Goal: Task Accomplishment & Management: Manage account settings

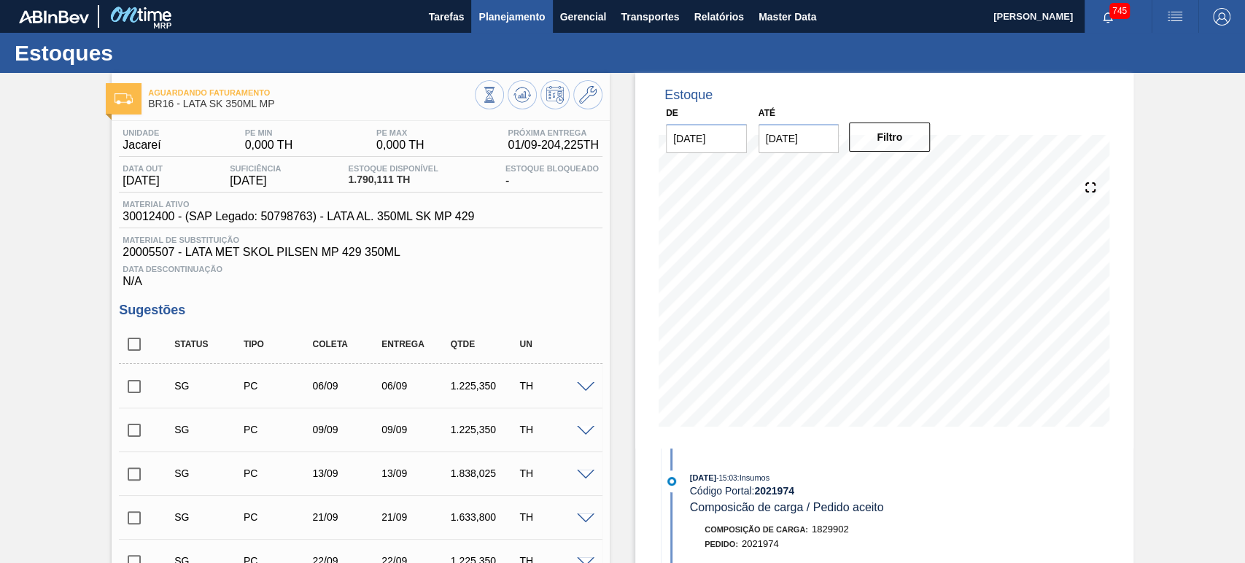
click at [524, 25] on span "Planejamento" at bounding box center [512, 17] width 66 height 18
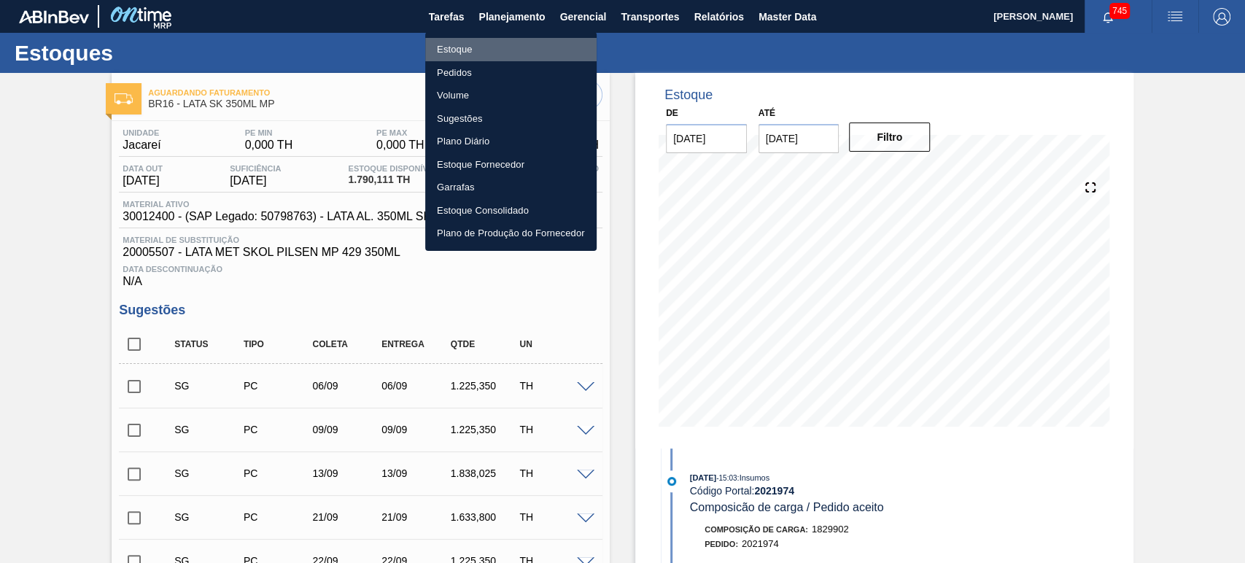
click at [455, 49] on li "Estoque" at bounding box center [510, 49] width 171 height 23
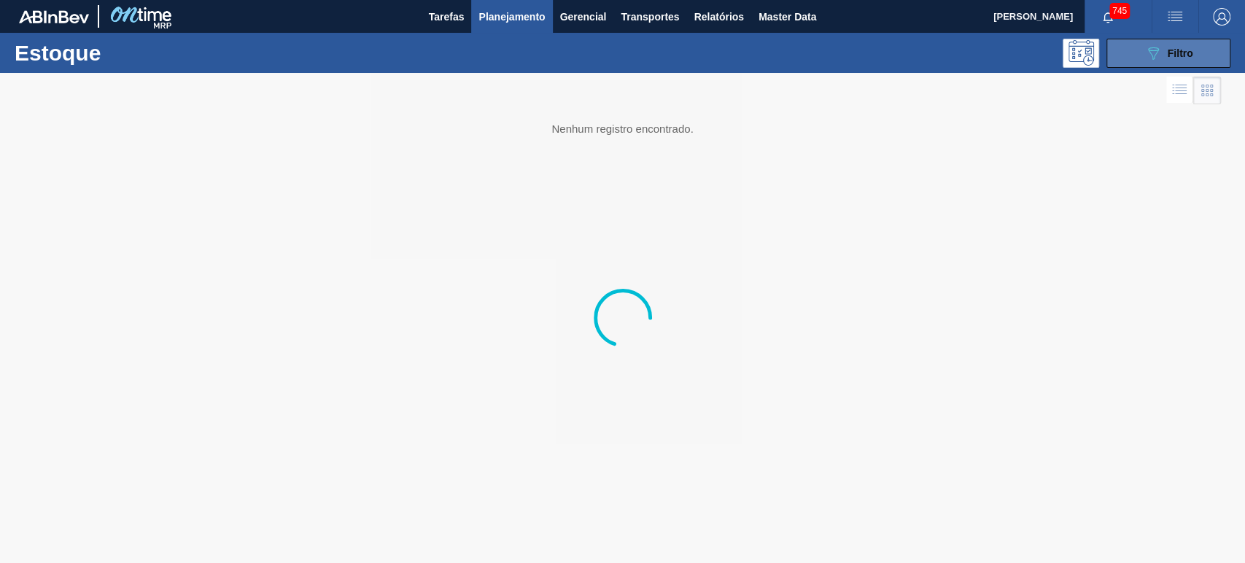
click at [1156, 45] on icon "089F7B8B-B2A5-4AFE-B5C0-19BA573D28AC" at bounding box center [1154, 54] width 18 height 18
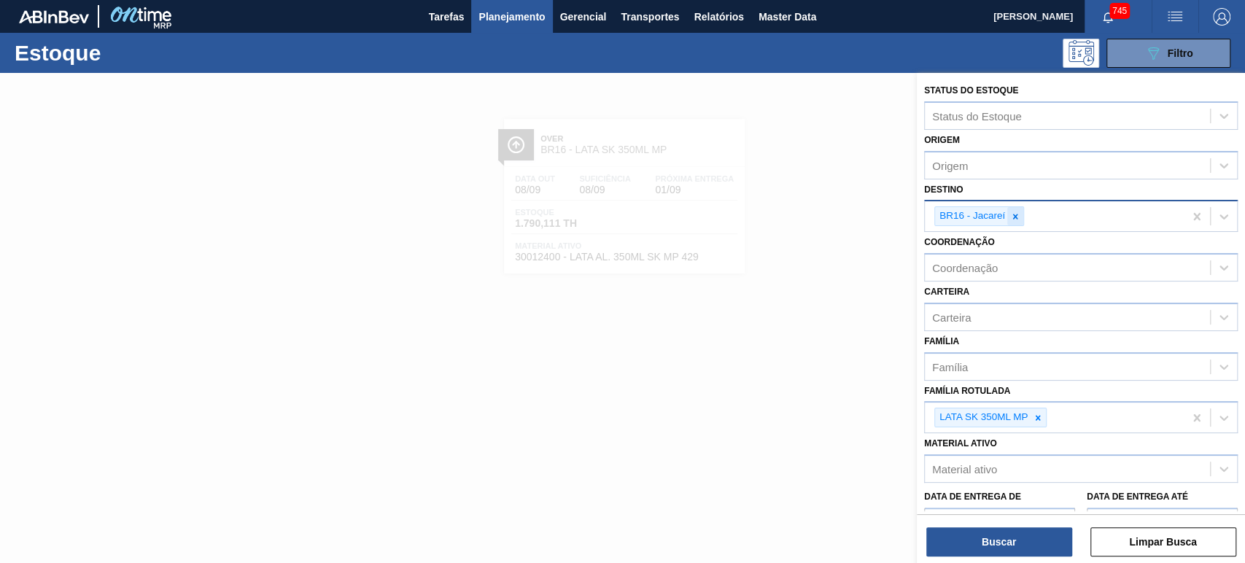
click at [1014, 216] on icon at bounding box center [1015, 216] width 5 height 5
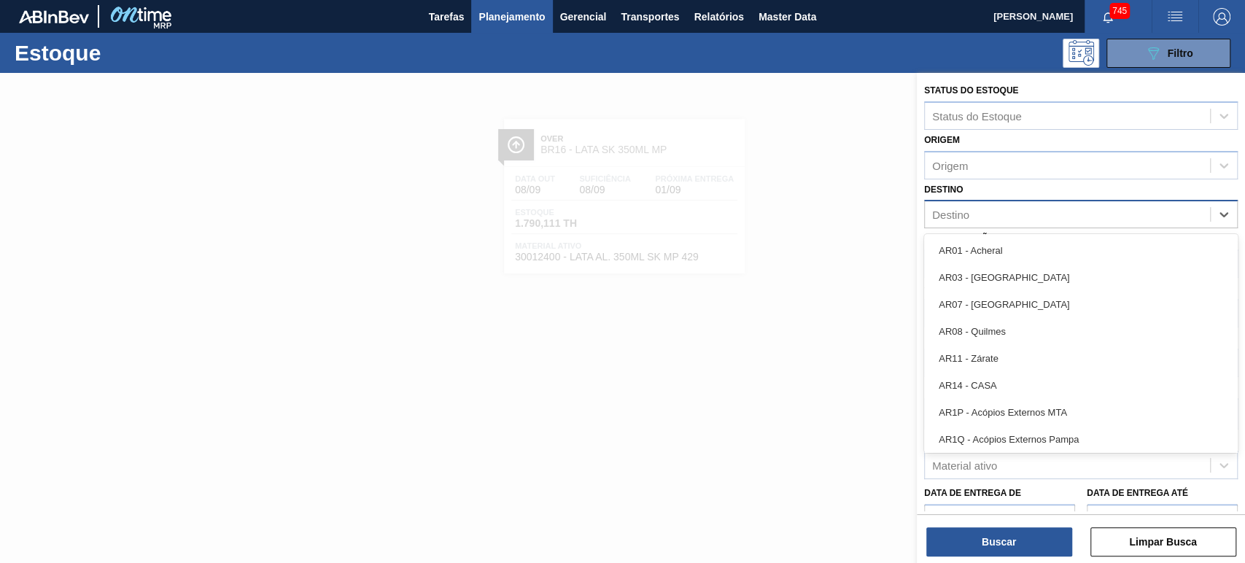
click at [1014, 216] on div "Destino" at bounding box center [1067, 214] width 285 height 21
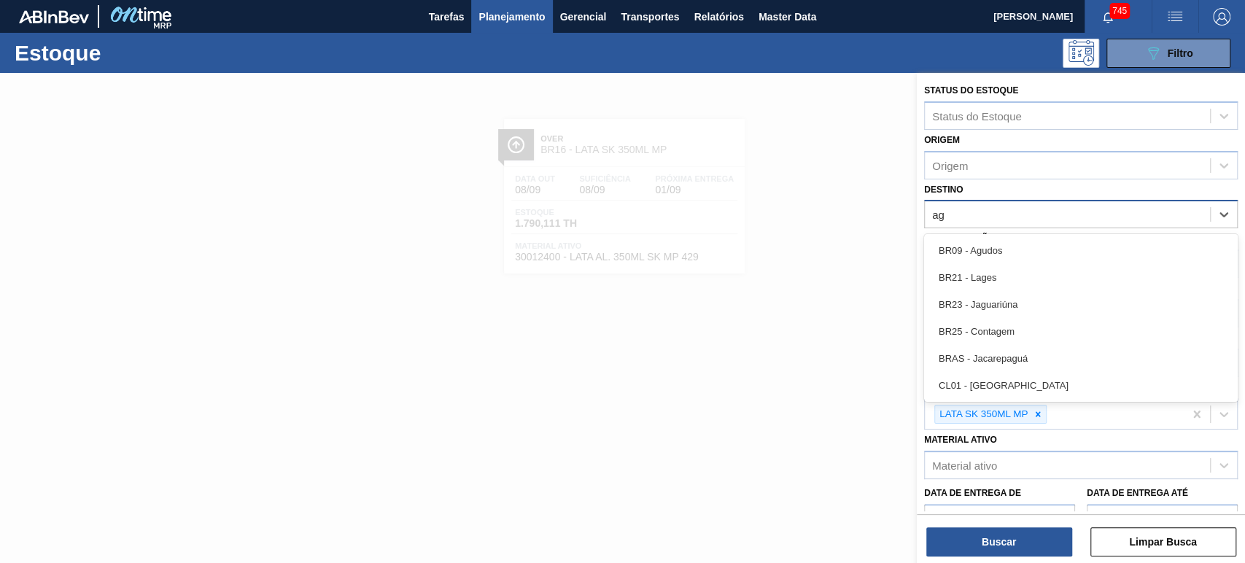
type input "a"
type input "l"
type input "via"
click at [725, 341] on div at bounding box center [622, 354] width 1245 height 563
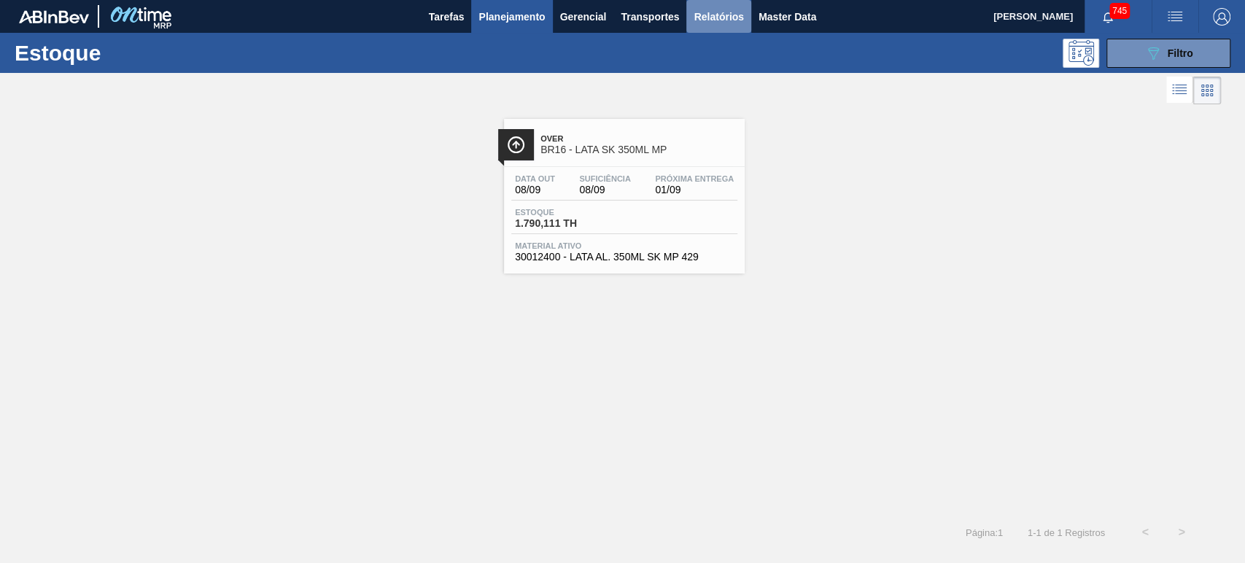
click at [716, 14] on span "Relatórios" at bounding box center [719, 17] width 50 height 18
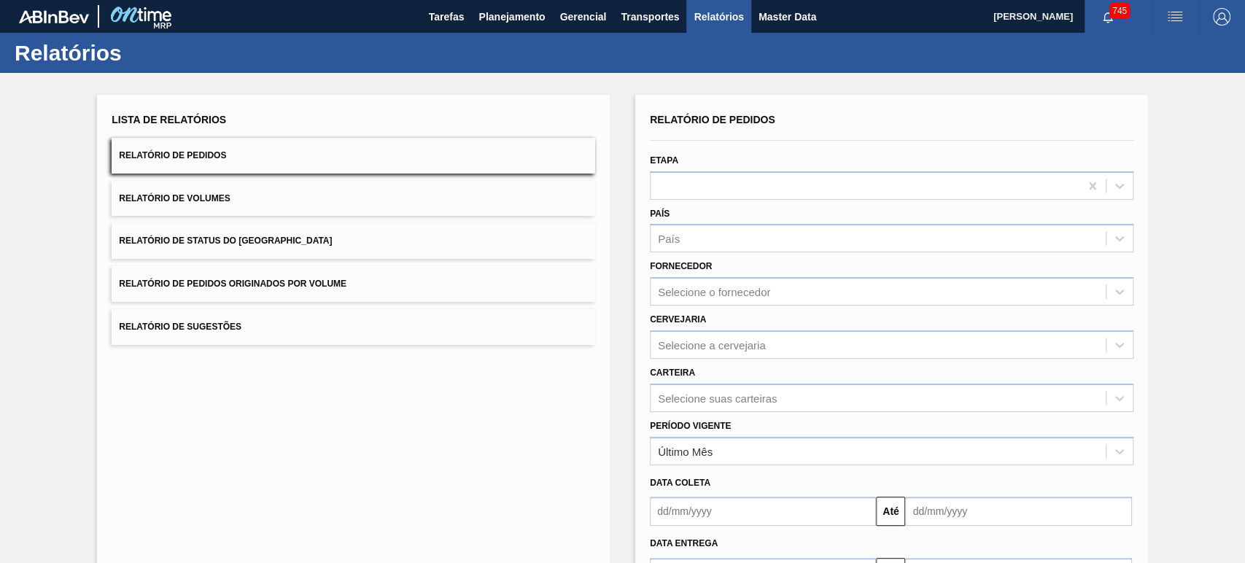
click at [608, 74] on div "Lista de Relatórios Relatório de Pedidos Relatório de Volumes Relatório de Stat…" at bounding box center [622, 374] width 1245 height 603
click at [535, 15] on span "Planejamento" at bounding box center [512, 17] width 66 height 18
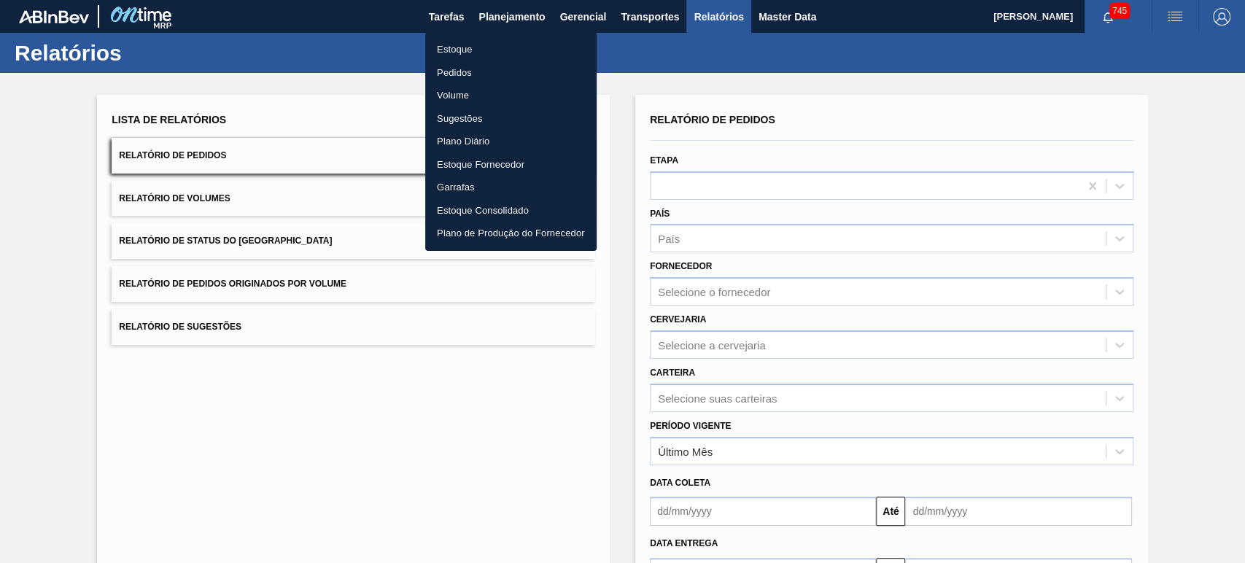
drag, startPoint x: 721, startPoint y: 51, endPoint x: 708, endPoint y: 47, distance: 13.2
click at [722, 49] on div at bounding box center [622, 281] width 1245 height 563
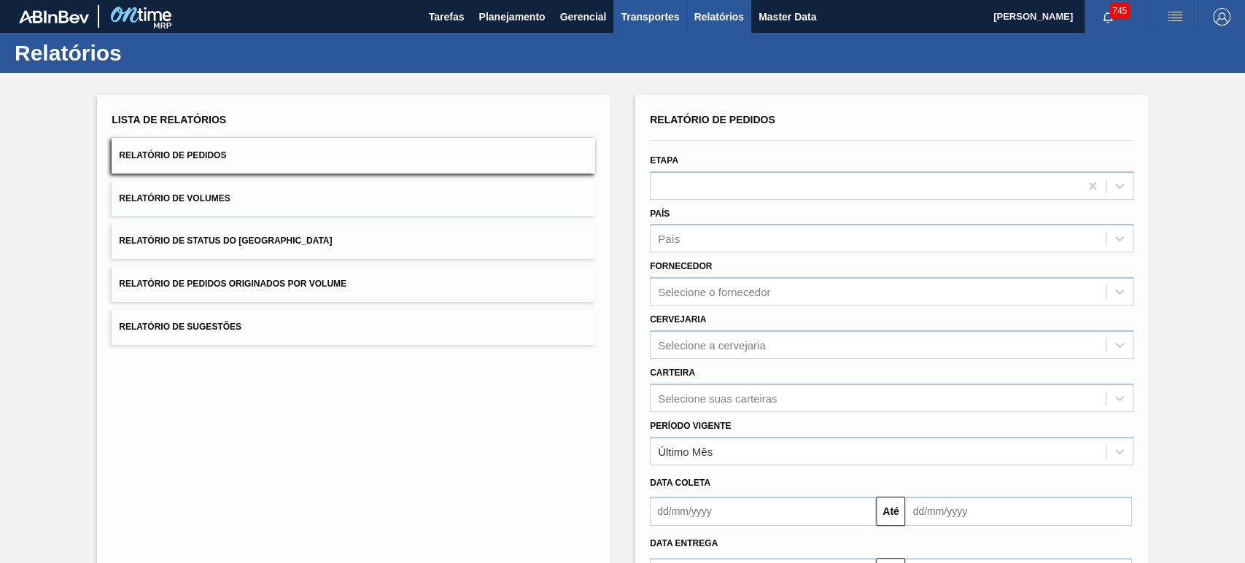
click at [669, 15] on span "Transportes" at bounding box center [650, 17] width 58 height 18
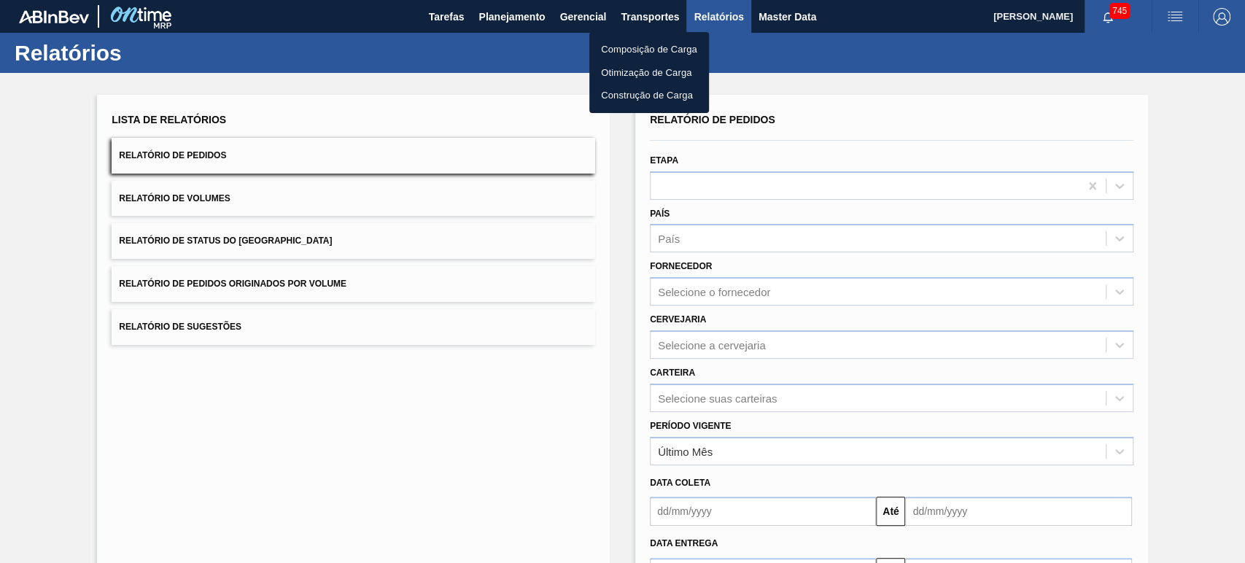
click at [625, 66] on li "Otimização de Carga" at bounding box center [649, 72] width 120 height 23
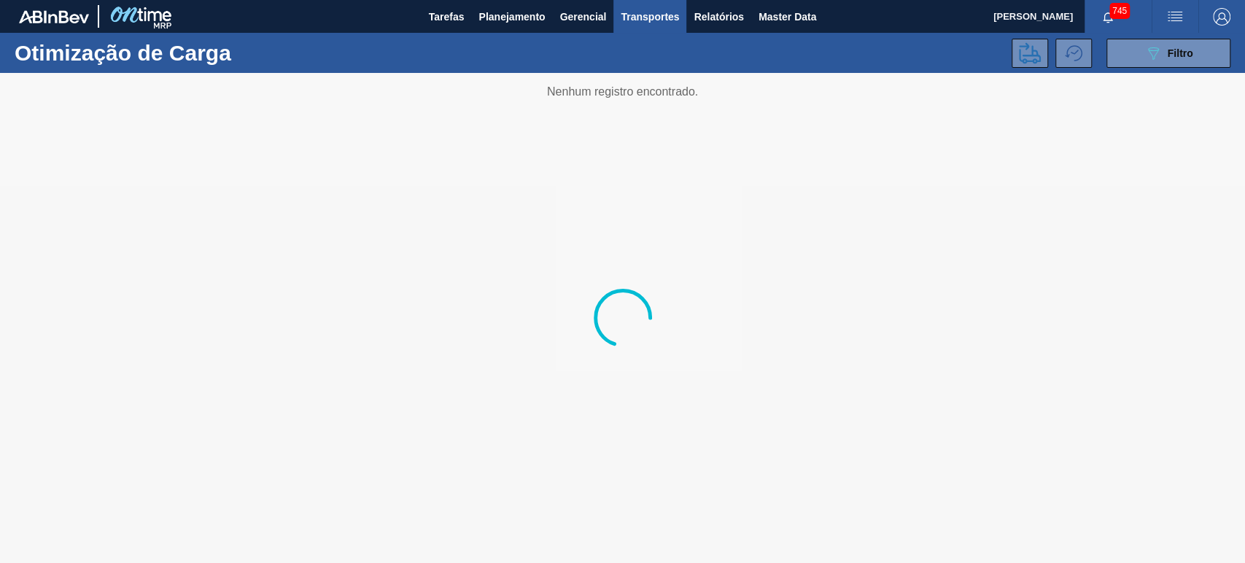
click at [1177, 18] on img "button" at bounding box center [1176, 17] width 18 height 18
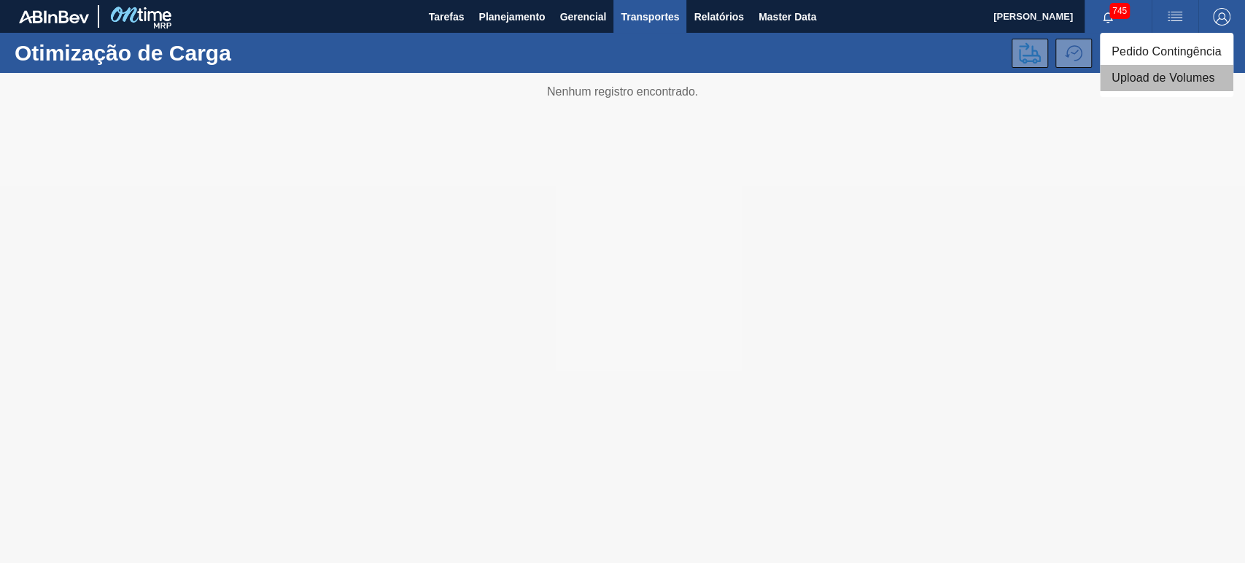
click at [1132, 80] on li "Upload de Volumes" at bounding box center [1167, 78] width 134 height 26
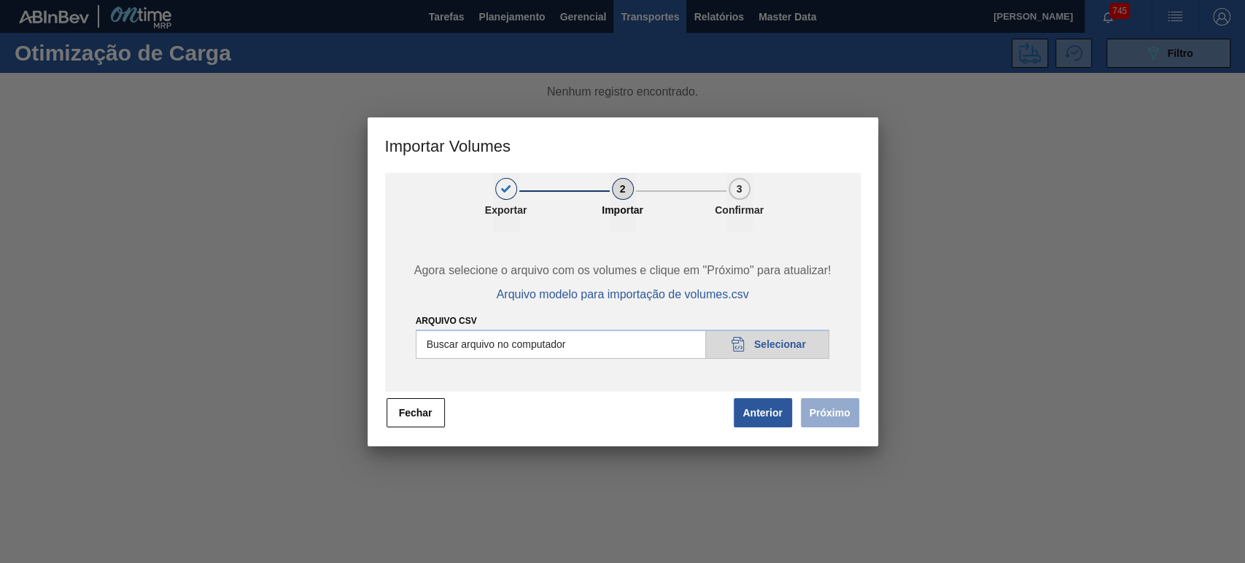
click at [742, 342] on input "Arquivo csv" at bounding box center [623, 344] width 414 height 29
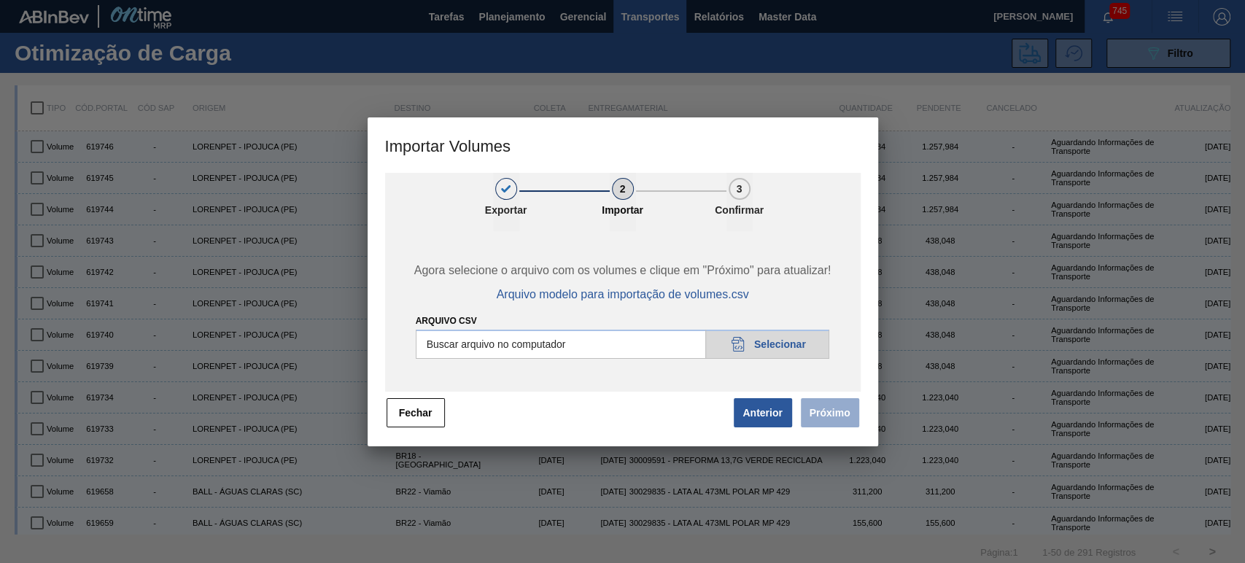
type input "C:\fakepath\Subida Portal 01-09.csv"
click at [847, 415] on button "Próximo" at bounding box center [830, 412] width 58 height 29
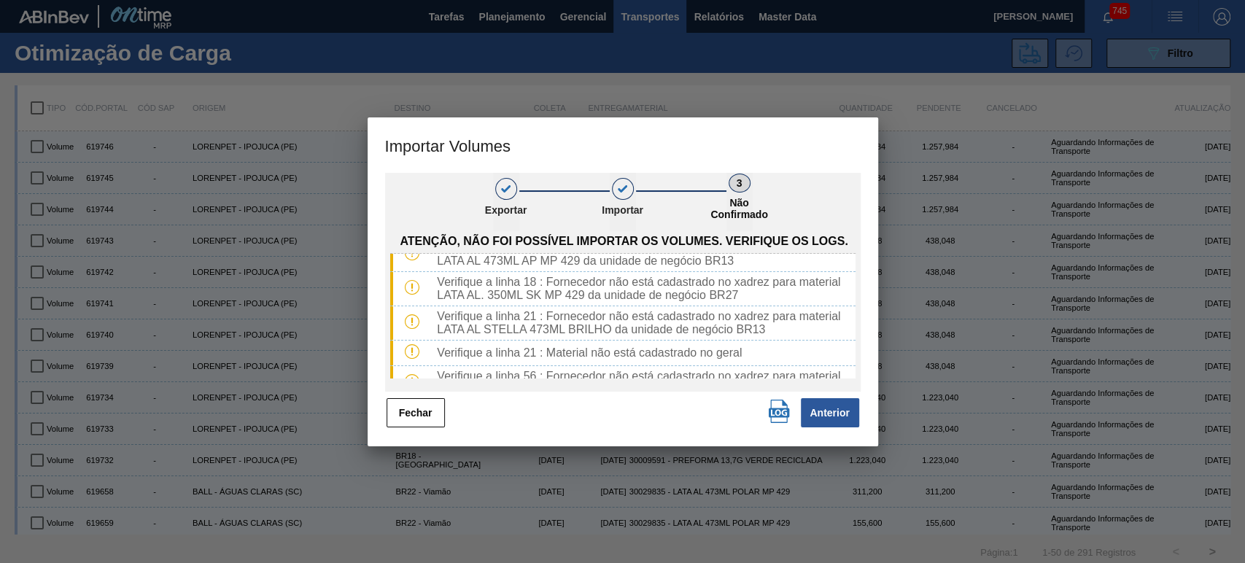
scroll to position [7, 0]
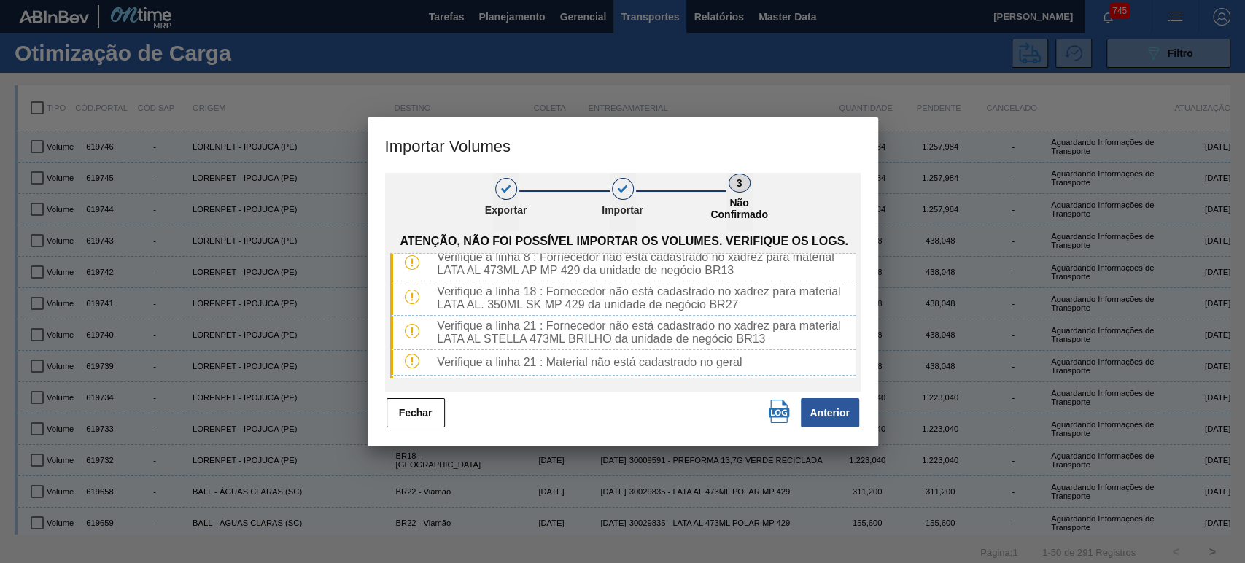
drag, startPoint x: 852, startPoint y: 291, endPoint x: 854, endPoint y: 283, distance: 8.2
click at [854, 285] on div "Verifique a linha 8 : Fornecedor não está cadastrado no xadrez para material LA…" at bounding box center [622, 316] width 465 height 124
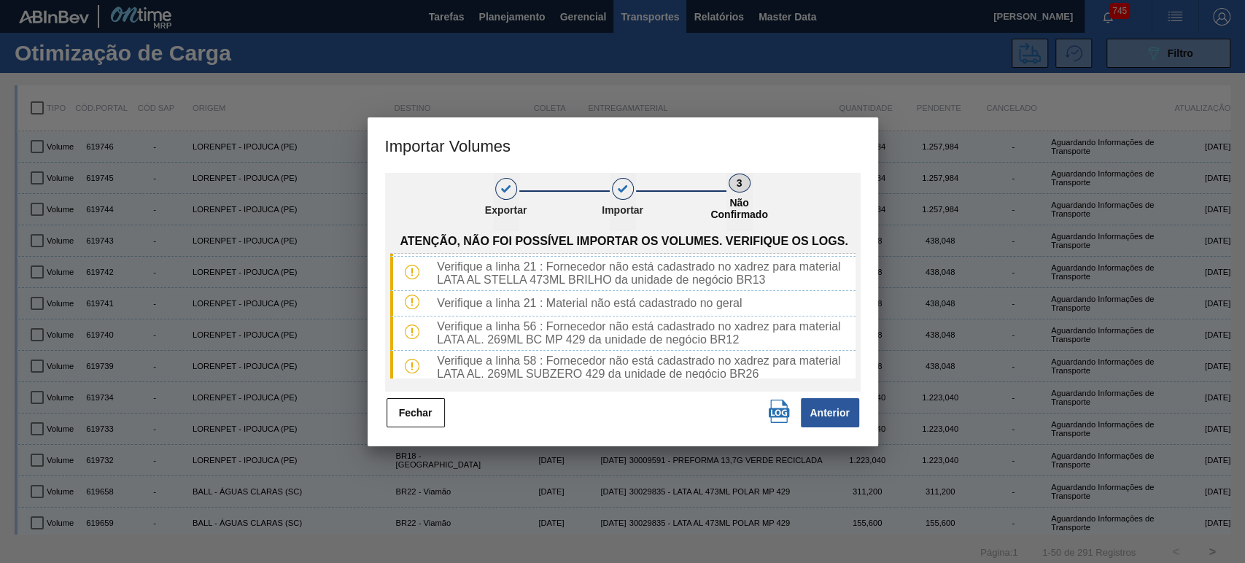
scroll to position [0, 0]
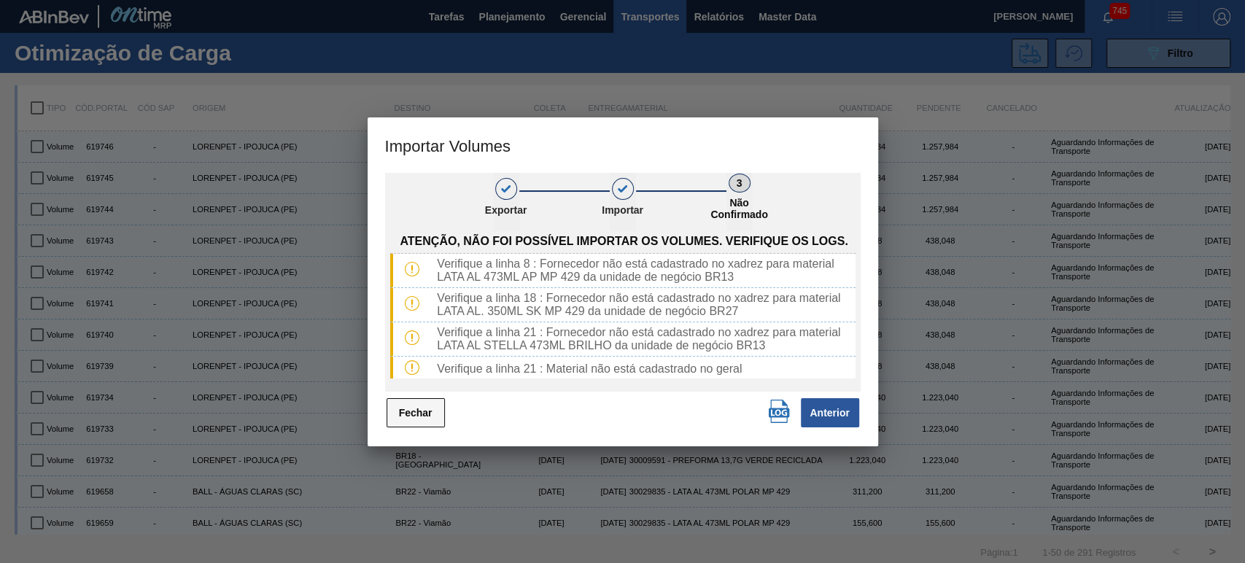
click at [415, 413] on button "Fechar" at bounding box center [416, 412] width 58 height 29
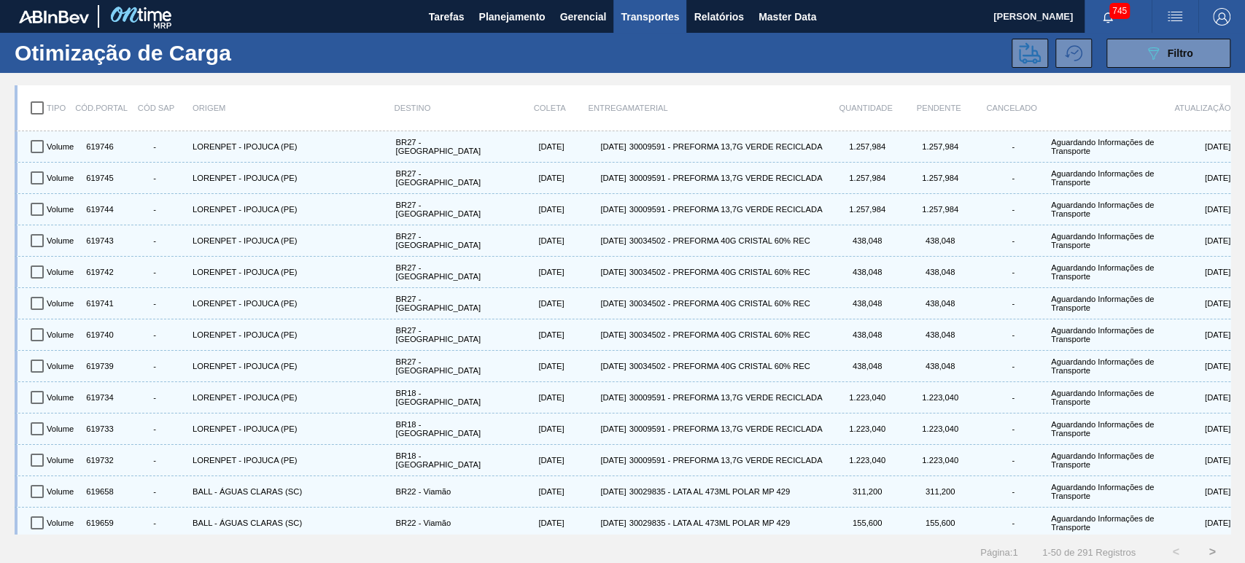
click at [1168, 10] on img "button" at bounding box center [1176, 17] width 18 height 18
click at [1173, 72] on li "Upload de Volumes" at bounding box center [1167, 78] width 134 height 26
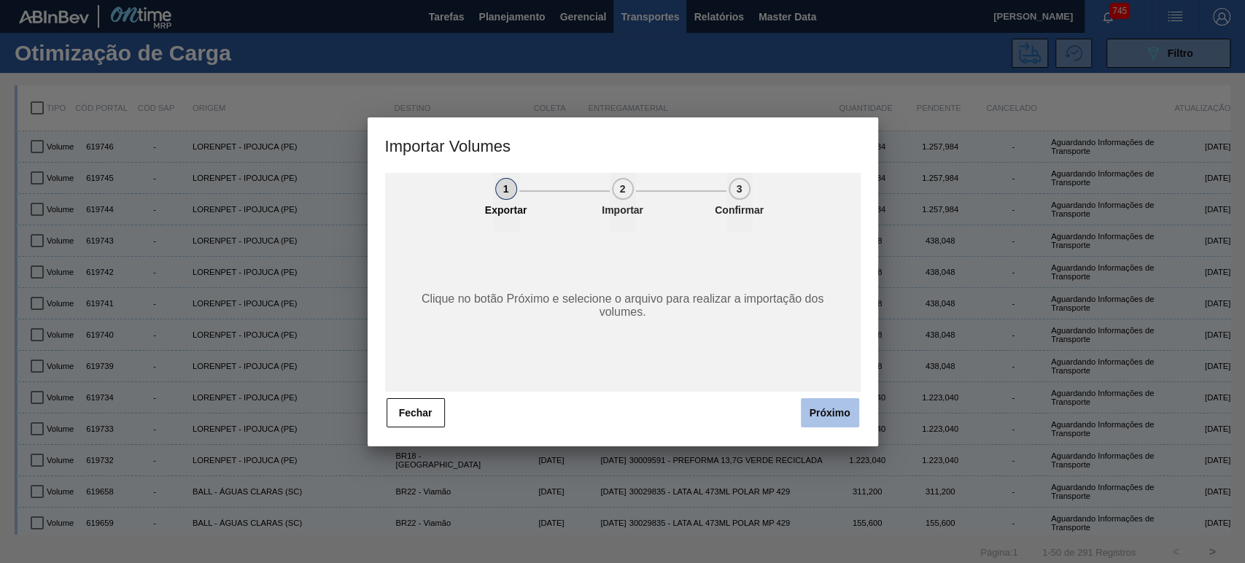
click at [811, 416] on button "Próximo" at bounding box center [830, 412] width 58 height 29
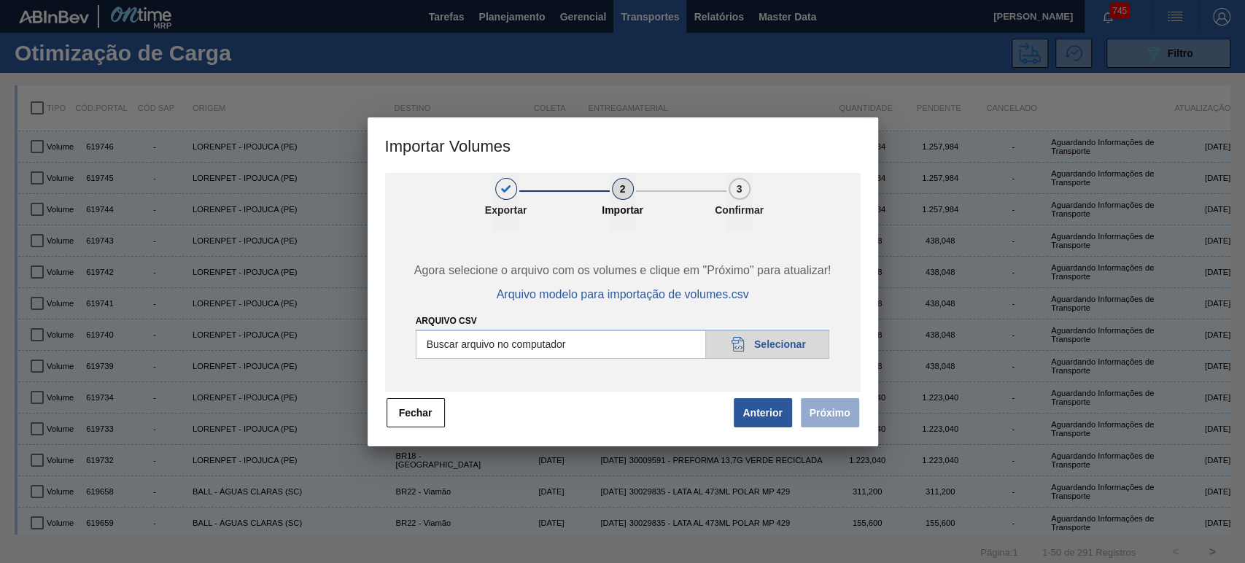
click at [776, 333] on input "Arquivo csv" at bounding box center [623, 344] width 414 height 29
type input "C:\fakepath\Subida Portal 01-09.csv"
click at [855, 407] on button "Próximo" at bounding box center [830, 412] width 58 height 29
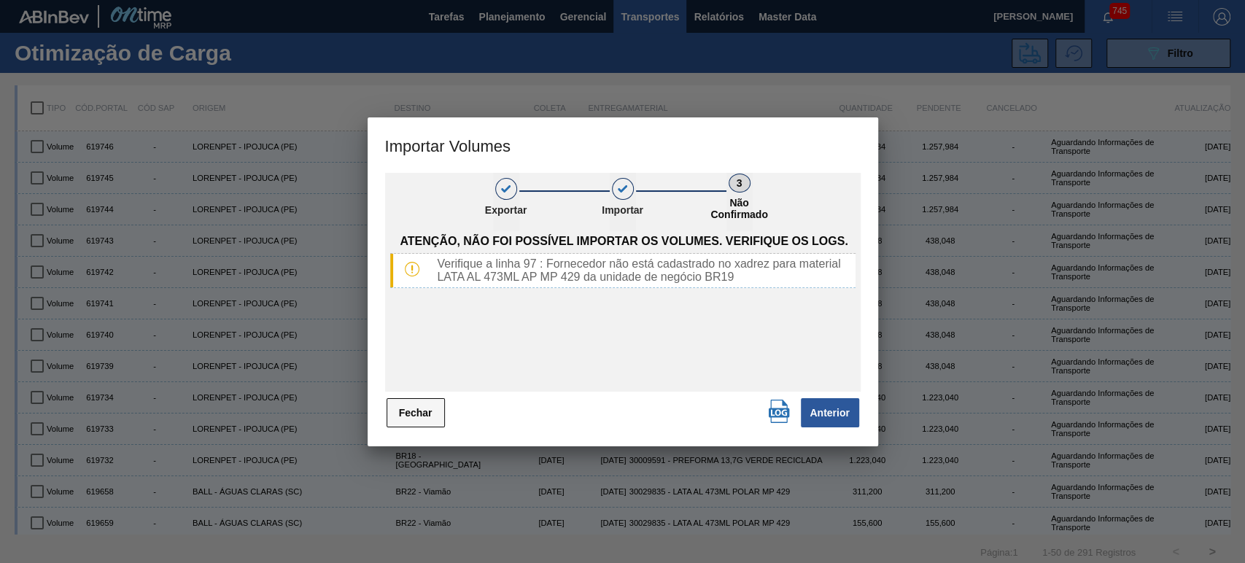
click at [415, 416] on button "Fechar" at bounding box center [416, 412] width 58 height 29
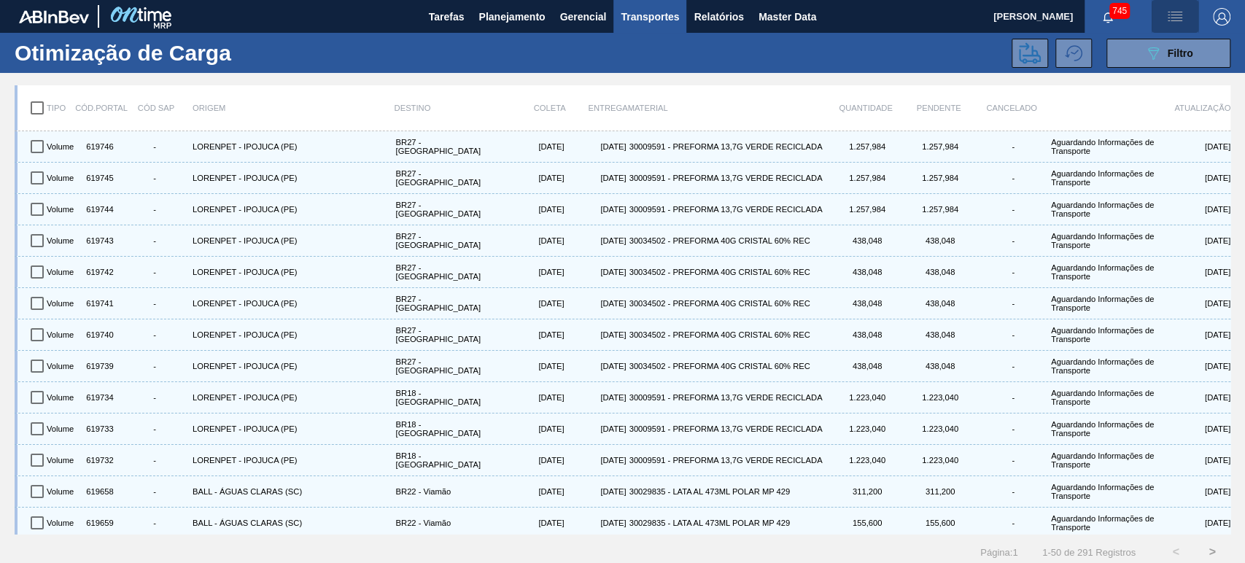
click at [1181, 7] on button "button" at bounding box center [1175, 16] width 47 height 33
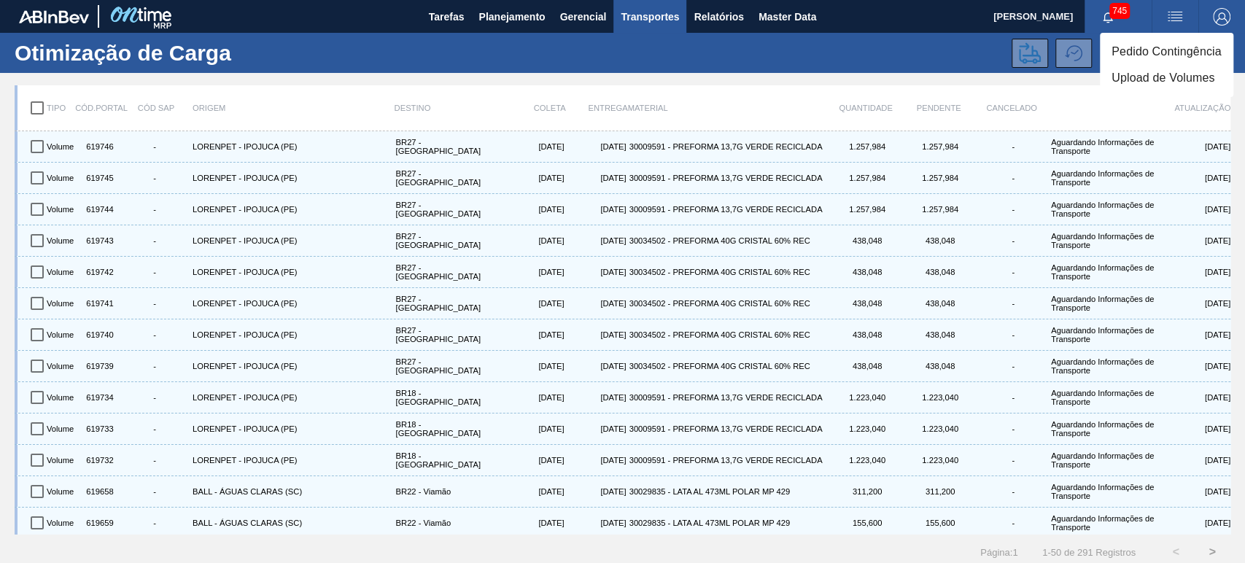
click at [1123, 81] on li "Upload de Volumes" at bounding box center [1167, 78] width 134 height 26
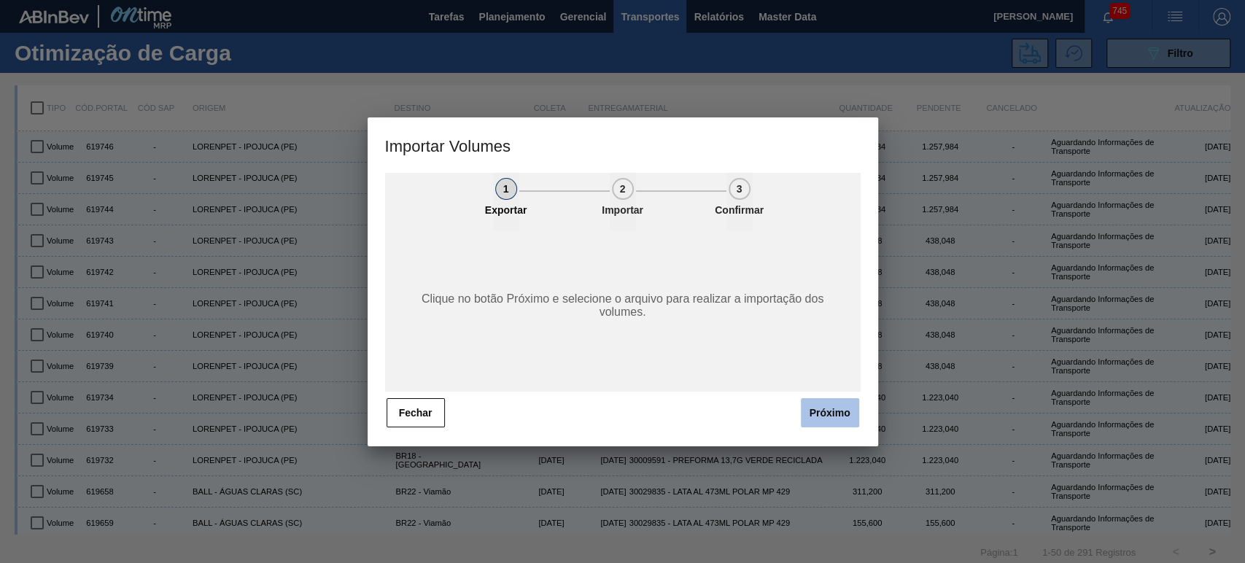
click at [829, 417] on button "Próximo" at bounding box center [830, 412] width 58 height 29
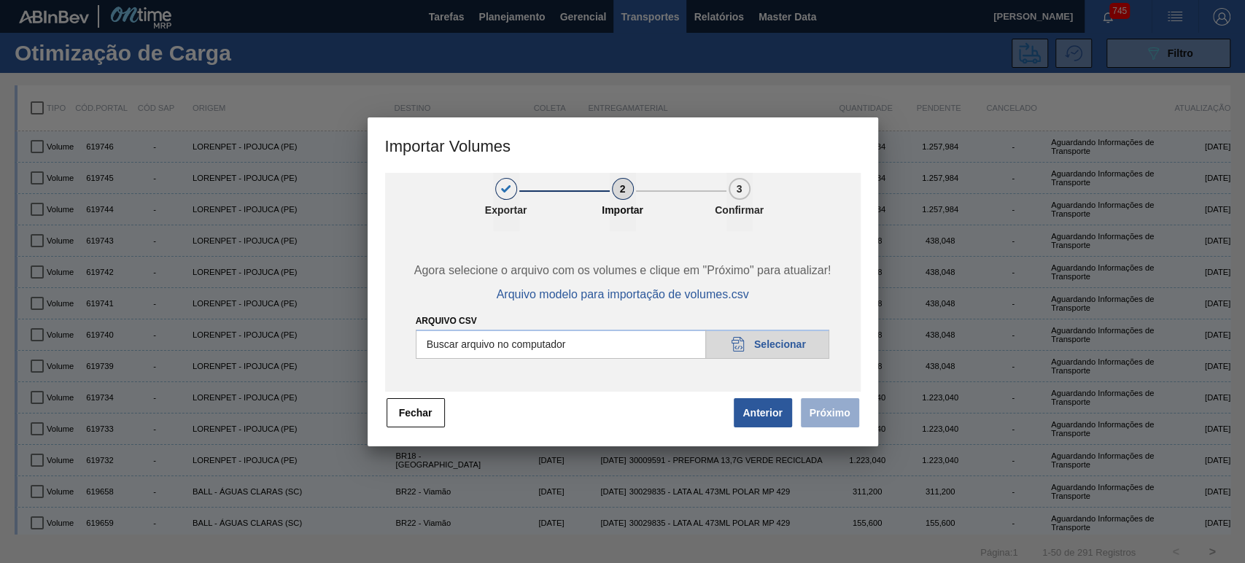
click at [768, 350] on input "Arquivo csv" at bounding box center [623, 344] width 414 height 29
type input "C:\fakepath\Subida Portal 01-09.csv"
click at [848, 423] on button "Próximo" at bounding box center [830, 412] width 58 height 29
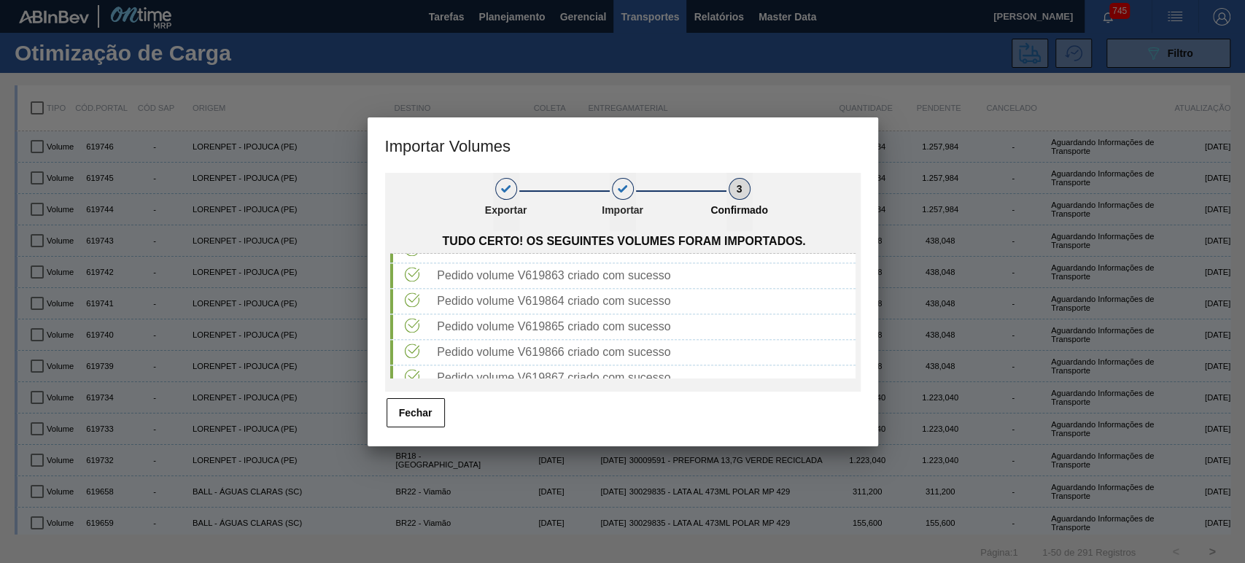
scroll to position [2026, 0]
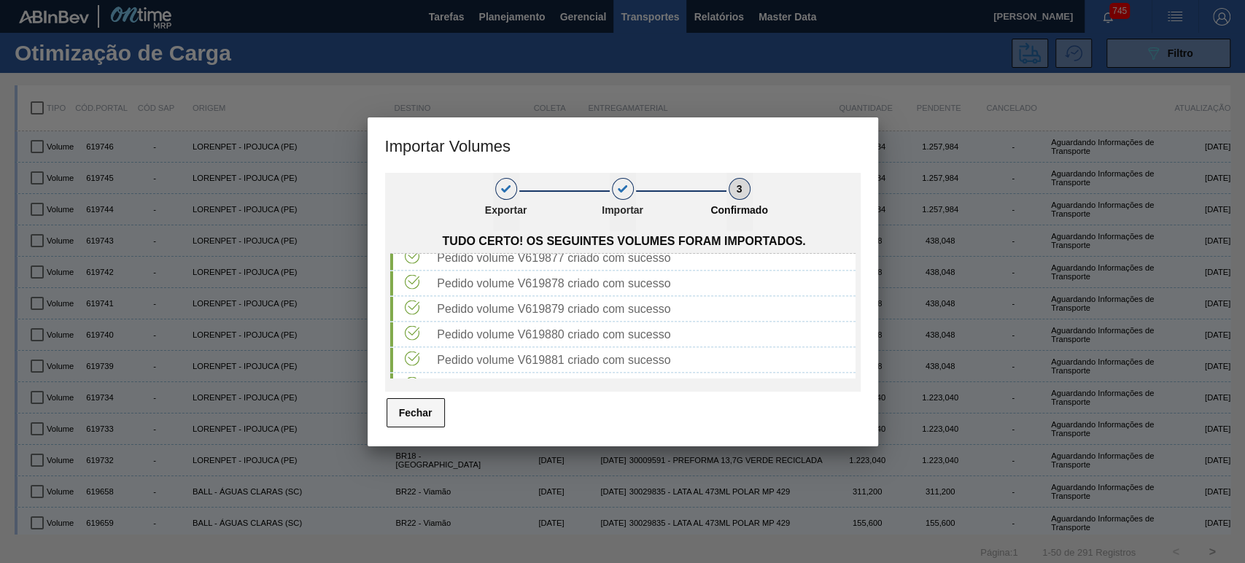
click at [424, 407] on button "Fechar" at bounding box center [416, 412] width 58 height 29
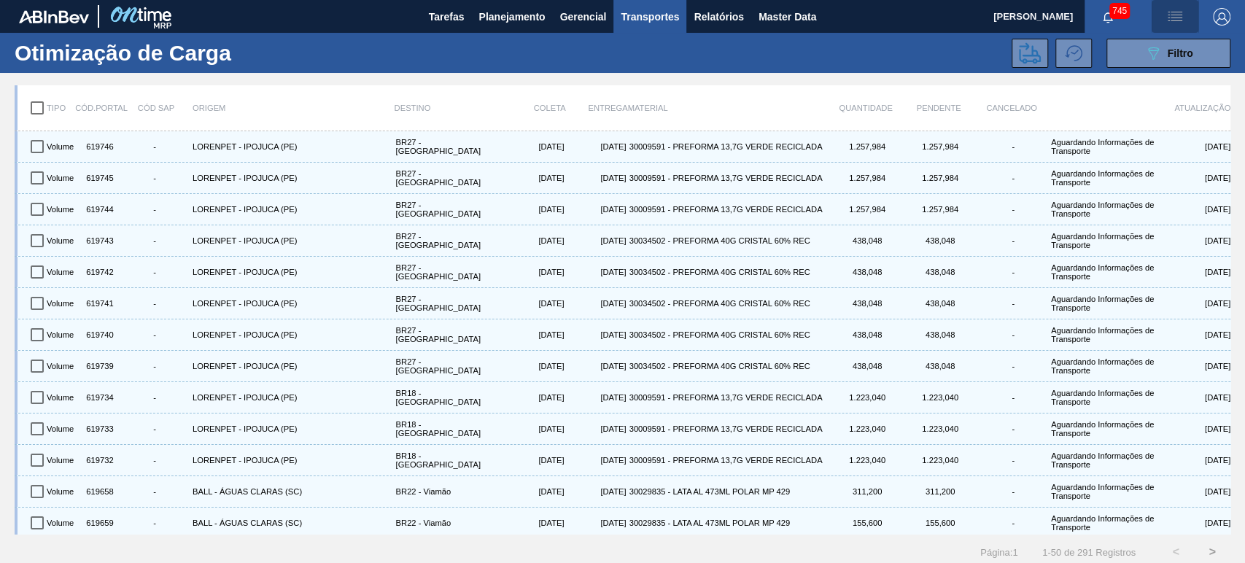
click at [1173, 8] on img "button" at bounding box center [1176, 17] width 18 height 18
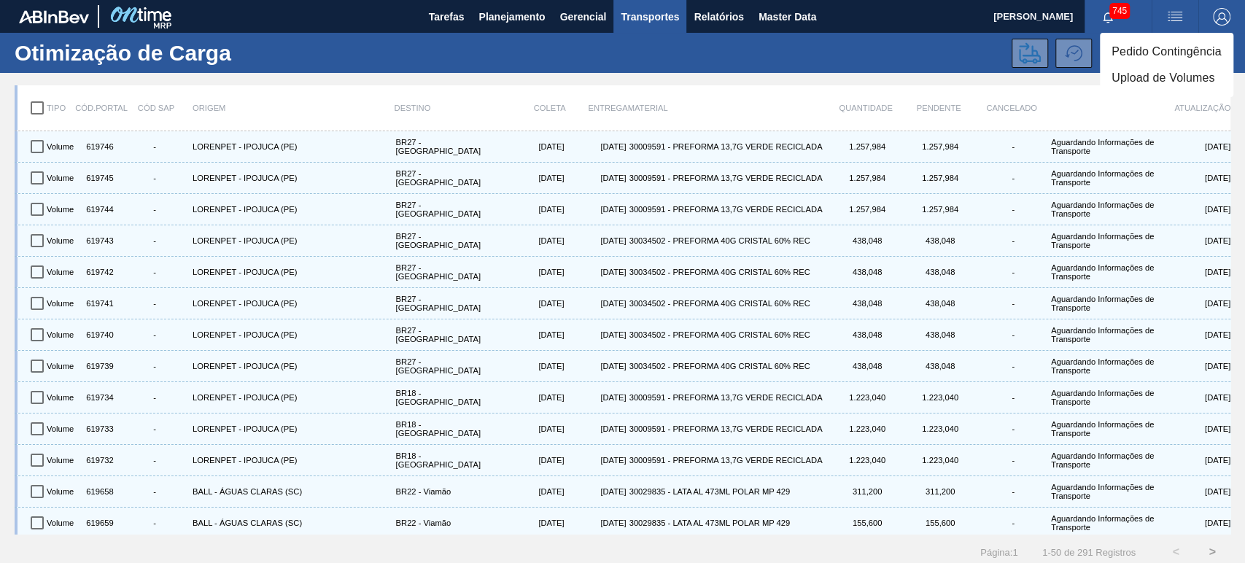
click at [1160, 75] on li "Upload de Volumes" at bounding box center [1167, 78] width 134 height 26
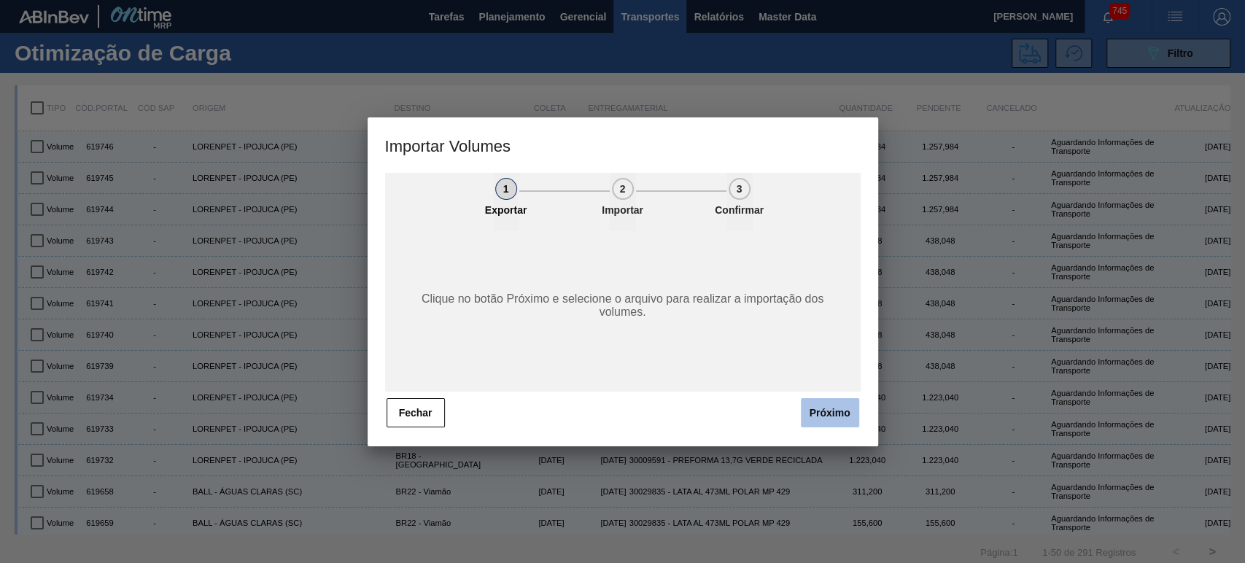
click at [816, 407] on button "Próximo" at bounding box center [830, 412] width 58 height 29
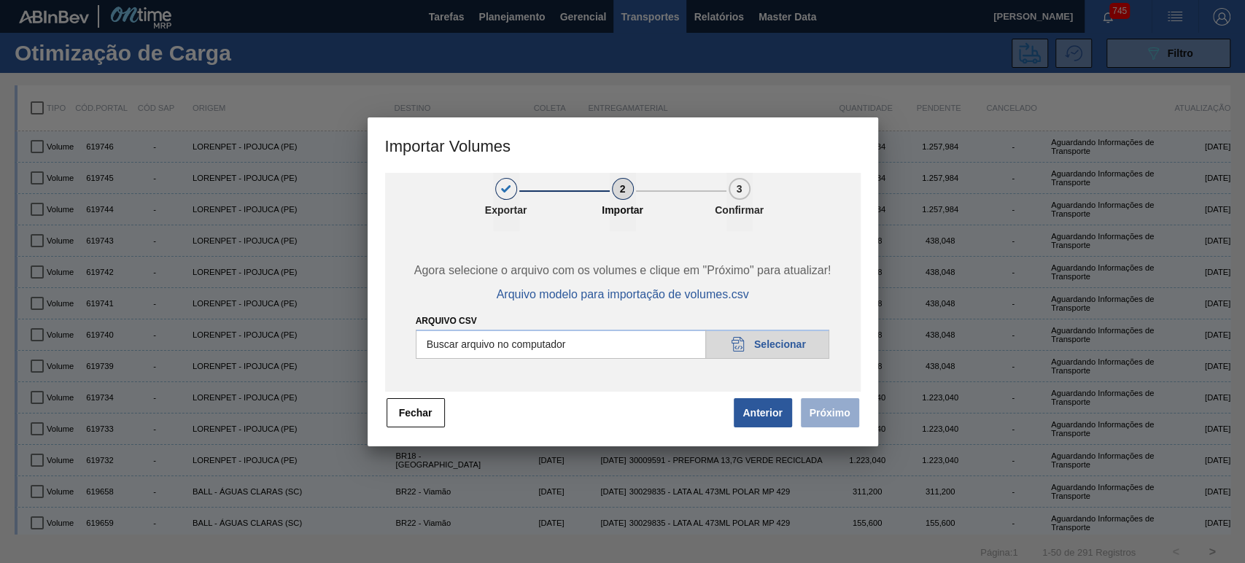
click at [763, 355] on input "Arquivo csv" at bounding box center [623, 344] width 414 height 29
type input "C:\fakepath\Subida Portal 01-09 - Copia.csv"
click at [827, 413] on button "Próximo" at bounding box center [830, 412] width 58 height 29
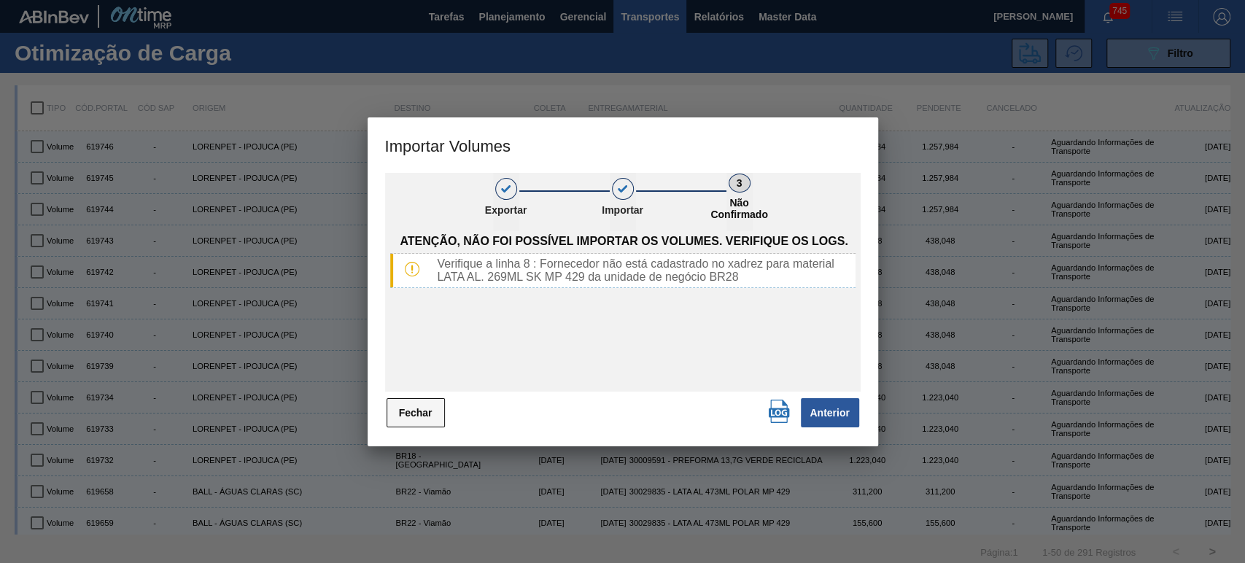
click at [401, 409] on button "Fechar" at bounding box center [416, 412] width 58 height 29
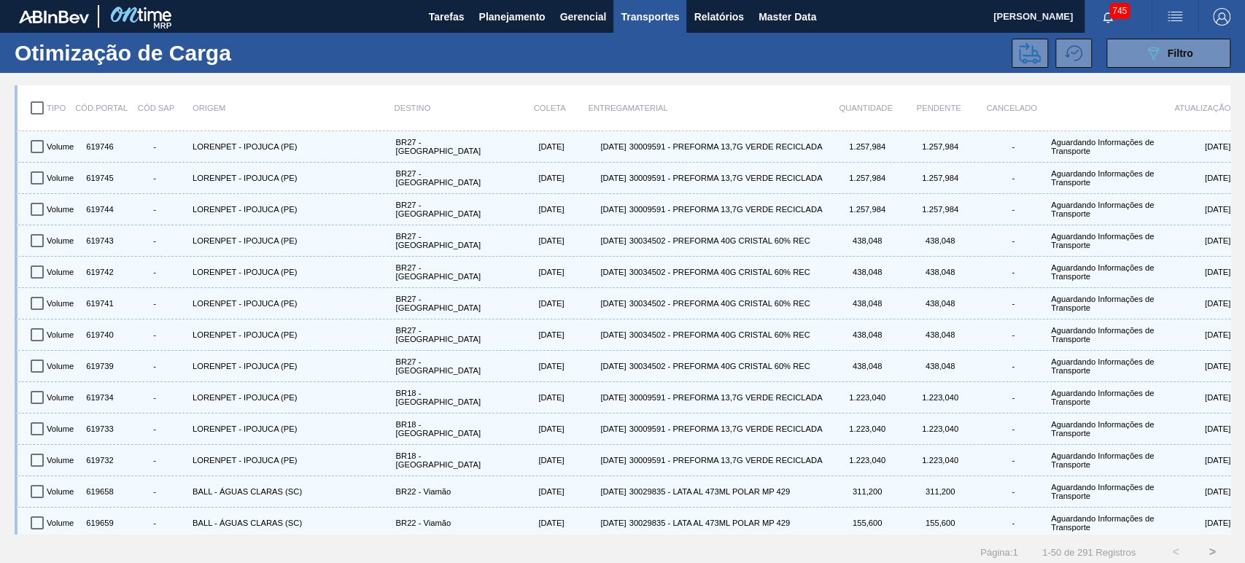
click at [1171, 18] on img "button" at bounding box center [1176, 17] width 18 height 18
click at [1126, 74] on li "Upload de Volumes" at bounding box center [1167, 78] width 134 height 26
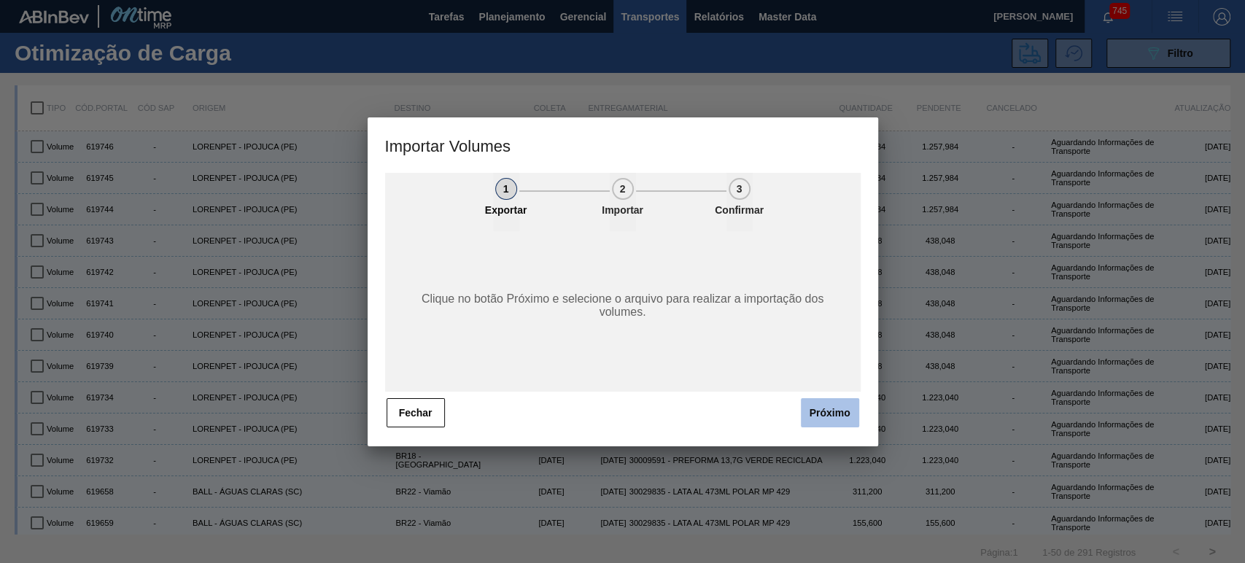
click at [873, 432] on div "1 Exportar 2 Importar 3 Confirmar Clique no botão Próximo e selecione o arquivo…" at bounding box center [623, 310] width 511 height 274
click at [836, 414] on button "Próximo" at bounding box center [830, 412] width 58 height 29
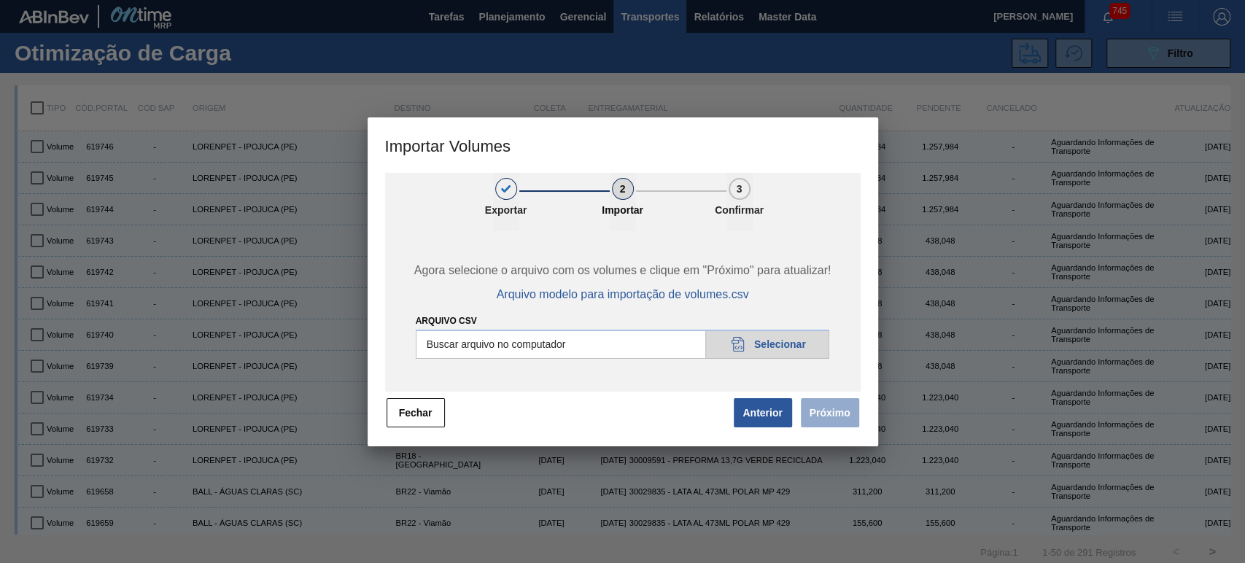
click at [749, 347] on input "Arquivo csv" at bounding box center [623, 344] width 414 height 29
type input "C:\fakepath\Subida Portal 01-09 - Copia.csv"
click at [819, 414] on button "Próximo" at bounding box center [830, 412] width 58 height 29
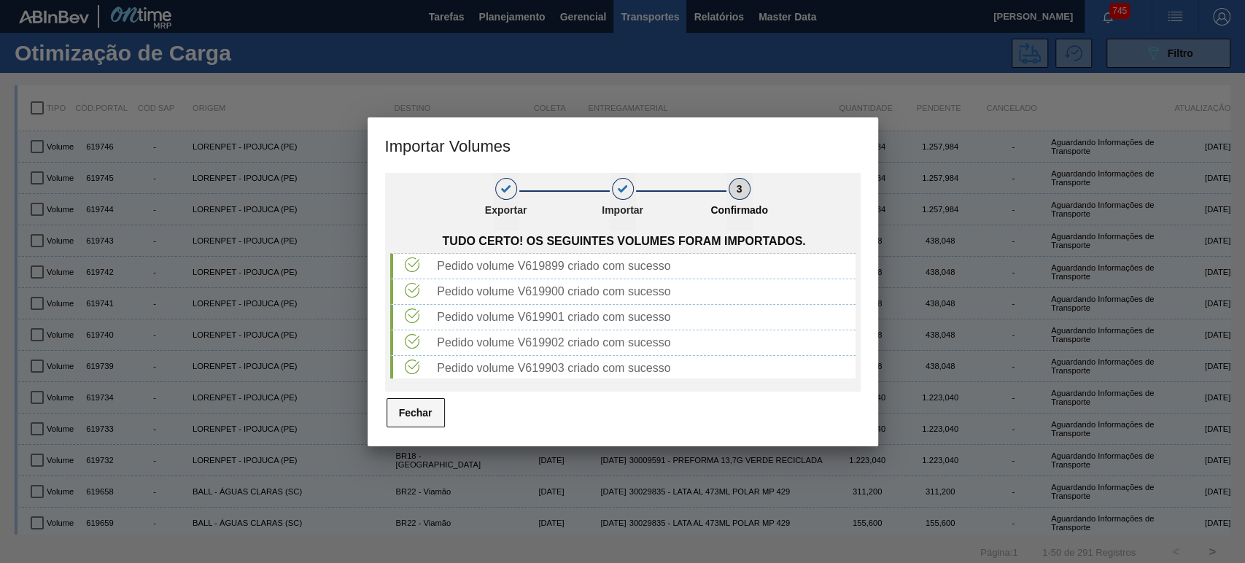
click at [422, 412] on button "Fechar" at bounding box center [416, 412] width 58 height 29
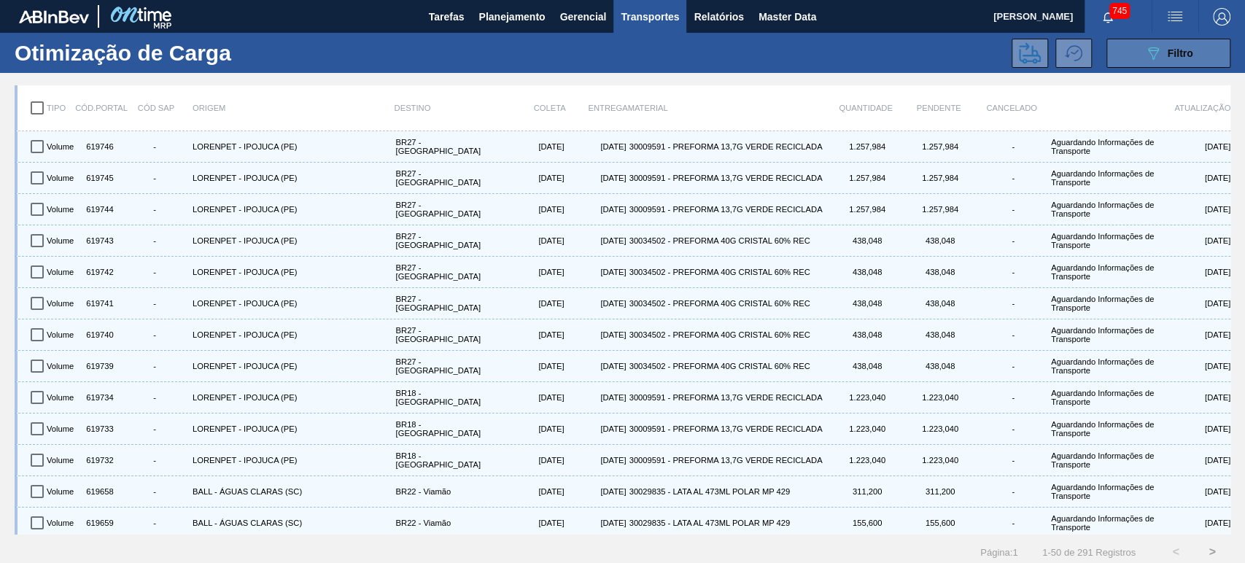
click at [1169, 60] on div "089F7B8B-B2A5-4AFE-B5C0-19BA573D28AC Filtro" at bounding box center [1169, 54] width 49 height 18
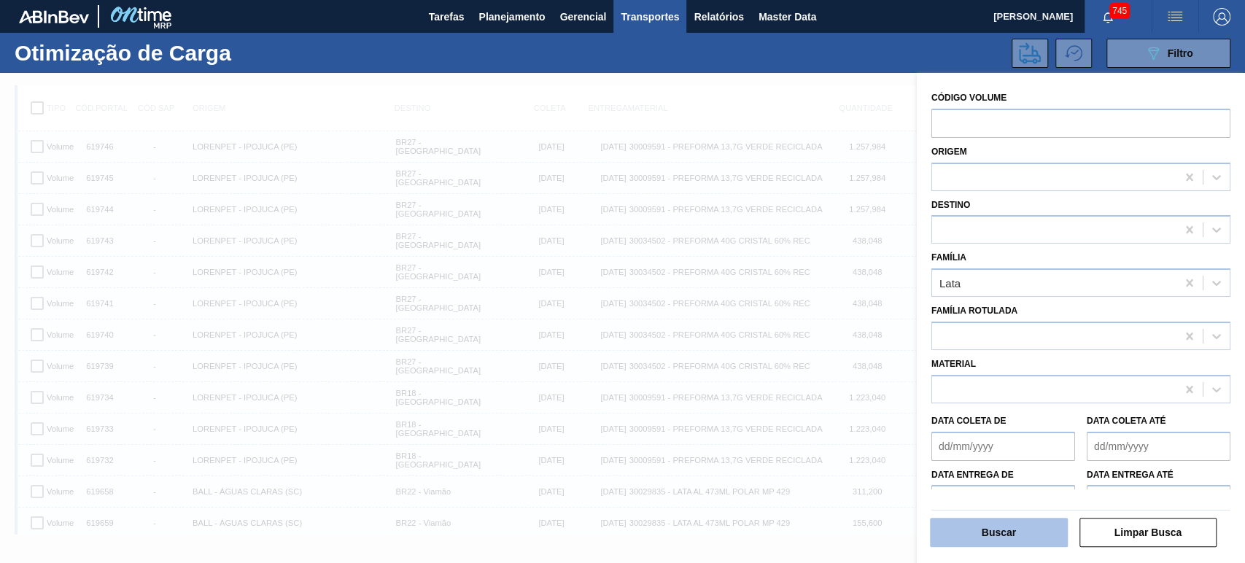
click at [1005, 525] on button "Buscar" at bounding box center [999, 532] width 138 height 29
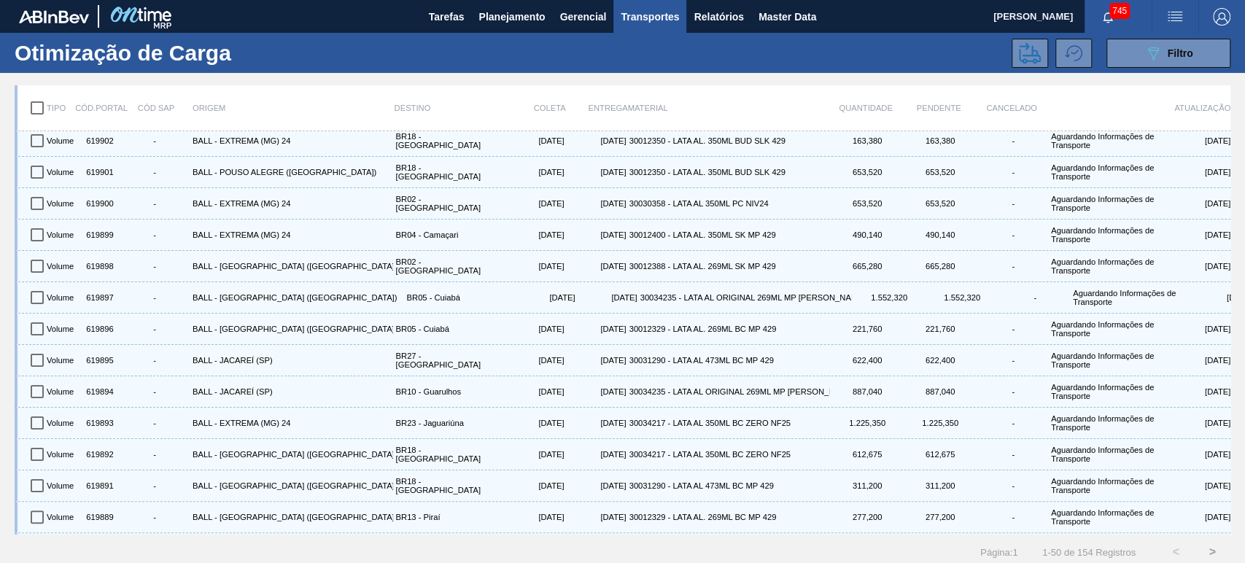
scroll to position [0, 0]
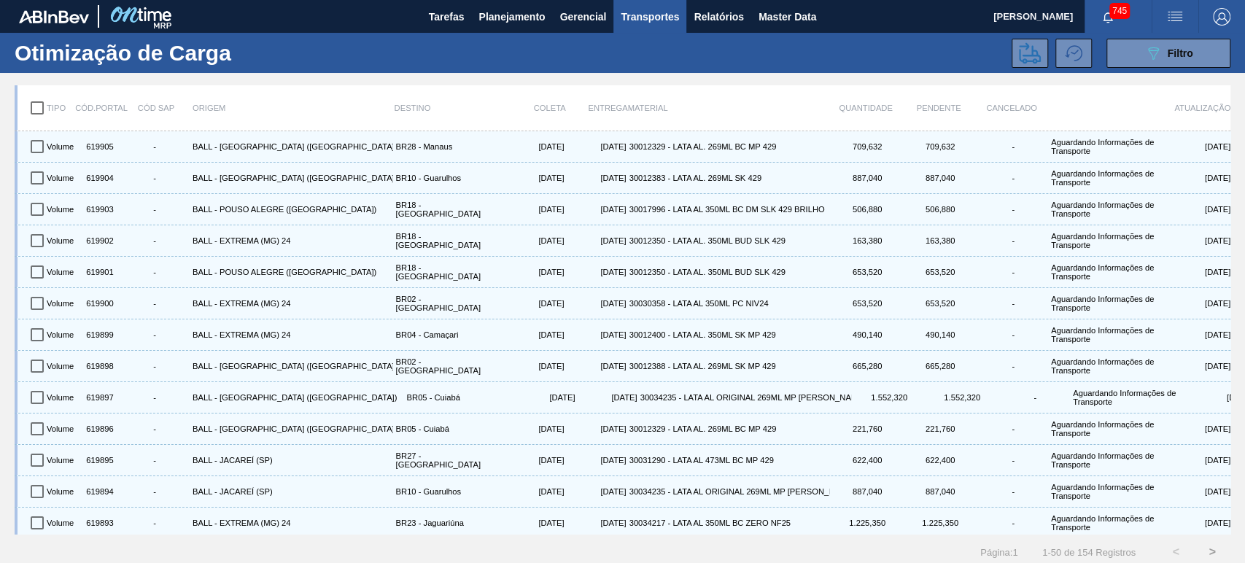
click at [39, 108] on input "checkbox" at bounding box center [37, 108] width 31 height 31
checkbox input "true"
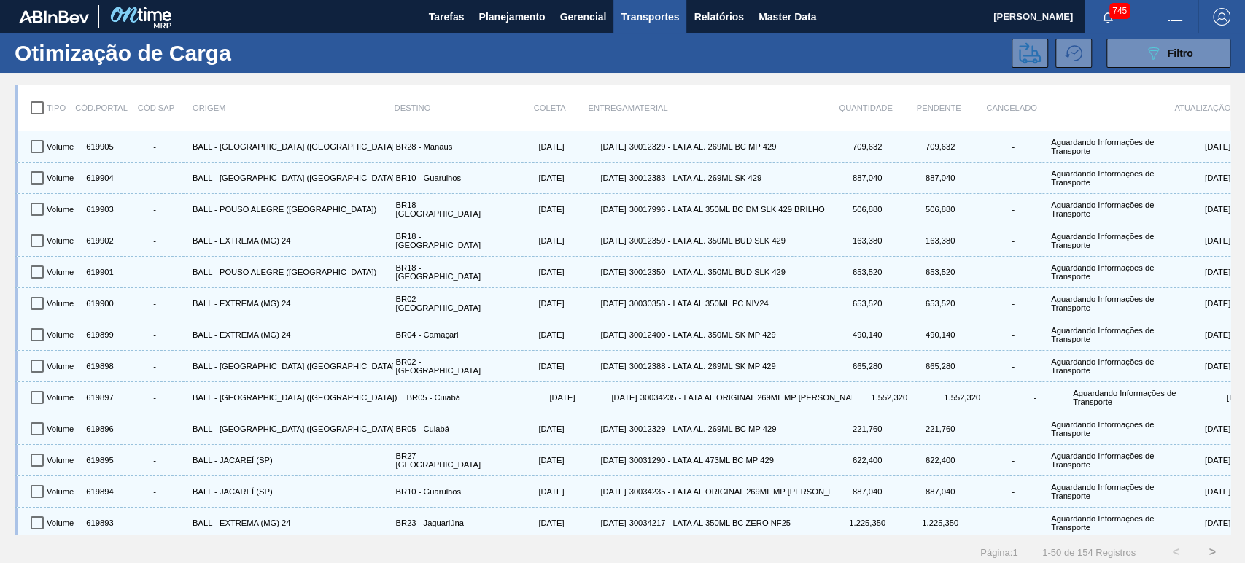
checkbox input "true"
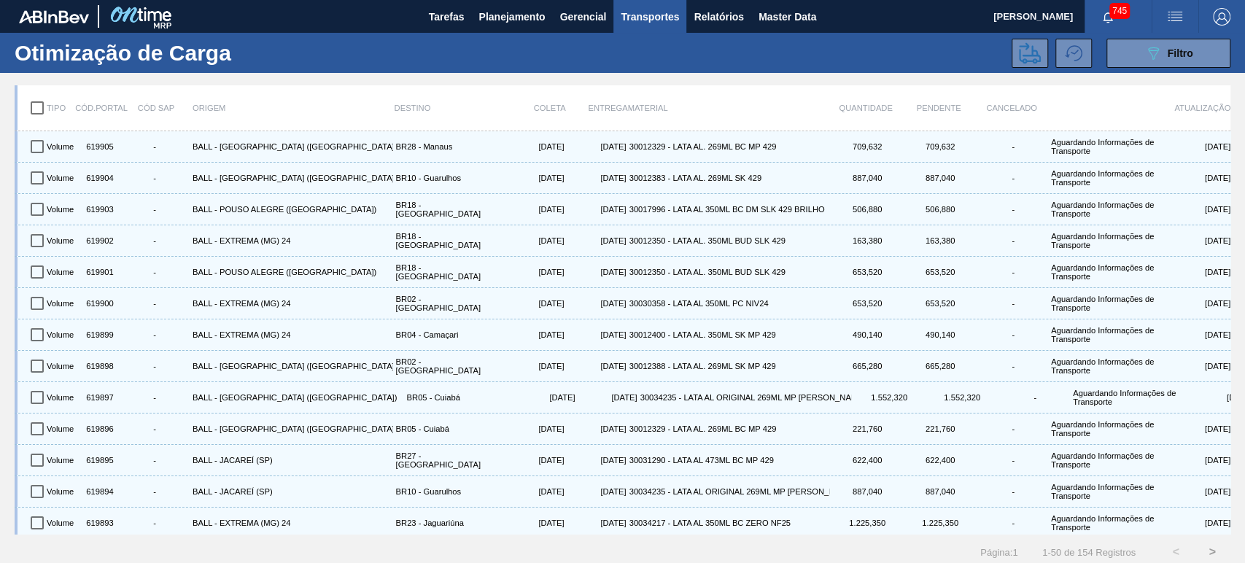
checkbox input "true"
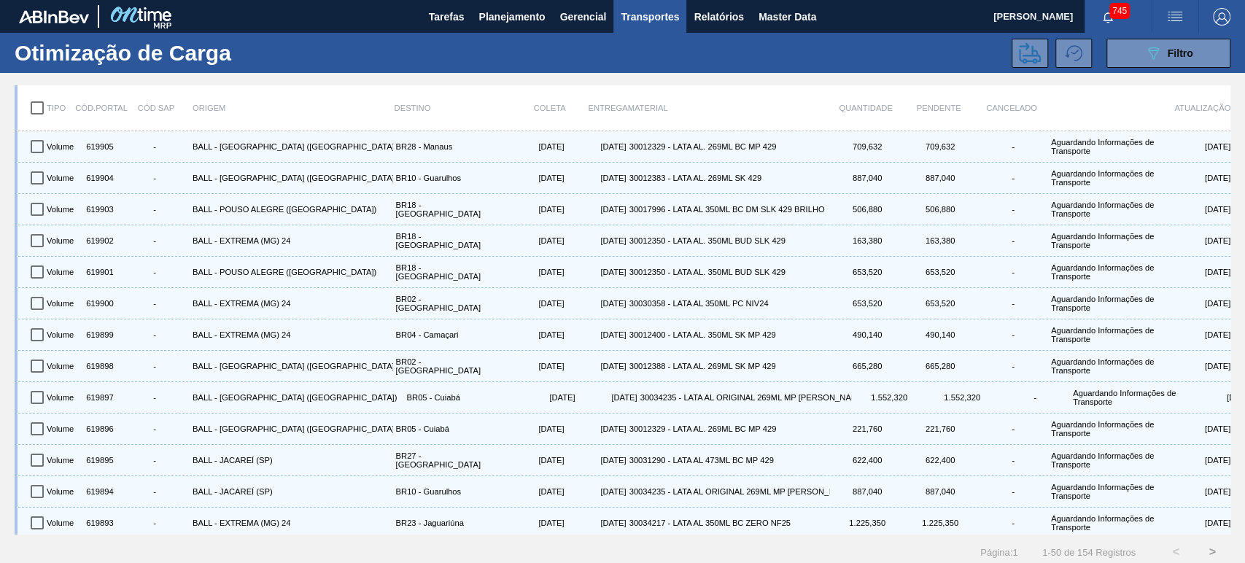
checkbox input "true"
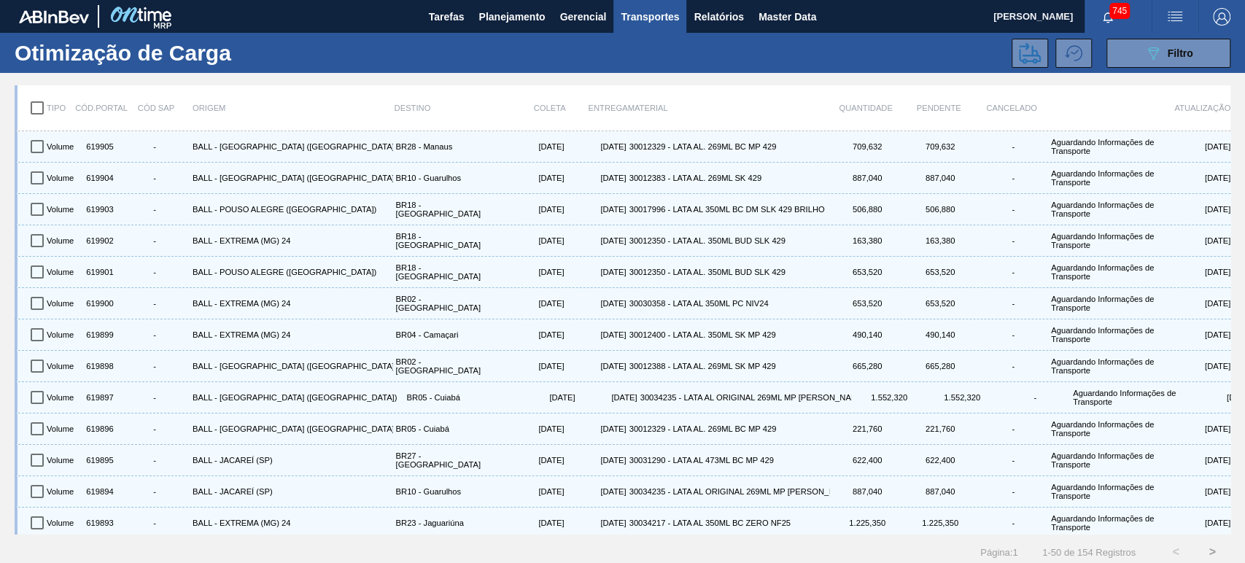
checkbox input "true"
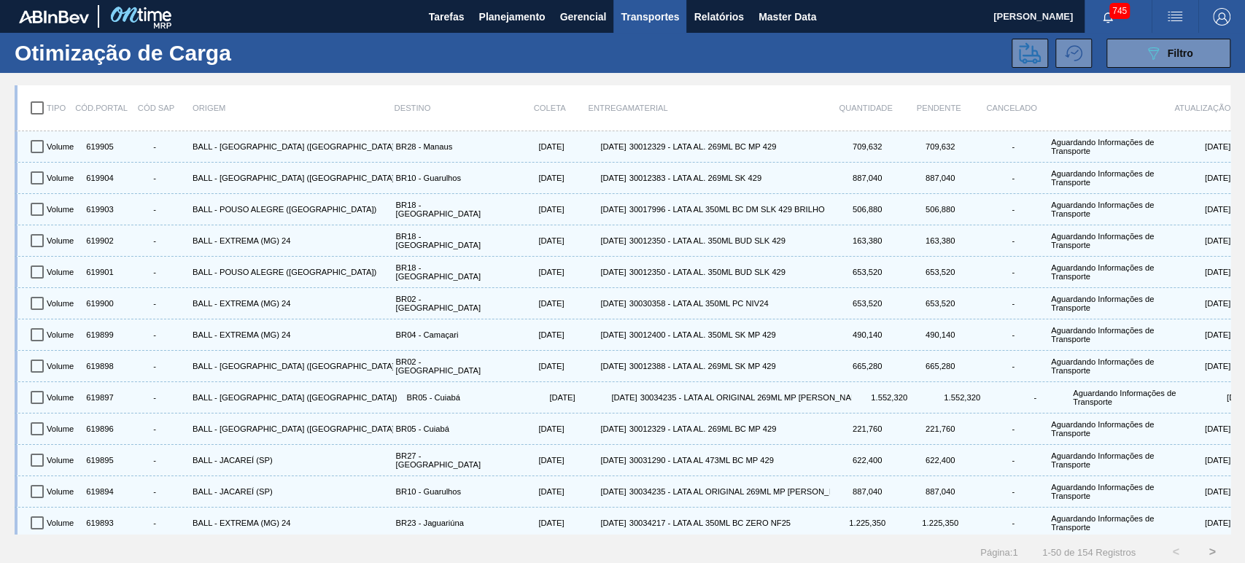
checkbox input "true"
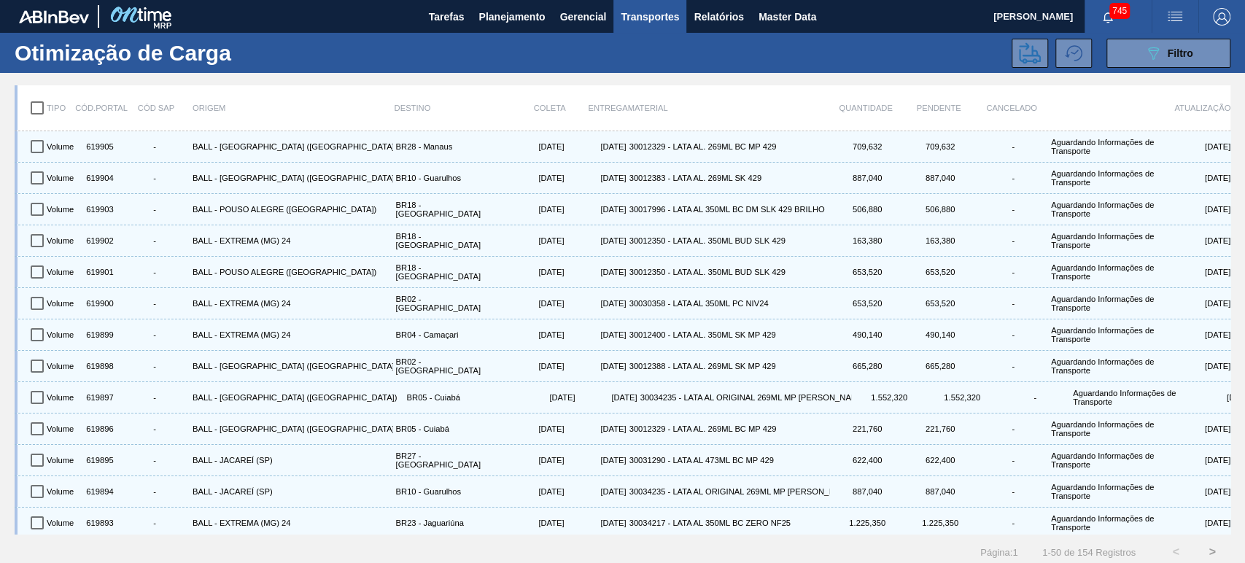
checkbox input "true"
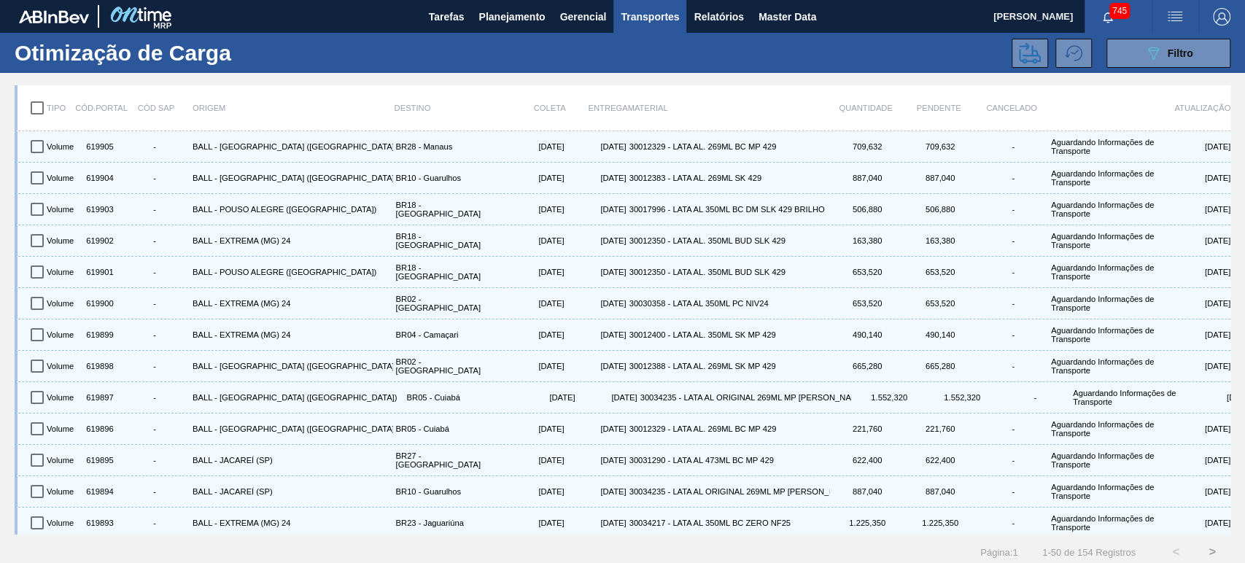
checkbox input "true"
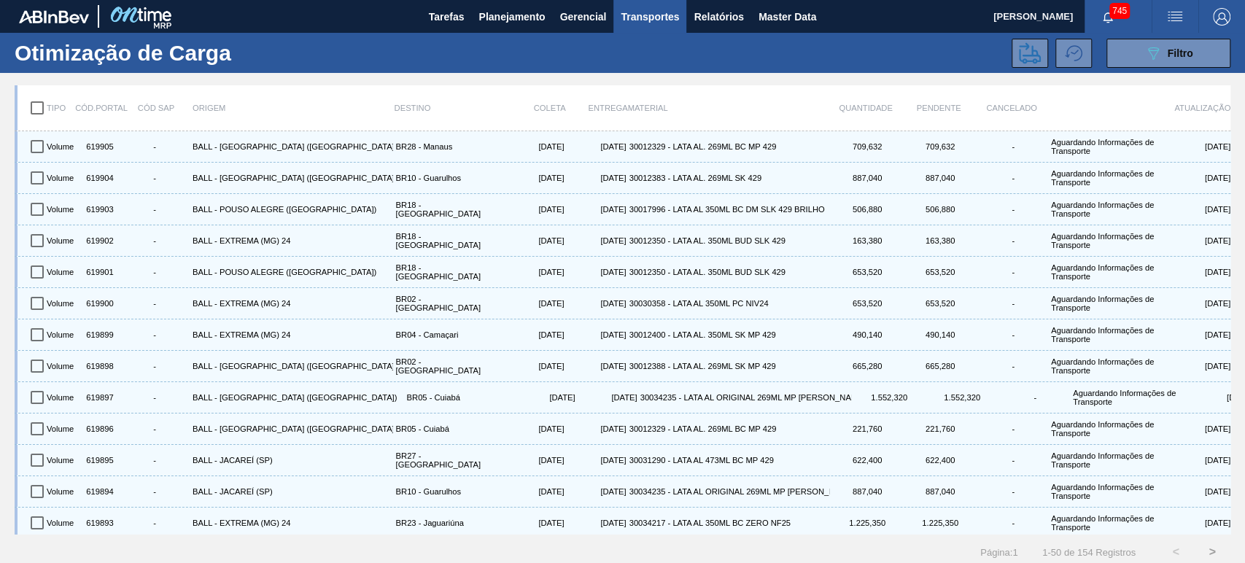
checkbox input "true"
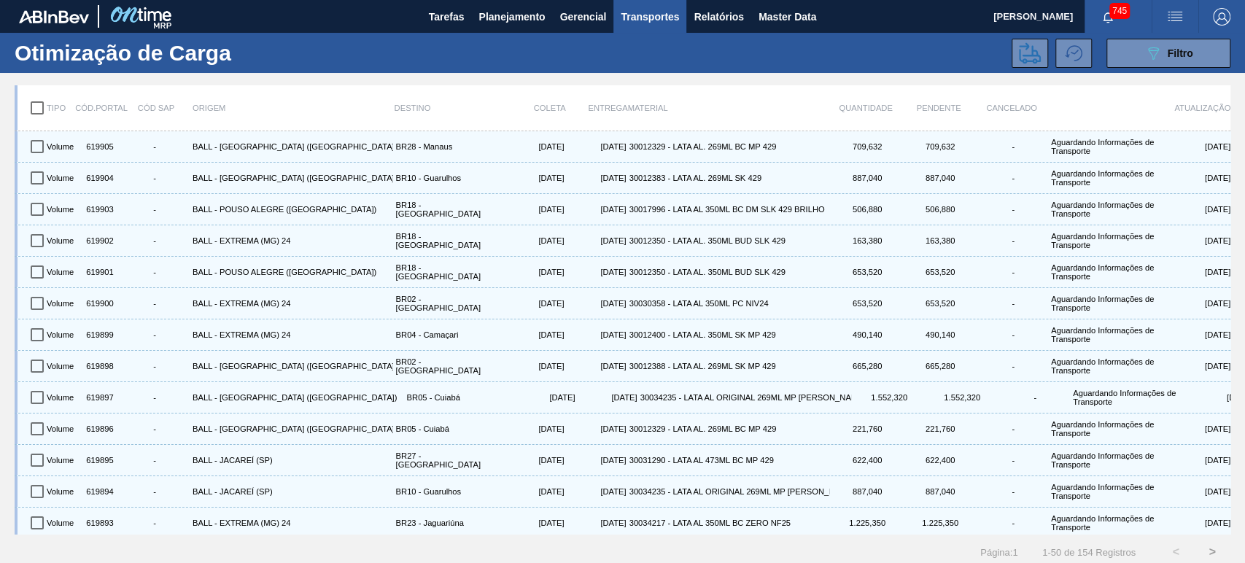
checkbox input "true"
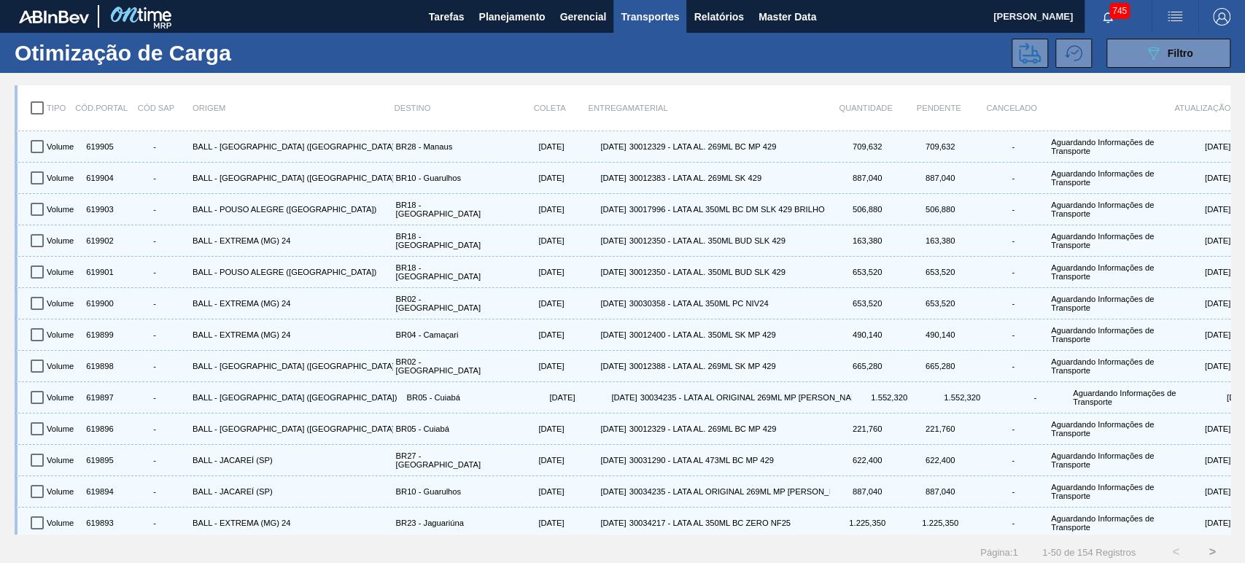
checkbox input "true"
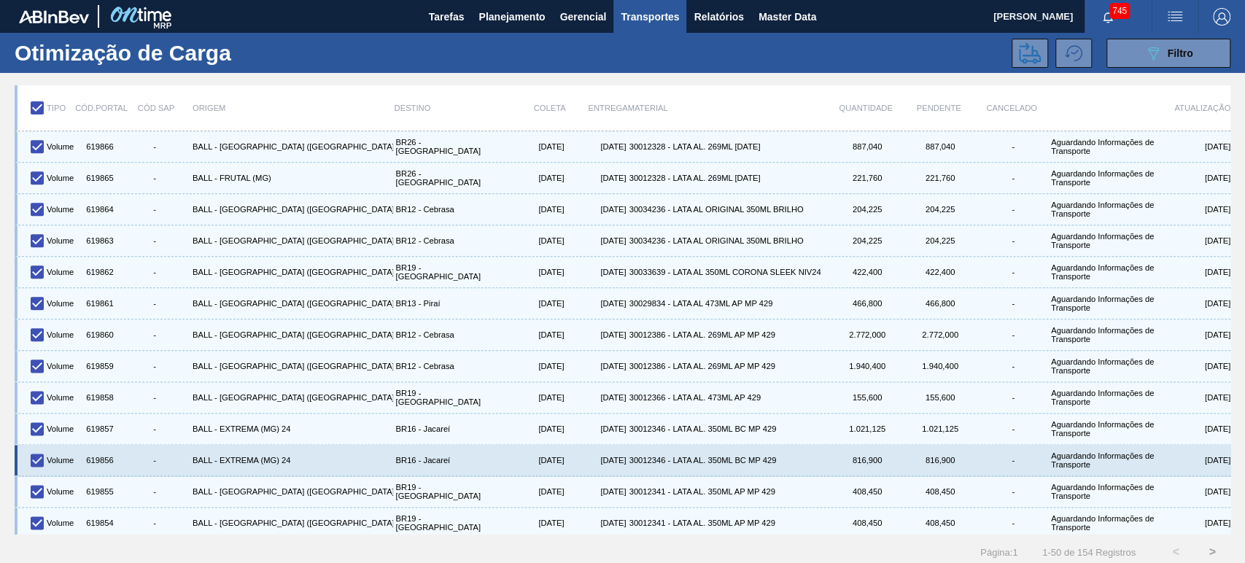
scroll to position [7, 0]
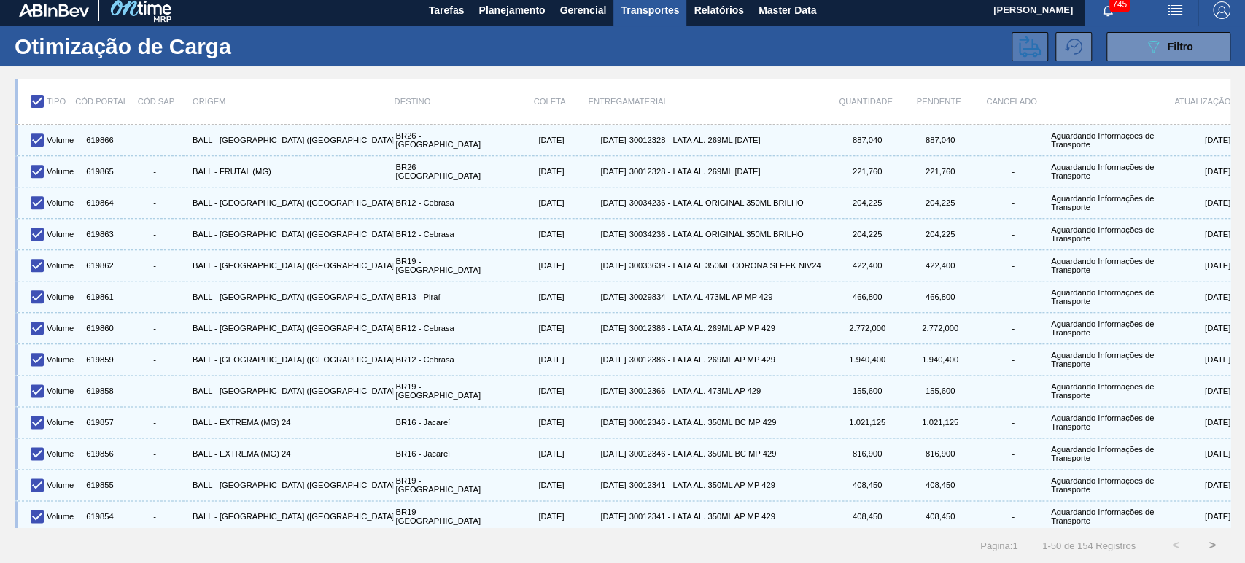
click at [1013, 41] on button at bounding box center [1030, 46] width 36 height 29
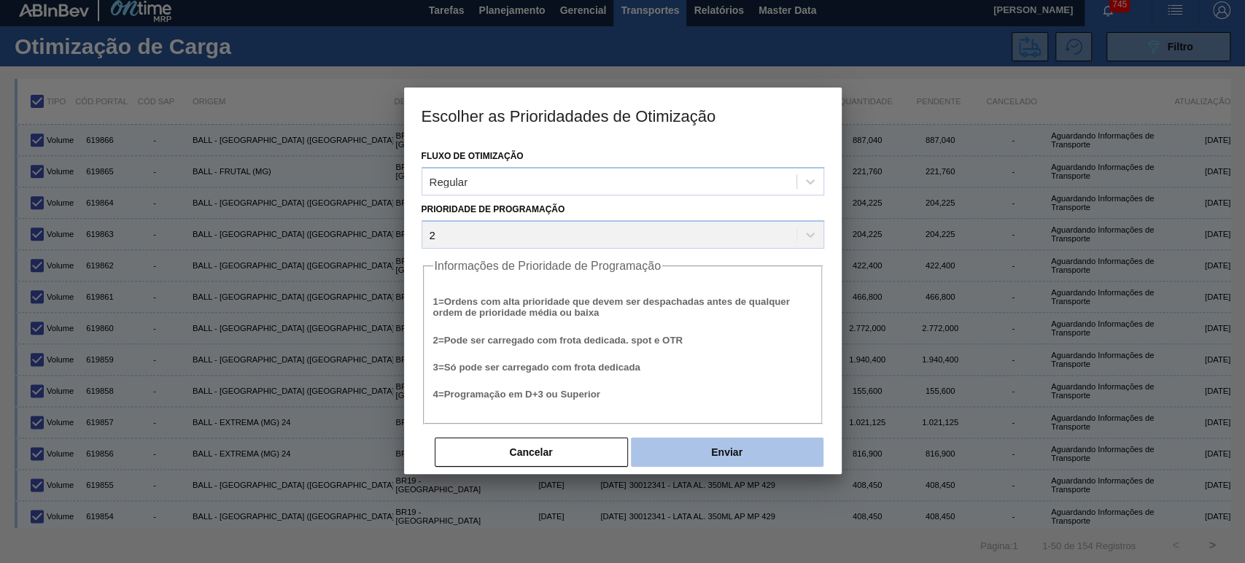
click at [730, 451] on button "Enviar" at bounding box center [727, 452] width 193 height 29
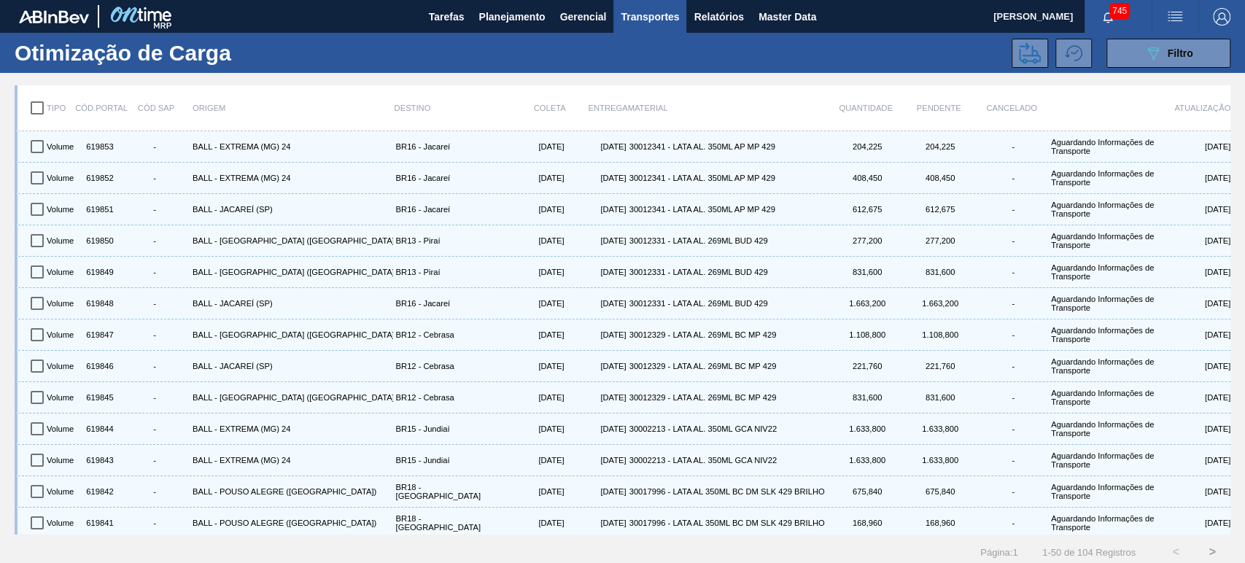
click at [41, 113] on input "checkbox" at bounding box center [37, 108] width 31 height 31
checkbox input "true"
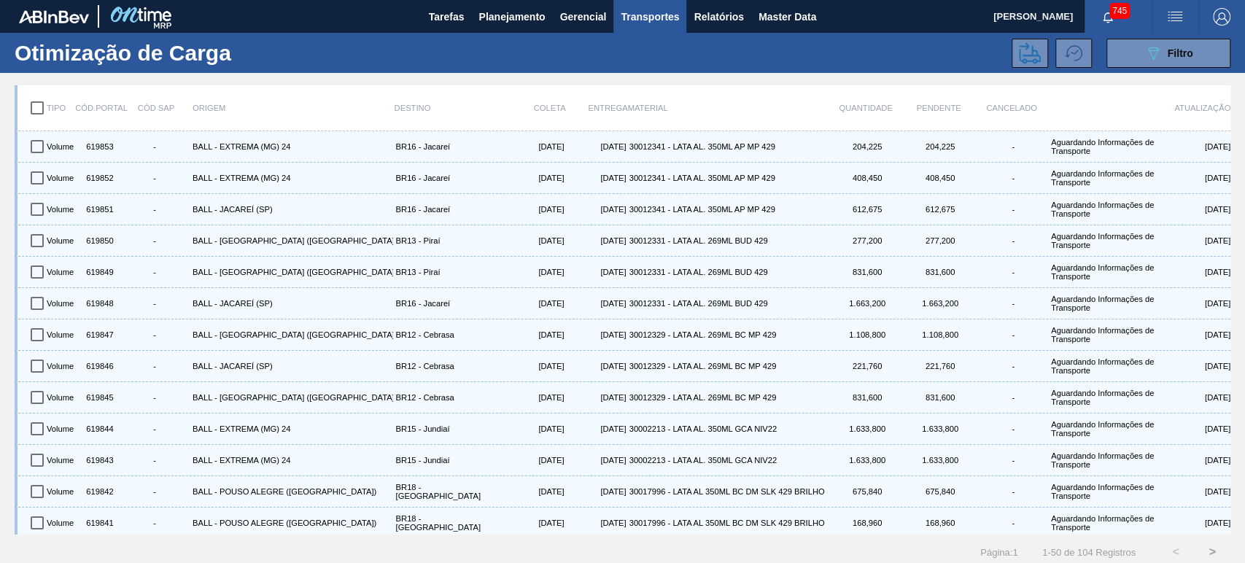
checkbox input "true"
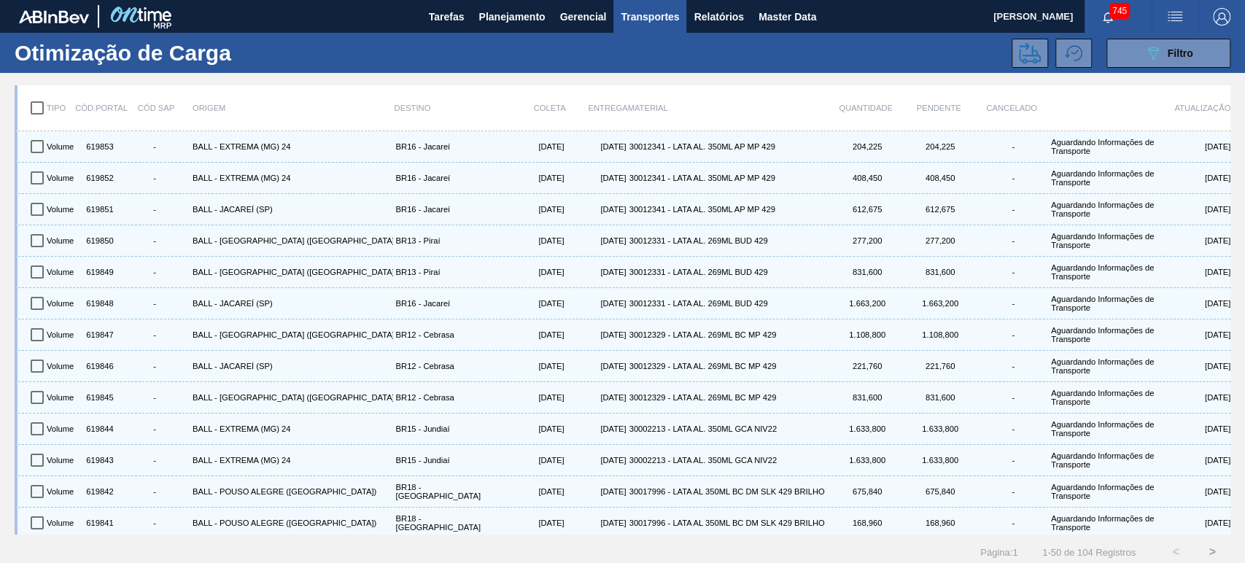
checkbox input "true"
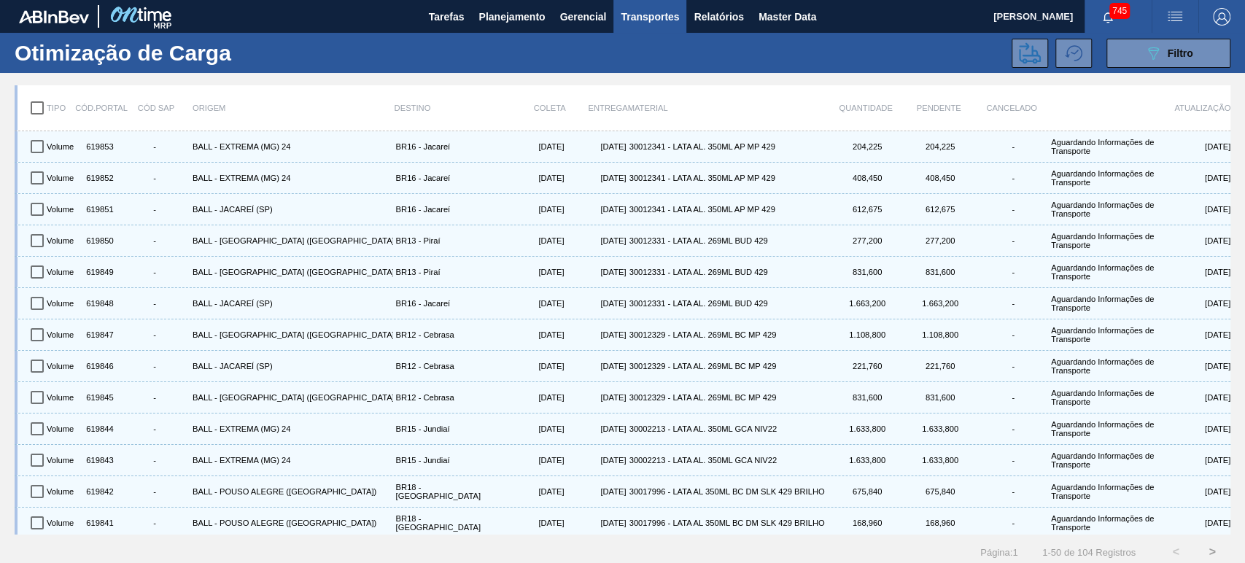
checkbox input "true"
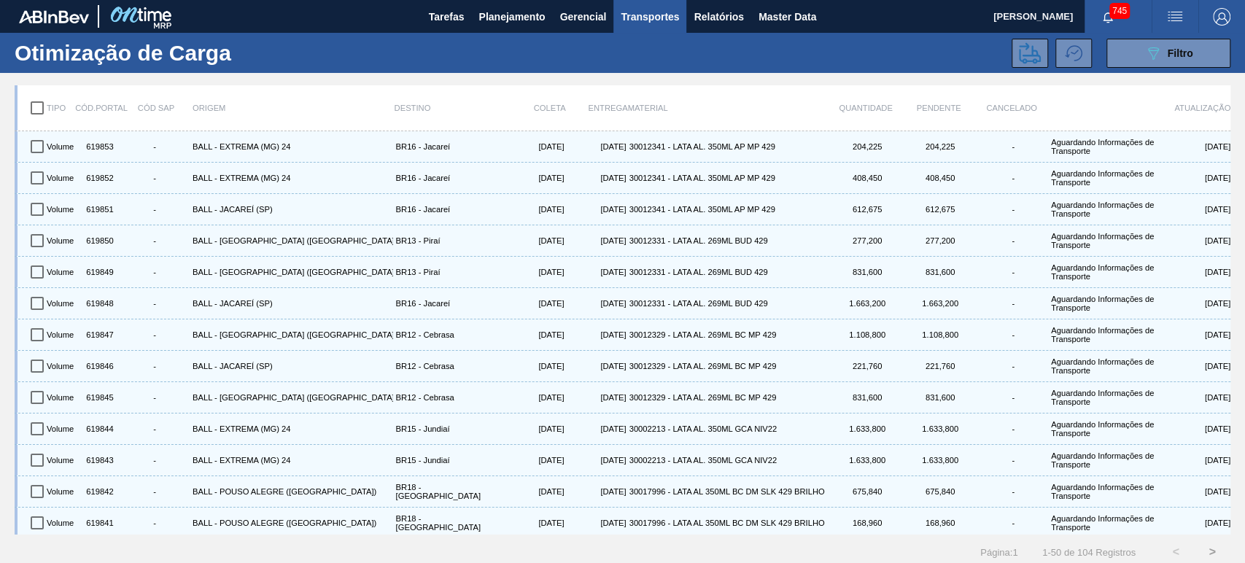
checkbox input "true"
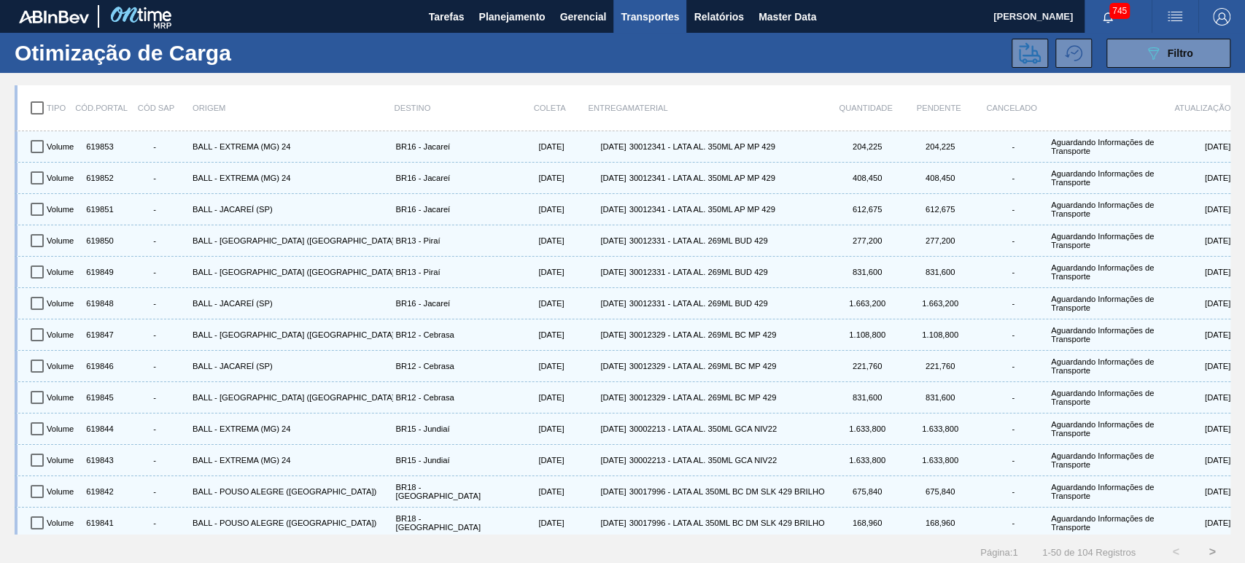
checkbox input "true"
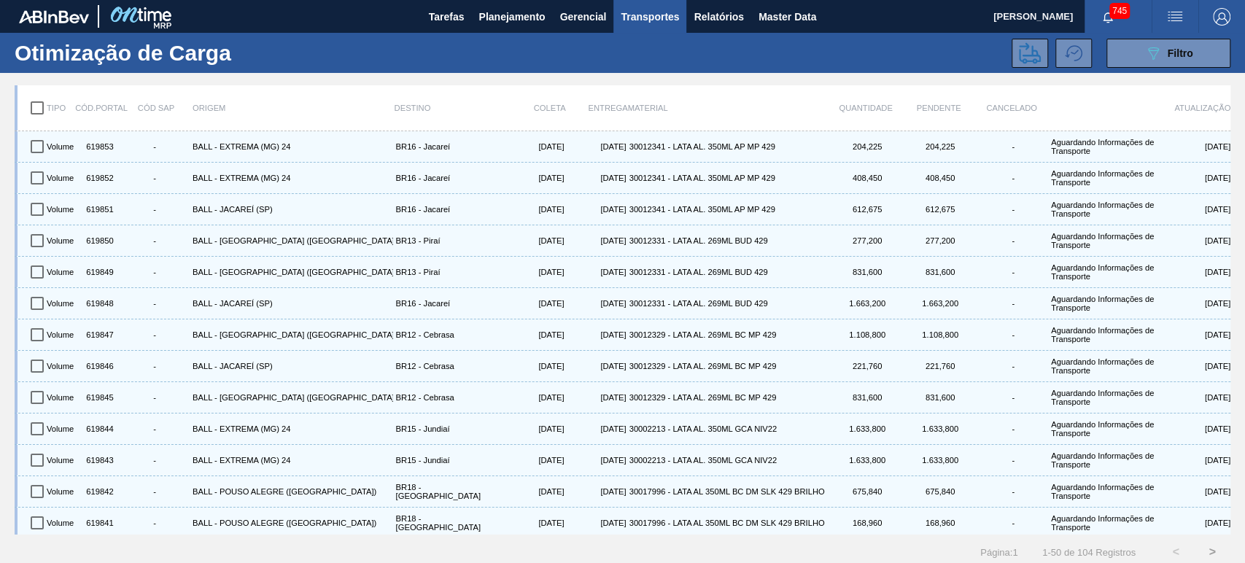
checkbox input "true"
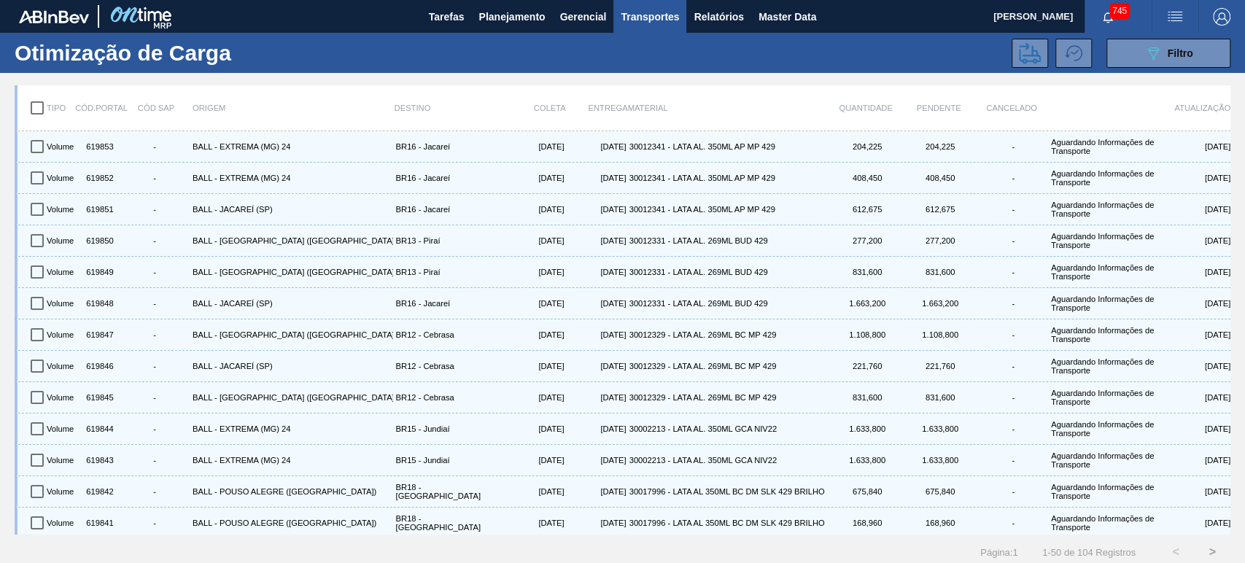
checkbox input "true"
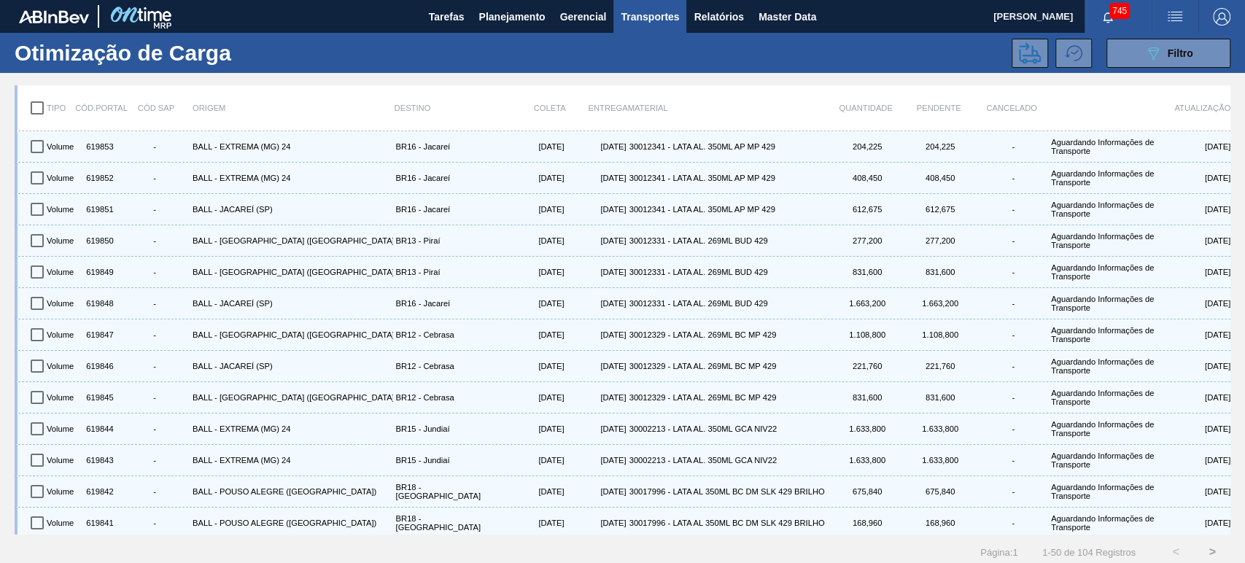
checkbox input "true"
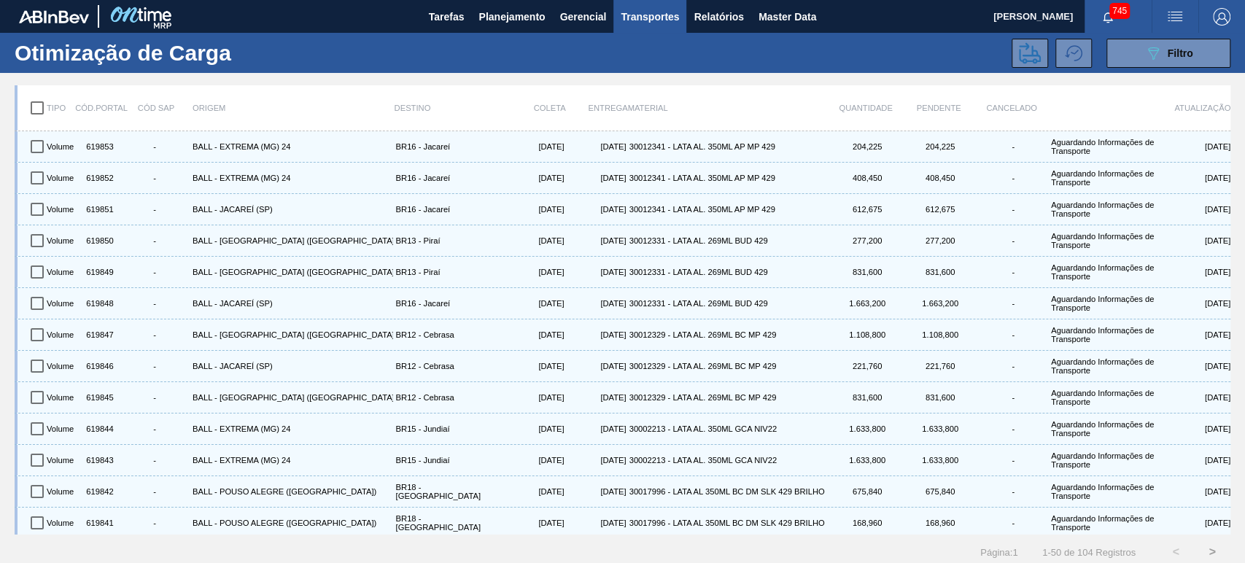
checkbox input "true"
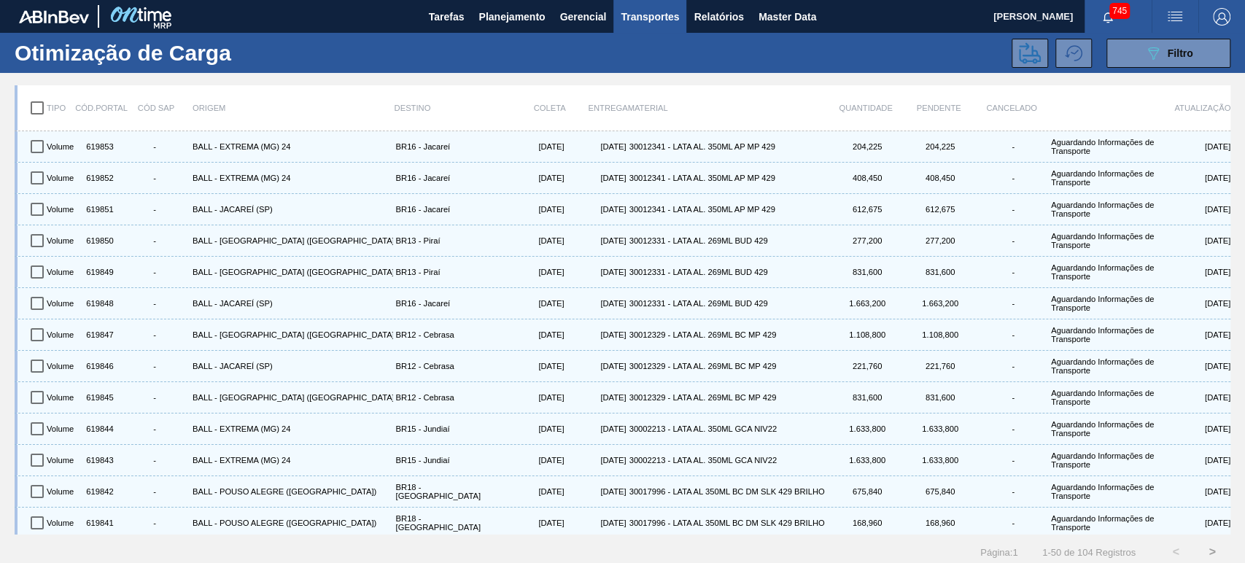
checkbox input "true"
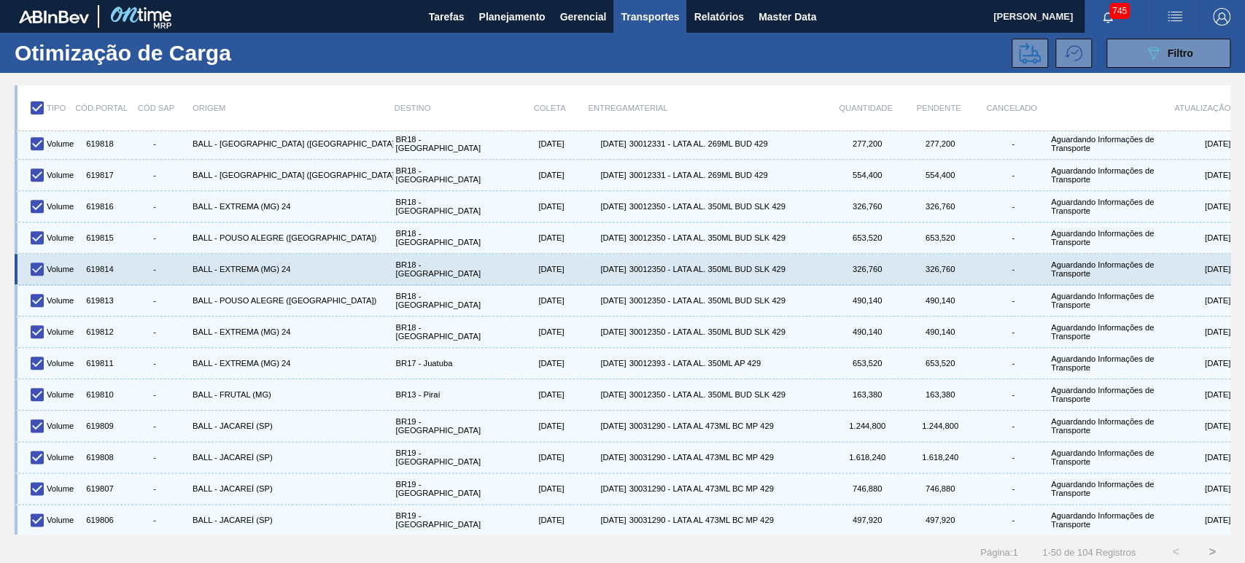
scroll to position [1161, 0]
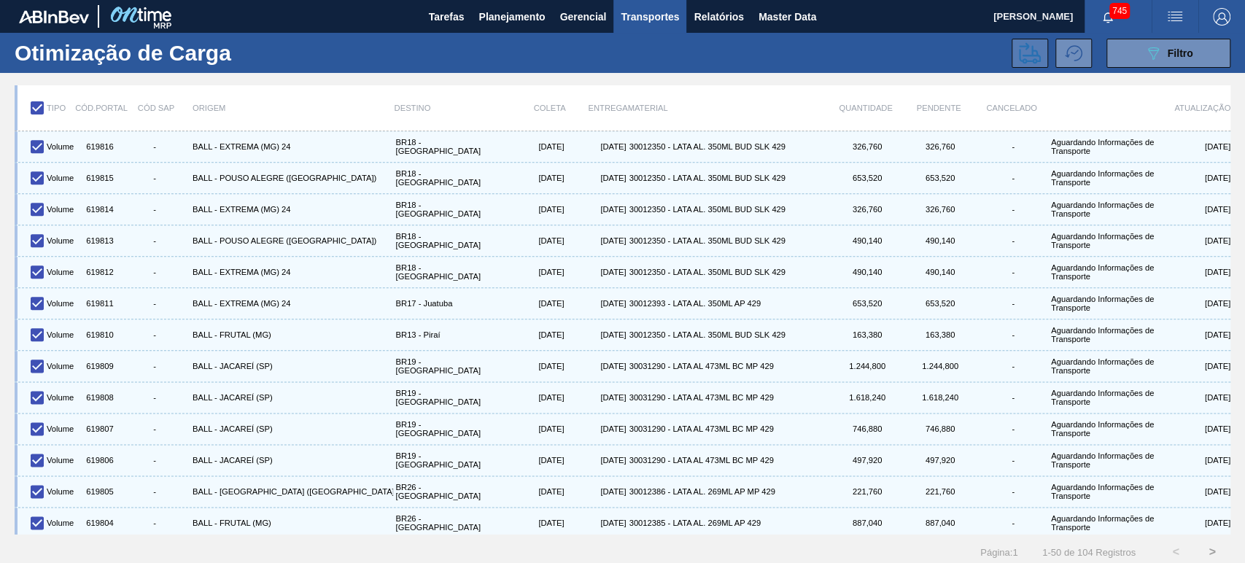
click at [1012, 55] on button at bounding box center [1030, 53] width 36 height 29
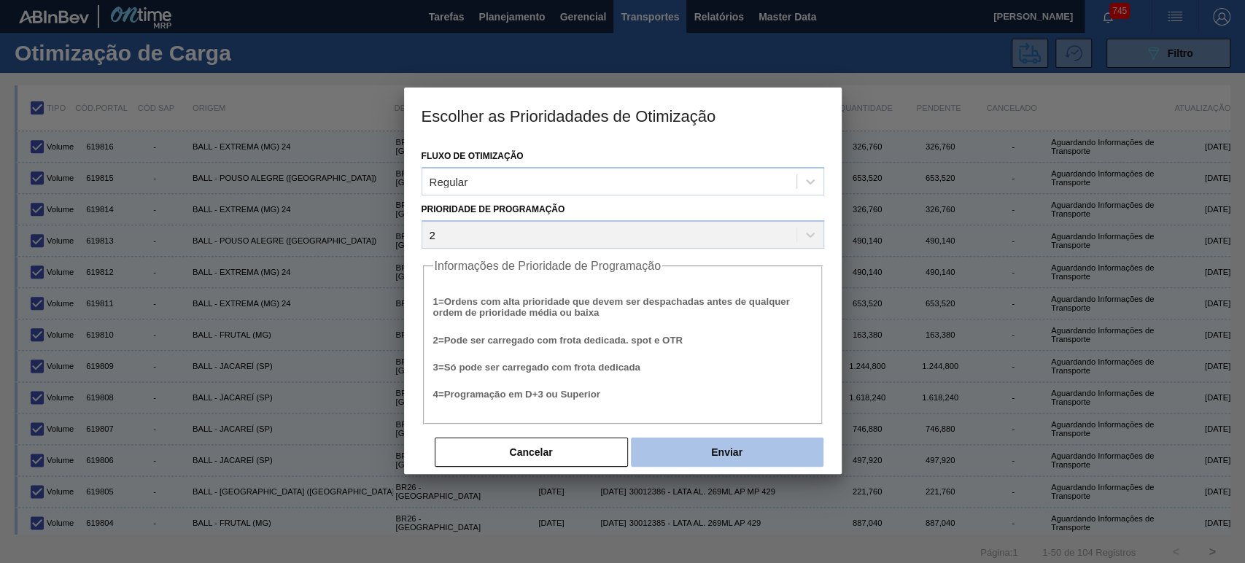
click at [743, 440] on button "Enviar" at bounding box center [727, 452] width 193 height 29
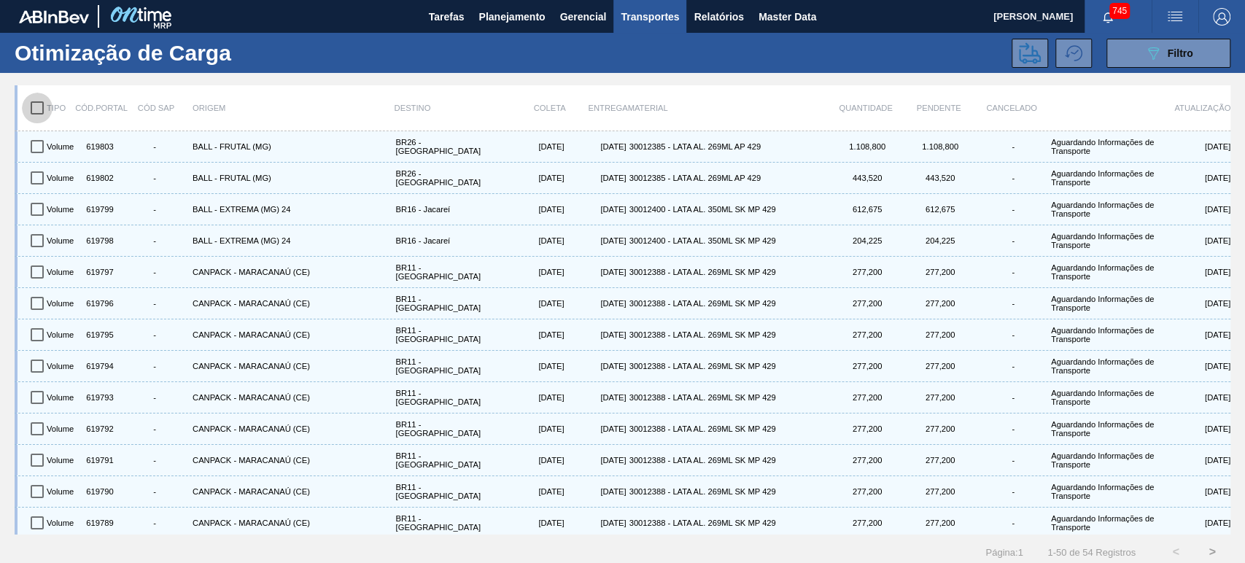
click at [39, 106] on input "checkbox" at bounding box center [37, 108] width 31 height 31
checkbox input "true"
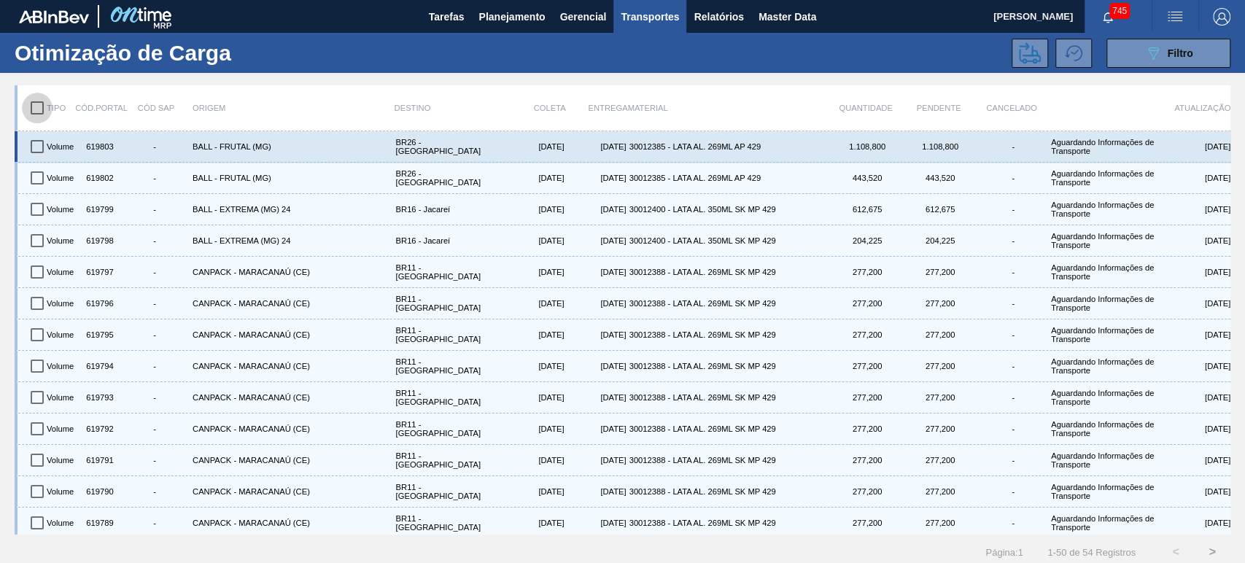
checkbox input "true"
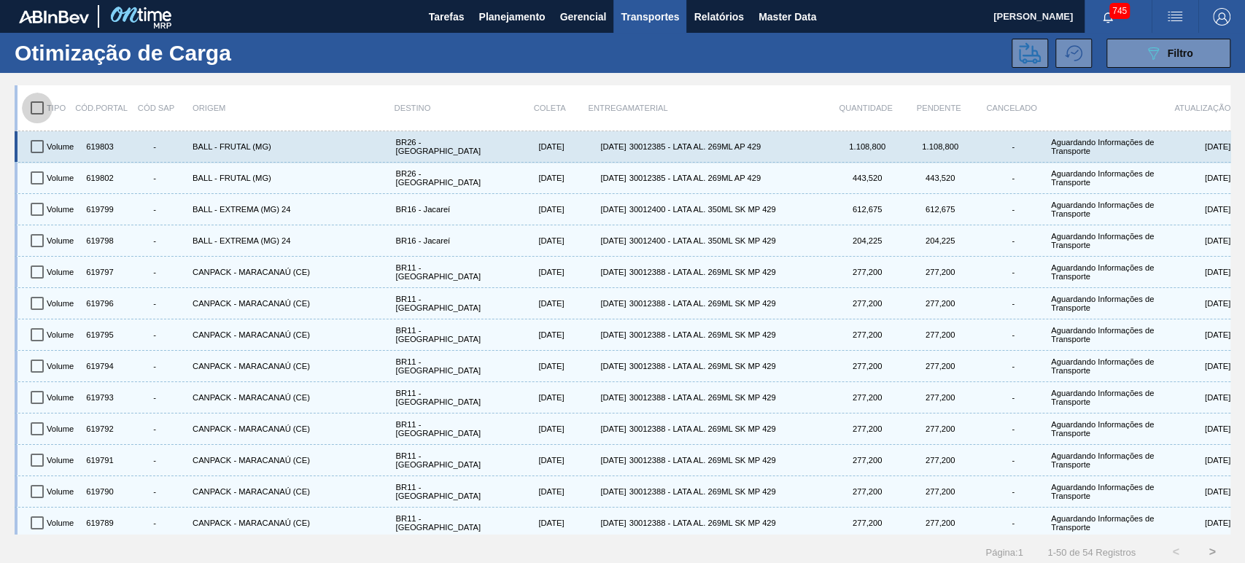
checkbox input "true"
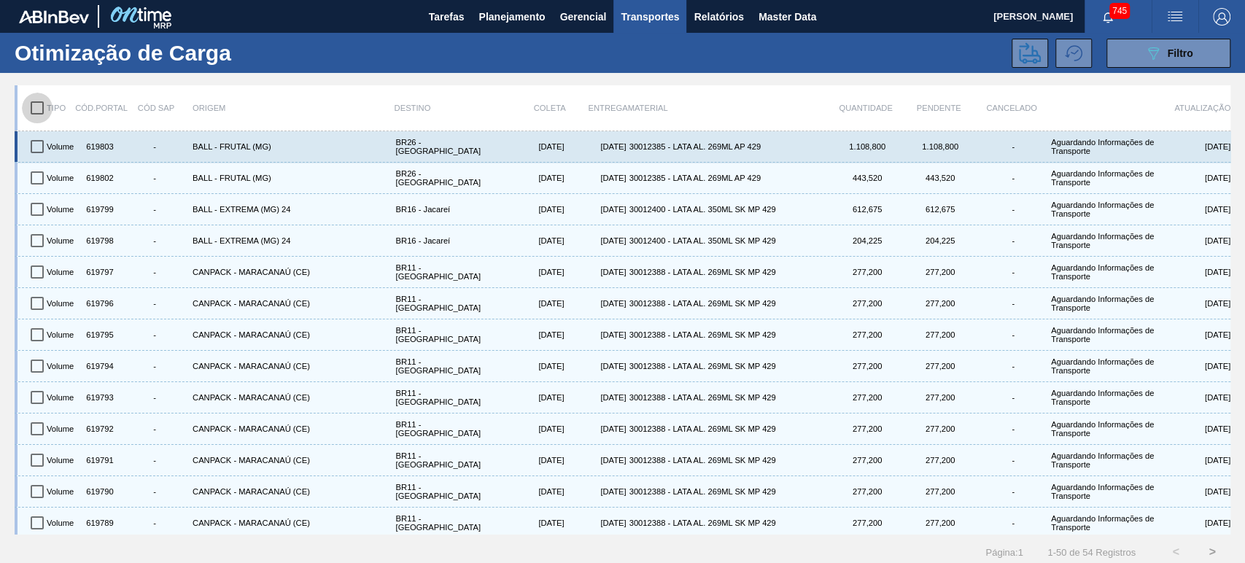
checkbox input "true"
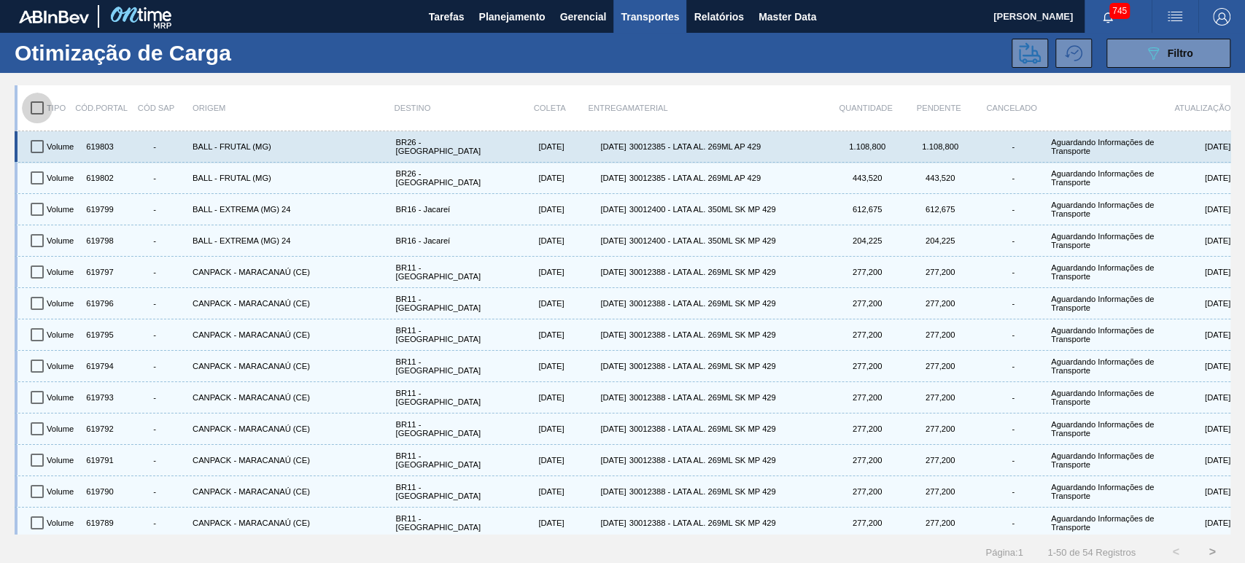
checkbox input "true"
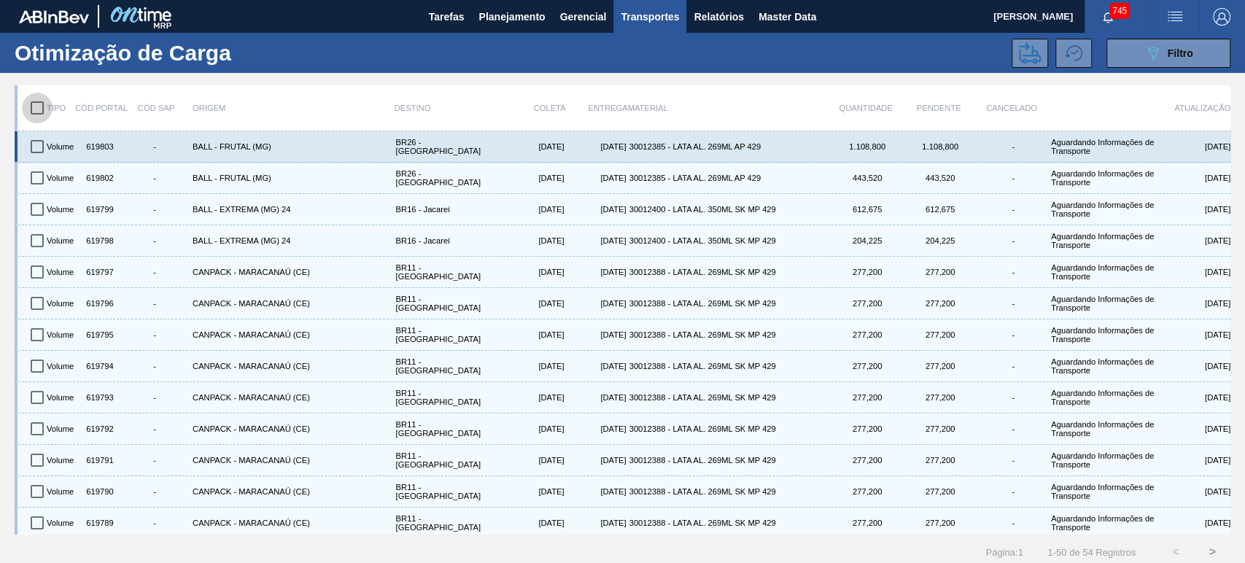
checkbox input "true"
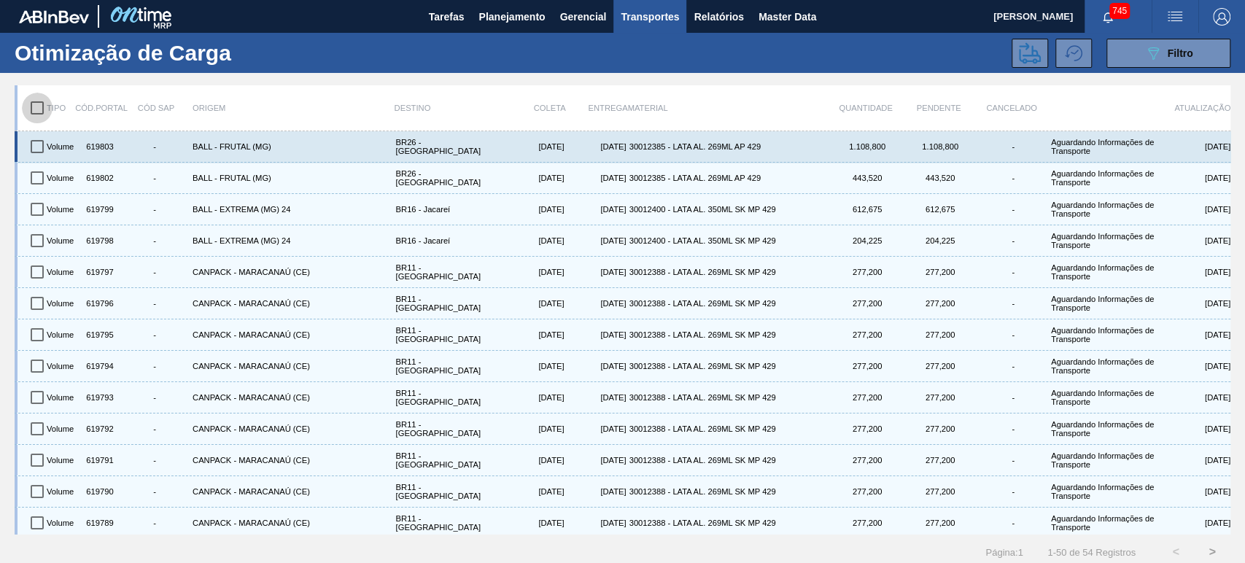
checkbox input "true"
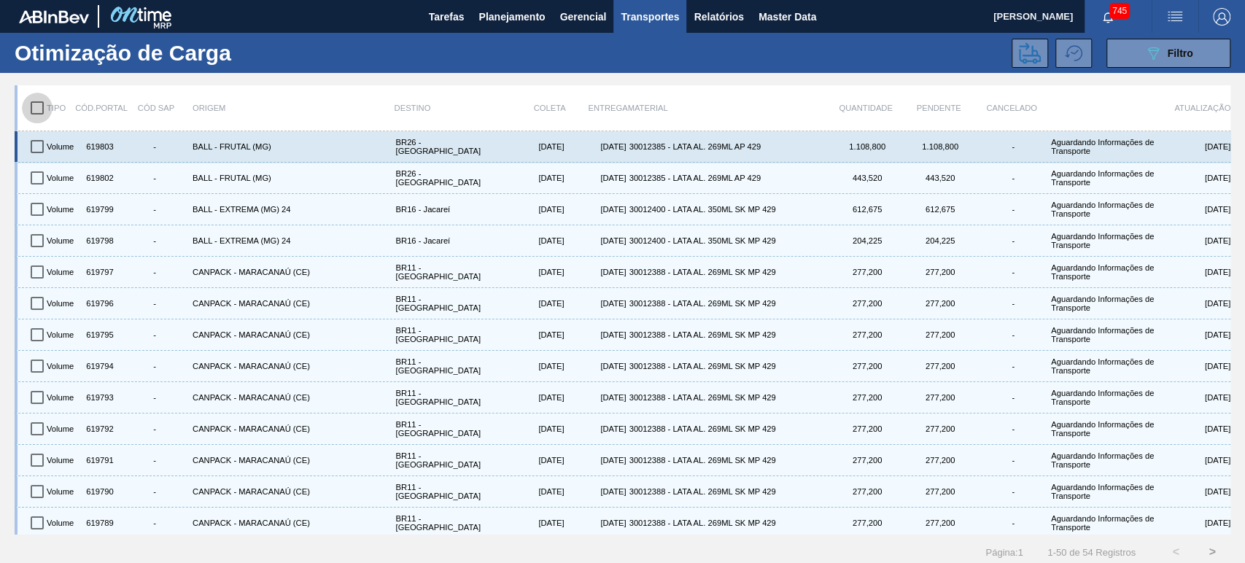
checkbox input "true"
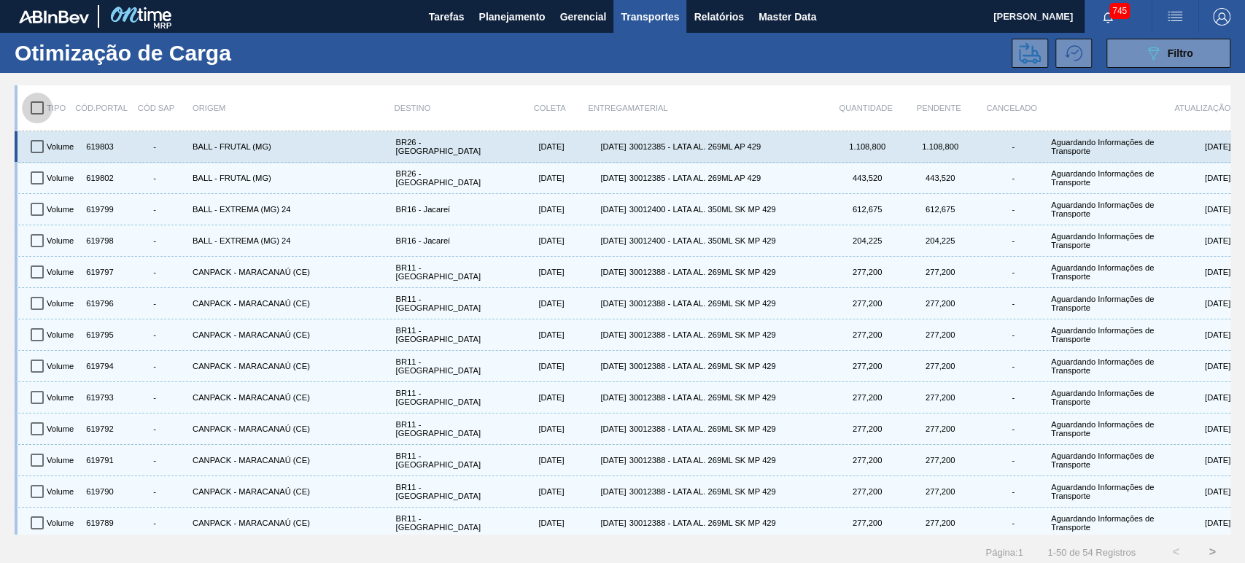
checkbox input "true"
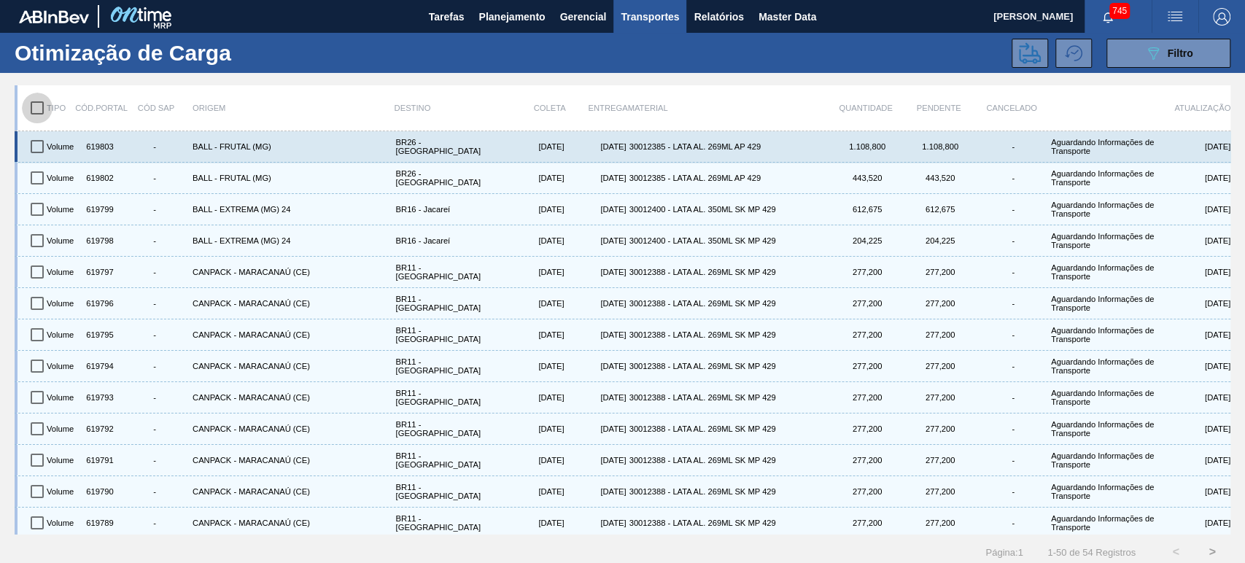
checkbox input "true"
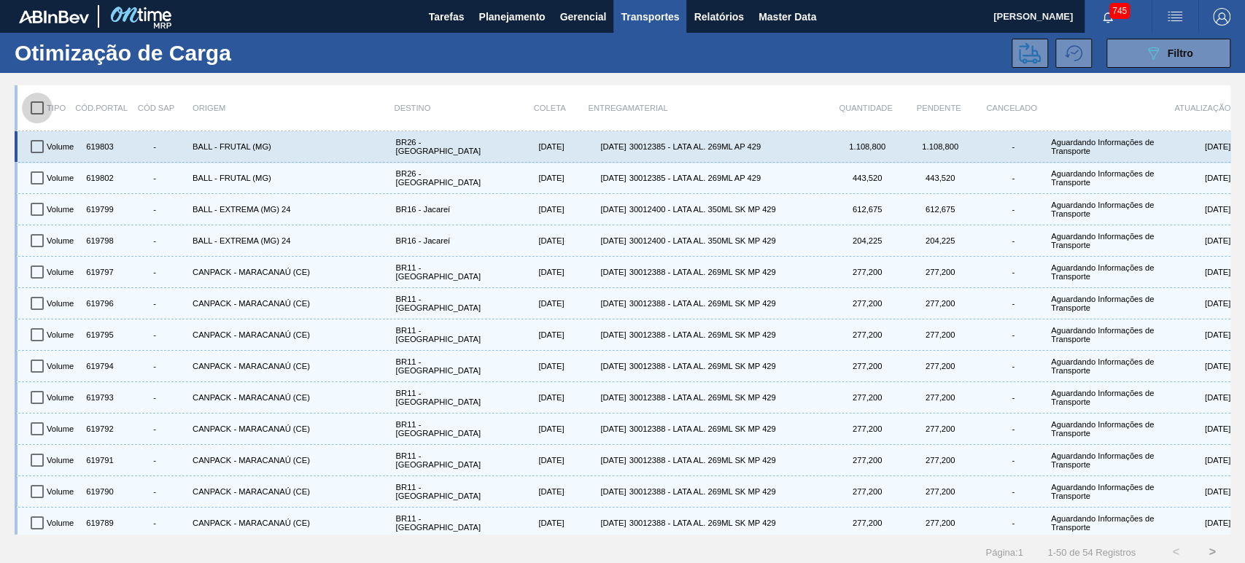
checkbox input "true"
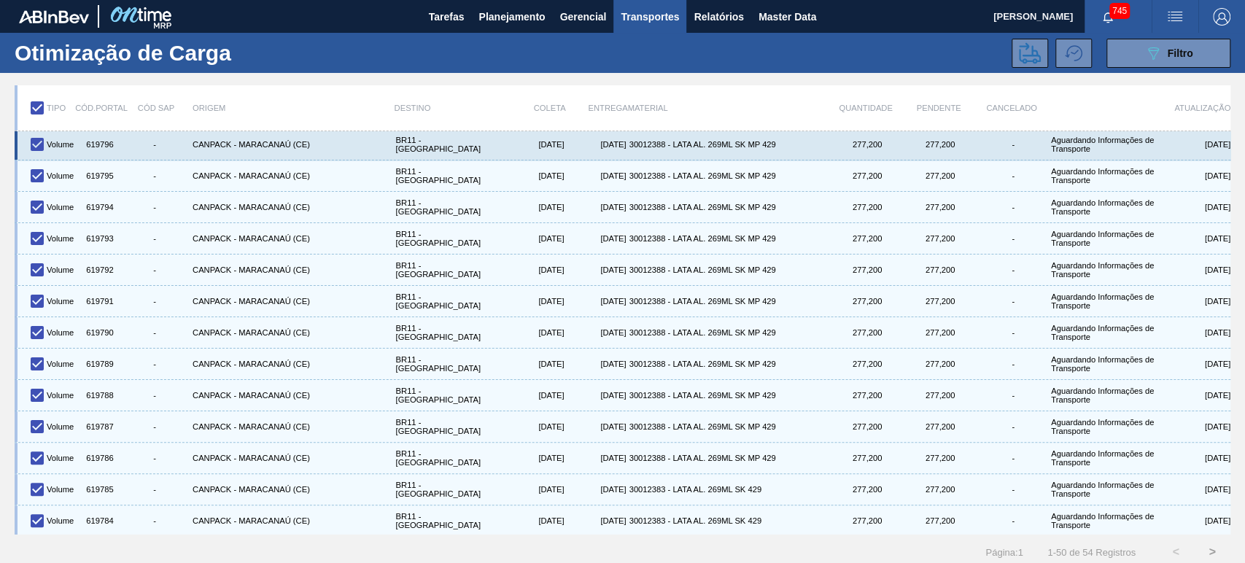
scroll to position [0, 0]
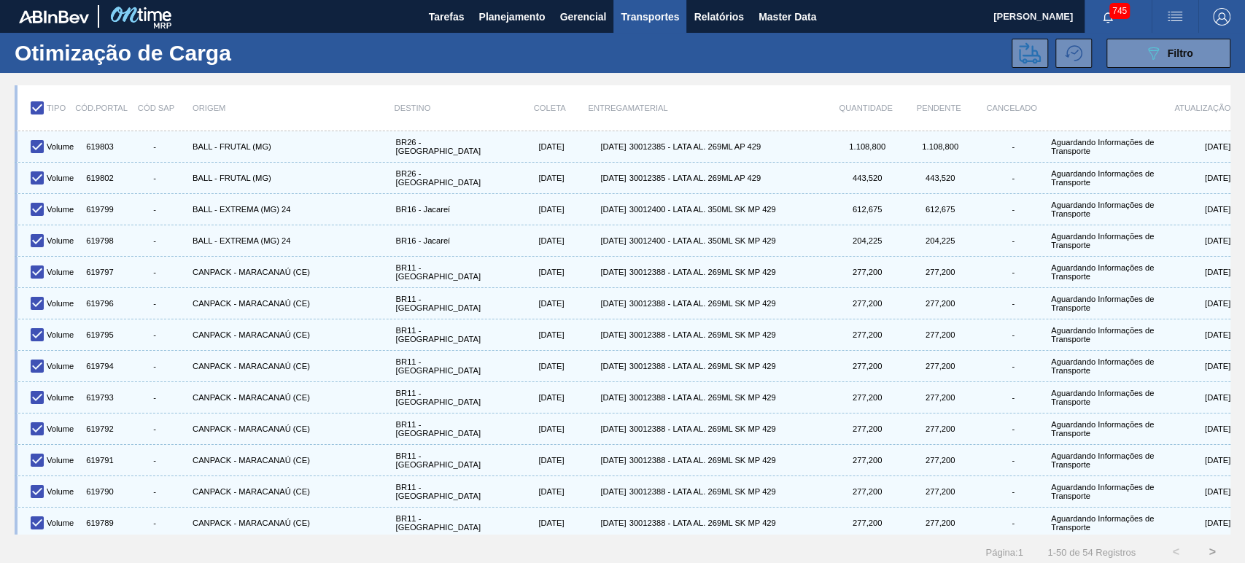
click at [36, 109] on input "checkbox" at bounding box center [37, 108] width 31 height 31
checkbox input "false"
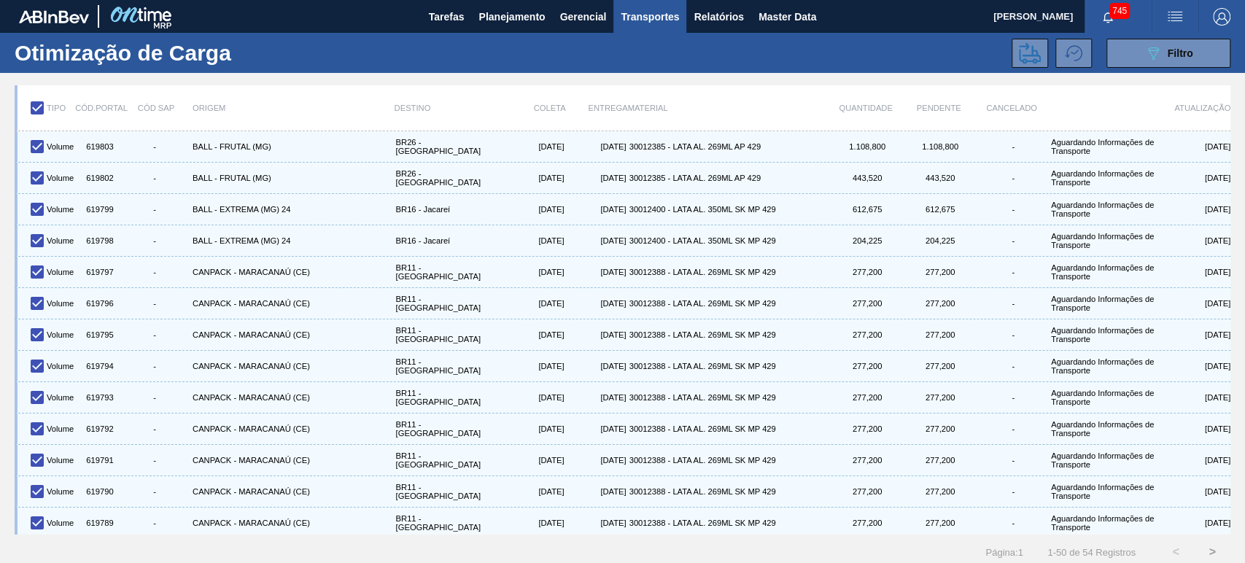
checkbox input "false"
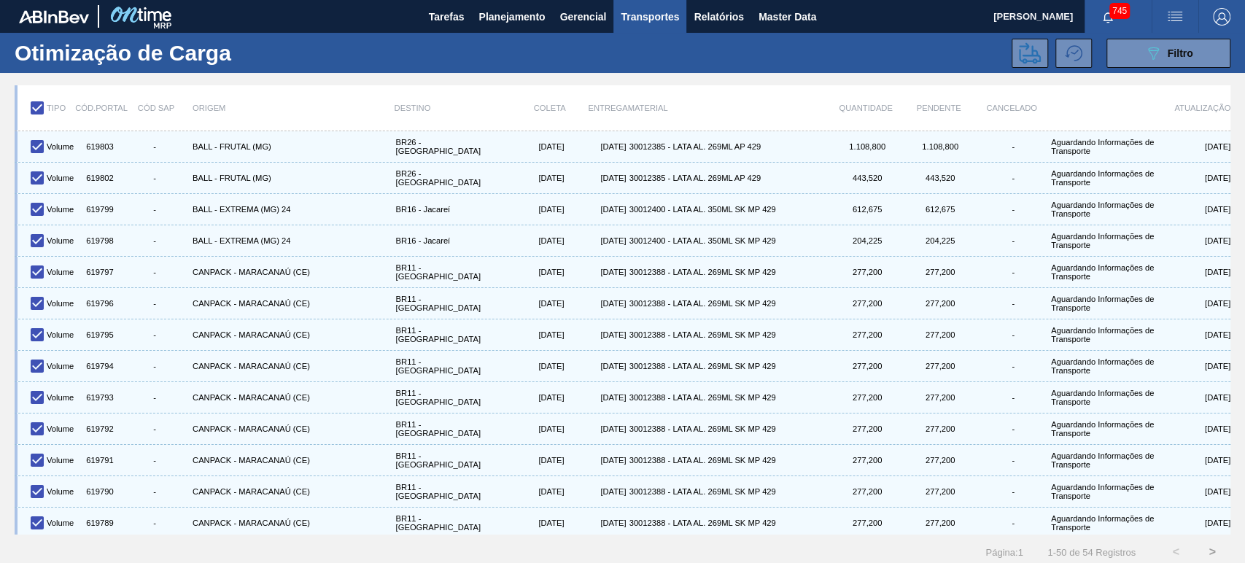
checkbox input "false"
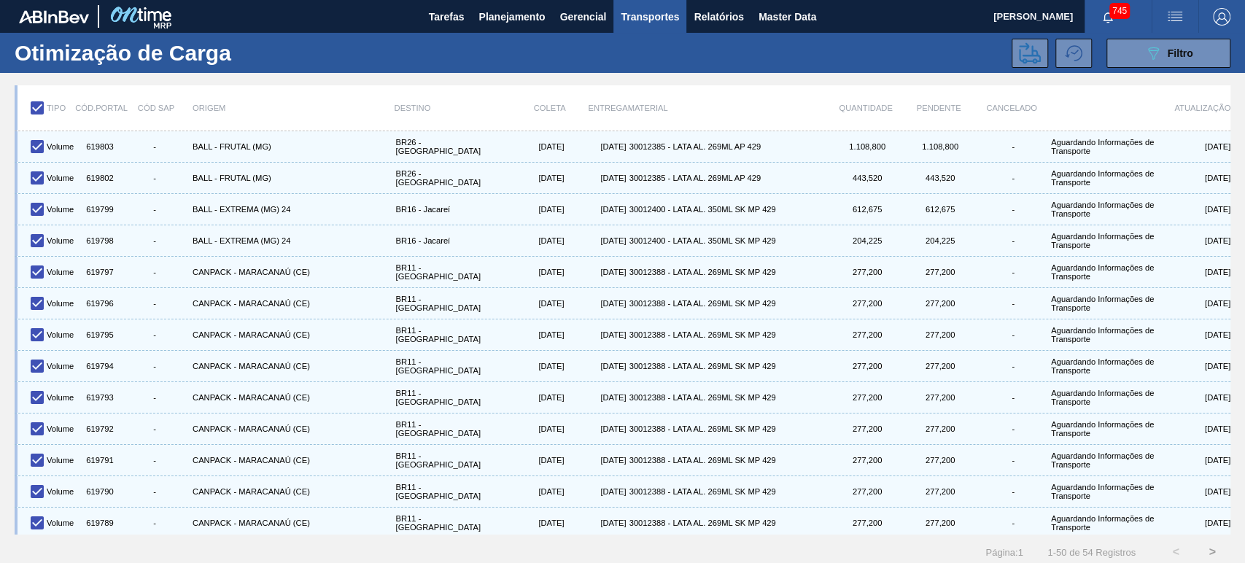
checkbox input "false"
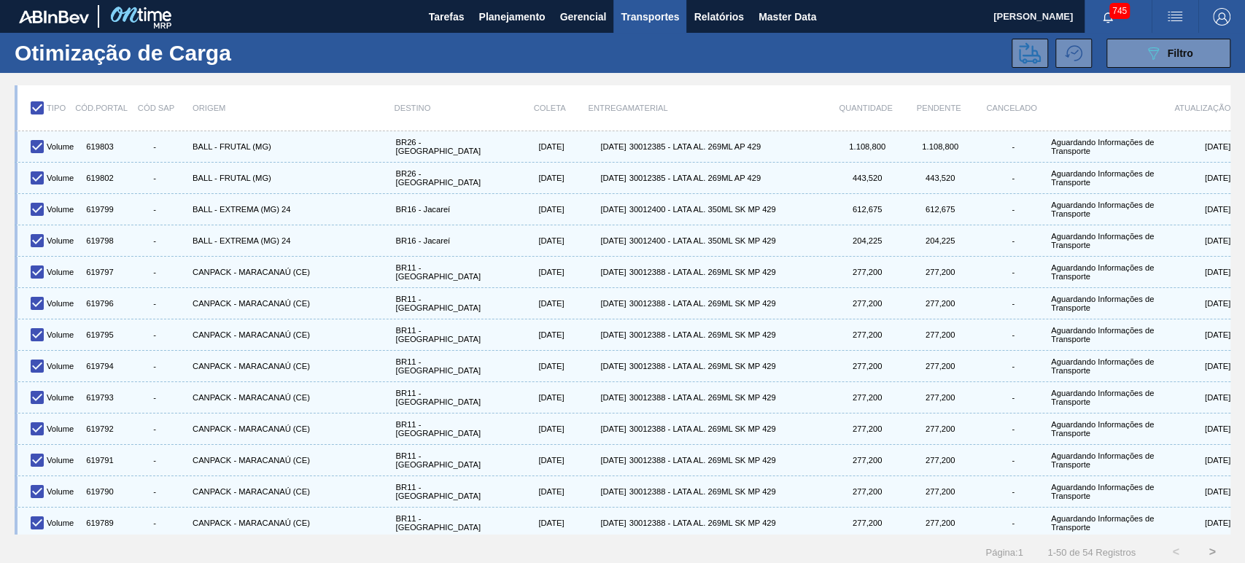
checkbox input "false"
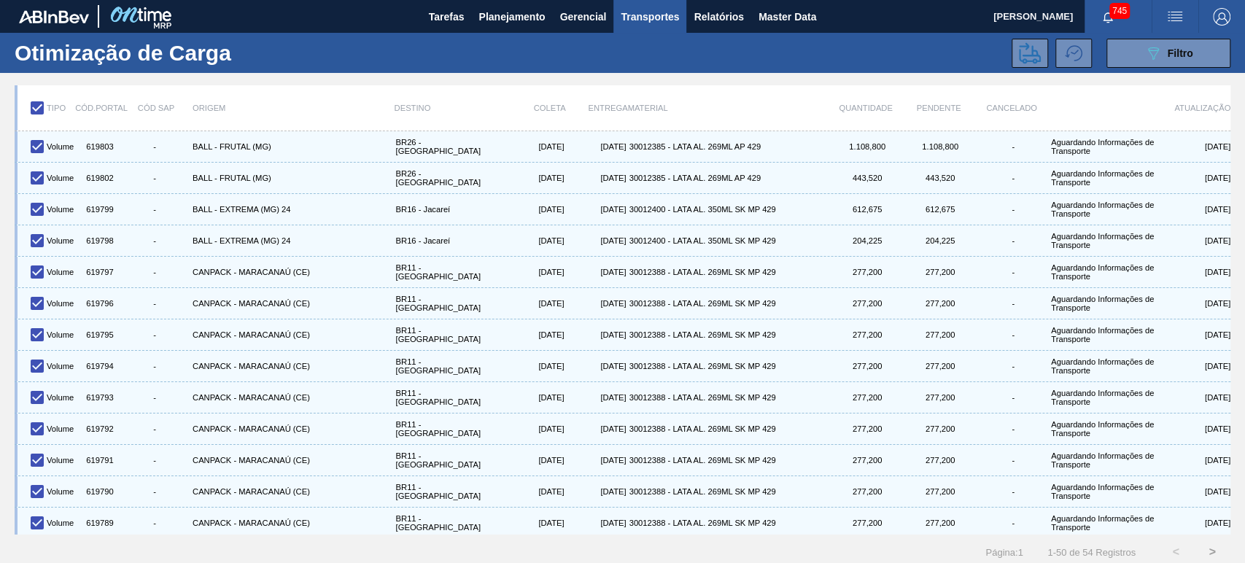
checkbox input "false"
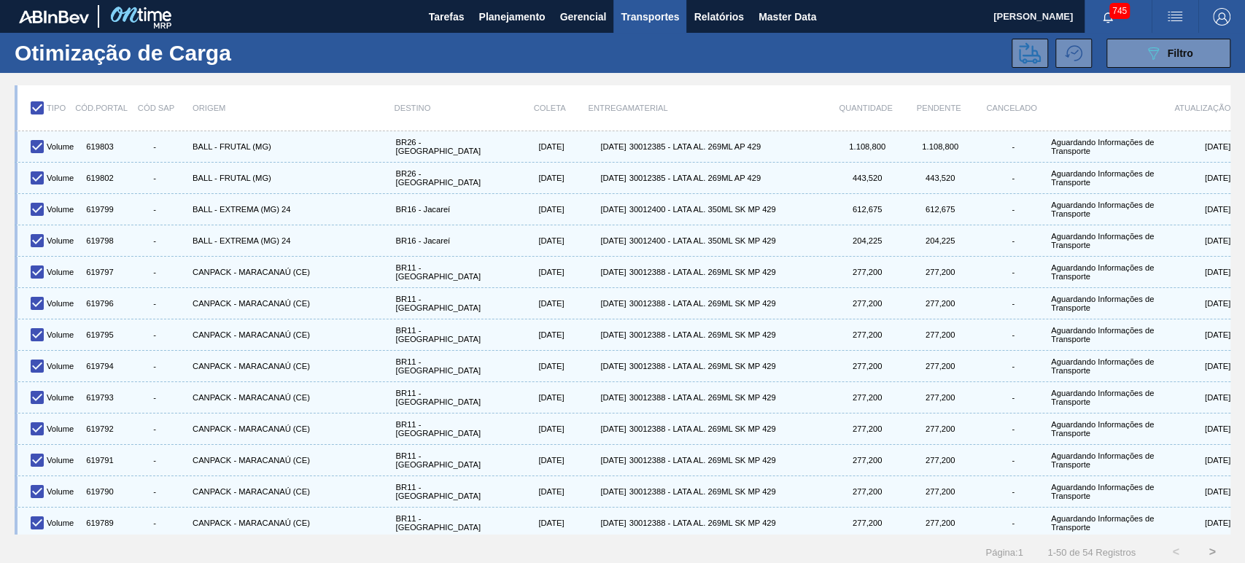
checkbox input "false"
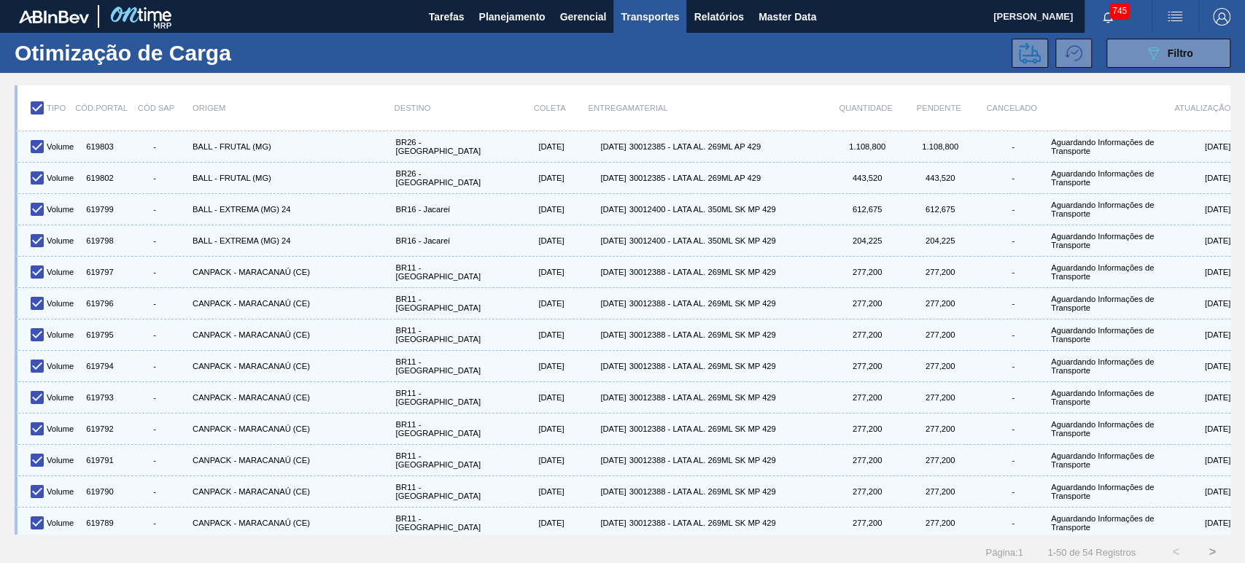
checkbox input "false"
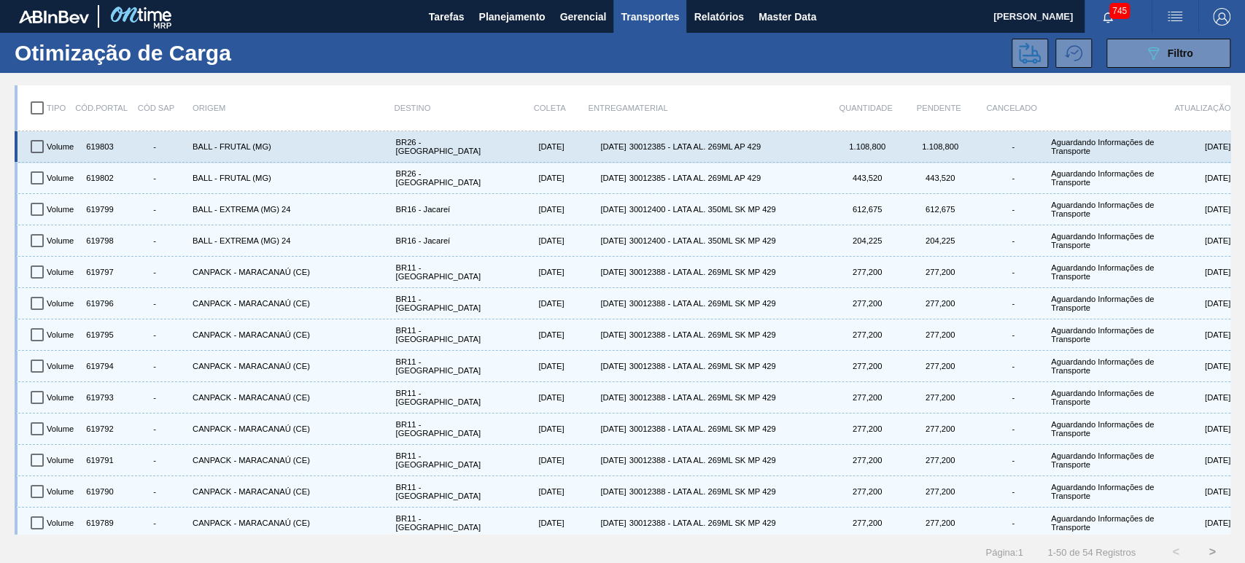
click at [42, 144] on input "checkbox" at bounding box center [37, 146] width 31 height 31
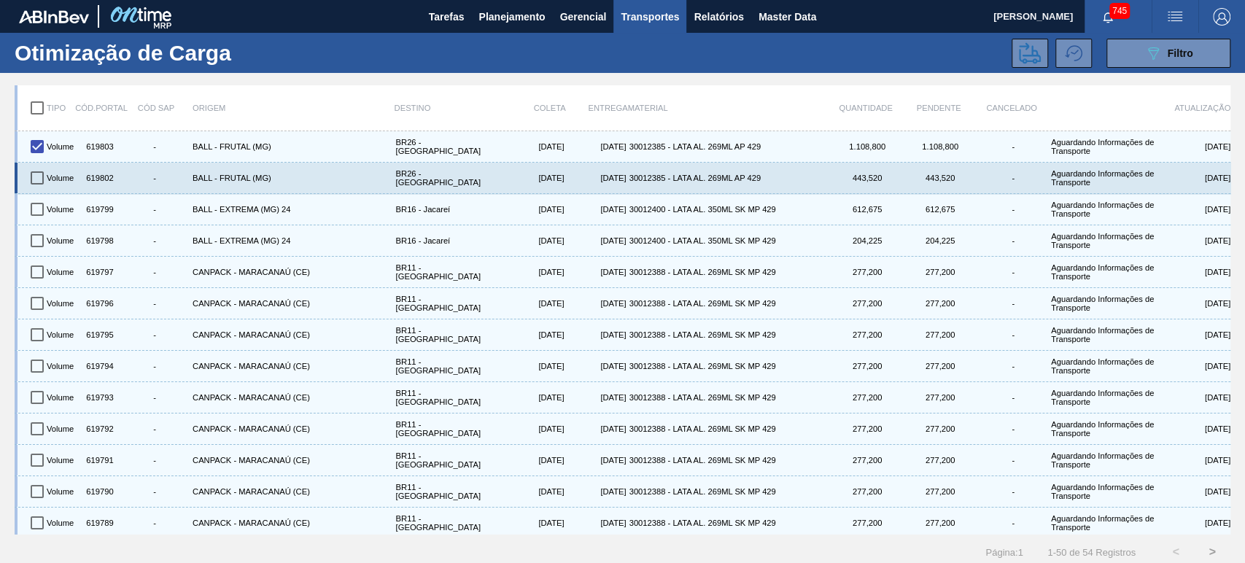
click at [39, 178] on input "checkbox" at bounding box center [37, 178] width 31 height 31
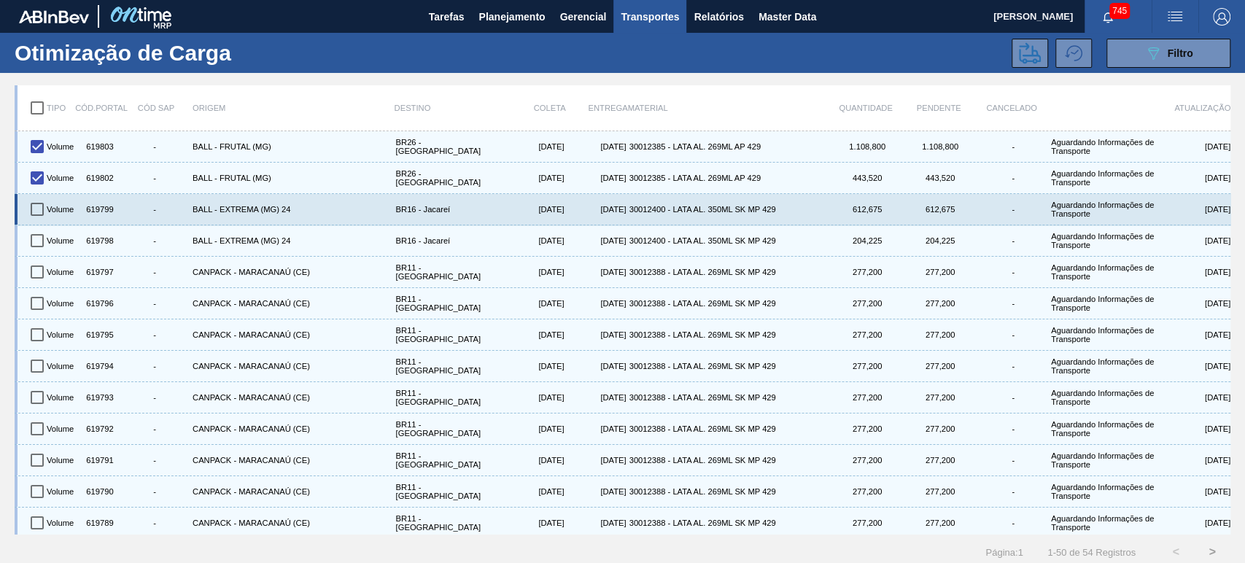
click at [32, 204] on input "checkbox" at bounding box center [37, 209] width 31 height 31
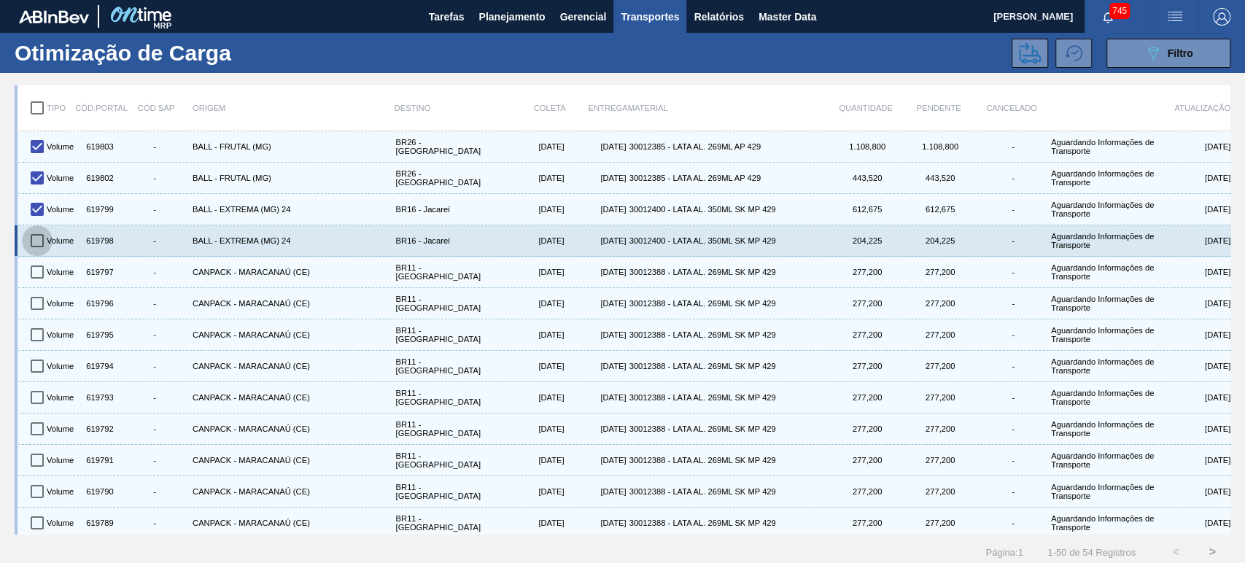
click at [36, 233] on input "checkbox" at bounding box center [37, 240] width 31 height 31
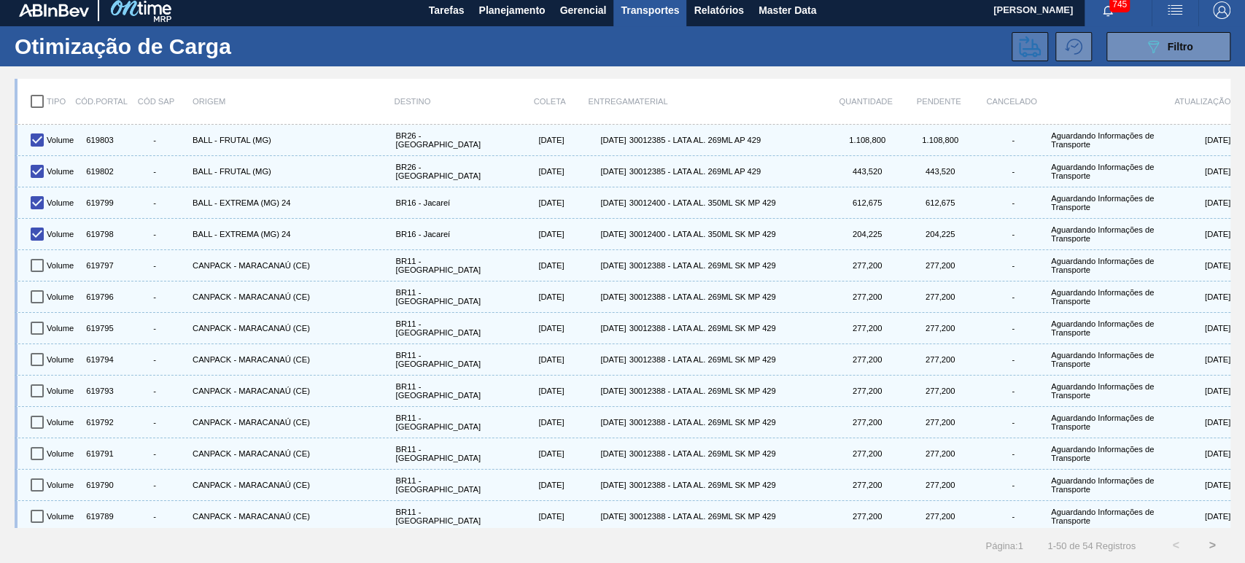
click at [1019, 39] on icon at bounding box center [1030, 46] width 22 height 21
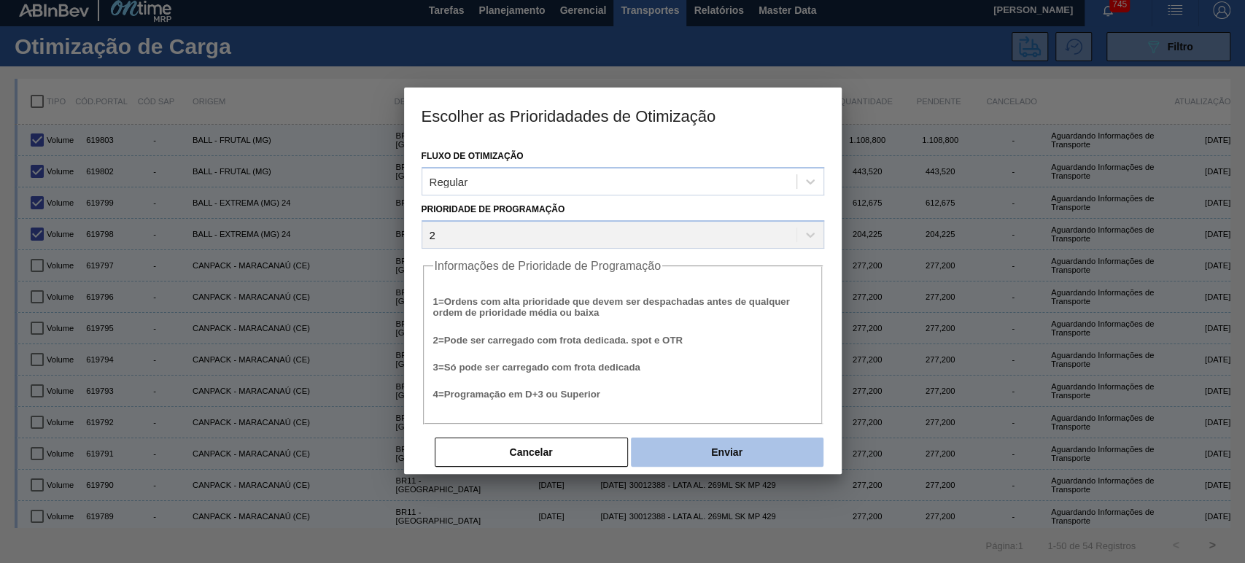
click at [727, 452] on button "Enviar" at bounding box center [727, 452] width 193 height 29
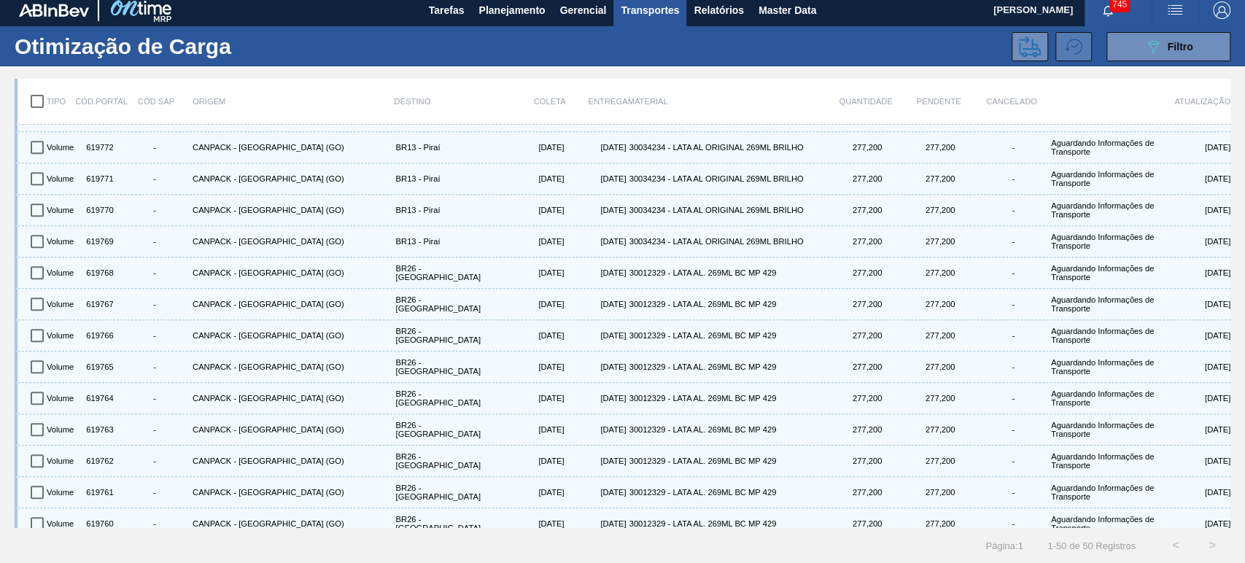
scroll to position [620, 0]
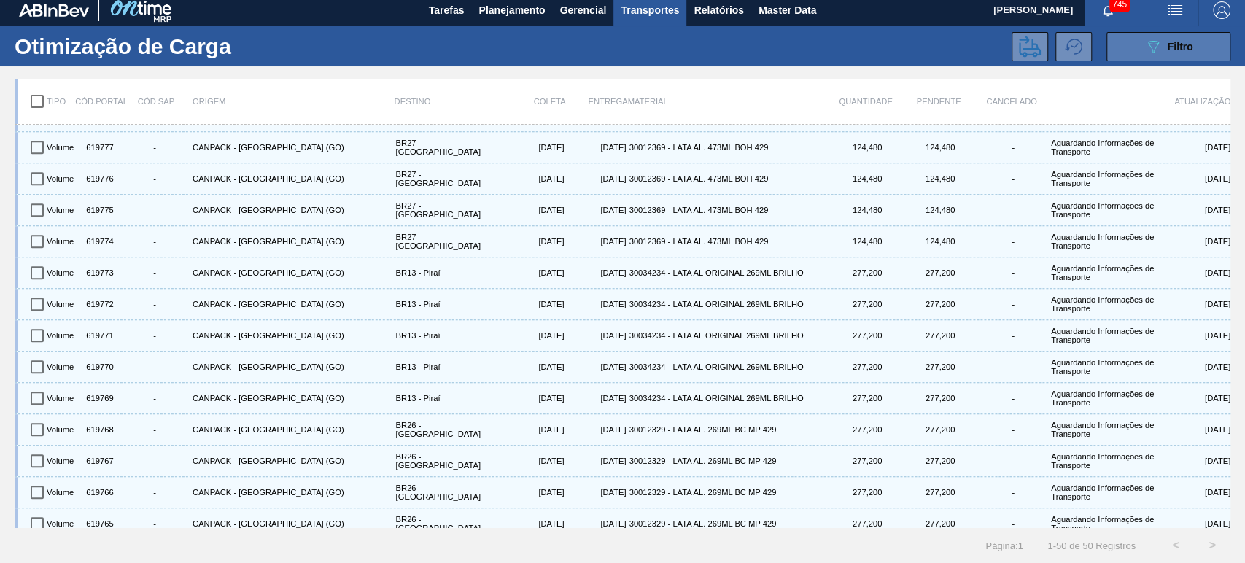
click at [1156, 34] on button "089F7B8B-B2A5-4AFE-B5C0-19BA573D28AC Filtro" at bounding box center [1169, 46] width 124 height 29
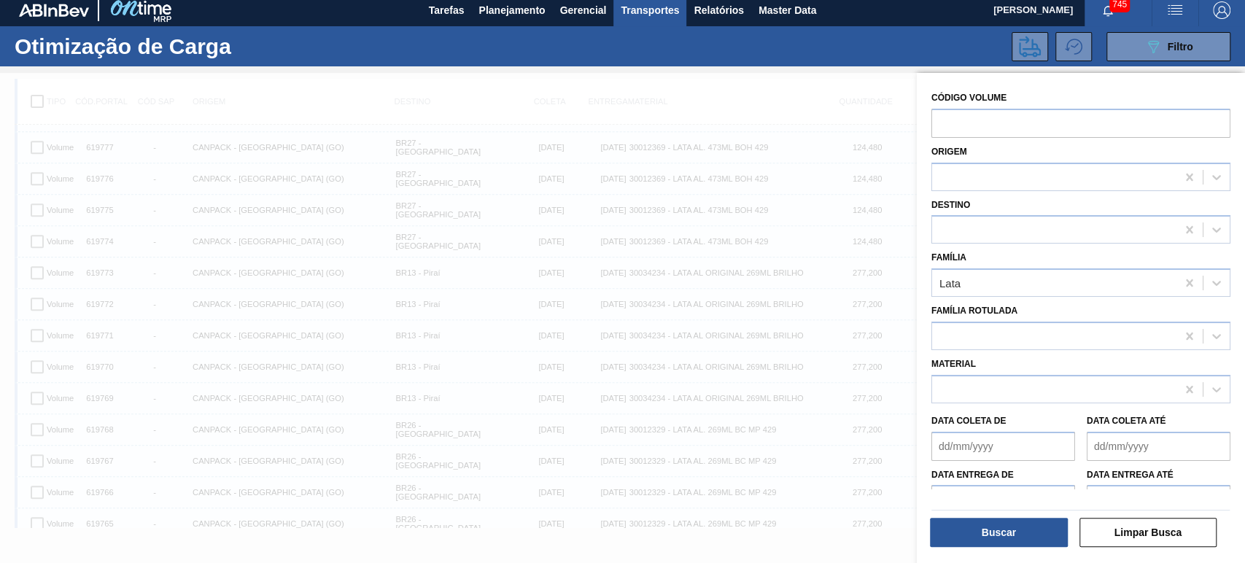
click at [735, 80] on div at bounding box center [622, 354] width 1245 height 563
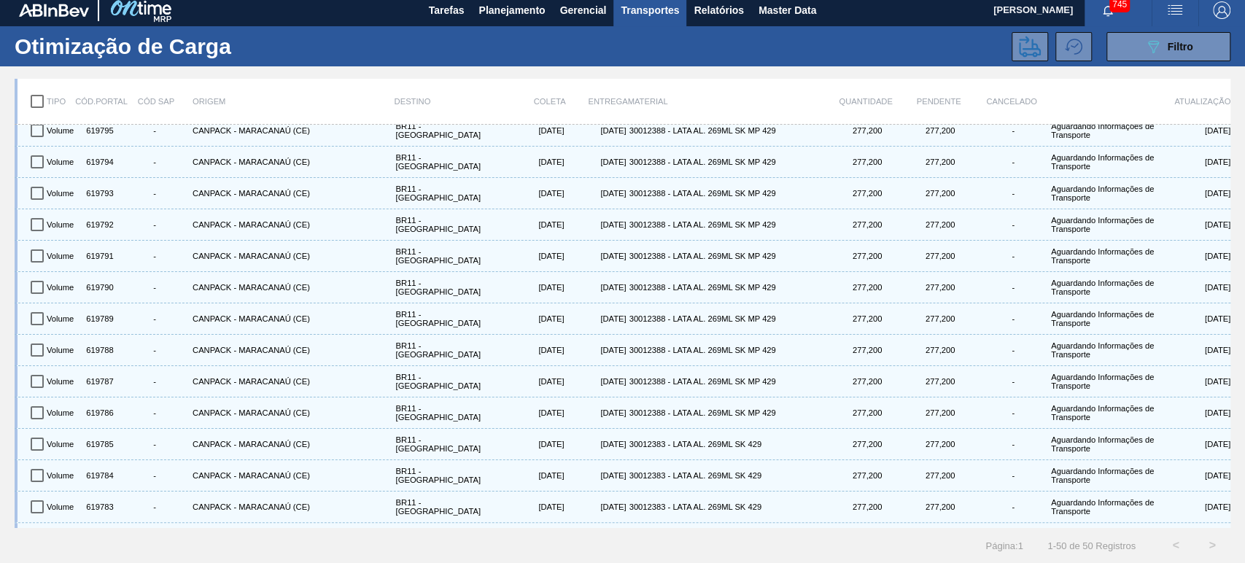
scroll to position [0, 0]
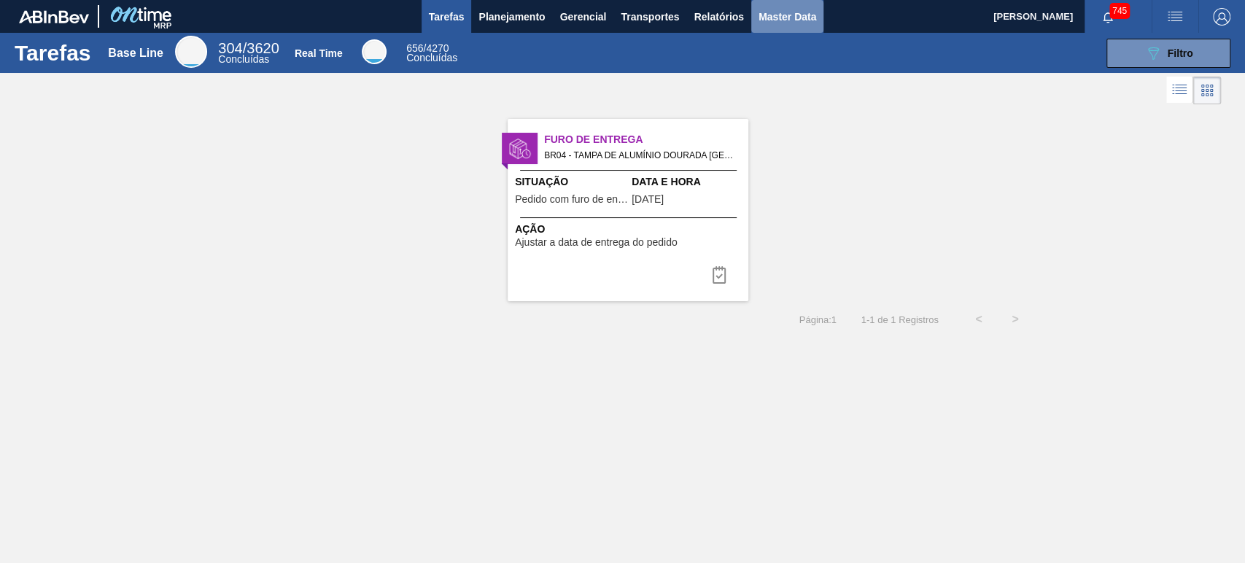
click at [819, 16] on button "Master Data" at bounding box center [787, 16] width 72 height 33
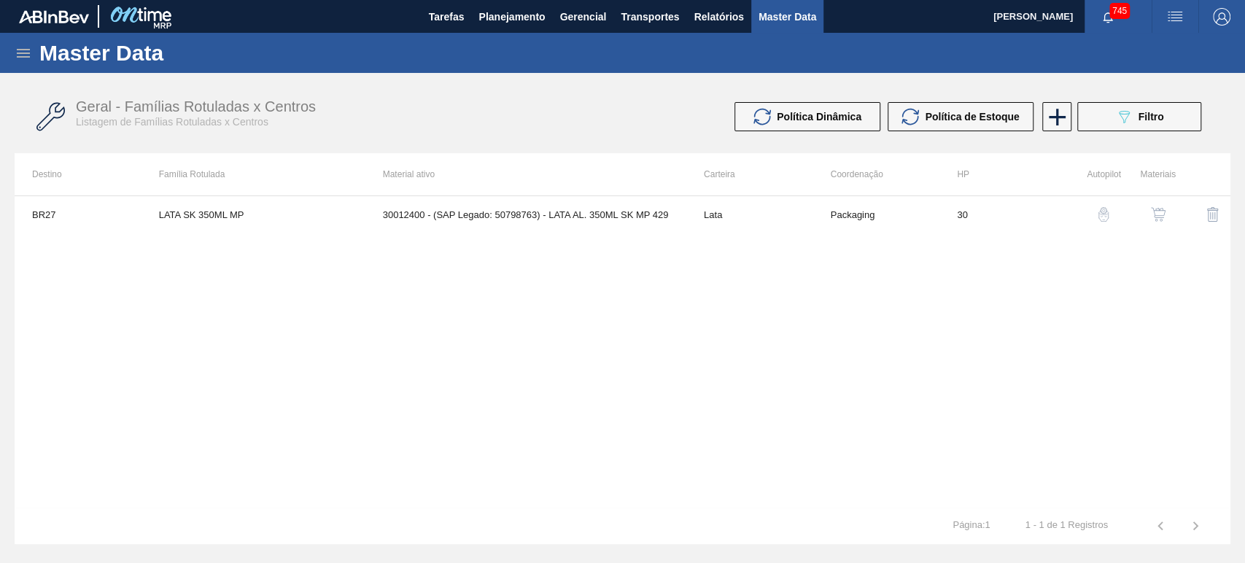
click at [31, 53] on div "Master Data" at bounding box center [622, 53] width 1245 height 40
click at [18, 53] on icon at bounding box center [24, 54] width 18 height 18
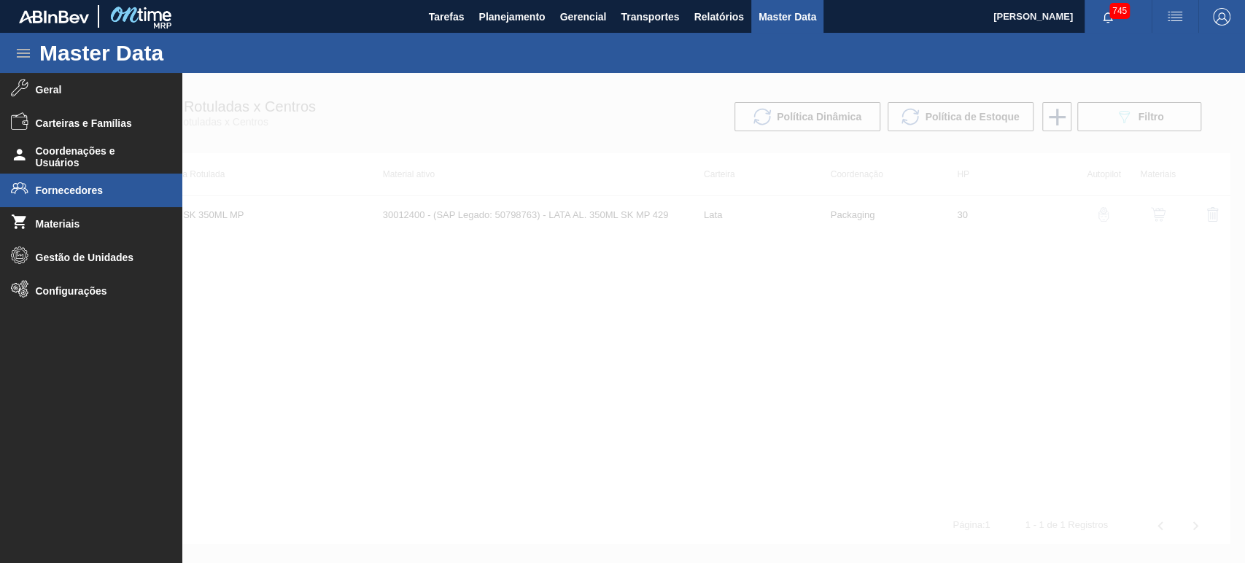
click at [61, 191] on span "Fornecedores" at bounding box center [96, 191] width 120 height 12
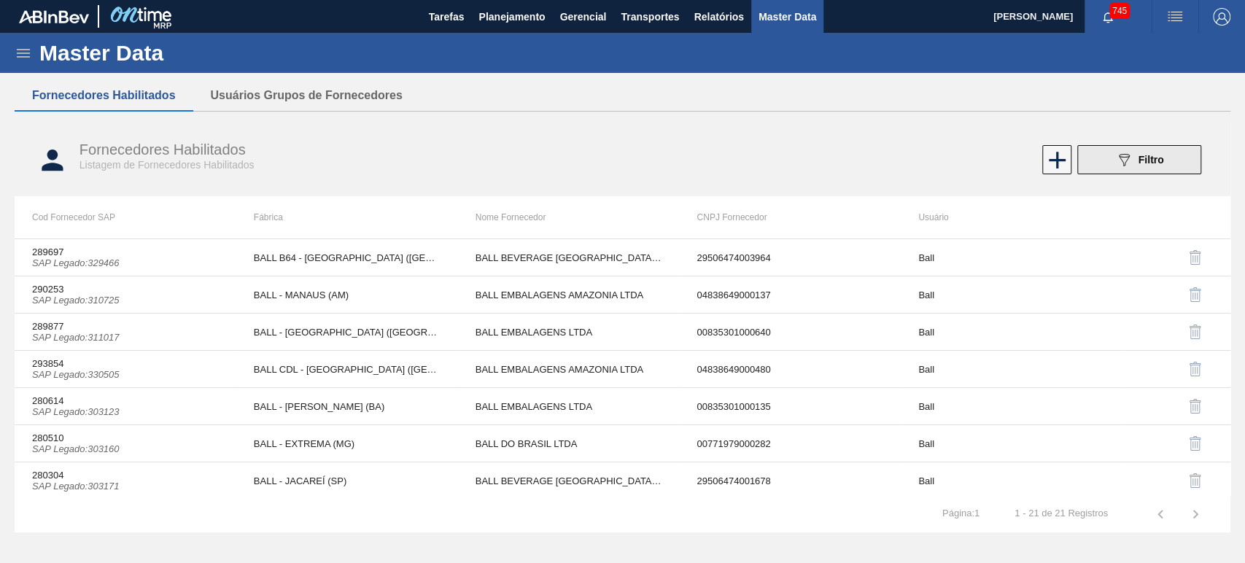
click at [1132, 163] on icon "089F7B8B-B2A5-4AFE-B5C0-19BA573D28AC" at bounding box center [1125, 160] width 18 height 18
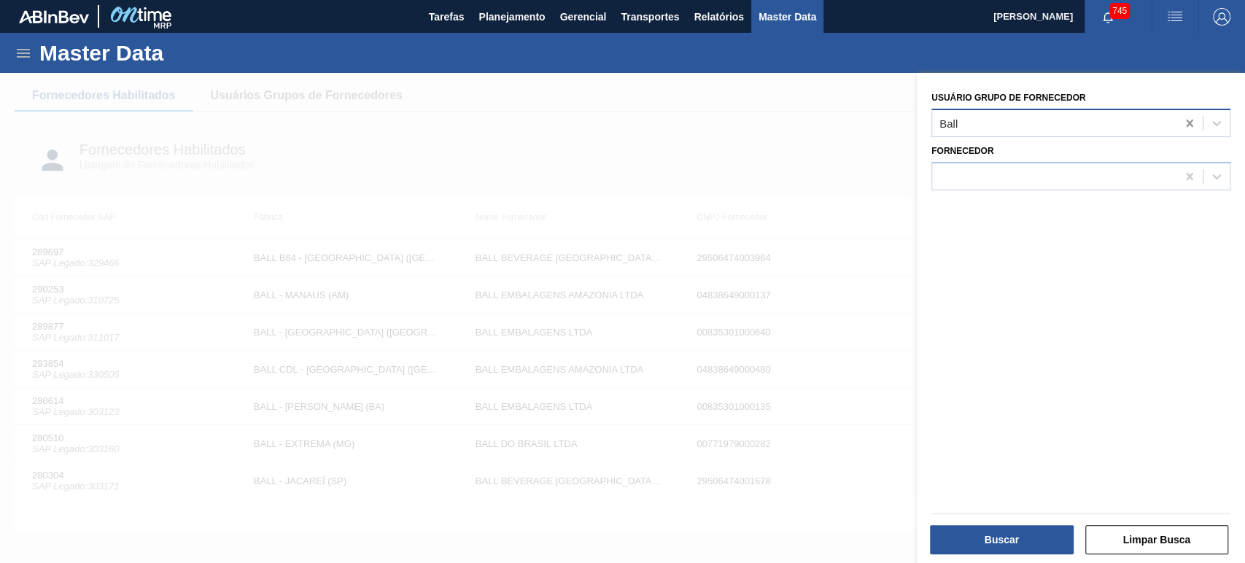
click at [1183, 127] on icon at bounding box center [1190, 123] width 15 height 15
click at [1112, 158] on div "Fornecedor" at bounding box center [1081, 166] width 299 height 50
click at [1100, 170] on div at bounding box center [1054, 176] width 244 height 21
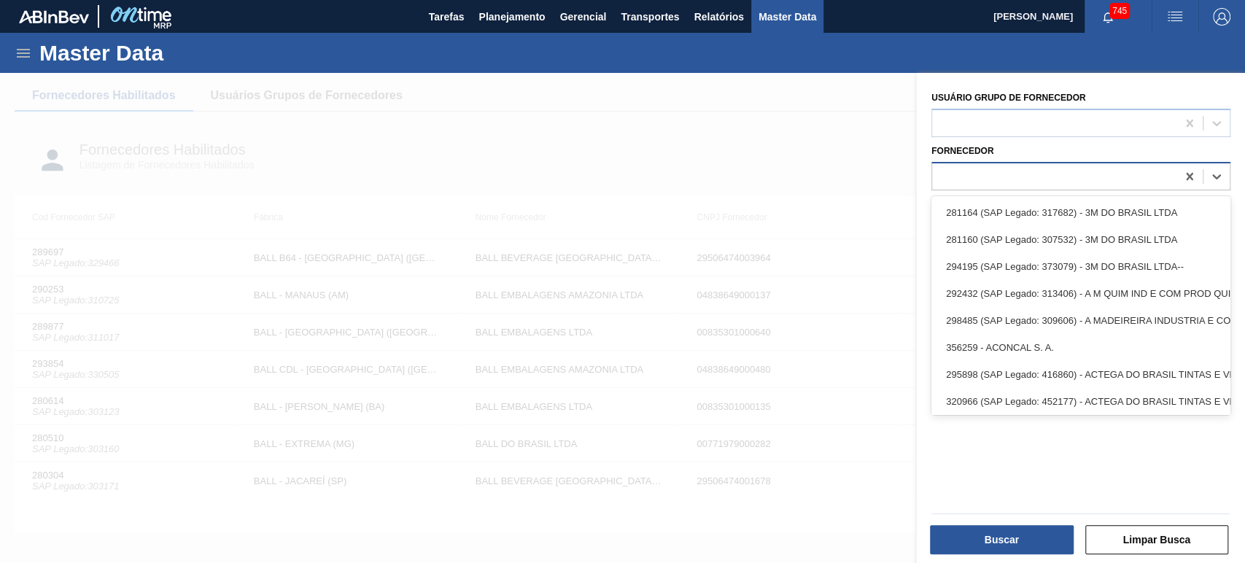
paste input "323611"
type input "323611"
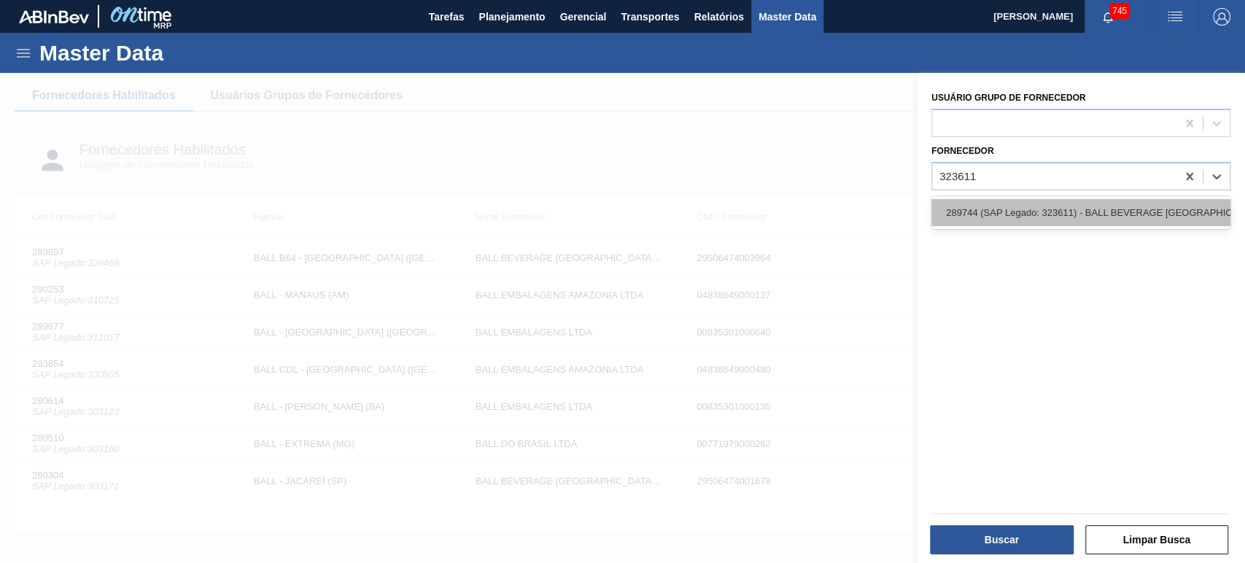
click at [1016, 214] on div "289744 (SAP Legado: 323611) - BALL BEVERAGE CAN SOUTH AMERICA SA" at bounding box center [1081, 212] width 299 height 27
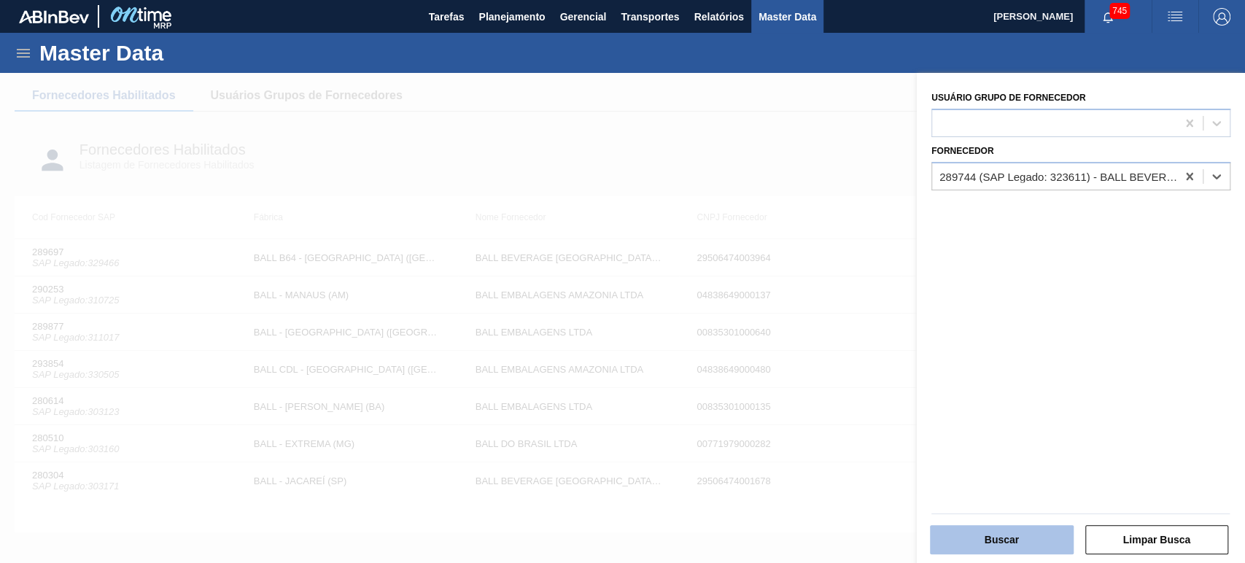
click at [992, 538] on button "Buscar" at bounding box center [1002, 539] width 144 height 29
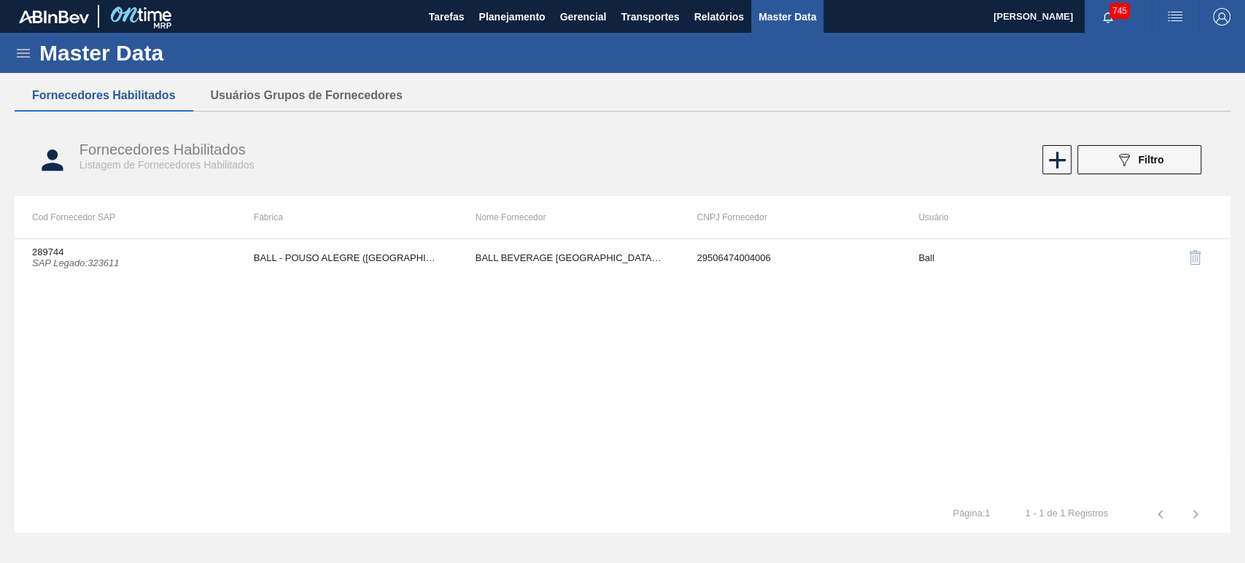
click at [1121, 162] on icon "089F7B8B-B2A5-4AFE-B5C0-19BA573D28AC" at bounding box center [1125, 160] width 18 height 18
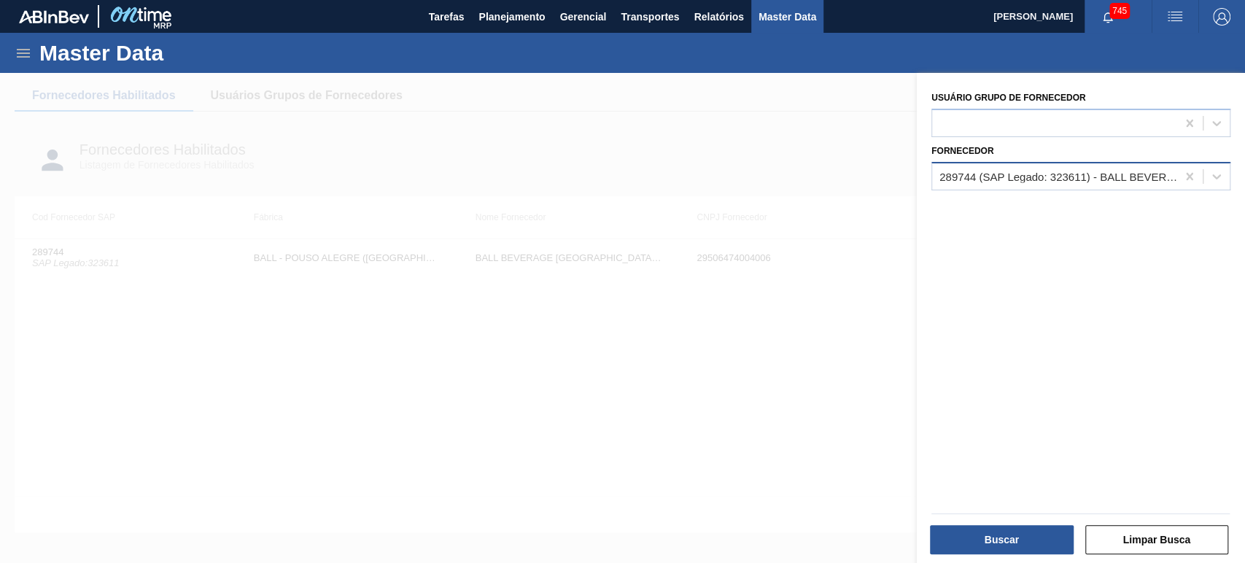
click at [1089, 167] on div "289744 (SAP Legado: 323611) - BALL BEVERAGE CAN SOUTH AMERICA SA" at bounding box center [1054, 176] width 244 height 21
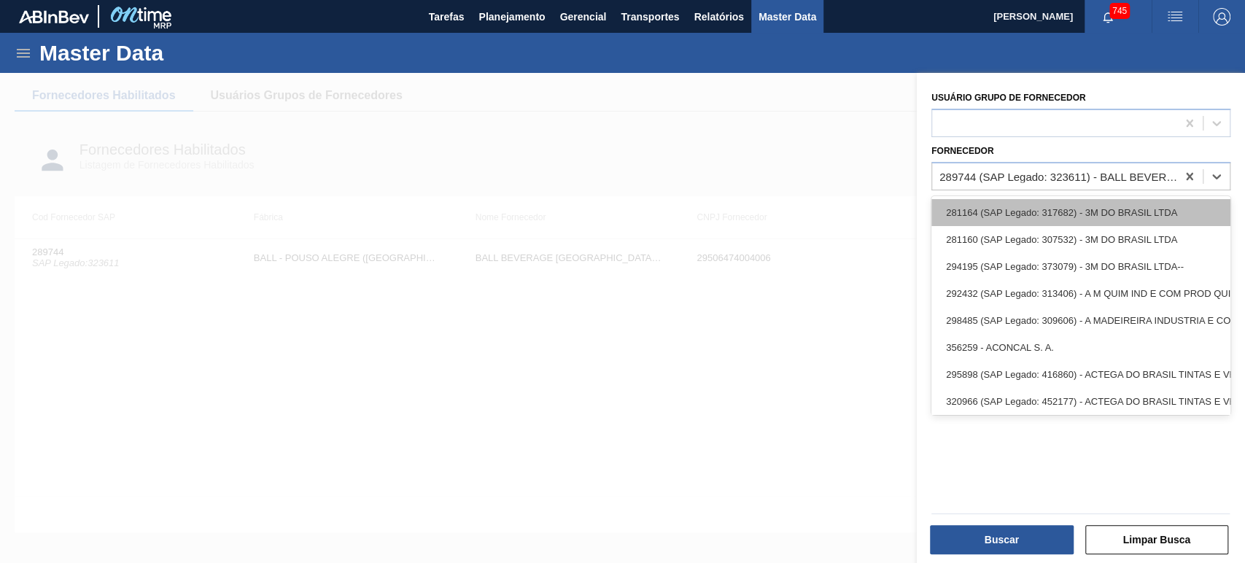
paste input "459047"
type input "459047"
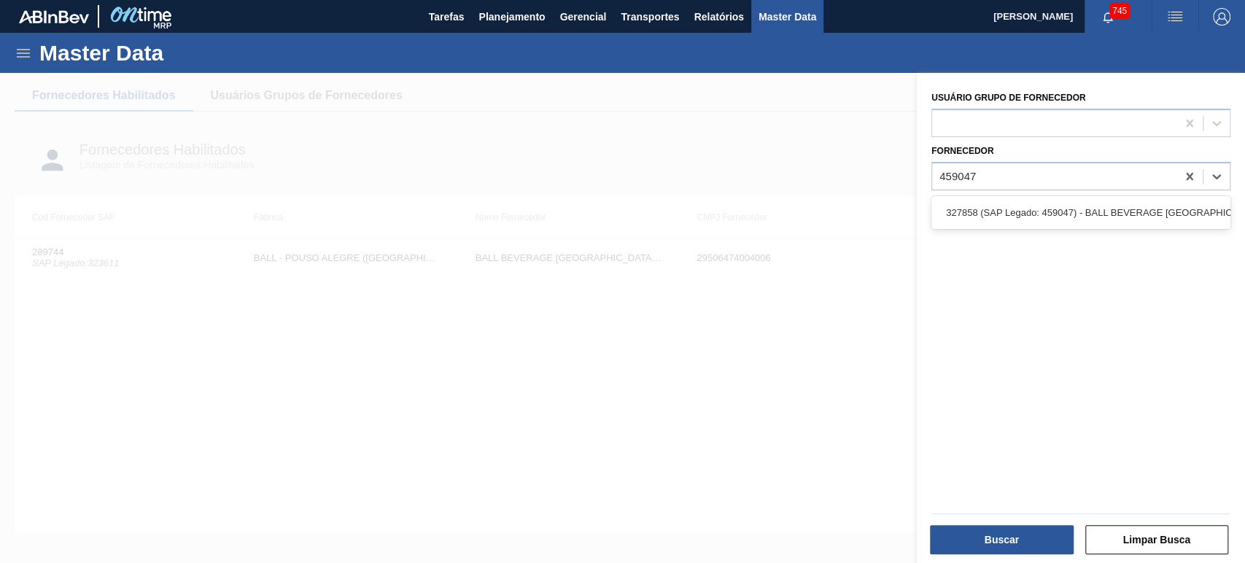
click at [1029, 210] on div "327858 (SAP Legado: 459047) - BALL BEVERAGE CAN SOUTH AMERICA" at bounding box center [1081, 212] width 299 height 27
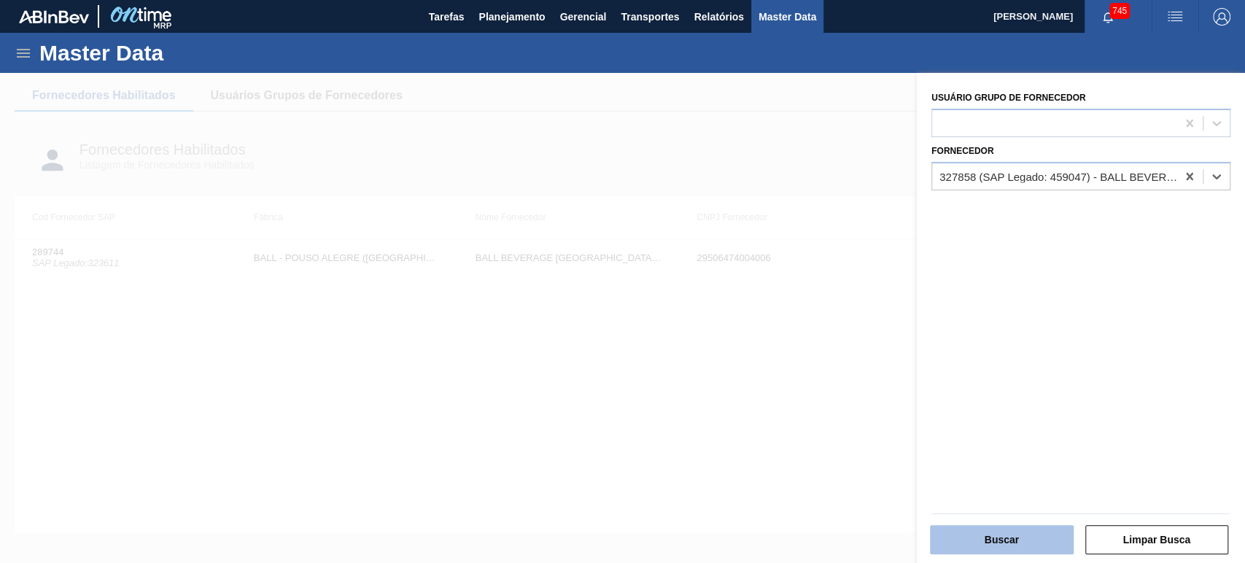
click at [1017, 536] on button "Buscar" at bounding box center [1002, 539] width 144 height 29
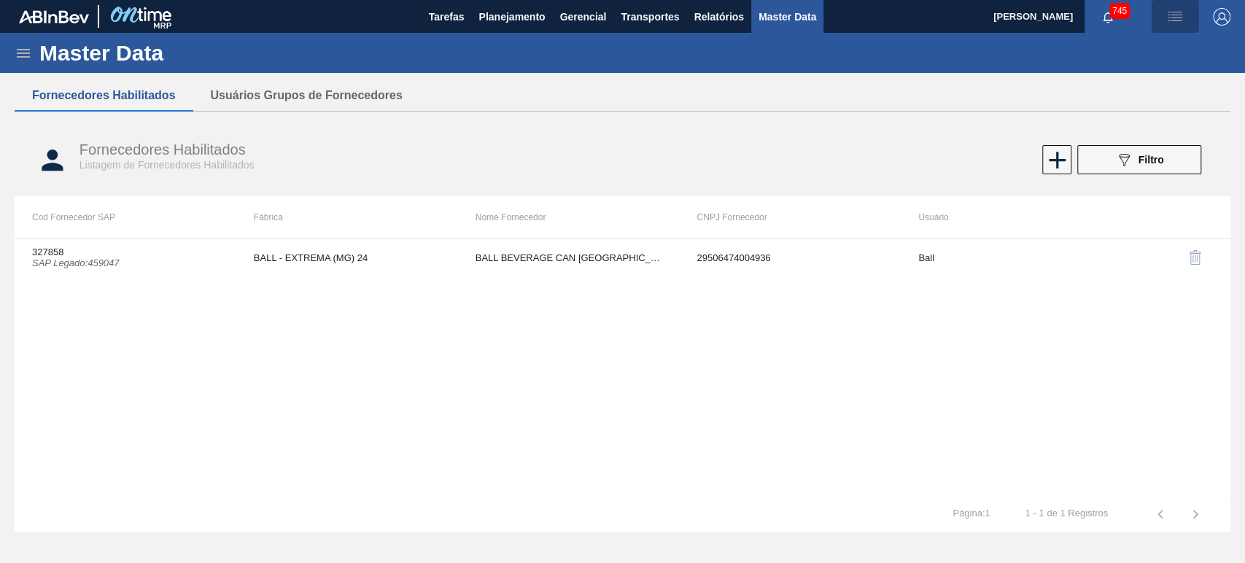
click at [1175, 22] on img "button" at bounding box center [1176, 17] width 18 height 18
click at [835, 37] on div at bounding box center [622, 281] width 1245 height 563
click at [1188, 156] on button "089F7B8B-B2A5-4AFE-B5C0-19BA573D28AC Filtro" at bounding box center [1140, 159] width 124 height 29
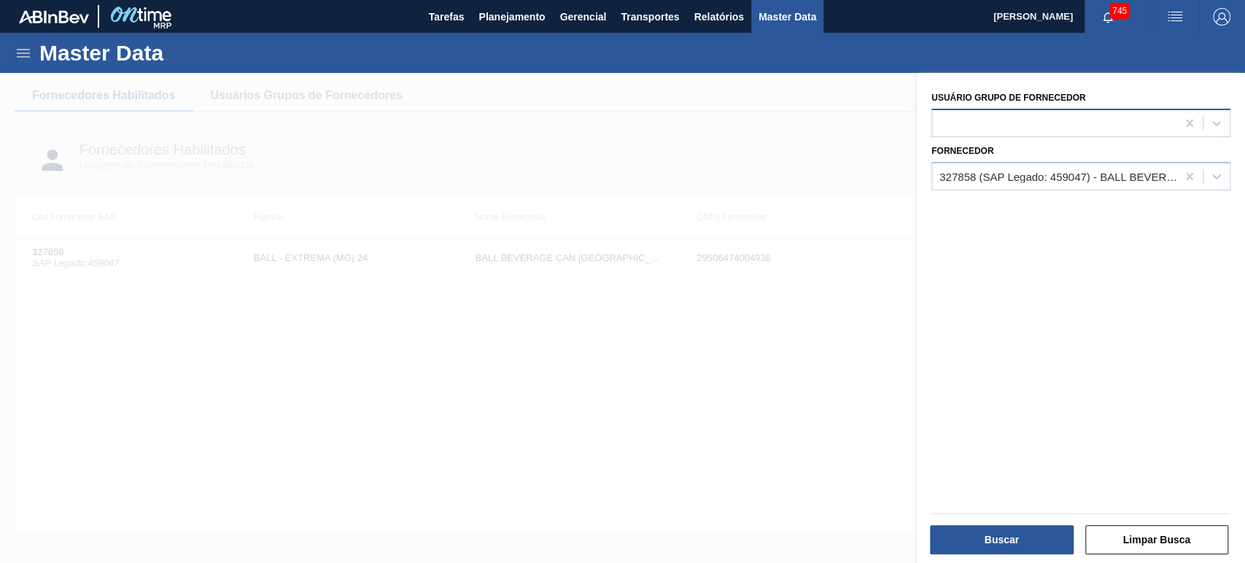
click at [1016, 130] on div at bounding box center [1054, 122] width 244 height 21
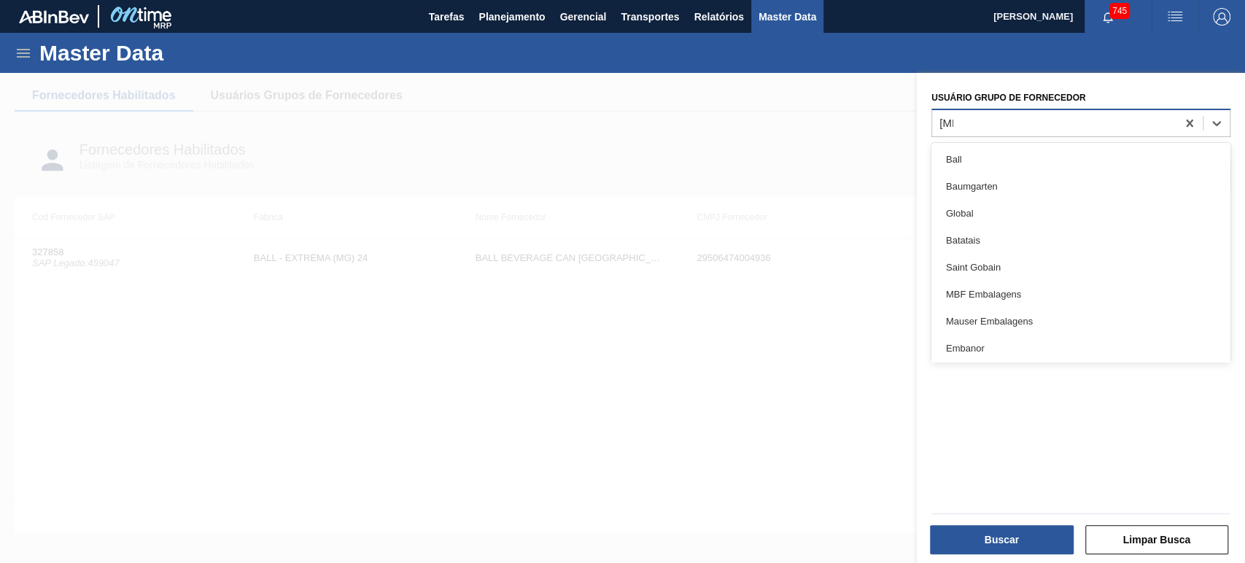
type Fornecedor "ball"
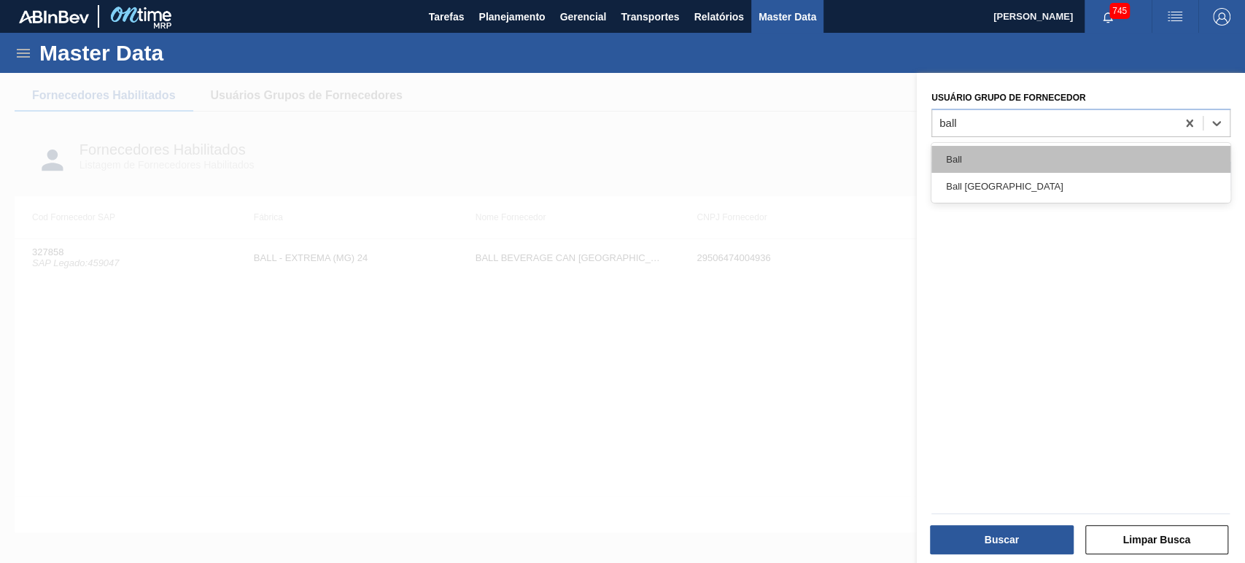
click at [1018, 166] on div "Ball" at bounding box center [1081, 159] width 299 height 27
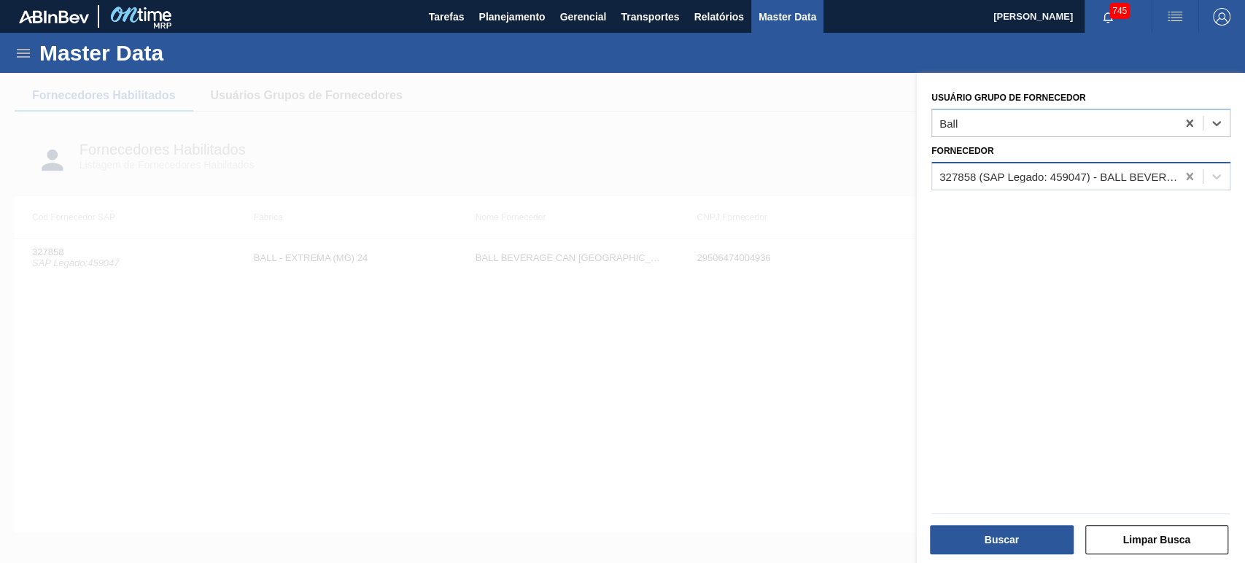
click at [1183, 173] on icon at bounding box center [1190, 176] width 15 height 15
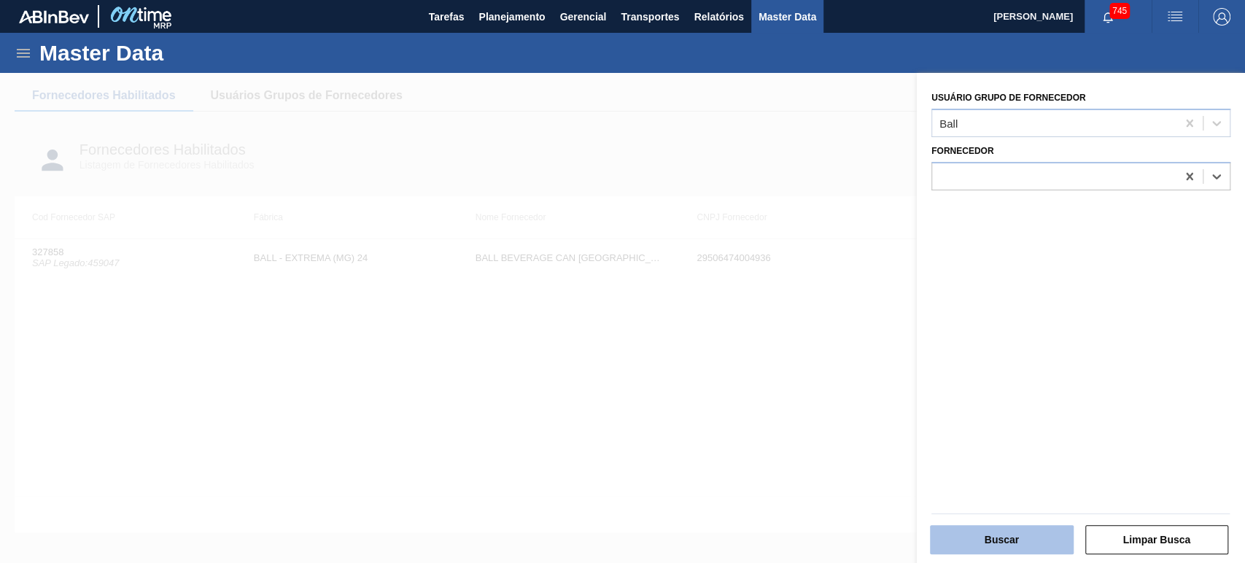
click at [1001, 533] on button "Buscar" at bounding box center [1002, 539] width 144 height 29
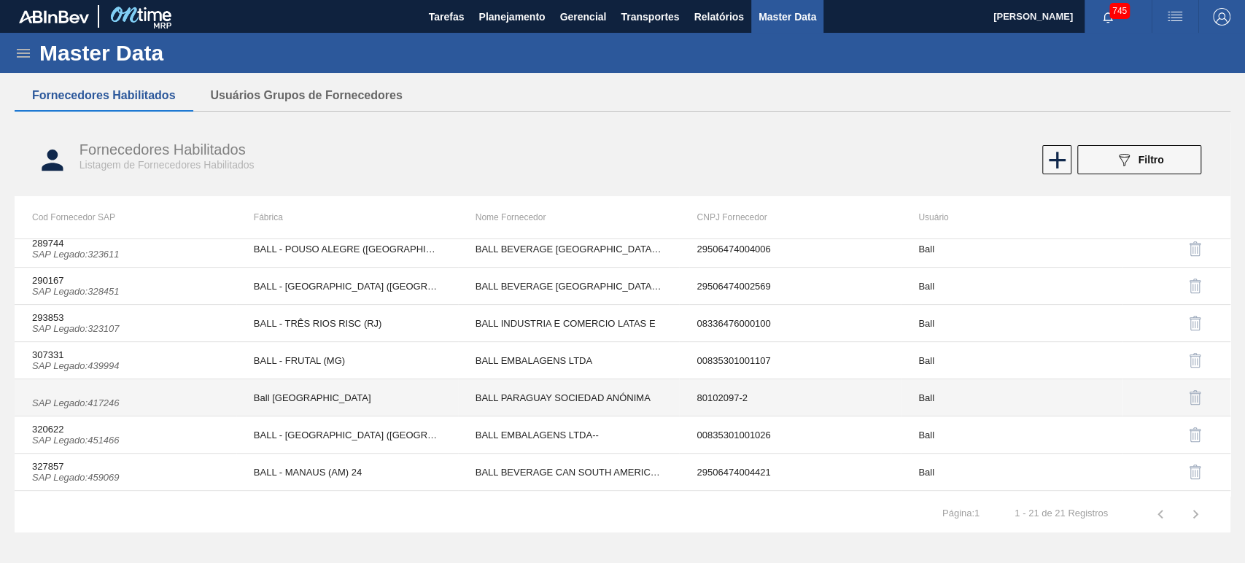
scroll to position [521, 0]
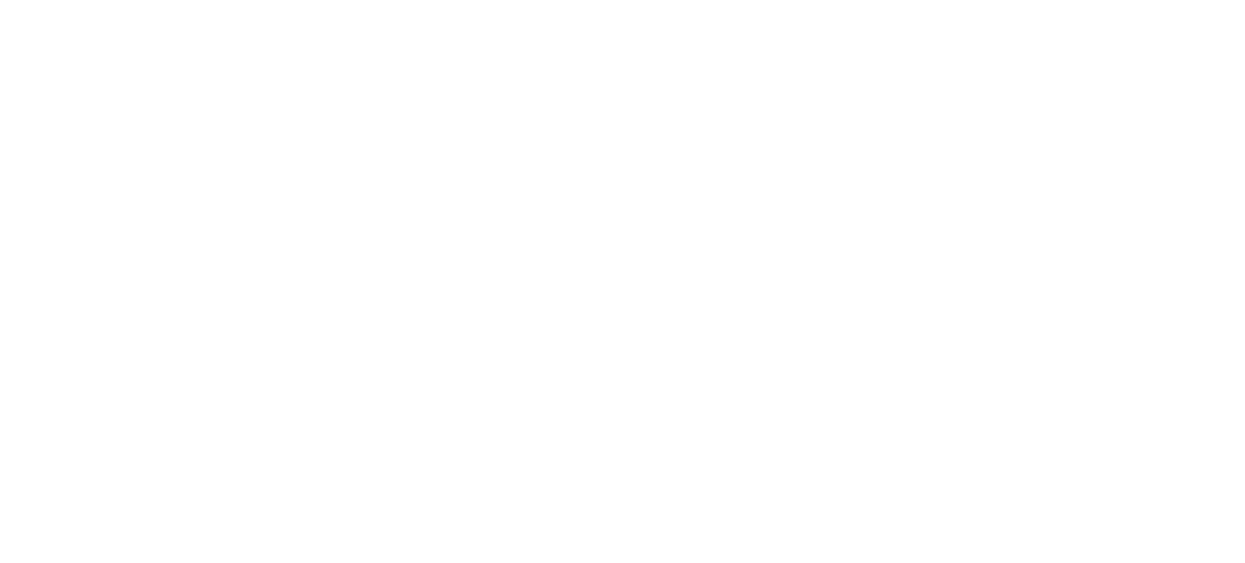
click at [846, 0] on html "Gemini 2.0 Flash Gemini 2.0 Flash-Lite Gemini 2.5 Pro Preview 05-06 Gemini 2.5 …" at bounding box center [622, 0] width 1245 height 0
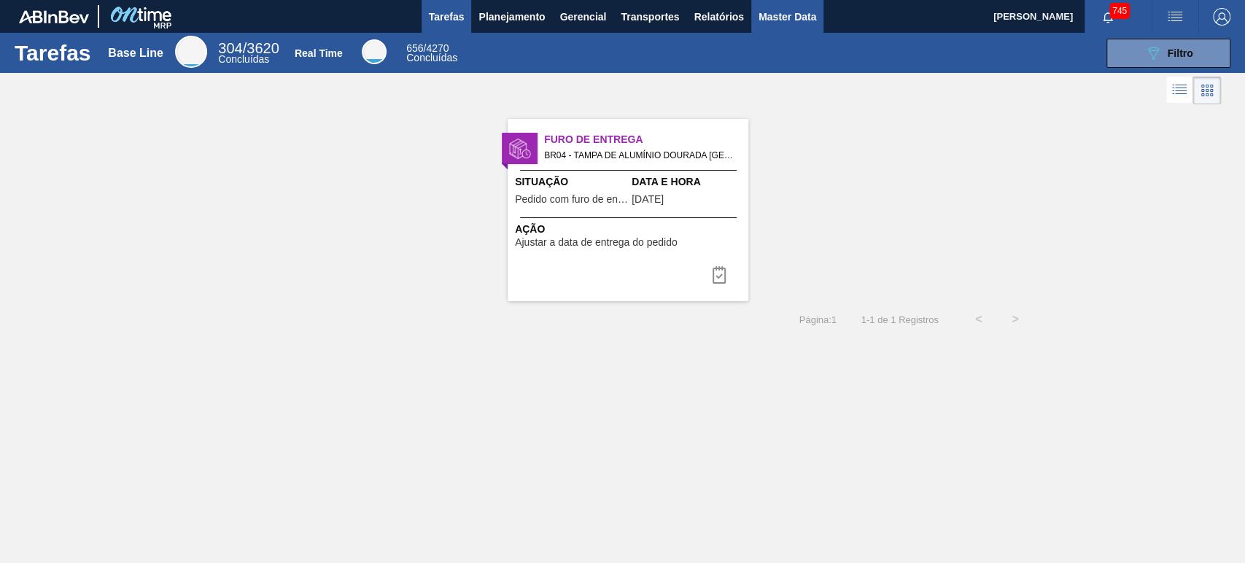
click at [805, 6] on button "Master Data" at bounding box center [787, 16] width 72 height 33
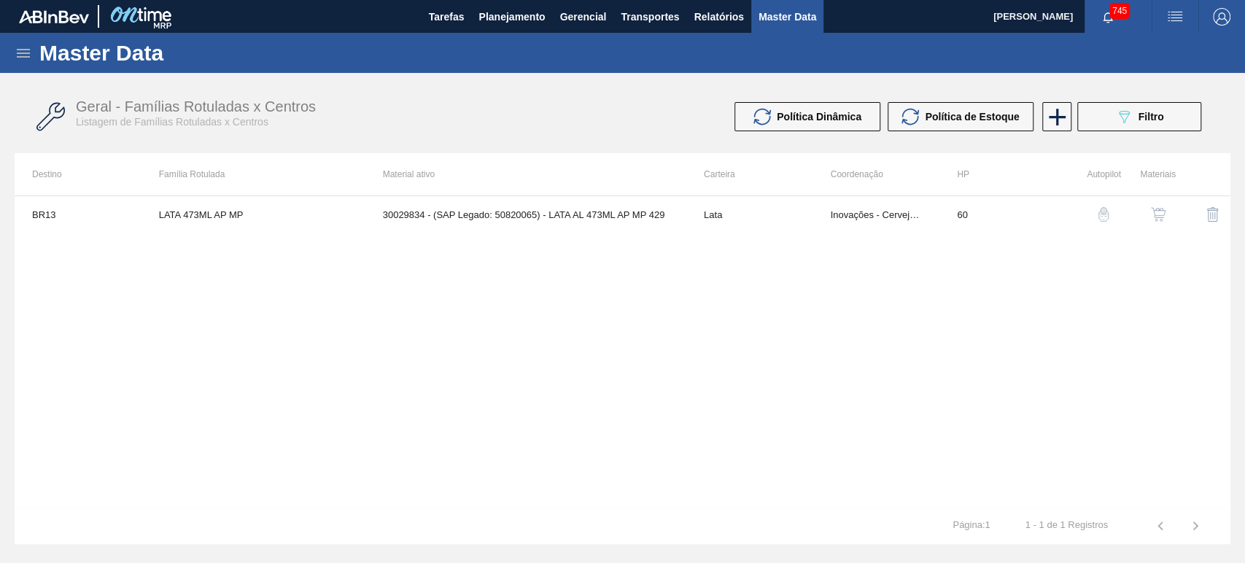
click at [18, 51] on icon at bounding box center [24, 54] width 18 height 18
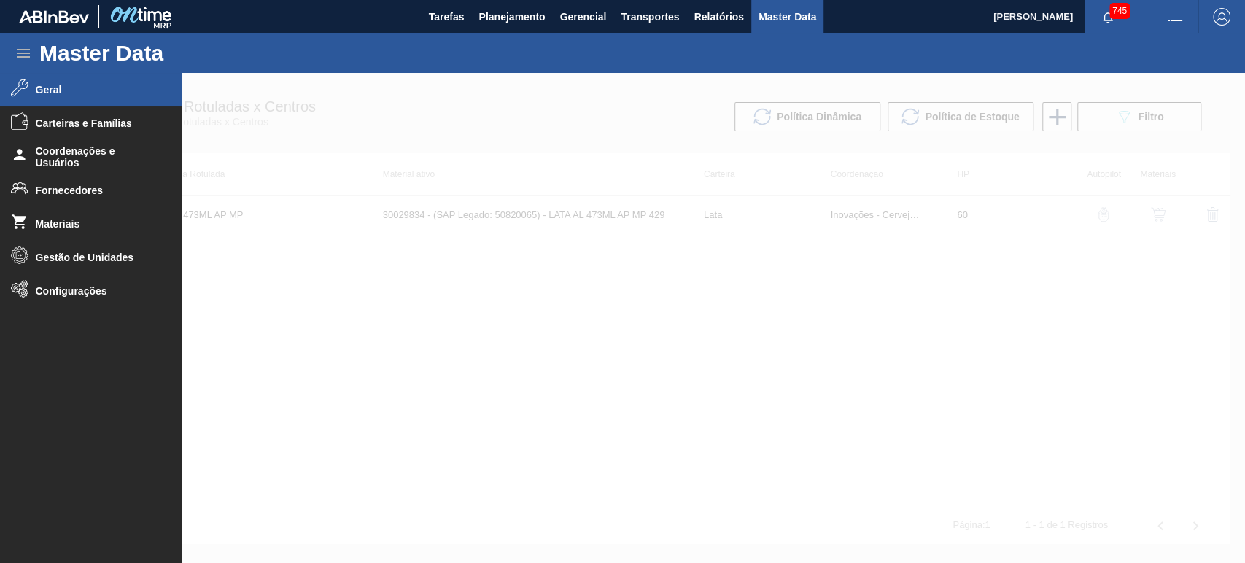
click at [39, 93] on span "Geral" at bounding box center [96, 90] width 120 height 12
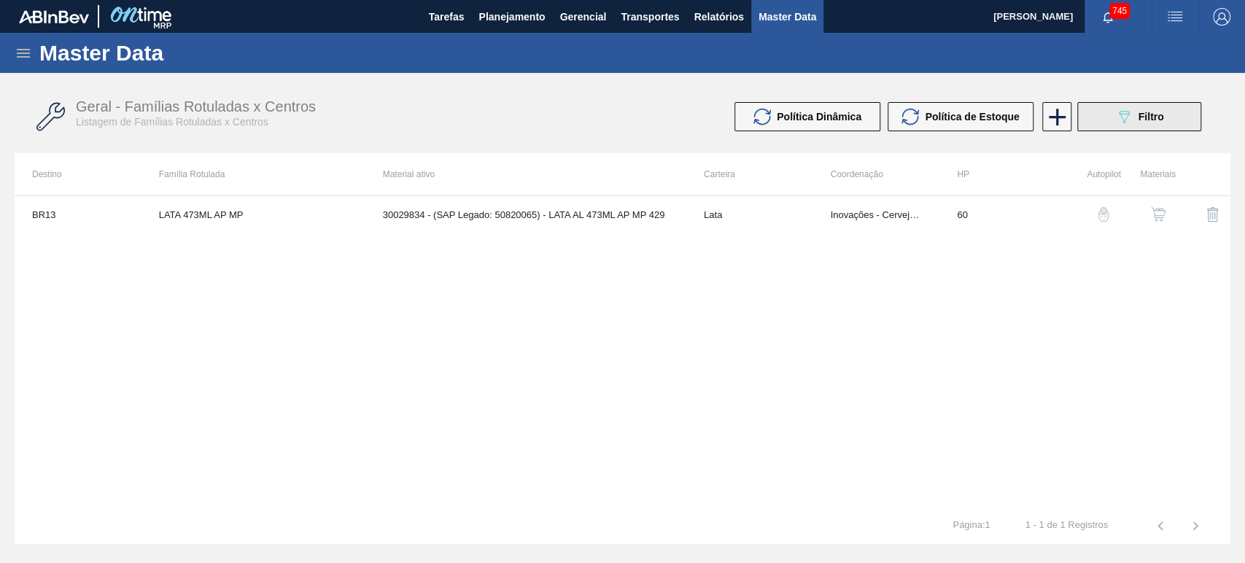
click at [1151, 104] on button "089F7B8B-B2A5-4AFE-B5C0-19BA573D28AC Filtro" at bounding box center [1140, 116] width 124 height 29
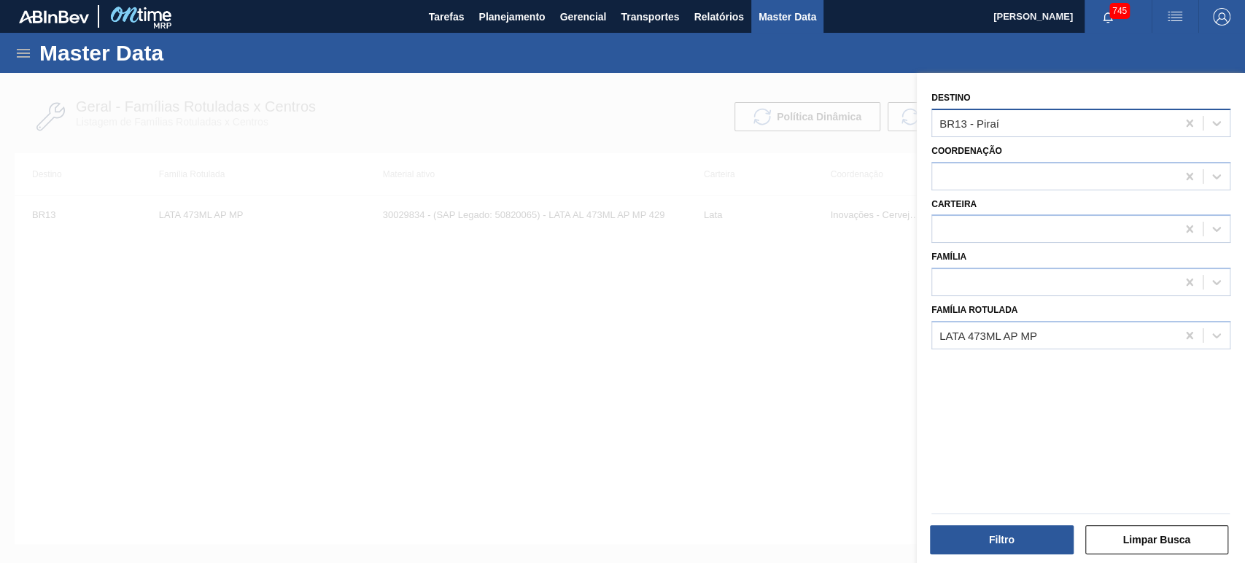
click at [1062, 128] on div "BR13 - Piraí" at bounding box center [1054, 122] width 244 height 21
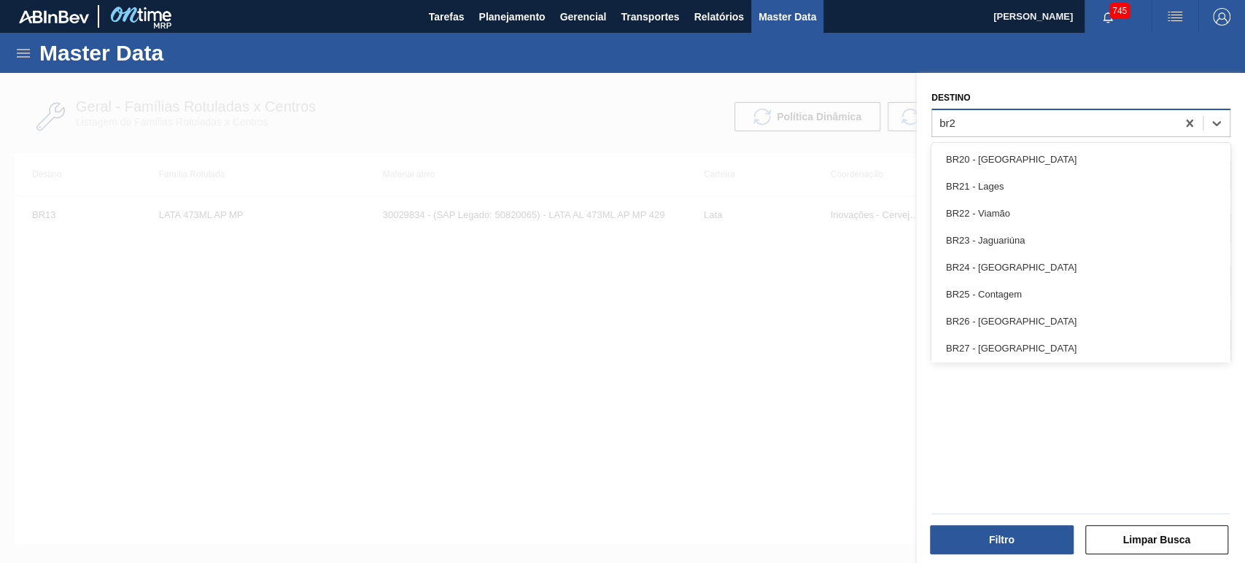
type input "br27"
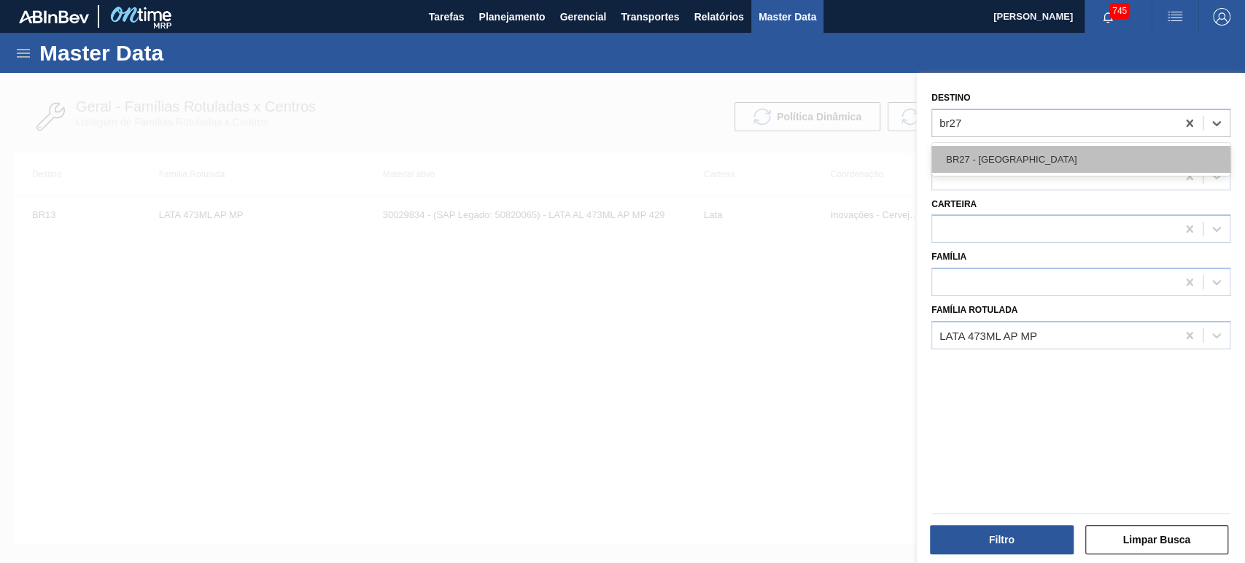
click at [1053, 146] on div "BR27 - [GEOGRAPHIC_DATA]" at bounding box center [1081, 159] width 299 height 27
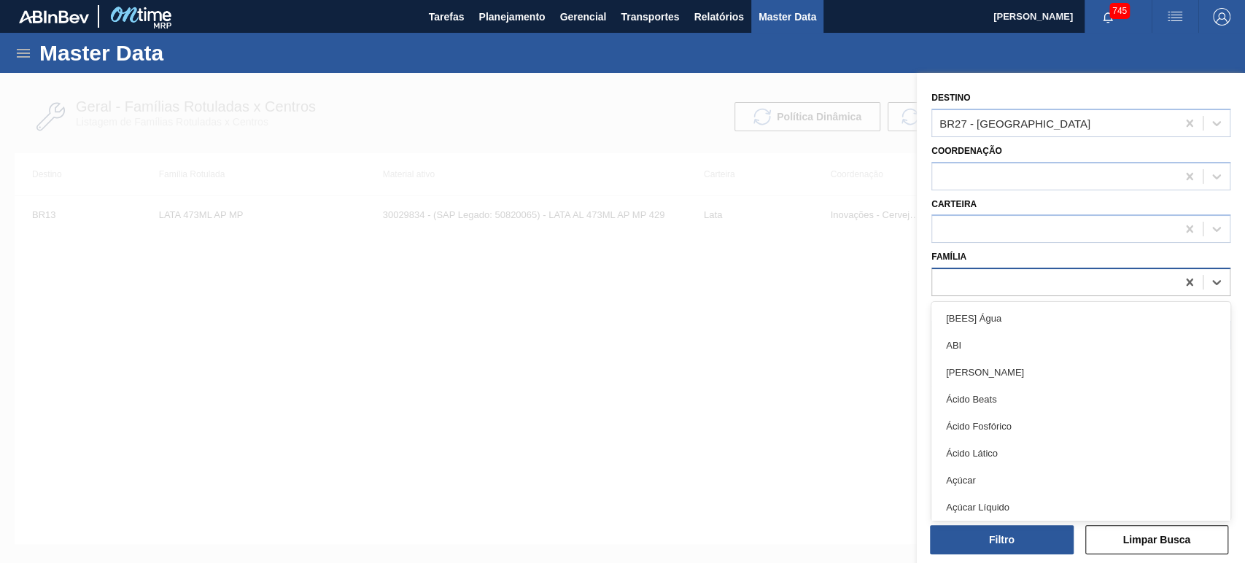
click at [996, 273] on div at bounding box center [1054, 282] width 244 height 21
click at [1039, 268] on div at bounding box center [1081, 282] width 299 height 28
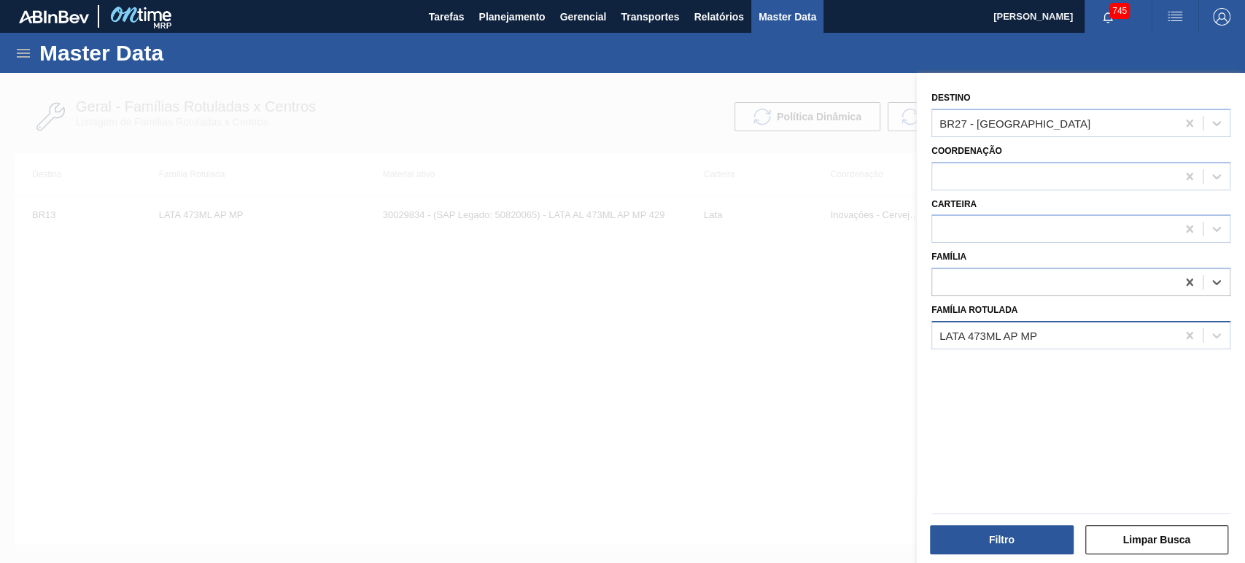
click at [1048, 334] on div "LATA 473ML AP MP" at bounding box center [1054, 335] width 244 height 21
type Rotulada "lata sk 350"
click at [1037, 401] on div "LATA SK 350ML MP" at bounding box center [1081, 398] width 299 height 27
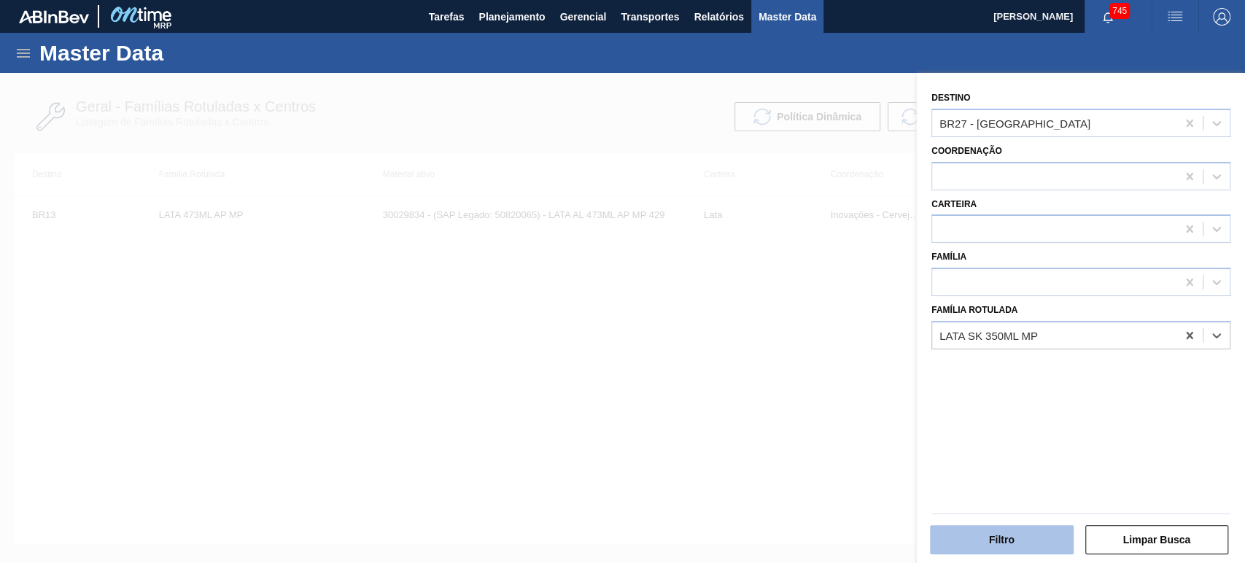
click at [1008, 532] on button "Filtro" at bounding box center [1002, 539] width 144 height 29
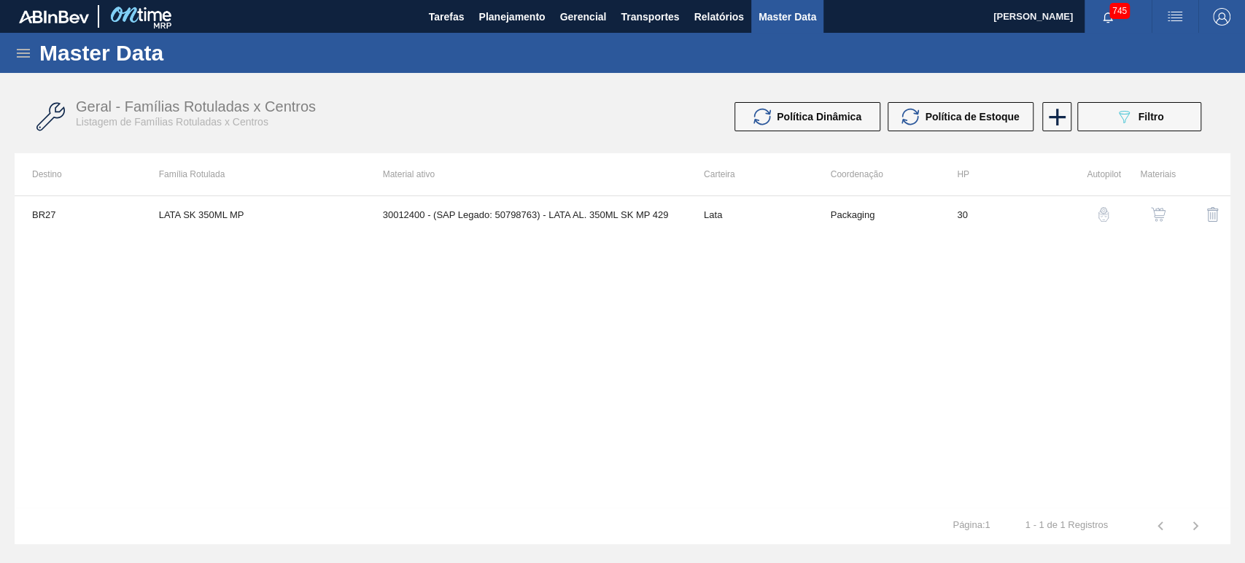
click at [741, 374] on div "BR27 LATA SK 350ML MP 30012400 - (SAP Legado: 50798763) - LATA AL. 350ML SK MP …" at bounding box center [623, 352] width 1216 height 312
click at [1155, 212] on img "button" at bounding box center [1158, 214] width 15 height 15
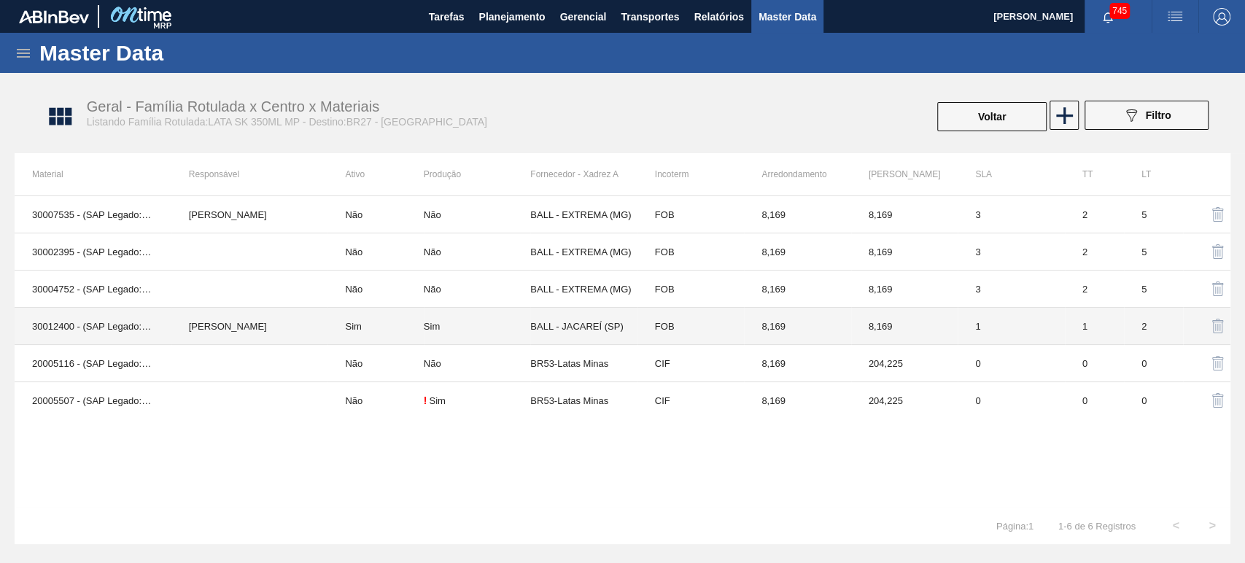
click at [315, 328] on td "Beatriz Marcelino Vasconcelo" at bounding box center [249, 326] width 157 height 37
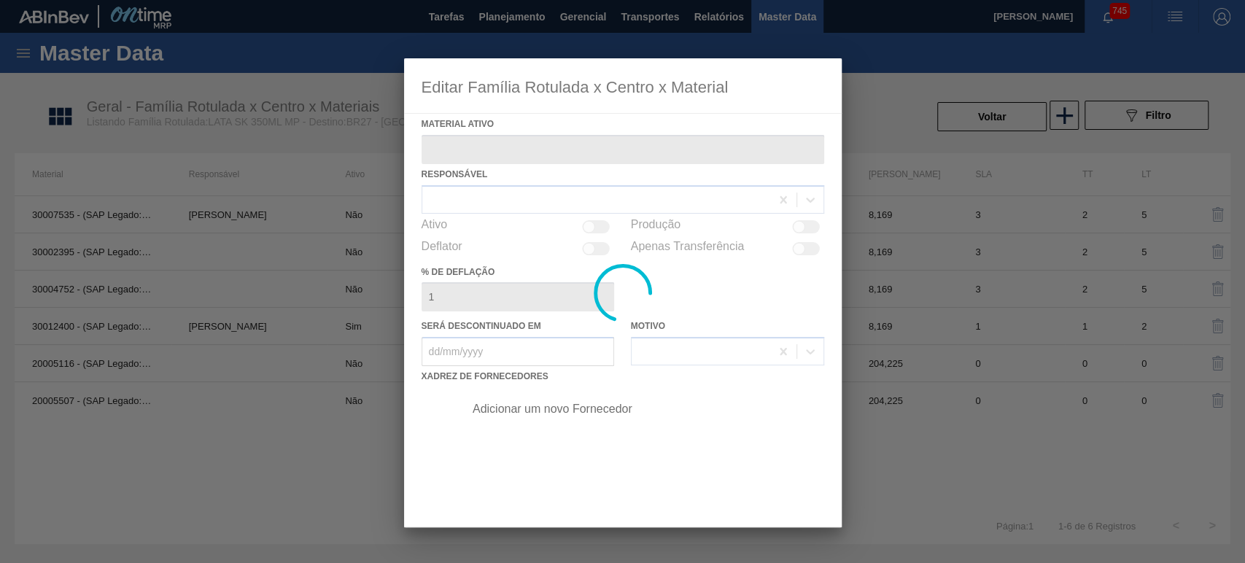
type ativo "30012400 - (SAP Legado: 50798763) - LATA AL. 350ML SK MP 429"
checkbox input "true"
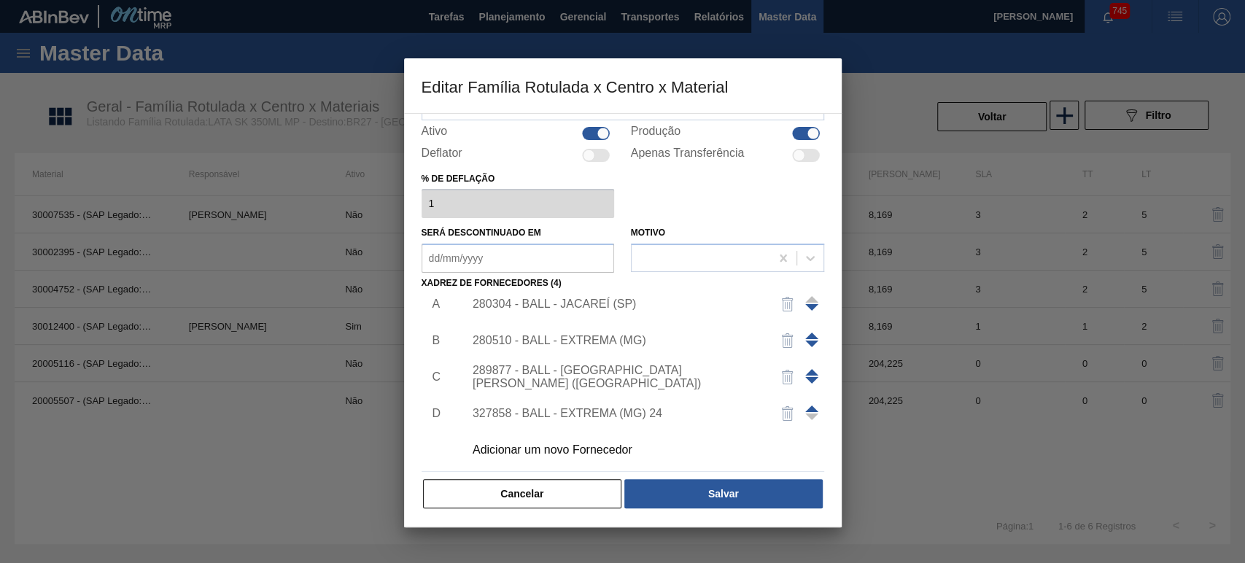
scroll to position [15, 0]
click at [538, 447] on div "Adicionar um novo Fornecedor" at bounding box center [616, 447] width 286 height 13
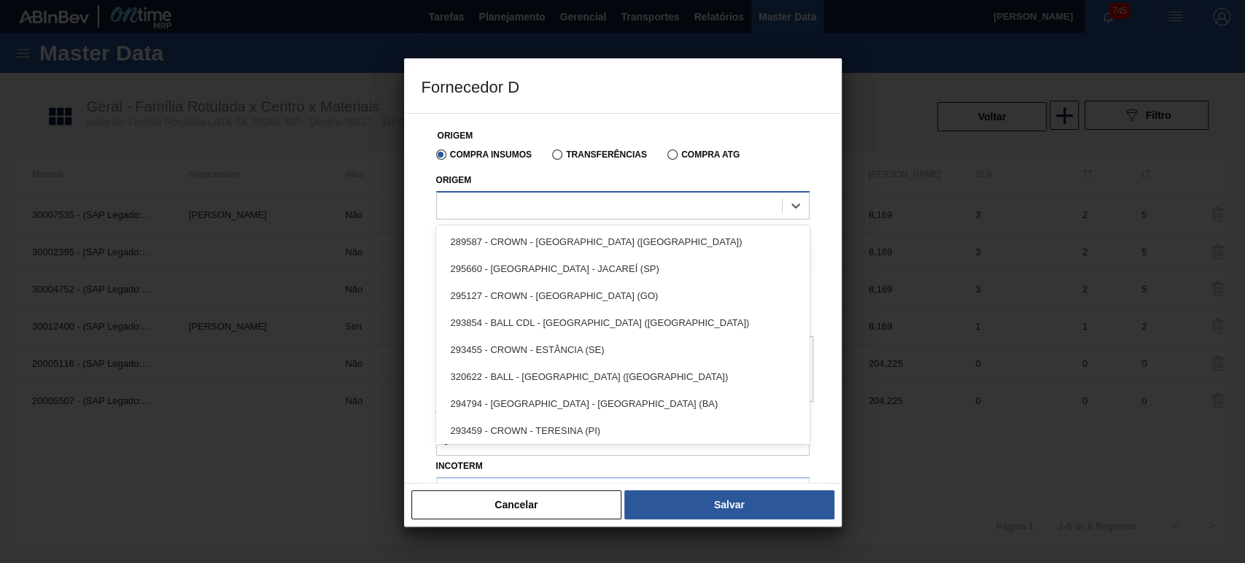
click at [541, 206] on div at bounding box center [609, 205] width 345 height 21
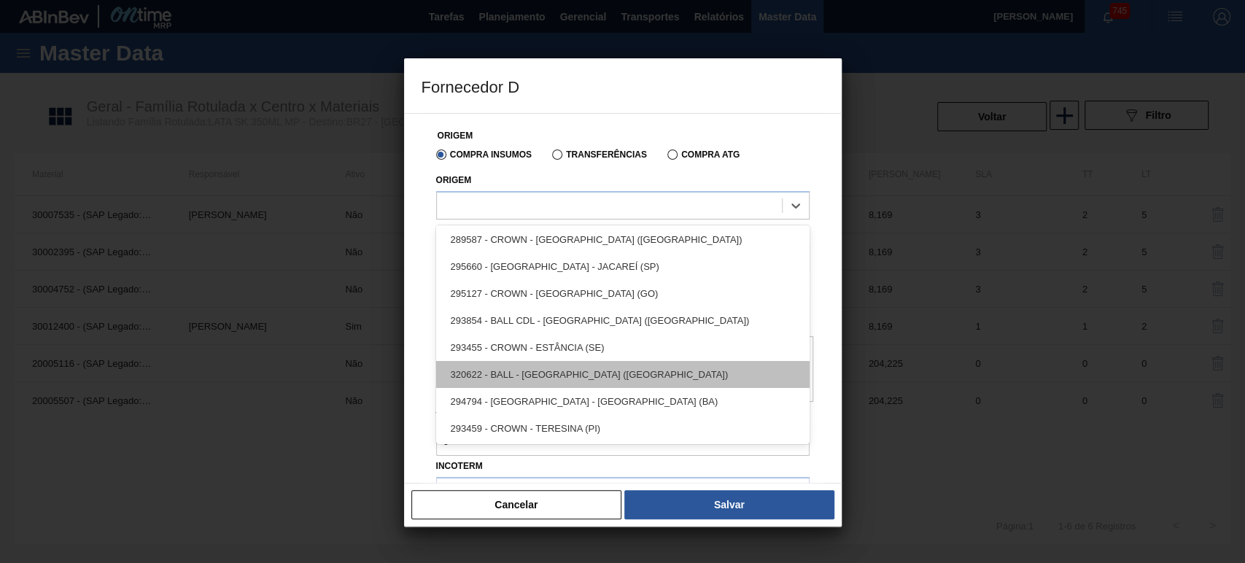
scroll to position [2, 0]
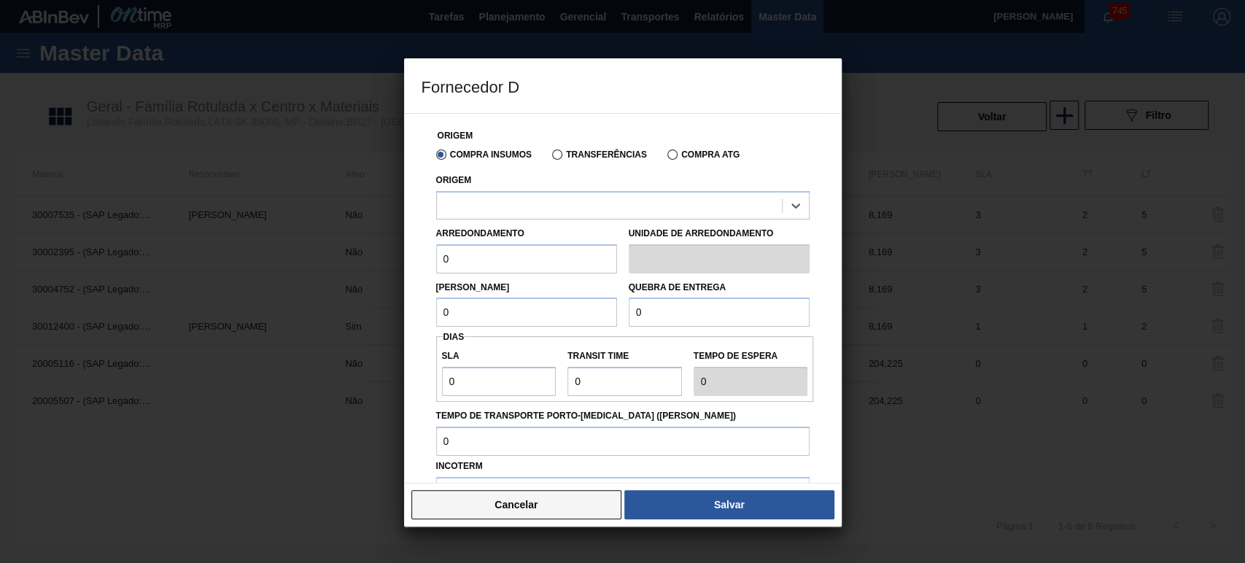
click at [492, 498] on button "Cancelar" at bounding box center [516, 504] width 211 height 29
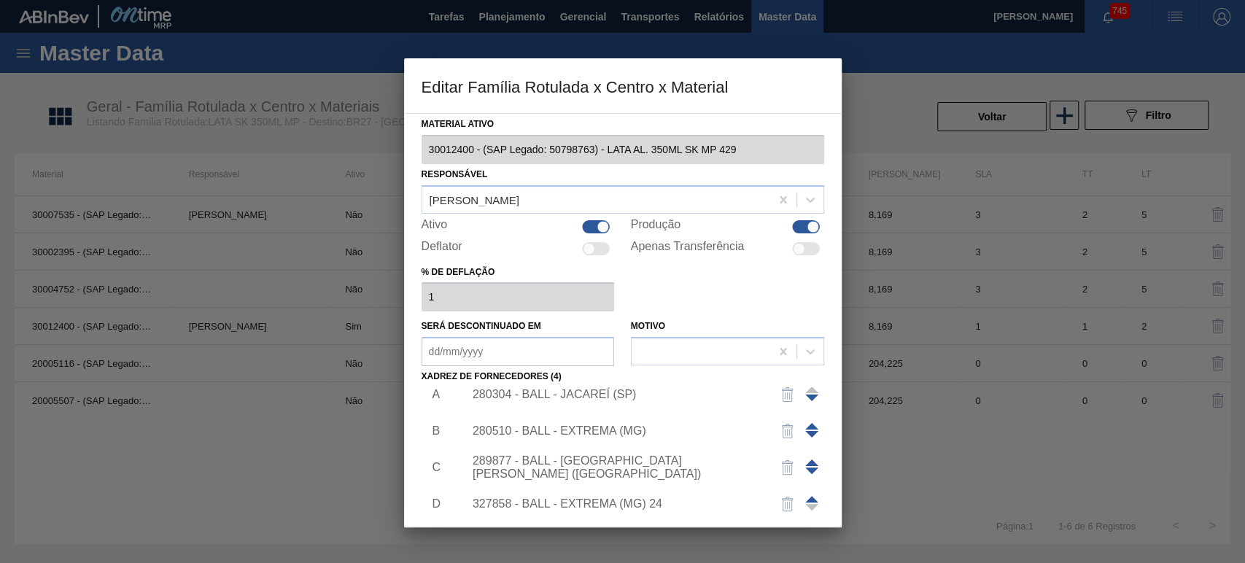
scroll to position [93, 0]
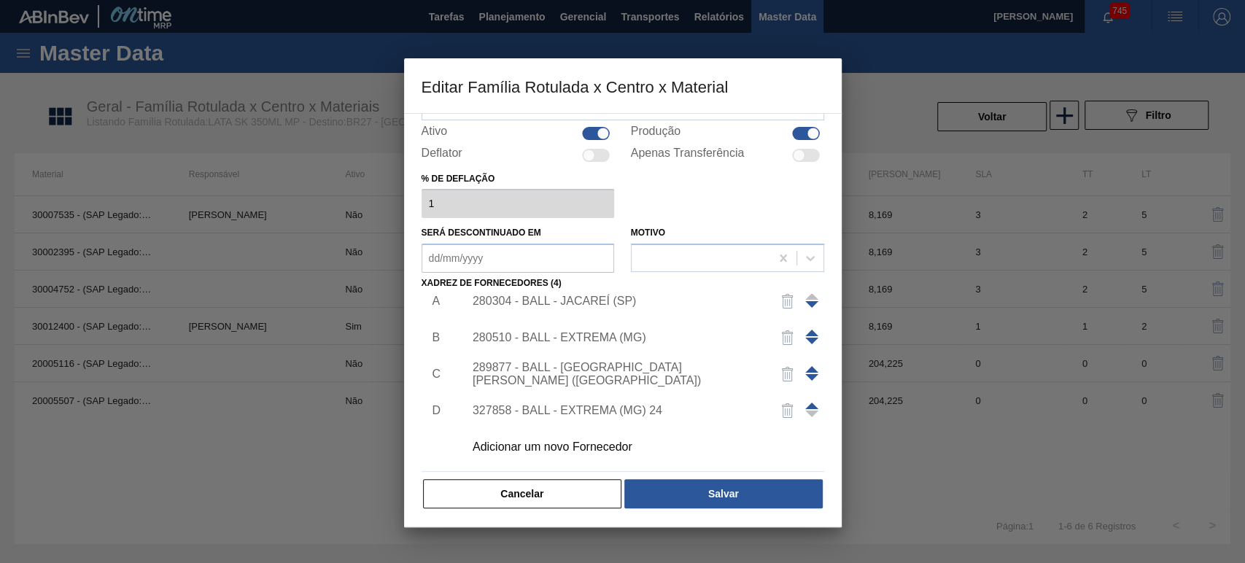
click at [531, 484] on button "Cancelar" at bounding box center [522, 493] width 199 height 29
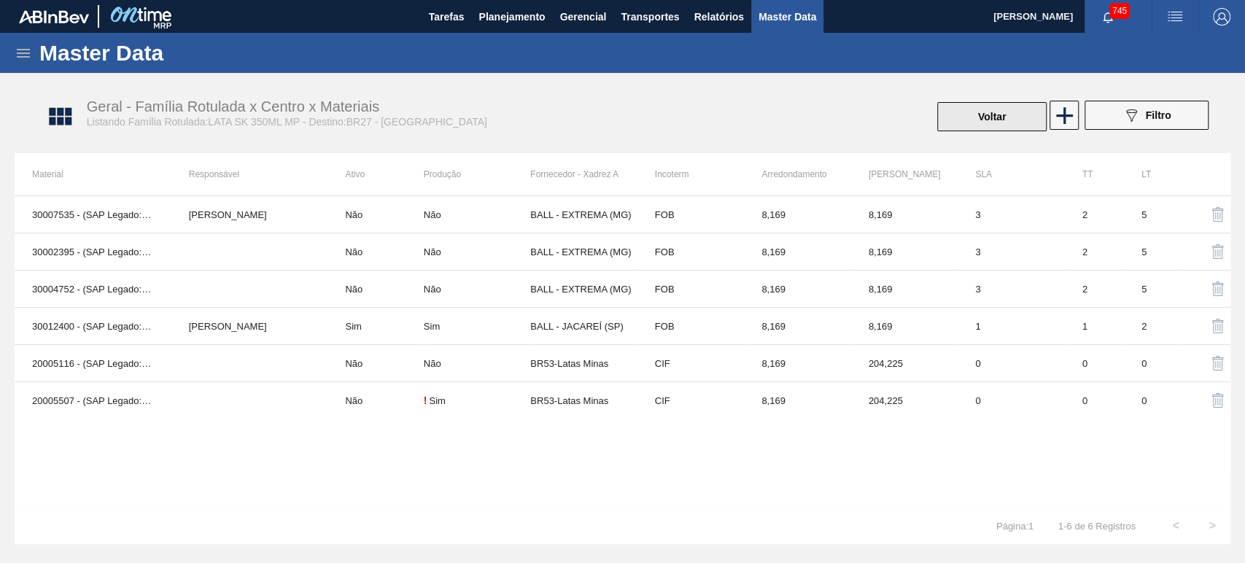
click at [975, 123] on button "Voltar" at bounding box center [991, 116] width 109 height 29
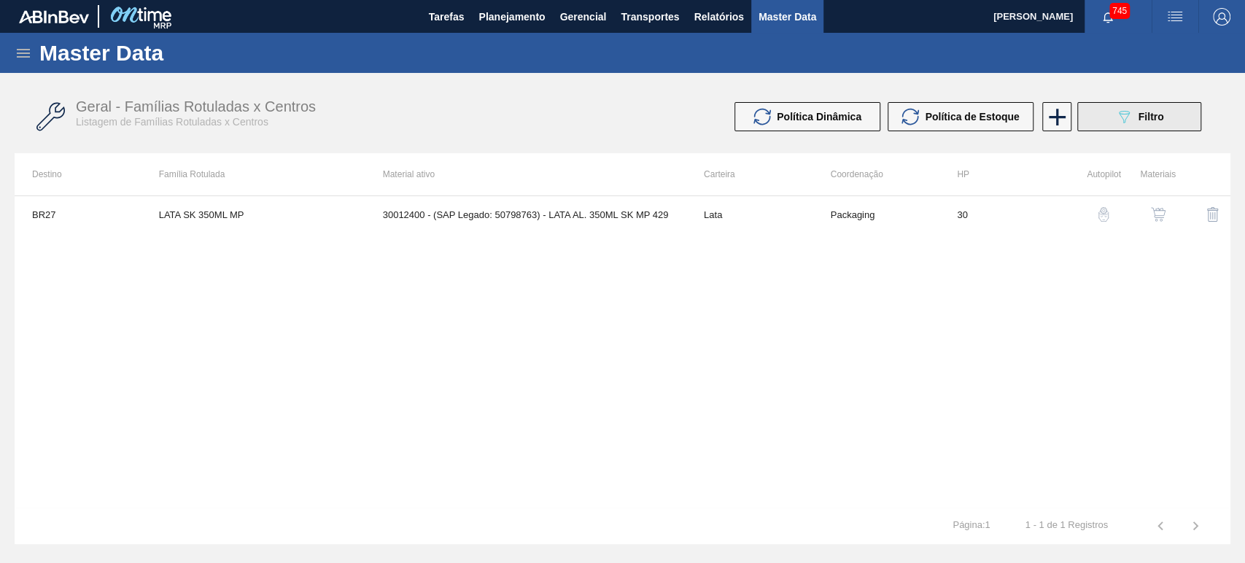
click at [1156, 115] on span "Filtro" at bounding box center [1152, 117] width 26 height 12
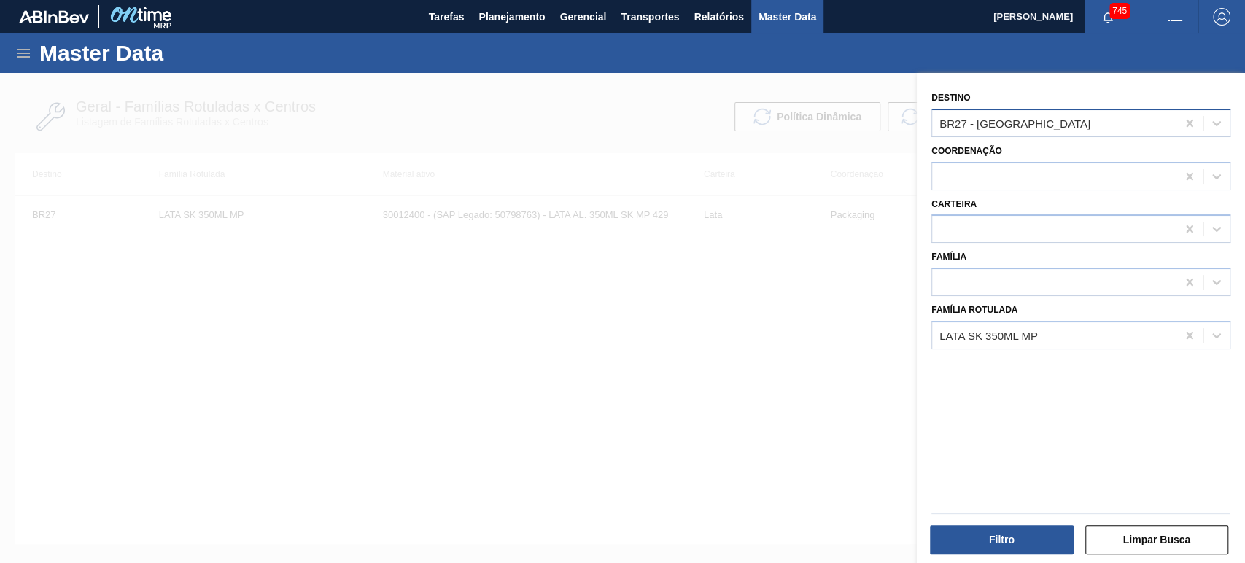
click at [1021, 121] on div "BR27 - [GEOGRAPHIC_DATA]" at bounding box center [1015, 123] width 151 height 12
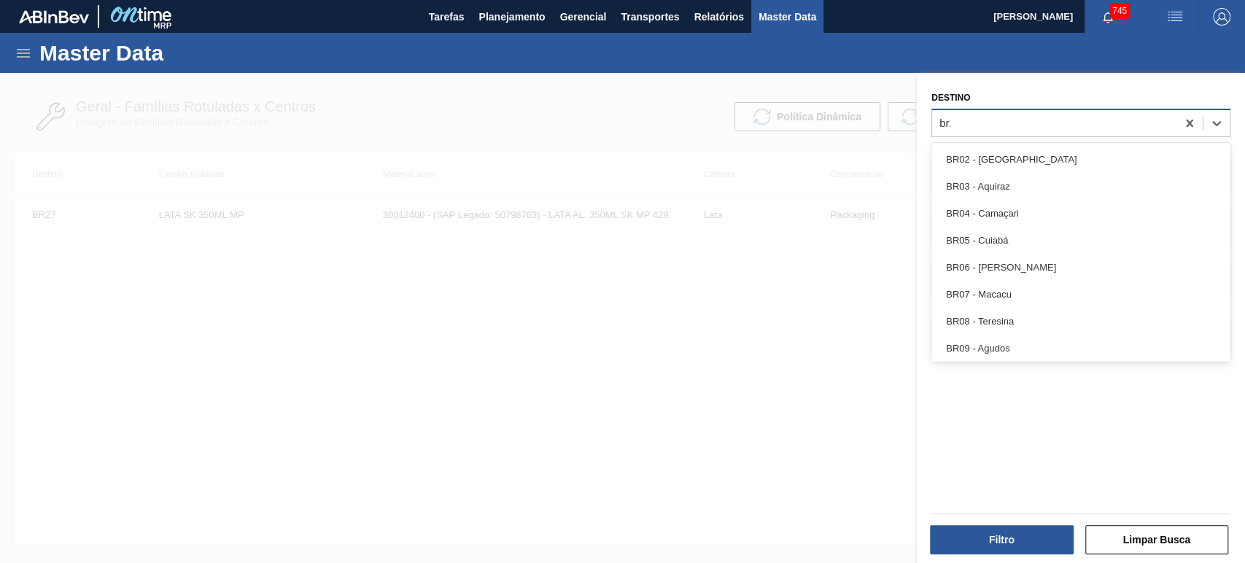
type input "br28"
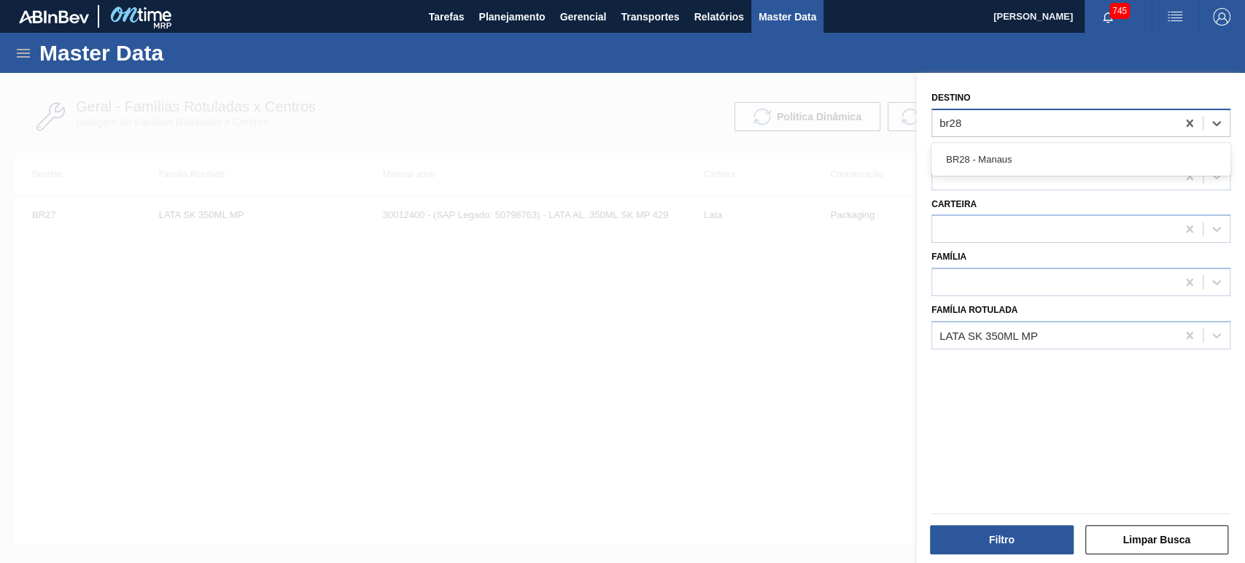
click at [1016, 159] on div "BR28 - Manaus" at bounding box center [1081, 159] width 299 height 27
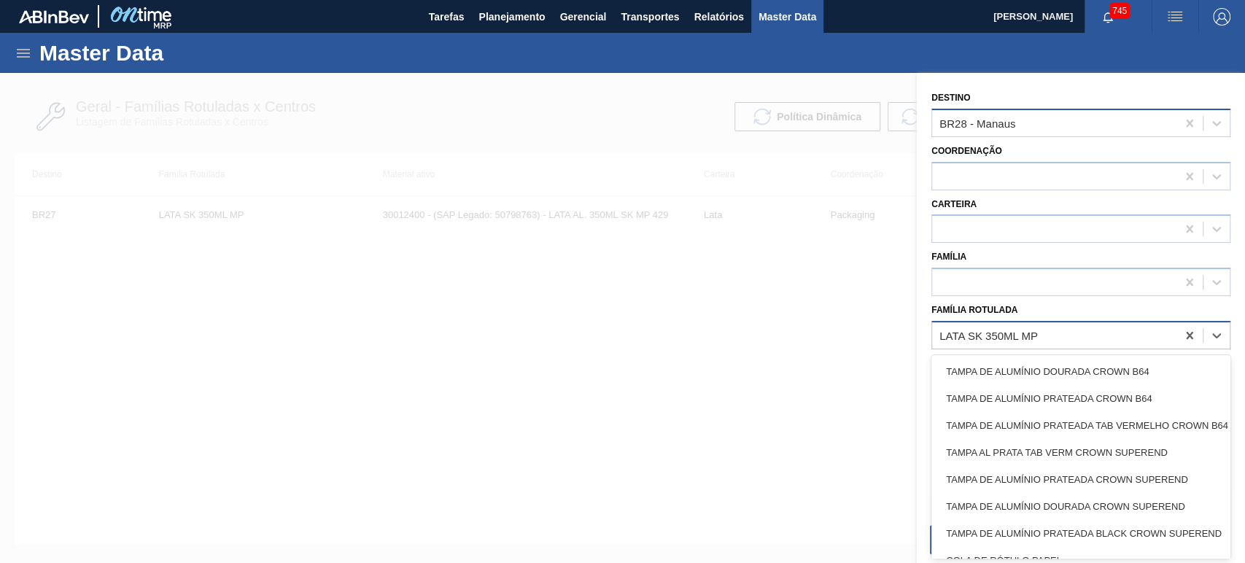
click at [1031, 339] on div "LATA SK 350ML MP" at bounding box center [989, 335] width 98 height 12
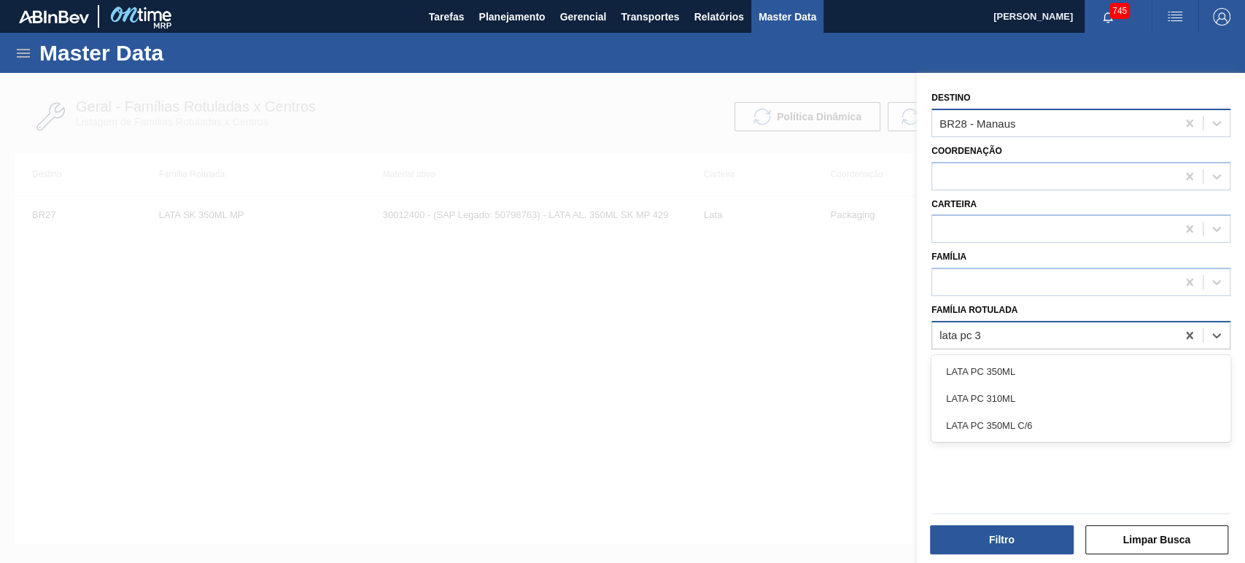
type Rotulada "lata pc 35"
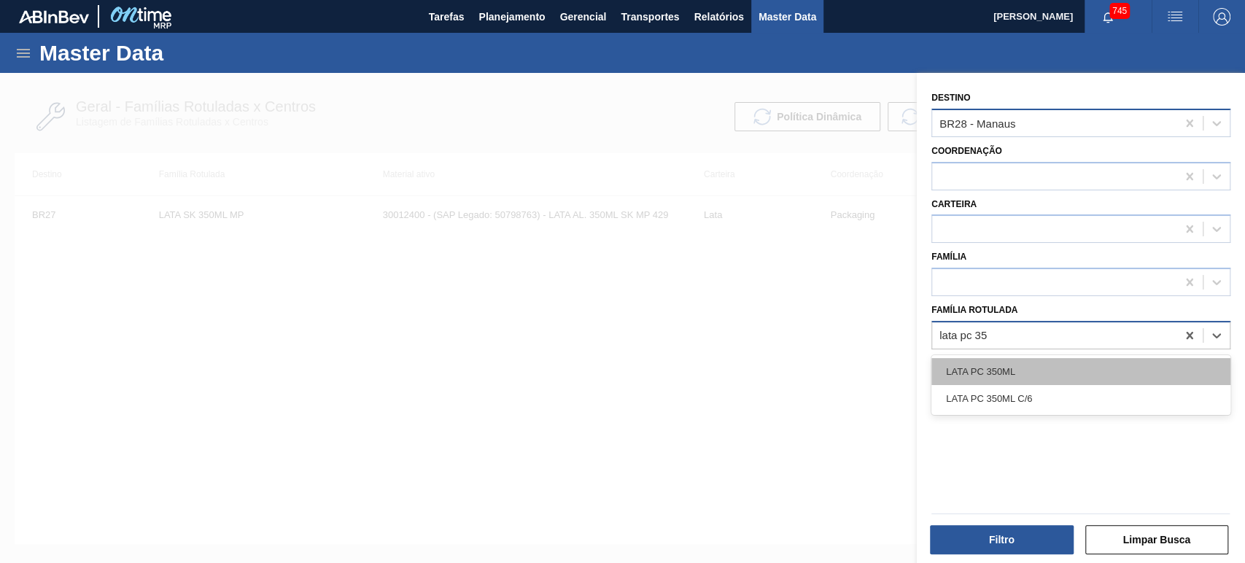
click at [1018, 368] on div "LATA PC 350ML" at bounding box center [1081, 371] width 299 height 27
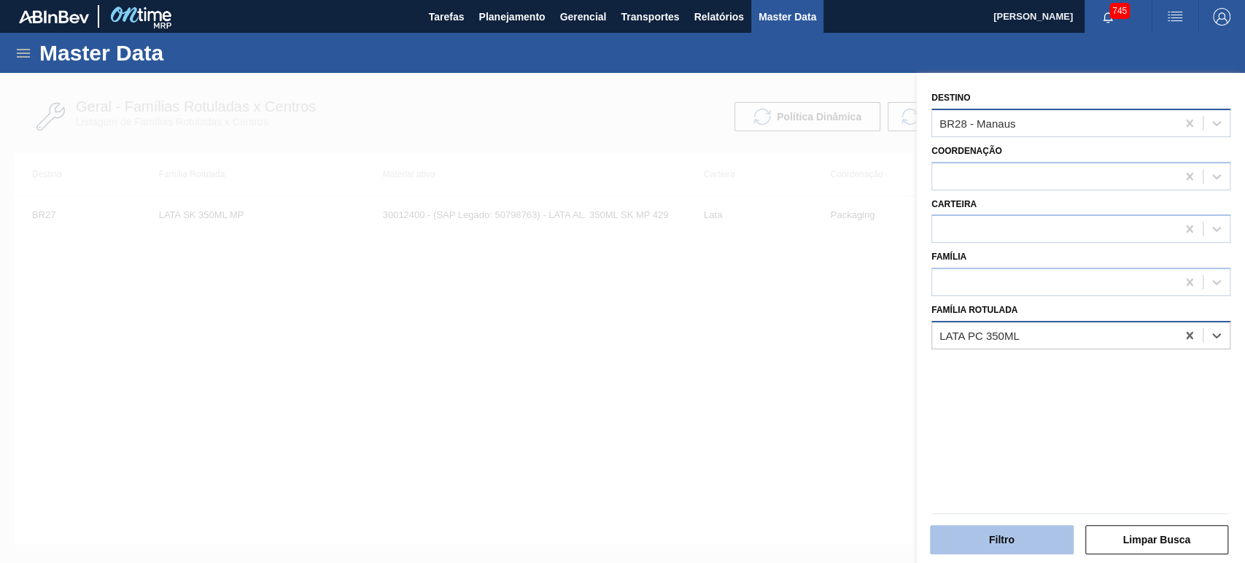
click at [1024, 549] on button "Filtro" at bounding box center [1002, 539] width 144 height 29
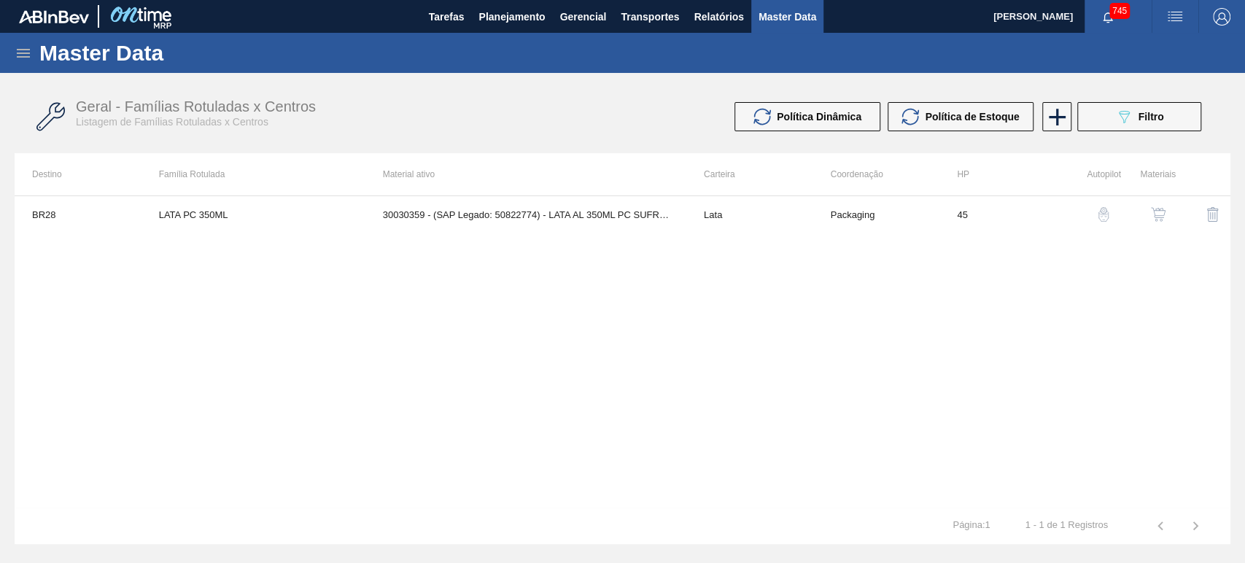
click at [1153, 214] on img "button" at bounding box center [1158, 214] width 15 height 15
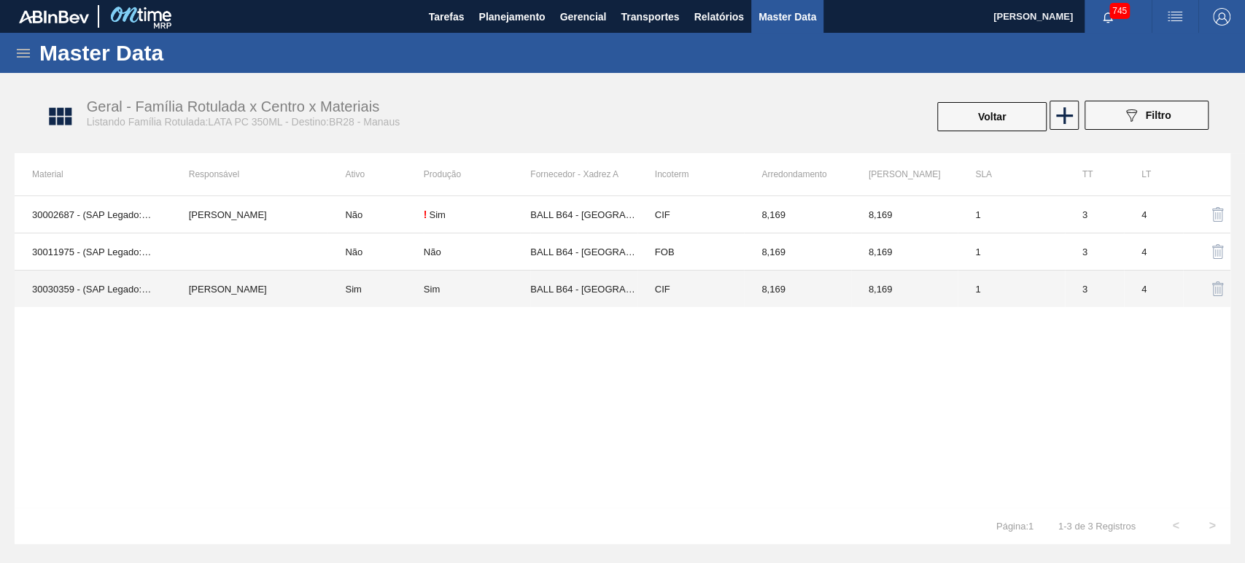
click at [157, 292] on td "30030359 - (SAP Legado: 50822774) - LATA AL 350ML PC SUFRAMA NIV24" at bounding box center [93, 289] width 157 height 37
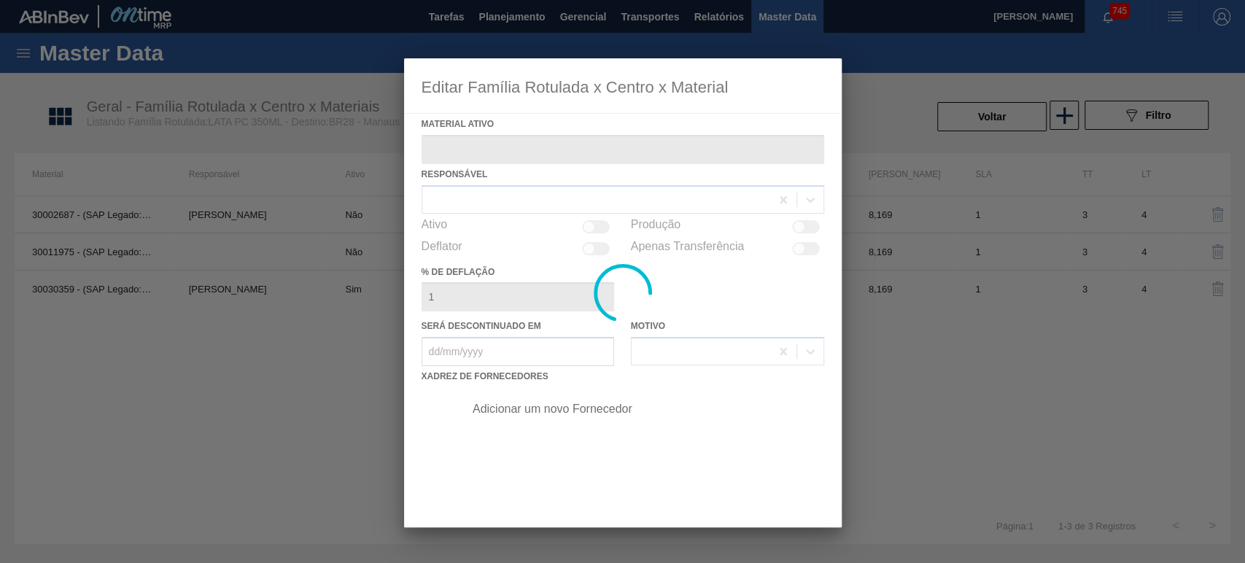
type ativo "30030359 - (SAP Legado: 50822774) - LATA AL 350ML PC SUFRAMA NIV24"
checkbox input "true"
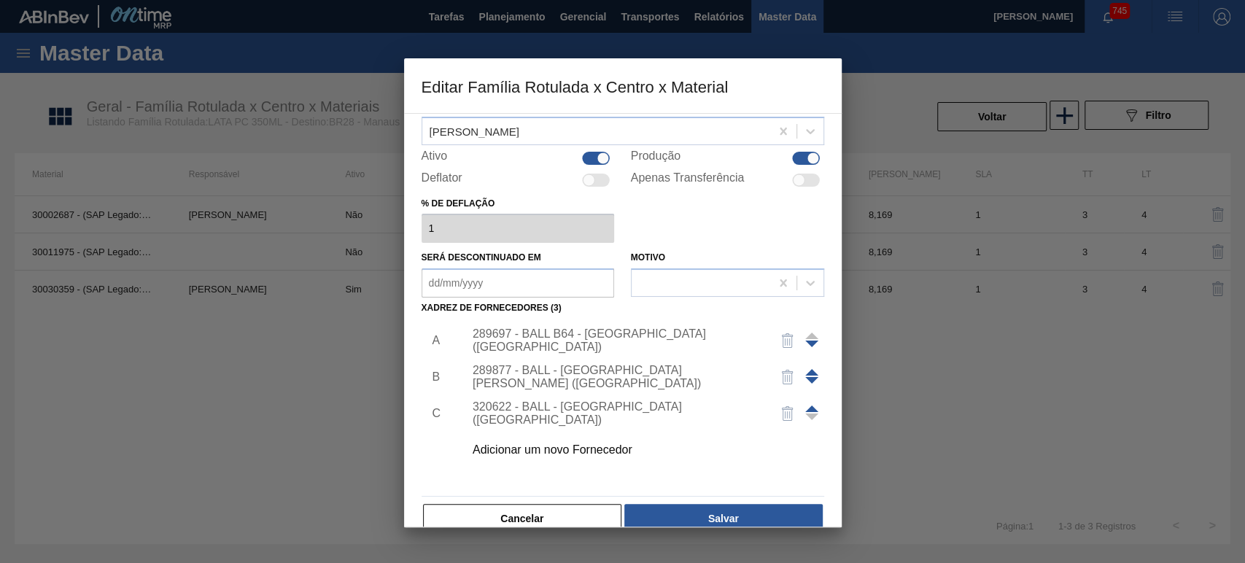
scroll to position [93, 0]
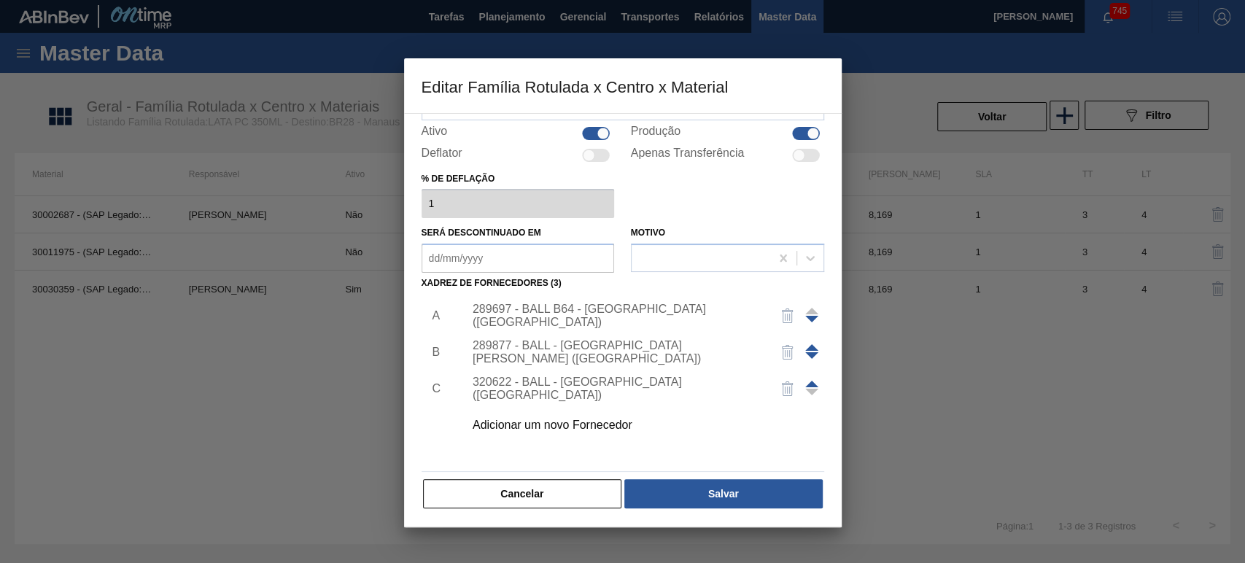
click at [568, 422] on div "Adicionar um novo Fornecedor" at bounding box center [616, 425] width 286 height 13
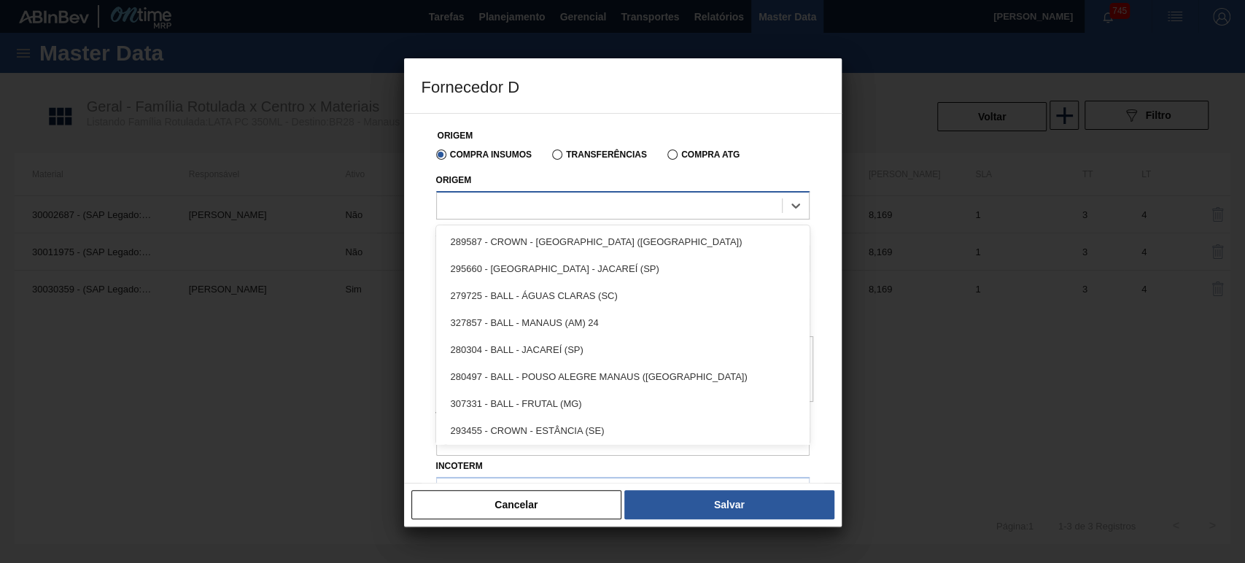
click at [568, 203] on div at bounding box center [609, 205] width 345 height 21
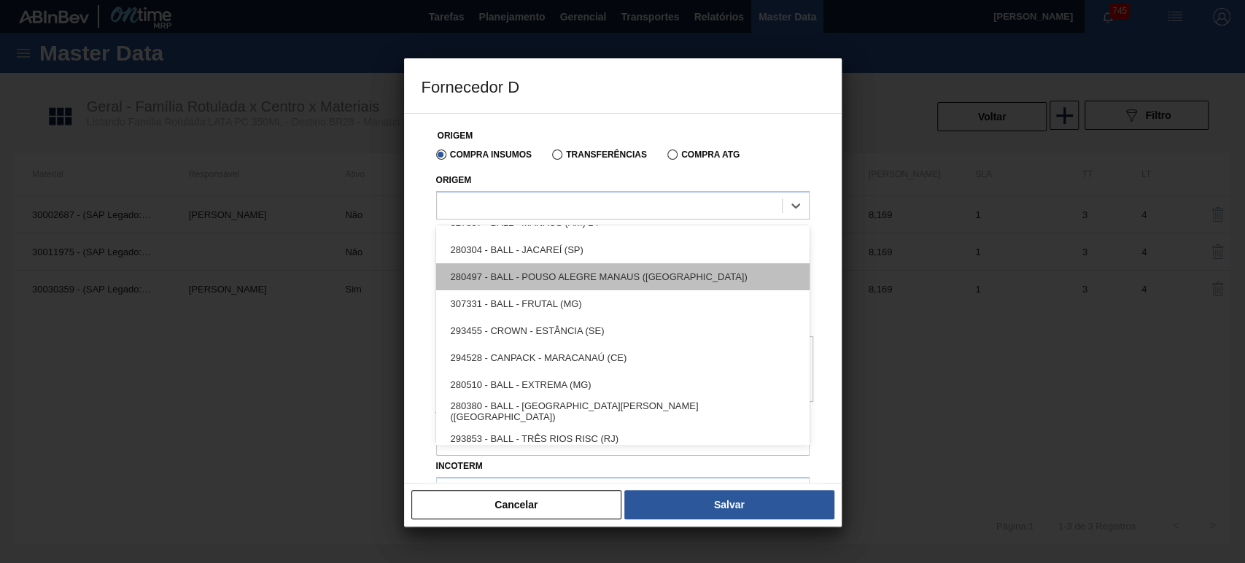
scroll to position [0, 0]
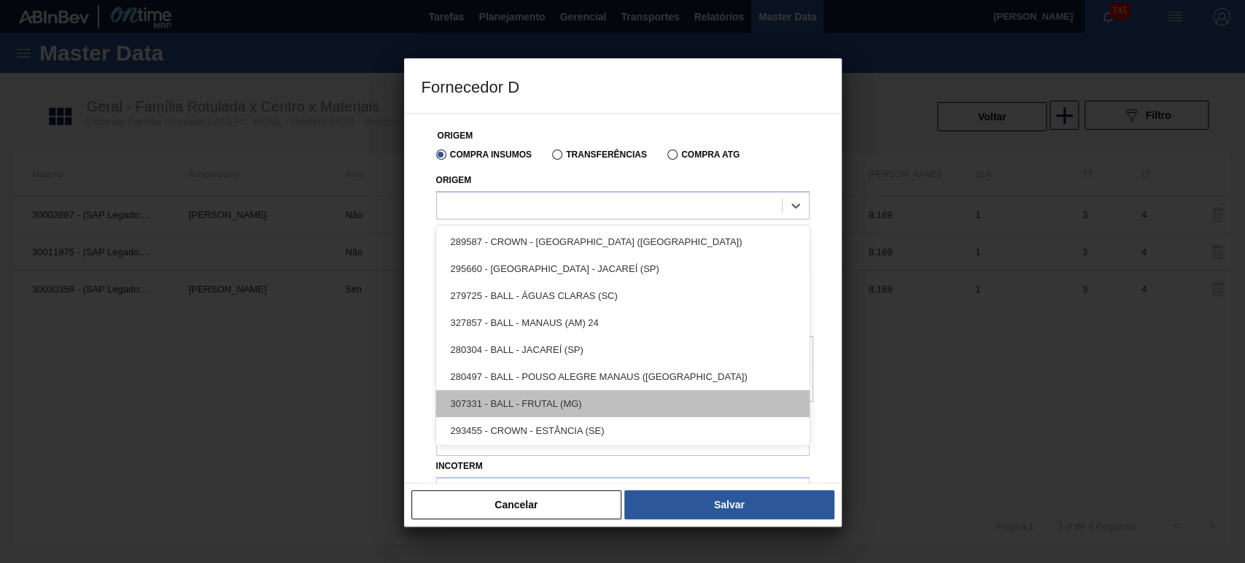
click at [537, 404] on div "307331 - BALL - FRUTAL (MG)" at bounding box center [623, 403] width 374 height 27
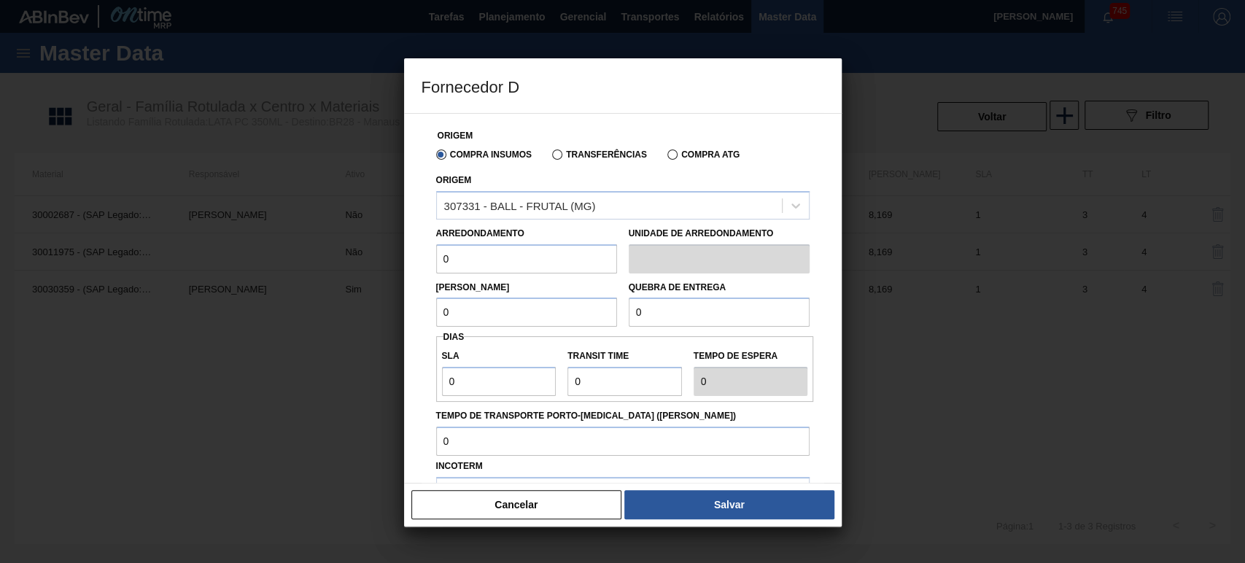
drag, startPoint x: 501, startPoint y: 255, endPoint x: 360, endPoint y: 249, distance: 141.0
click at [365, 249] on div "Fornecedor D Origem Compra Insumos Transferências Compra ATG Origem 307331 - BA…" at bounding box center [622, 281] width 1245 height 563
type input "9"
type input "8,169"
drag, startPoint x: 439, startPoint y: 314, endPoint x: 379, endPoint y: 309, distance: 60.8
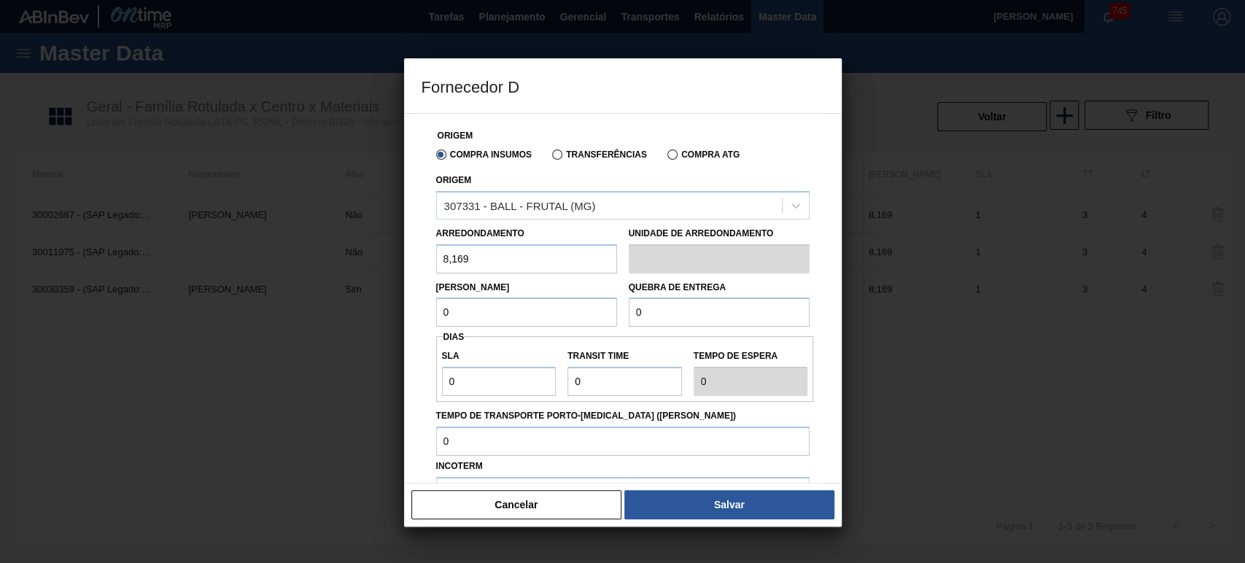
click at [382, 309] on div "Fornecedor D Origem Compra Insumos Transferências Compra ATG Origem 307331 - BA…" at bounding box center [622, 281] width 1245 height 563
type input "8,169"
drag, startPoint x: 695, startPoint y: 309, endPoint x: 567, endPoint y: 314, distance: 127.8
click at [552, 309] on div "Lote Mínimo 8,169 Quebra de entrega 0" at bounding box center [622, 301] width 385 height 54
type input "204,225"
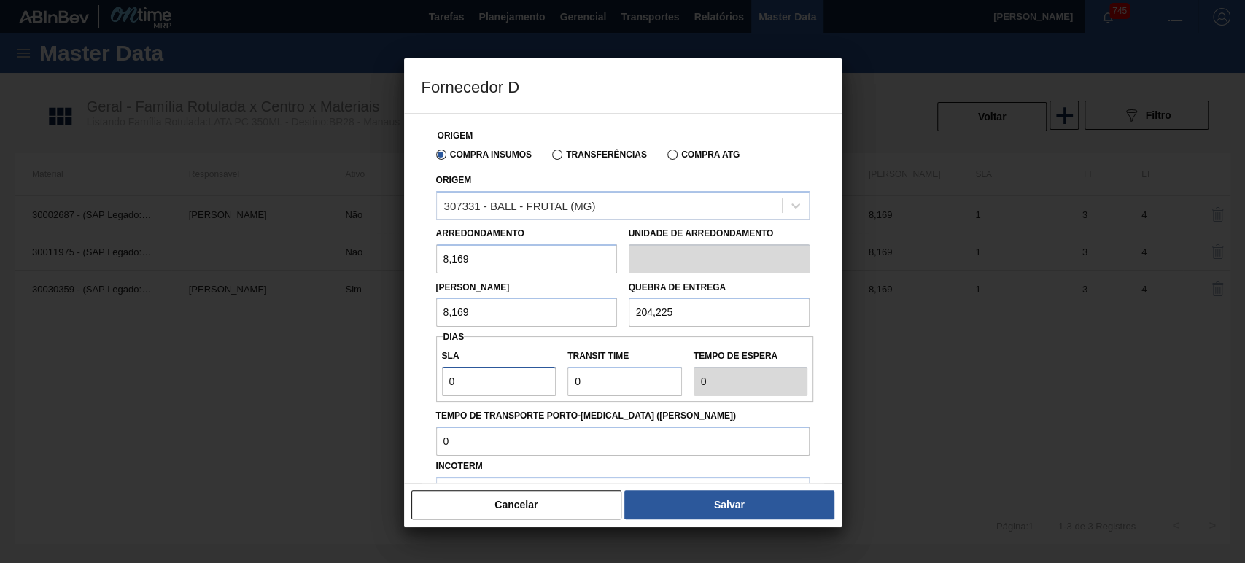
click at [484, 378] on input "0" at bounding box center [499, 381] width 115 height 29
drag, startPoint x: 599, startPoint y: 384, endPoint x: 606, endPoint y: 386, distance: 7.6
click at [599, 384] on input "Transit Time" at bounding box center [625, 381] width 115 height 29
type input "01"
type input "1"
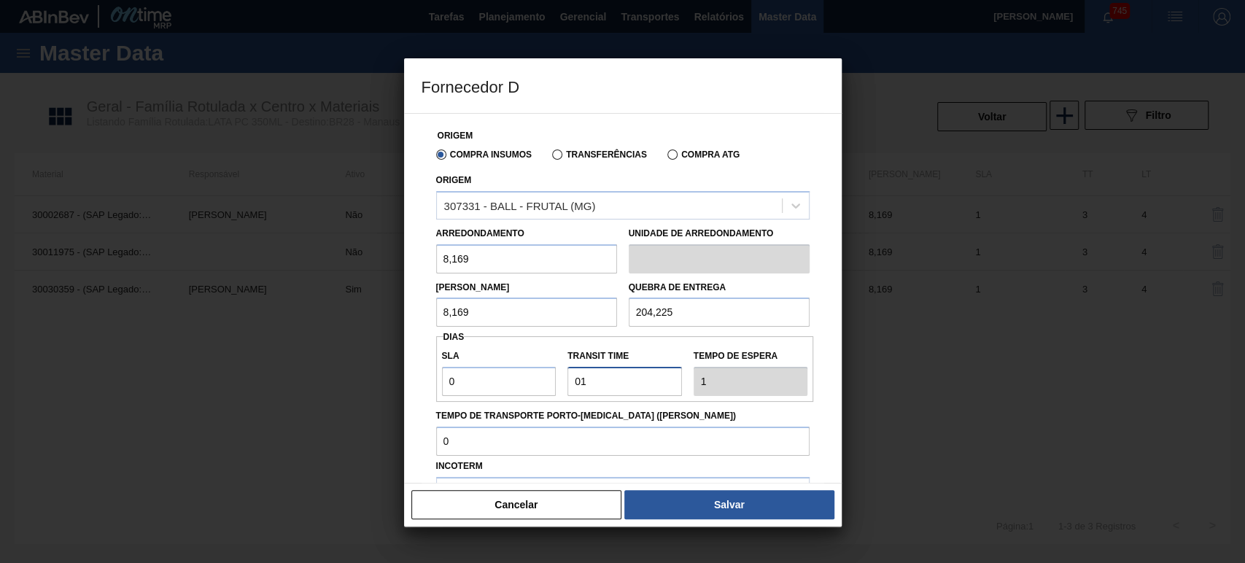
type input "0"
type input "01"
type input "1"
type input "010"
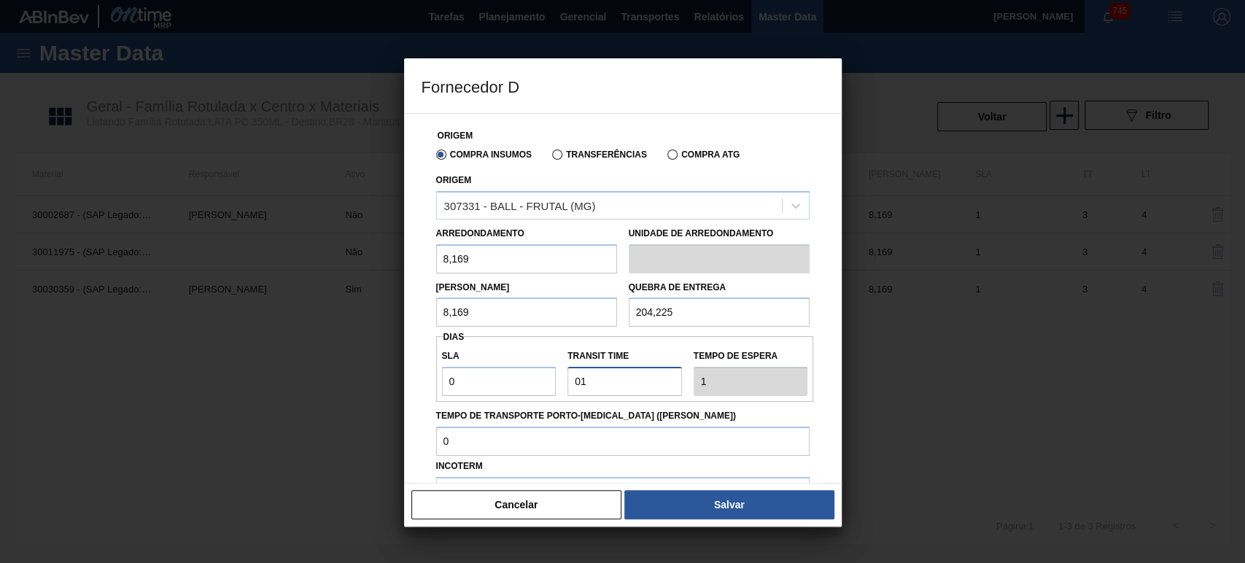
type input "10"
type input "01"
type input "1"
type input "0"
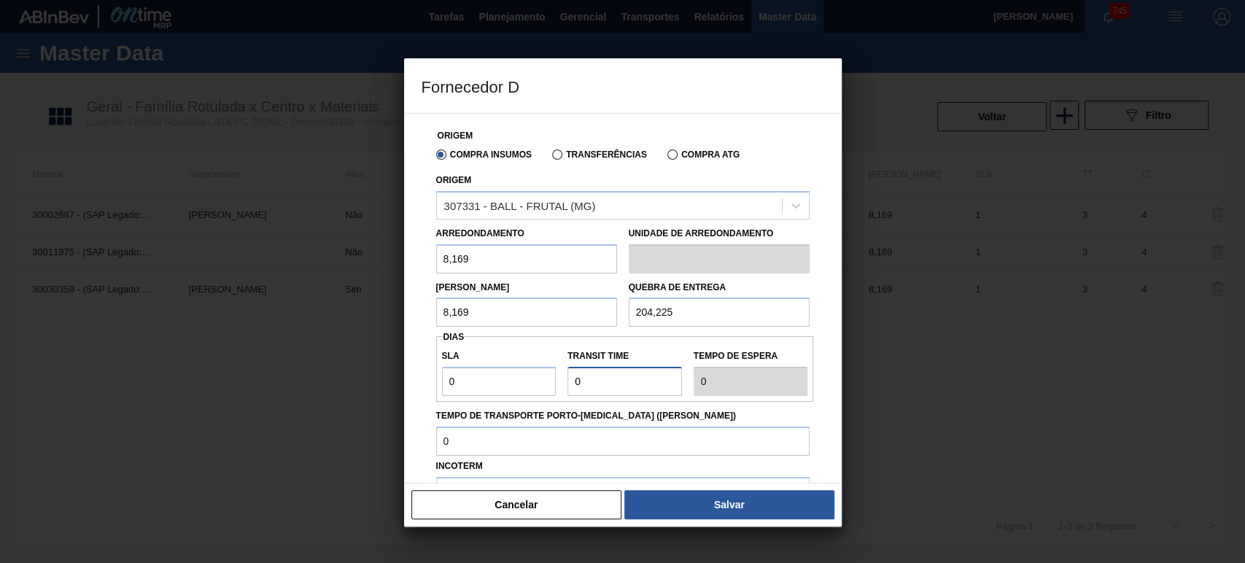
type input "NaN"
type input "1"
type input "10"
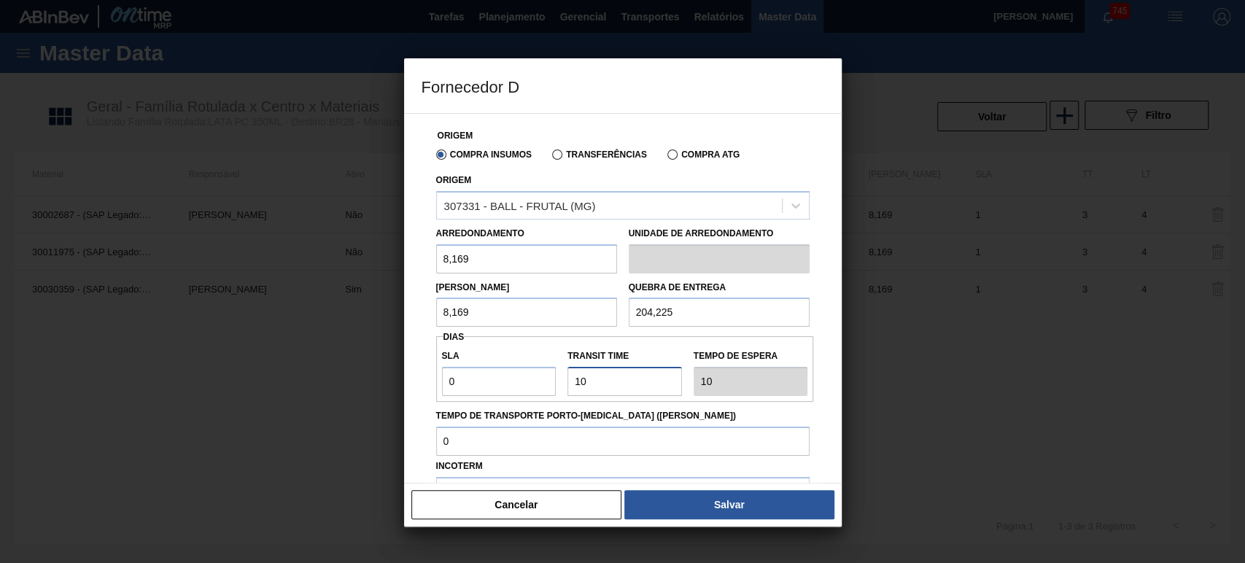
type input "1"
type input "NaN"
type input "1"
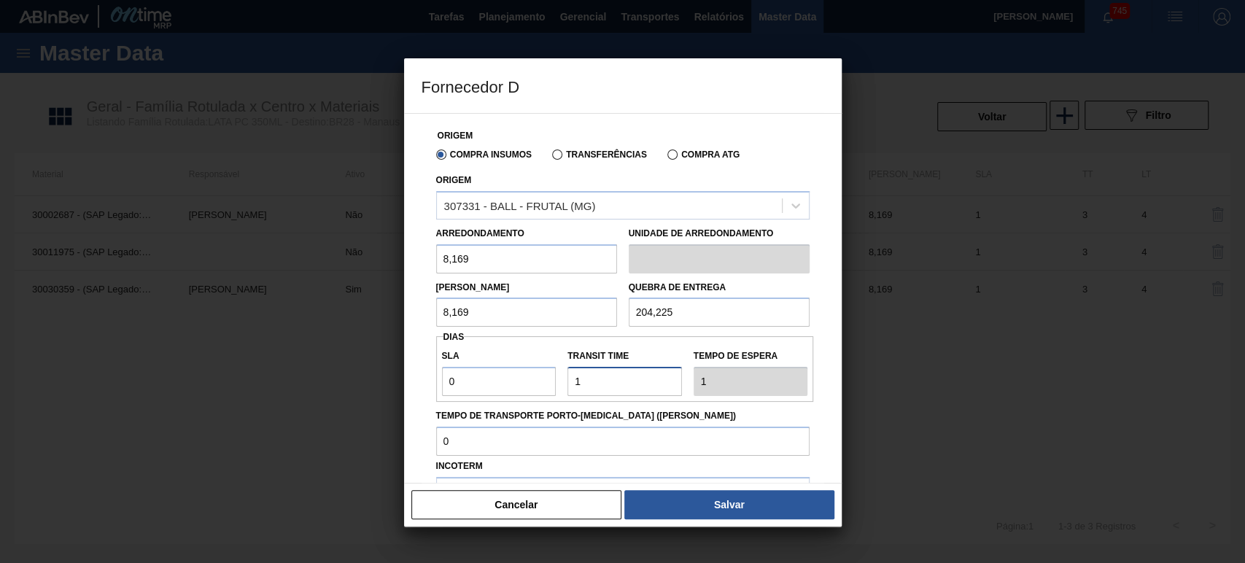
type input "15"
drag, startPoint x: 629, startPoint y: 384, endPoint x: 525, endPoint y: 377, distance: 104.5
click at [524, 378] on div "SLA 0 Transit Time Tempo de espera 15" at bounding box center [625, 369] width 378 height 54
type input "2"
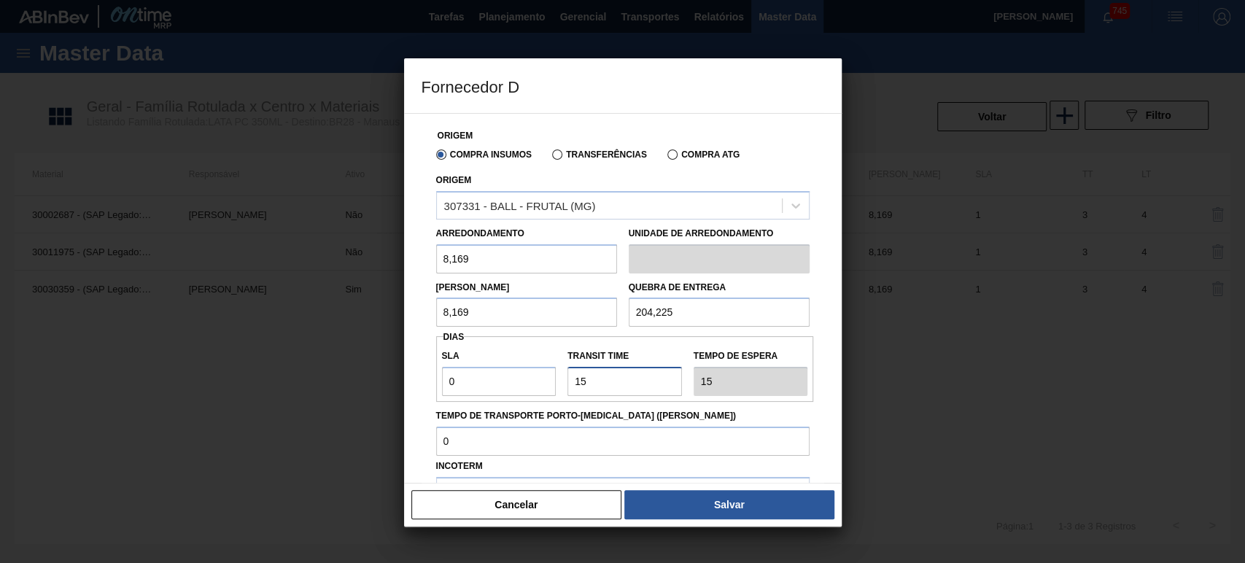
type input "2"
type input "20"
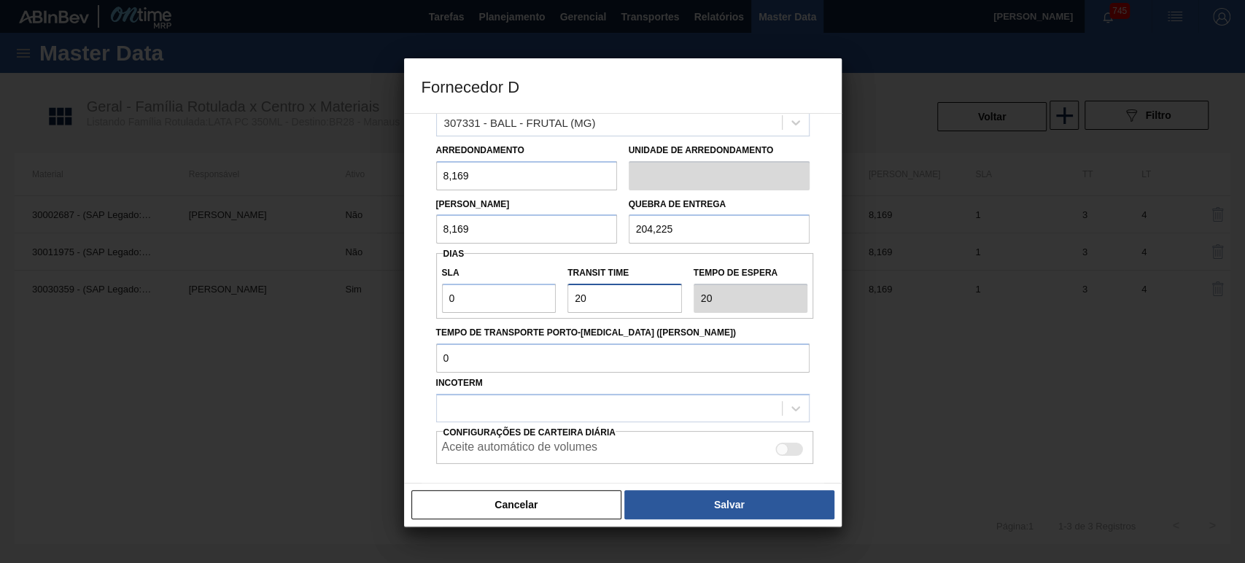
scroll to position [155, 0]
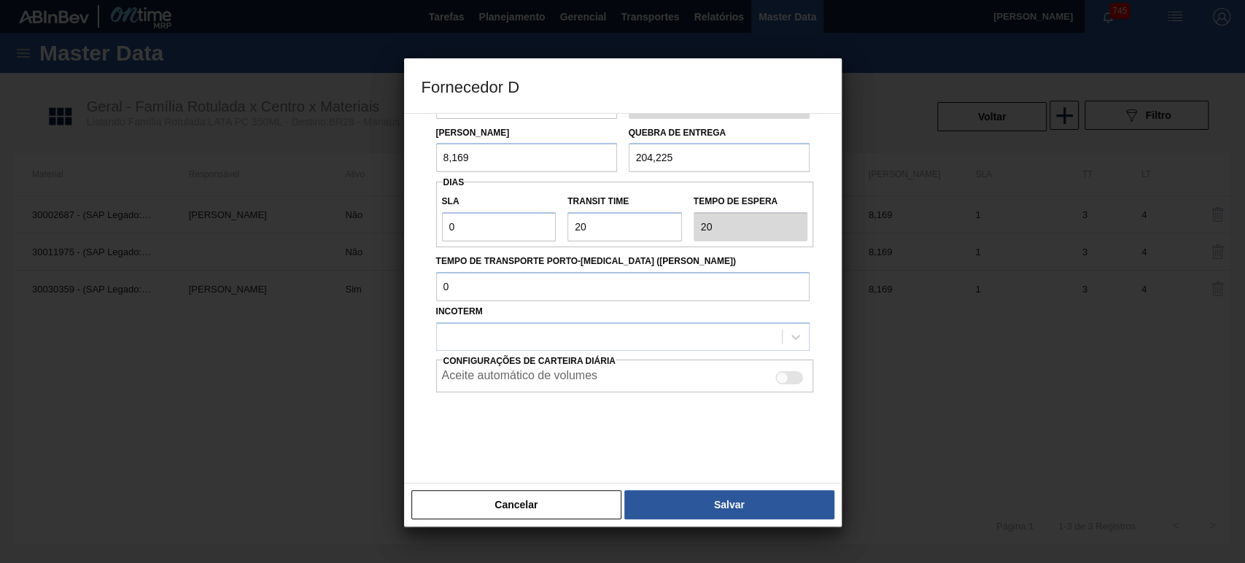
click at [614, 247] on div "Tempo de Transporte Porto-Doca (dias)" at bounding box center [622, 274] width 385 height 54
drag, startPoint x: 538, startPoint y: 349, endPoint x: 549, endPoint y: 355, distance: 12.4
click at [537, 349] on div at bounding box center [623, 336] width 374 height 28
click at [484, 376] on div "CIF" at bounding box center [623, 373] width 374 height 27
click at [794, 376] on div at bounding box center [790, 377] width 28 height 13
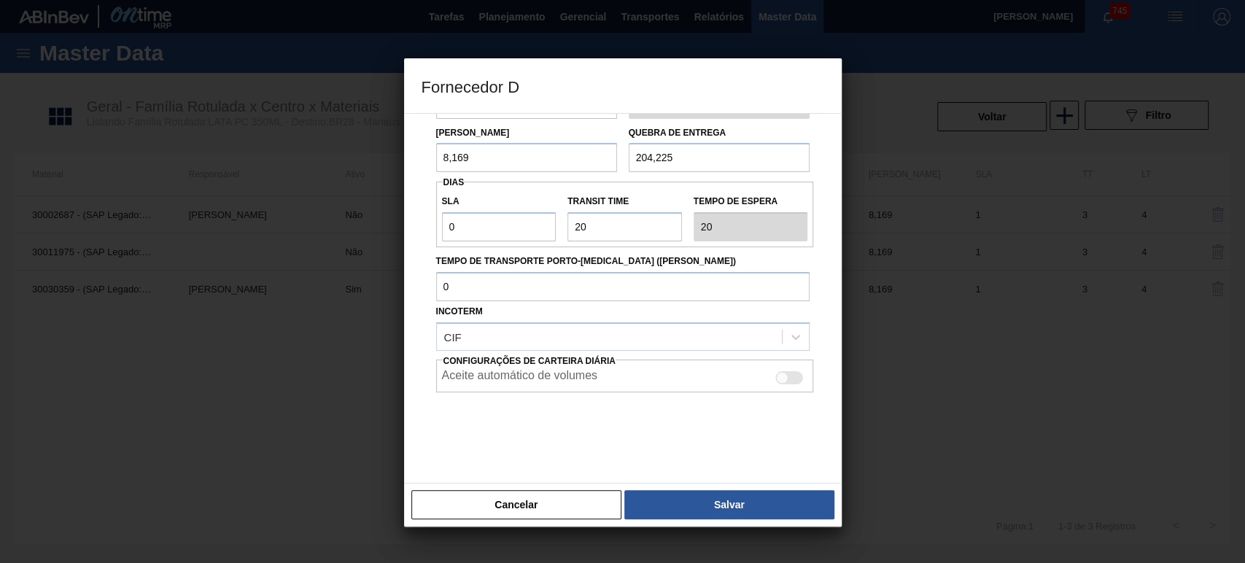
checkbox input "true"
click at [751, 503] on button "Salvar" at bounding box center [729, 504] width 209 height 29
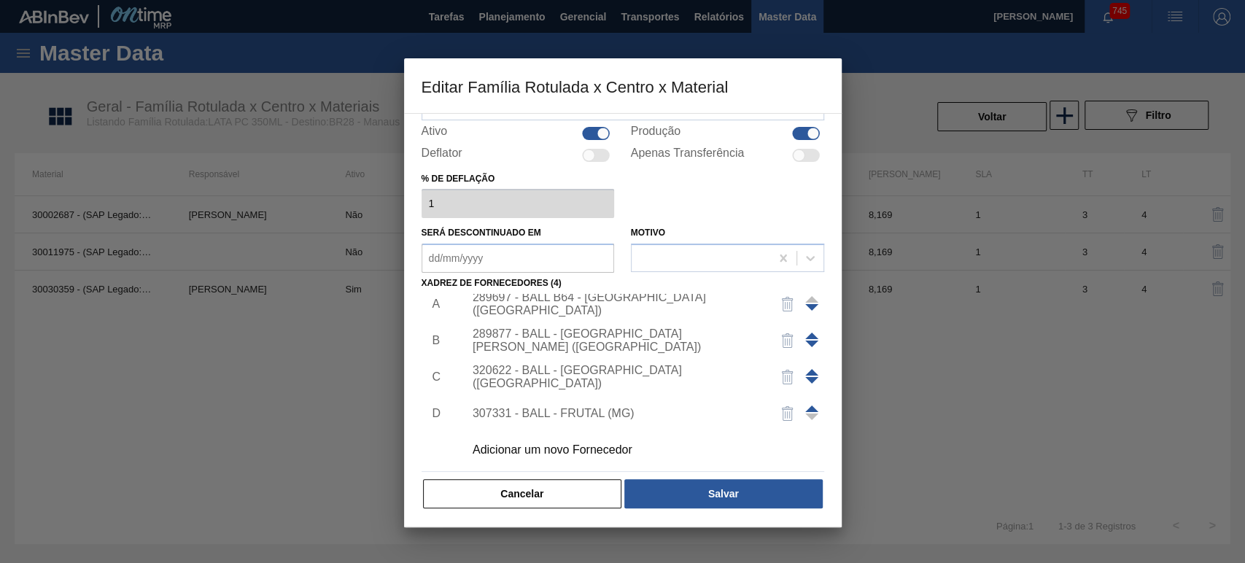
scroll to position [15, 0]
click at [722, 493] on button "Salvar" at bounding box center [724, 493] width 198 height 29
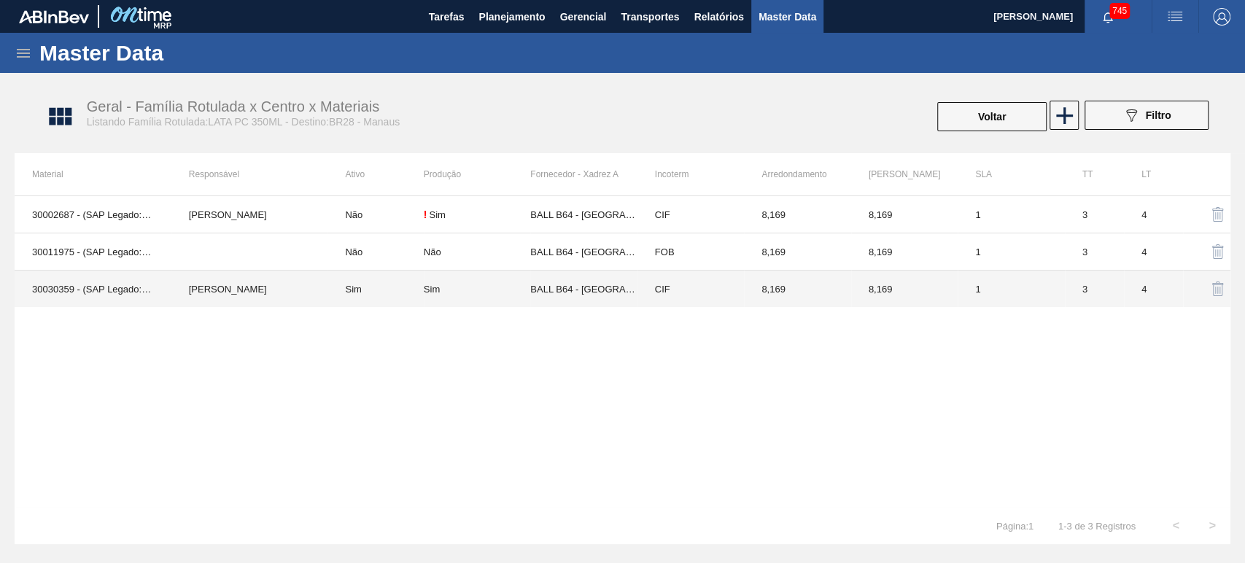
click at [371, 281] on td "Sim" at bounding box center [376, 289] width 96 height 37
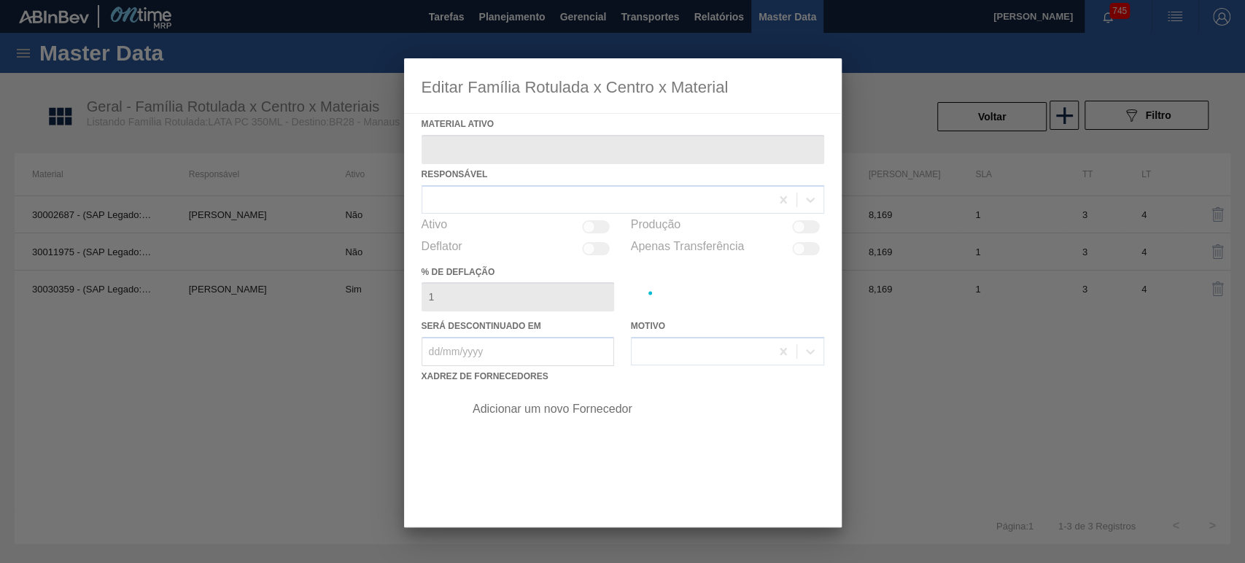
type ativo "30030359 - (SAP Legado: 50822774) - LATA AL 350ML PC SUFRAMA NIV24"
checkbox input "true"
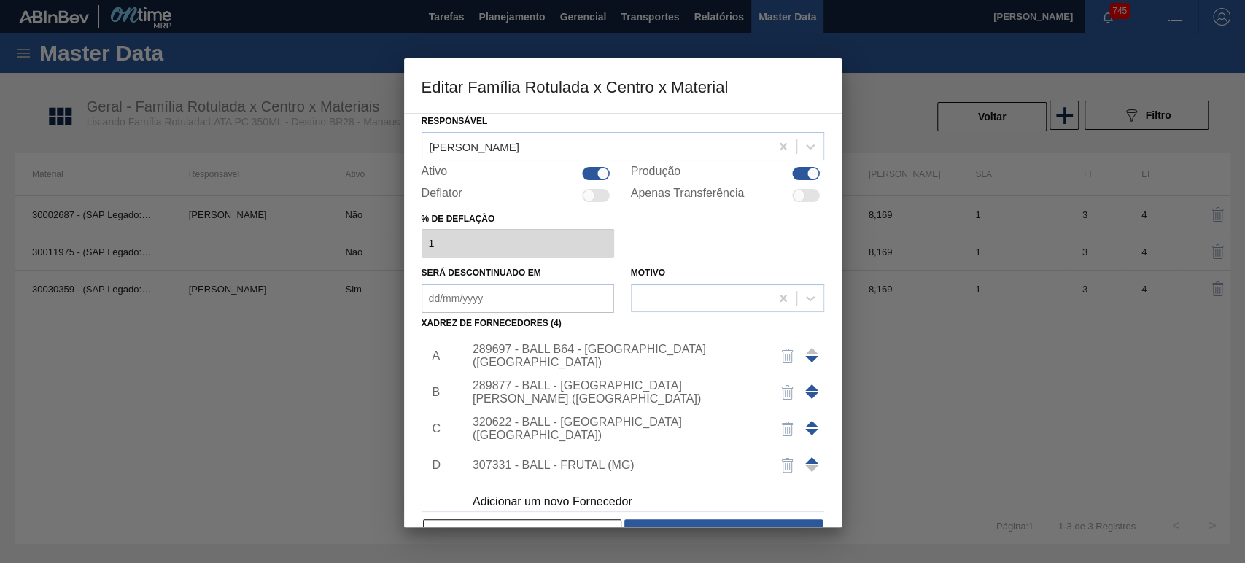
scroll to position [93, 0]
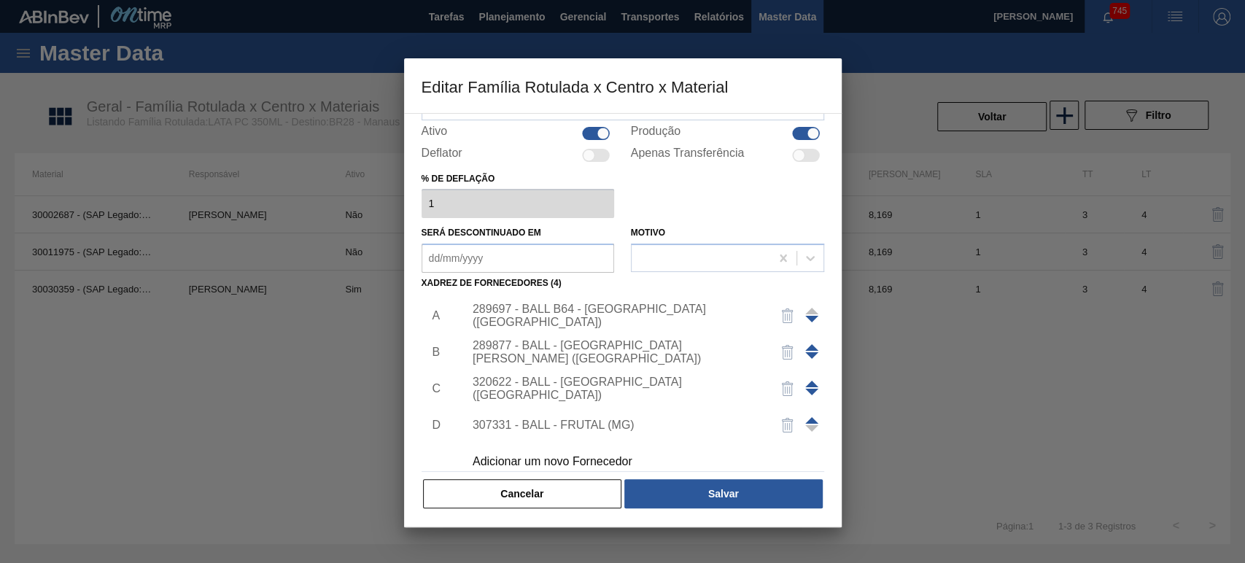
click at [553, 455] on div "Adicionar um novo Fornecedor" at bounding box center [616, 461] width 286 height 13
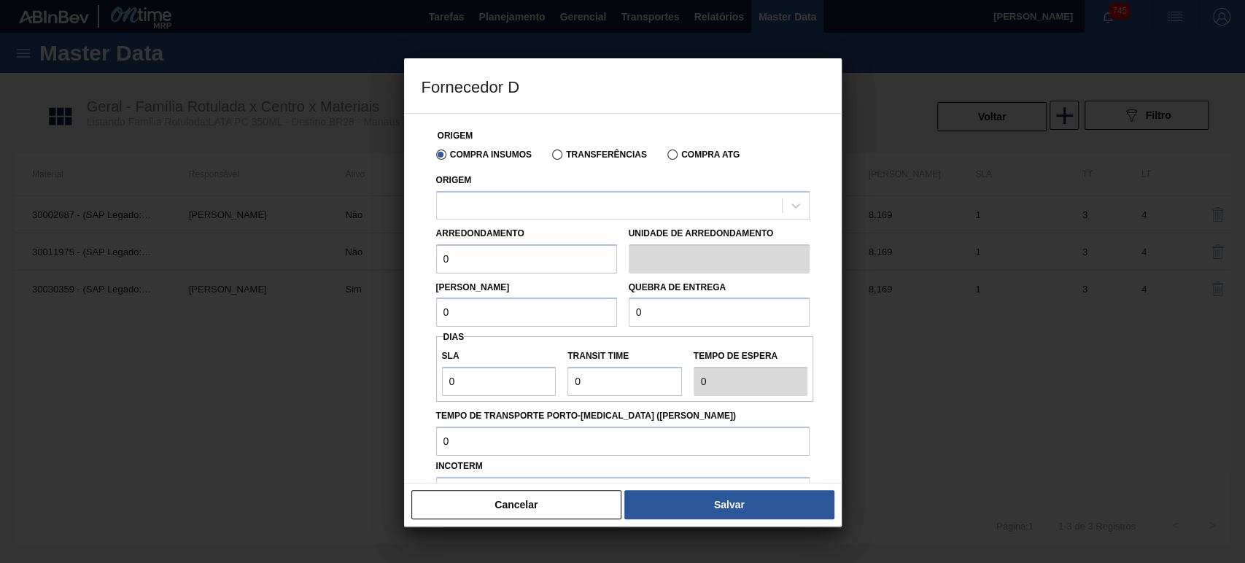
click at [563, 186] on div "Origem" at bounding box center [623, 195] width 374 height 50
click at [567, 201] on div at bounding box center [609, 205] width 345 height 21
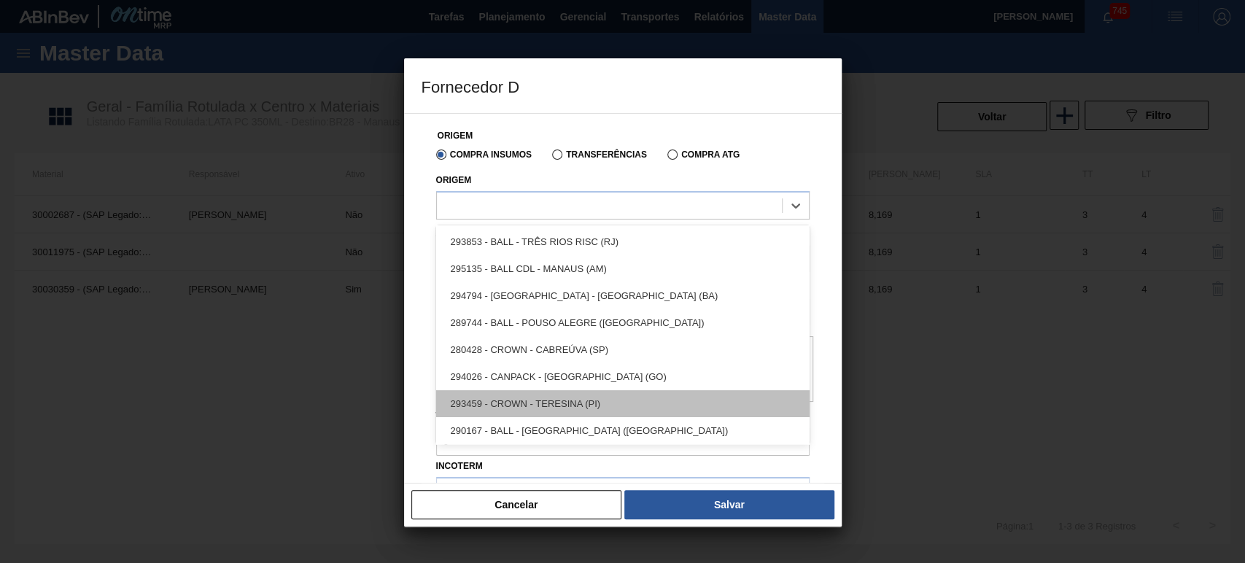
scroll to position [299, 0]
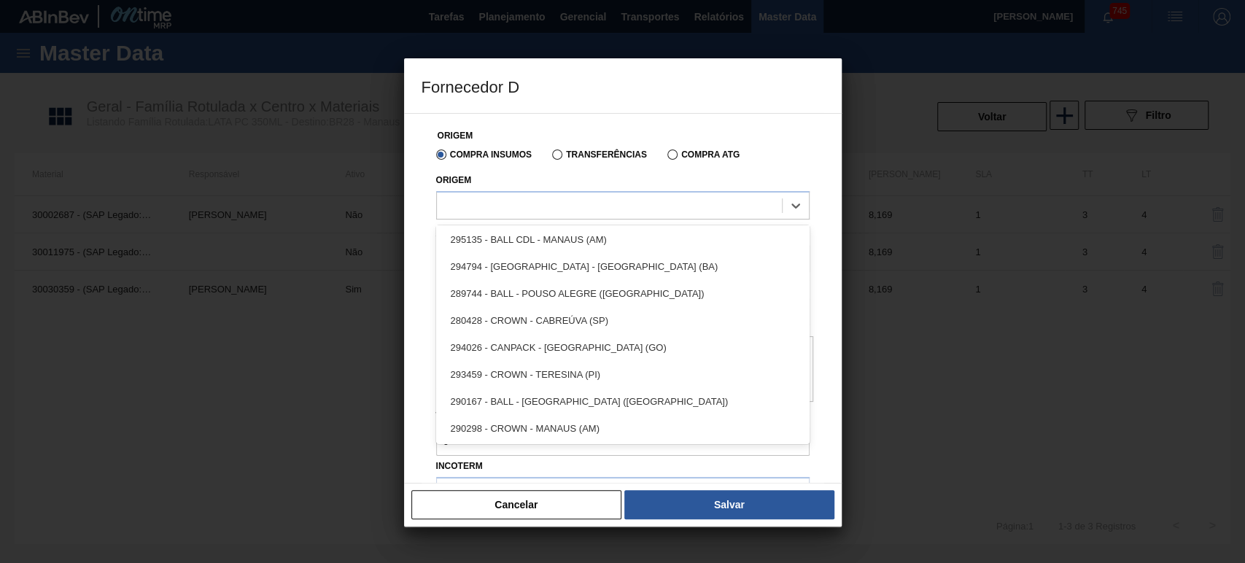
click at [546, 500] on button "Cancelar" at bounding box center [516, 504] width 211 height 29
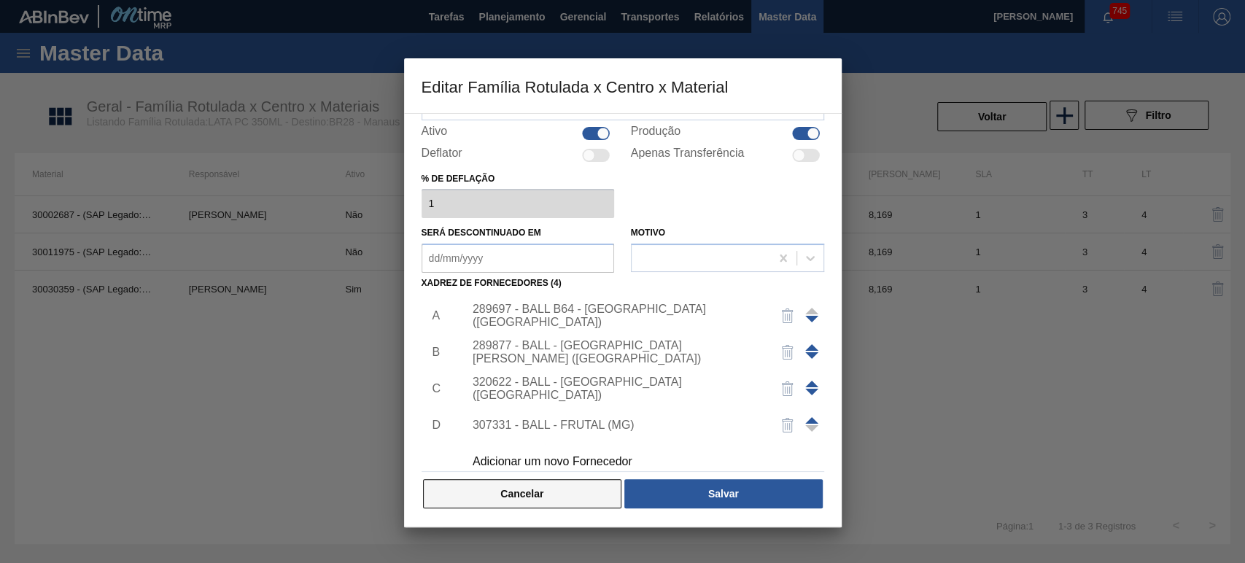
click at [549, 494] on button "Cancelar" at bounding box center [522, 493] width 199 height 29
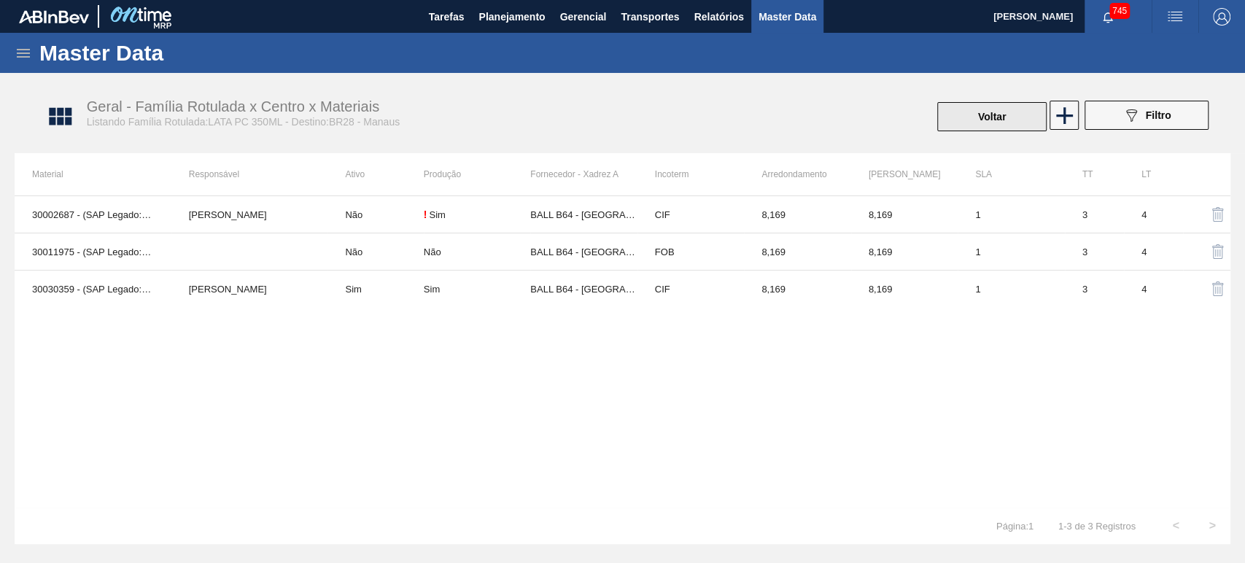
click at [951, 115] on button "Voltar" at bounding box center [991, 116] width 109 height 29
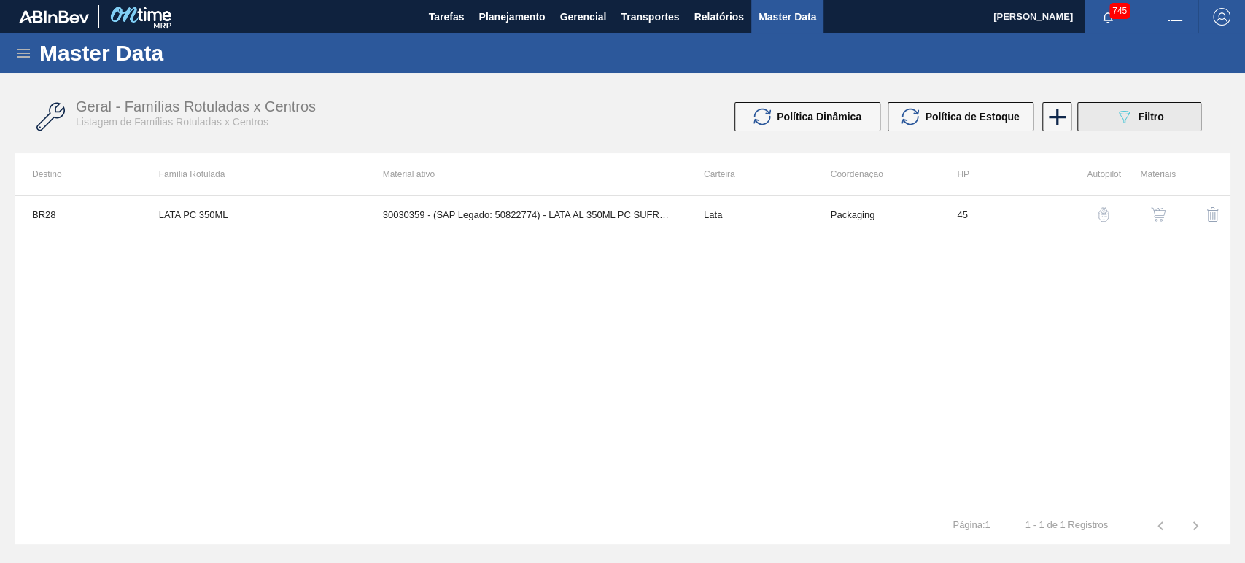
click at [1178, 115] on button "089F7B8B-B2A5-4AFE-B5C0-19BA573D28AC Filtro" at bounding box center [1140, 116] width 124 height 29
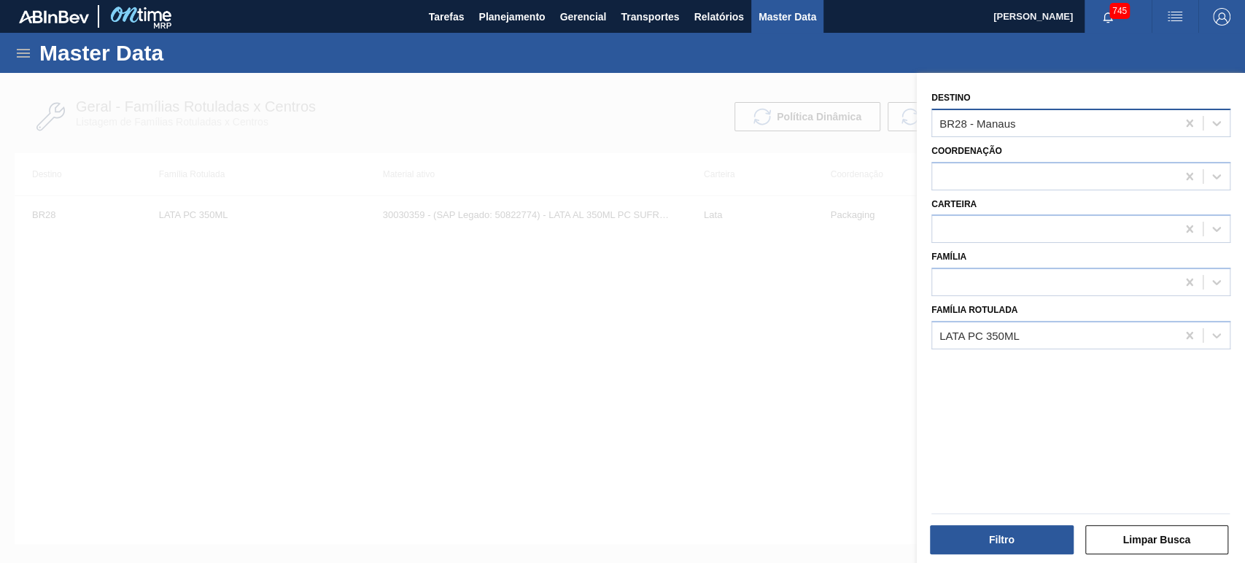
click at [1053, 126] on div "BR28 - Manaus" at bounding box center [1054, 122] width 244 height 21
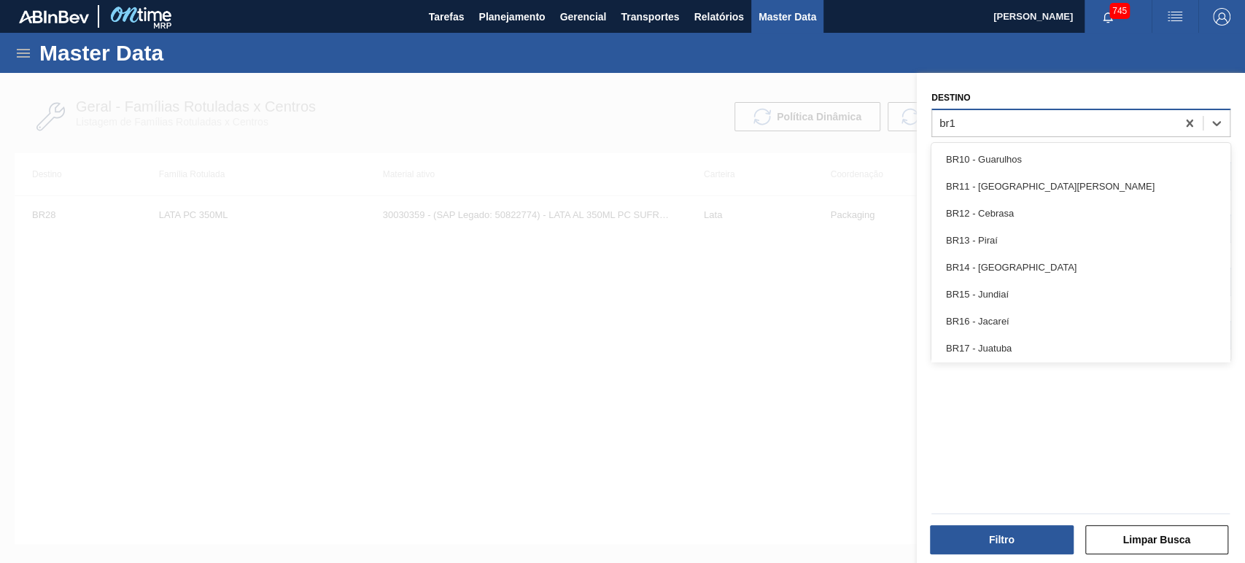
type input "br19"
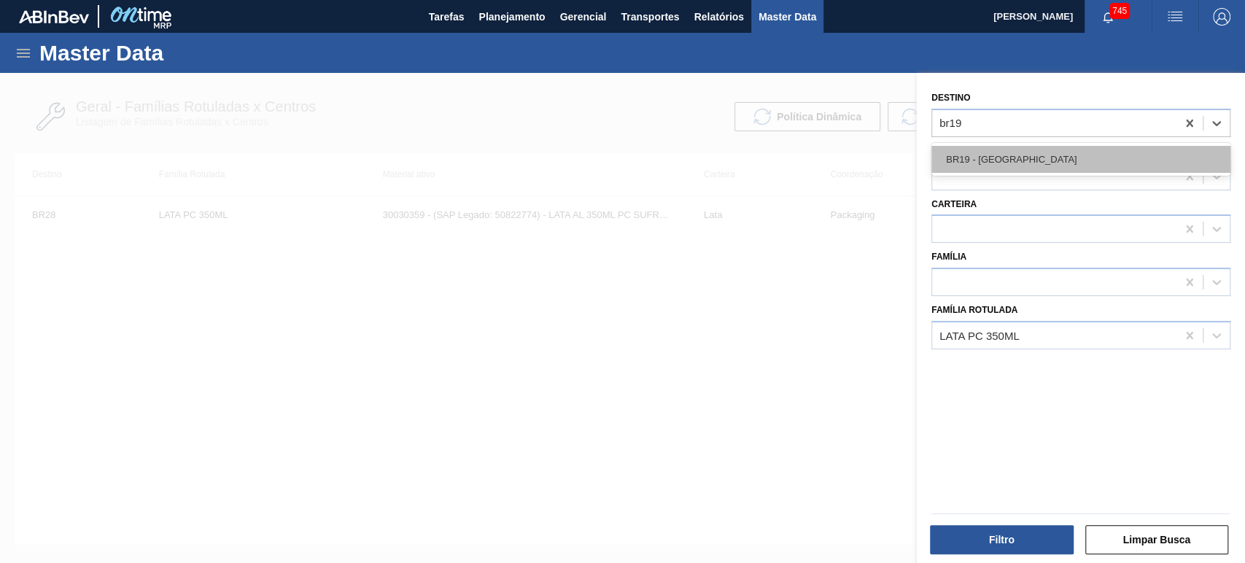
click at [1035, 154] on div "BR19 - Nova Rio" at bounding box center [1081, 159] width 299 height 27
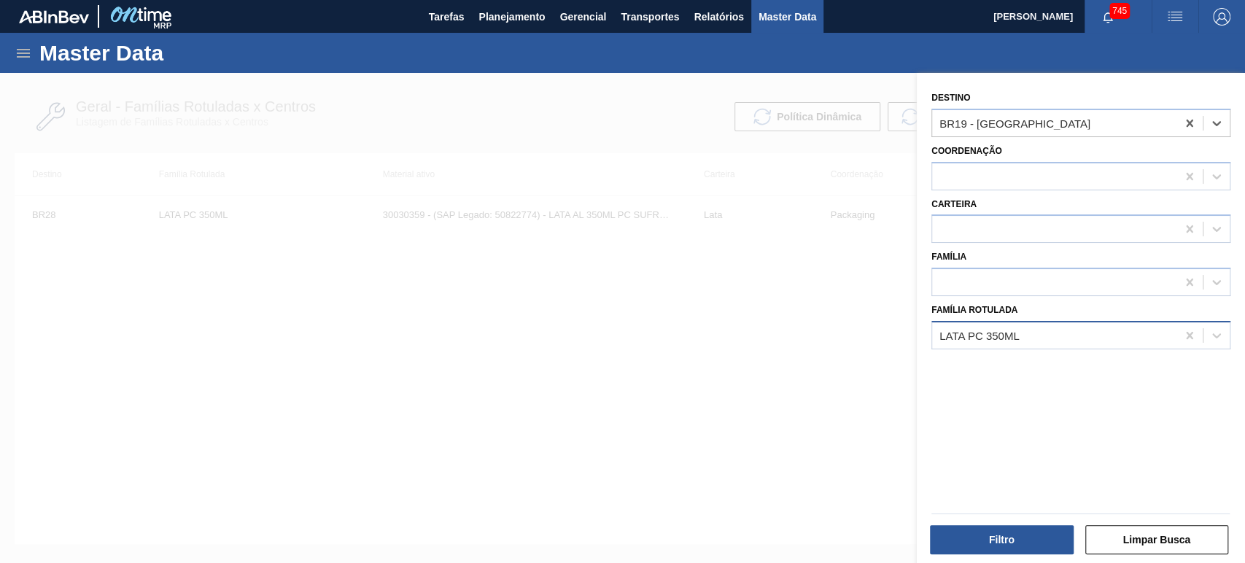
click at [1033, 337] on div "LATA PC 350ML" at bounding box center [1054, 335] width 244 height 21
type Rotulada "lata ap 473"
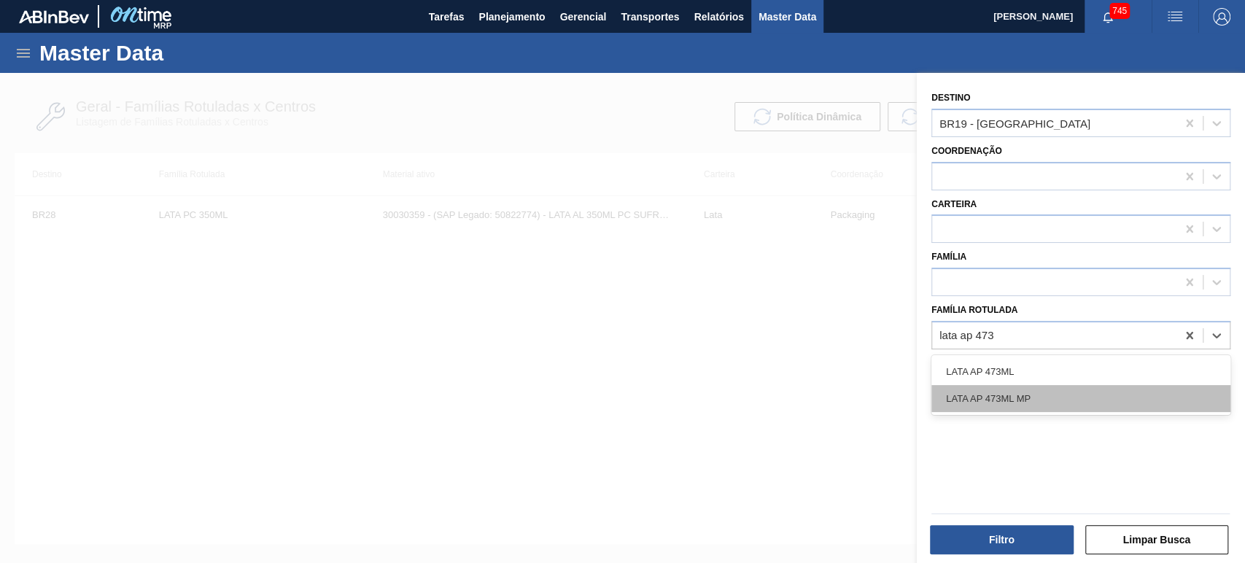
click at [1018, 398] on div "LATA AP 473ML MP" at bounding box center [1081, 398] width 299 height 27
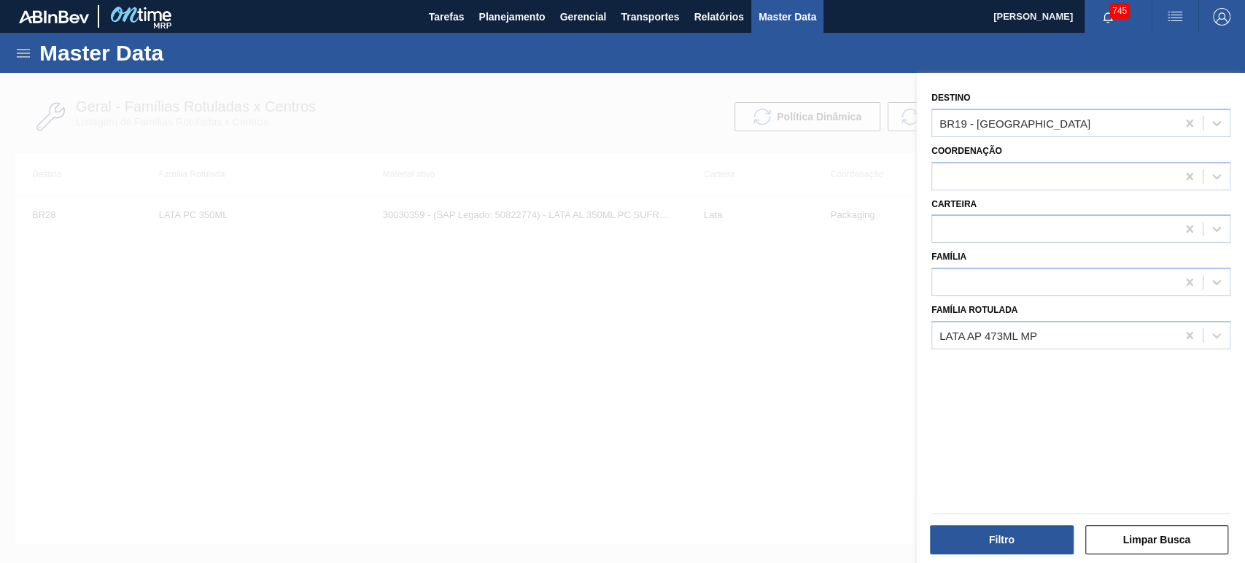
click at [997, 522] on div "Filtro Limpar Busca" at bounding box center [1081, 538] width 310 height 36
click at [1005, 540] on button "Filtro" at bounding box center [1002, 539] width 144 height 29
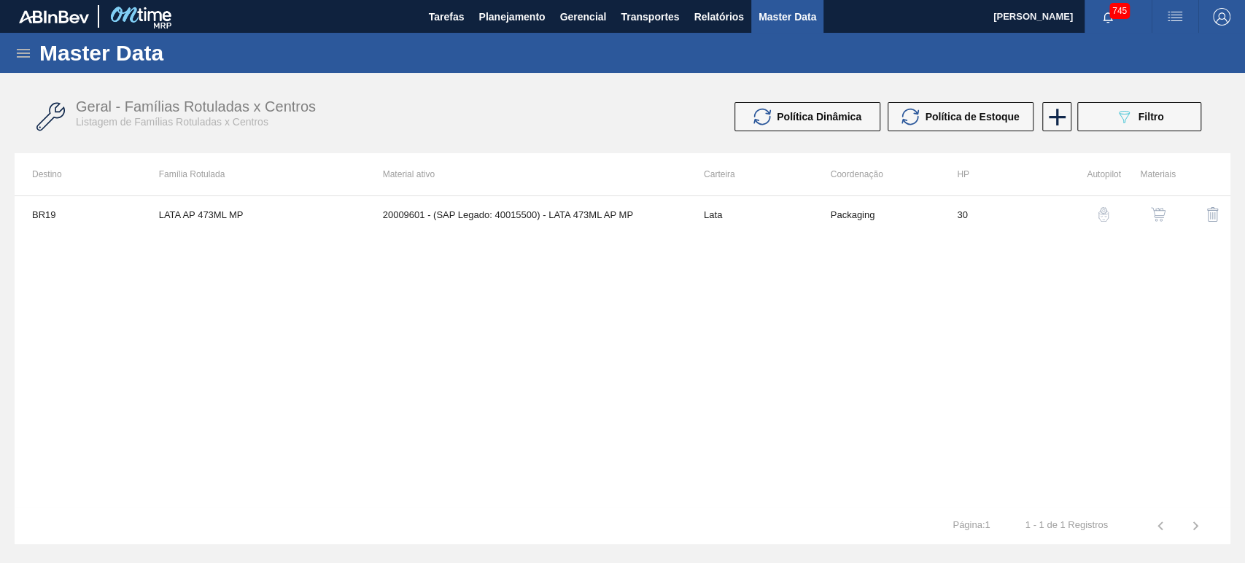
click at [1171, 217] on button "button" at bounding box center [1158, 214] width 35 height 35
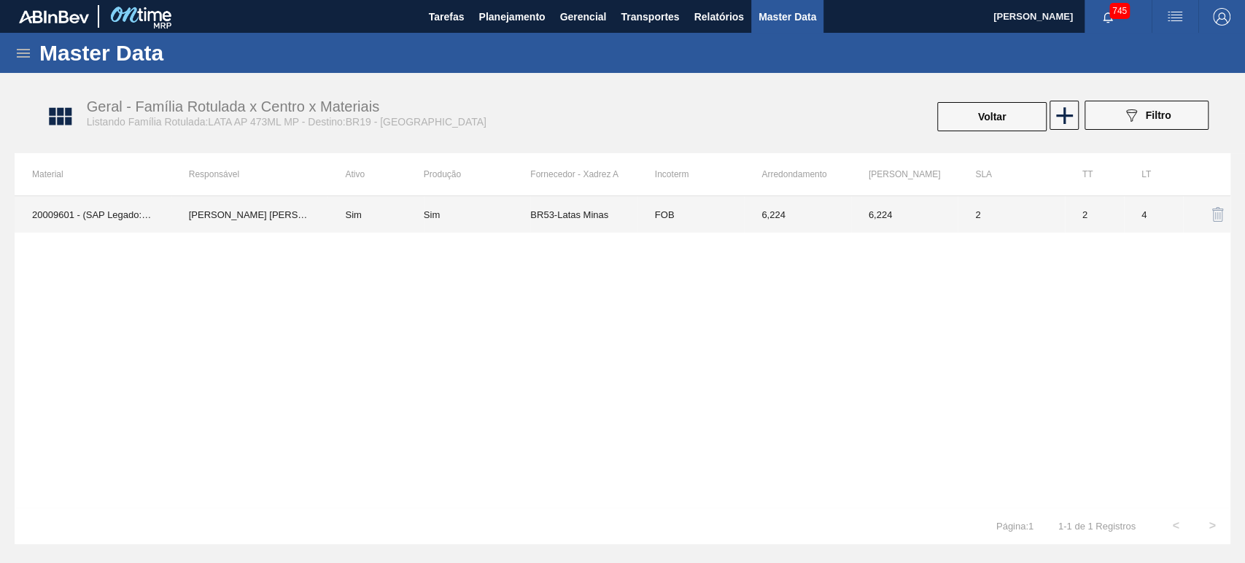
click at [631, 219] on td "BR53-Latas Minas" at bounding box center [583, 214] width 107 height 36
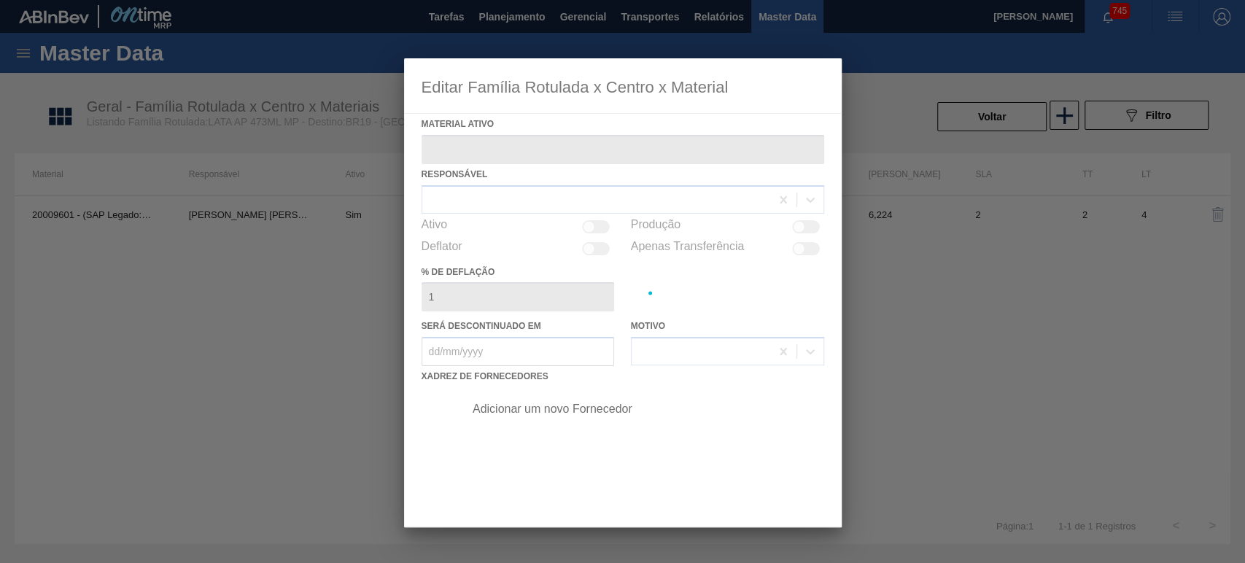
type ativo "20009601 - (SAP Legado: 40015500) - LATA 473ML AP MP"
checkbox input "true"
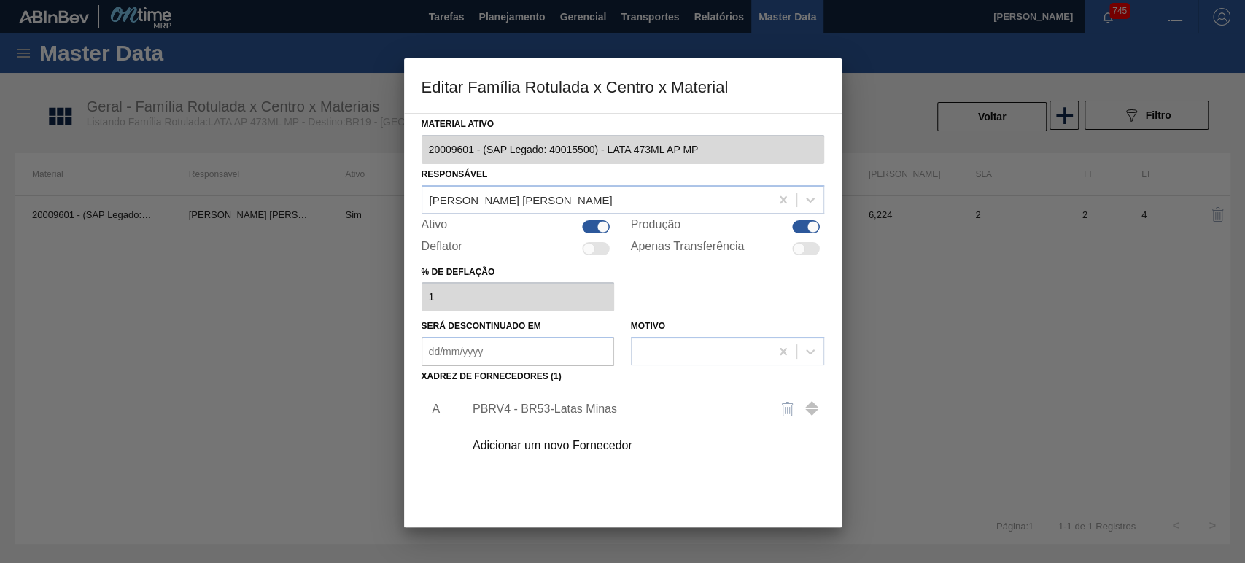
click at [911, 314] on div at bounding box center [622, 281] width 1245 height 563
click at [891, 90] on div at bounding box center [622, 281] width 1245 height 563
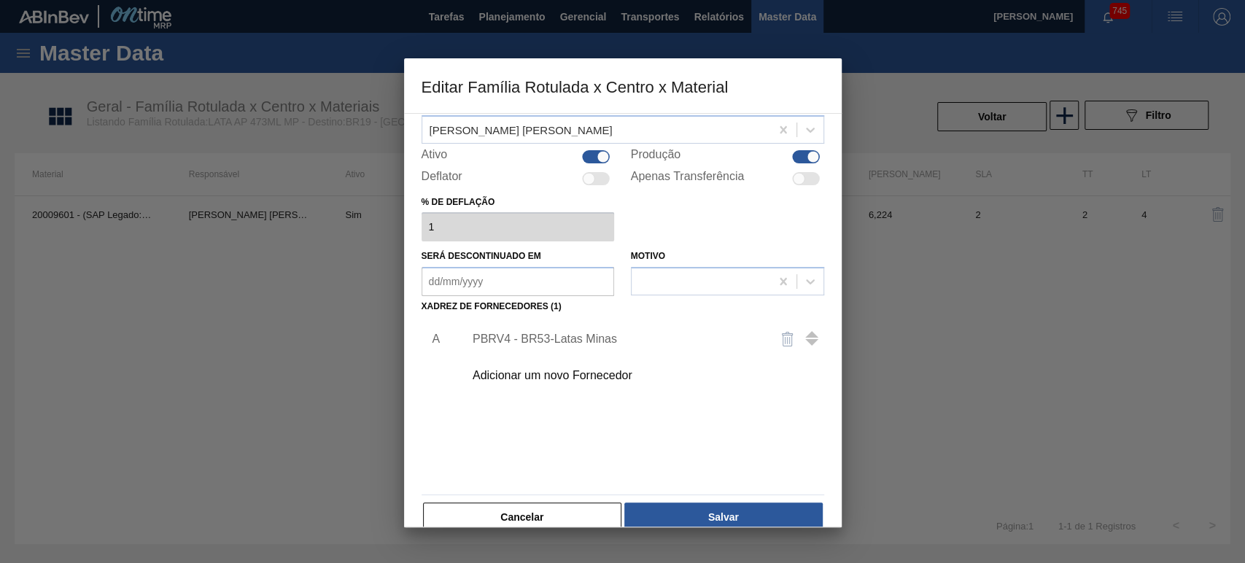
scroll to position [93, 0]
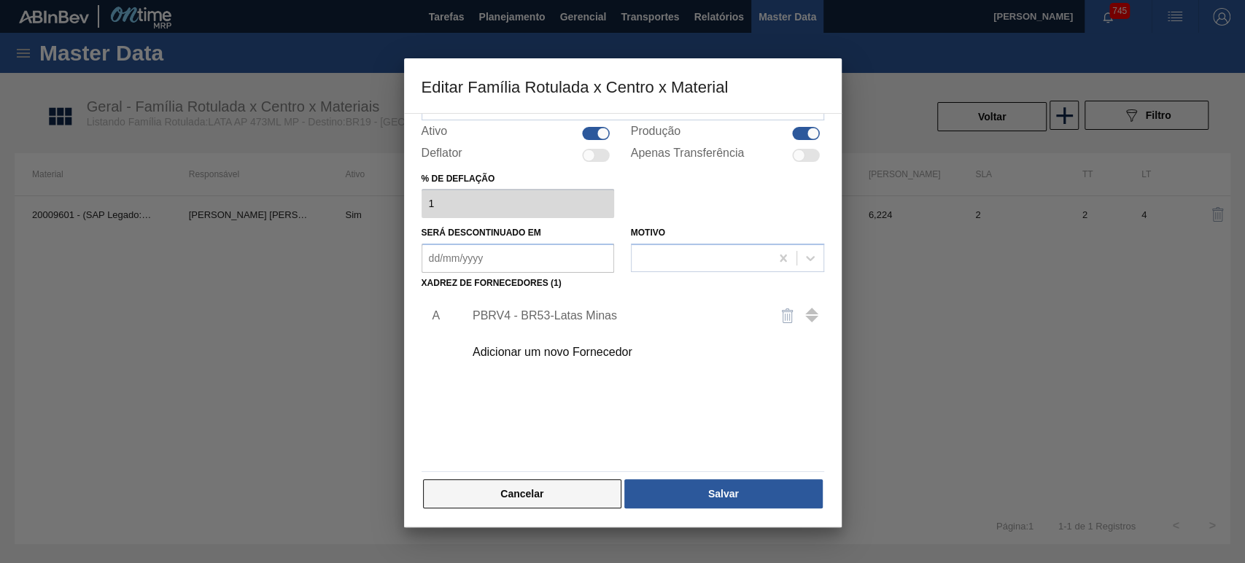
click at [559, 495] on button "Cancelar" at bounding box center [522, 493] width 199 height 29
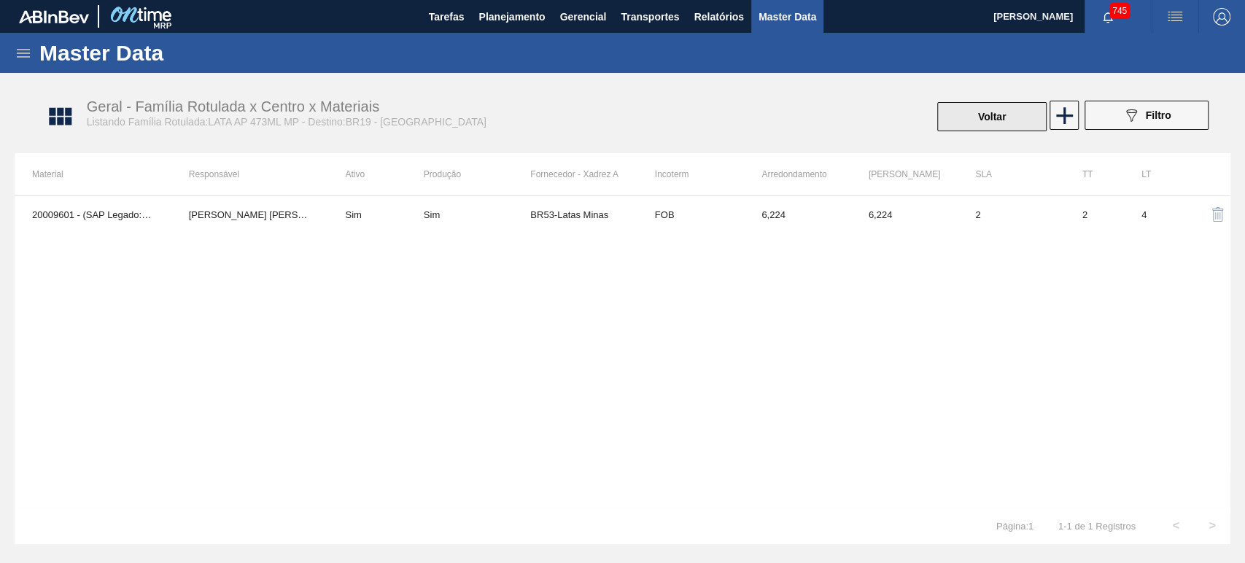
click at [967, 122] on button "Voltar" at bounding box center [991, 116] width 109 height 29
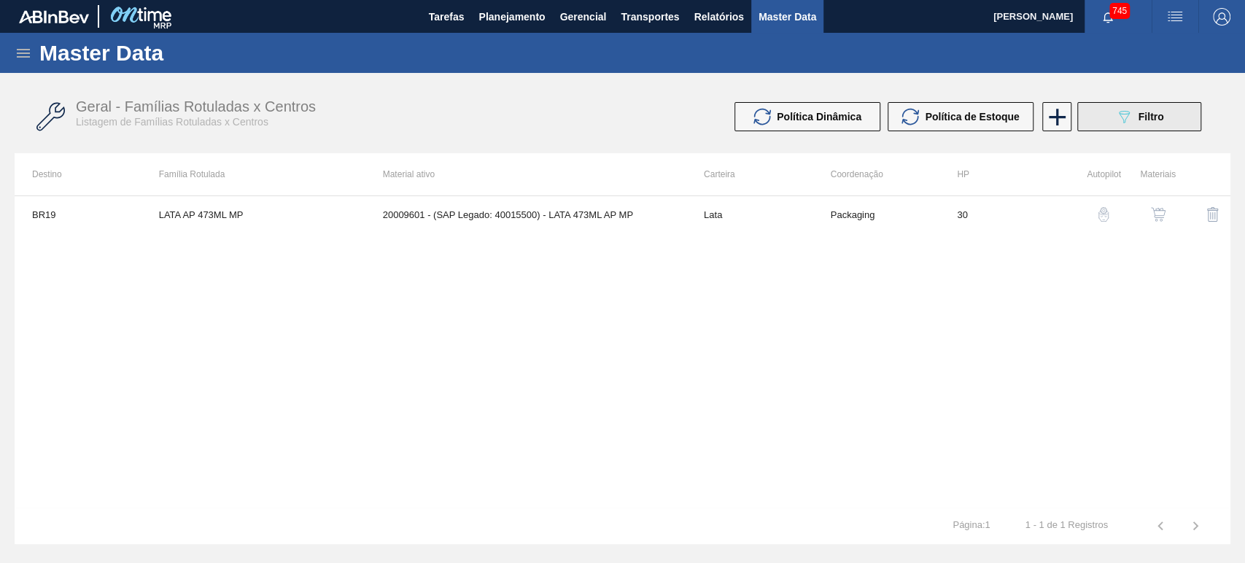
click at [1104, 115] on button "089F7B8B-B2A5-4AFE-B5C0-19BA573D28AC Filtro" at bounding box center [1140, 116] width 124 height 29
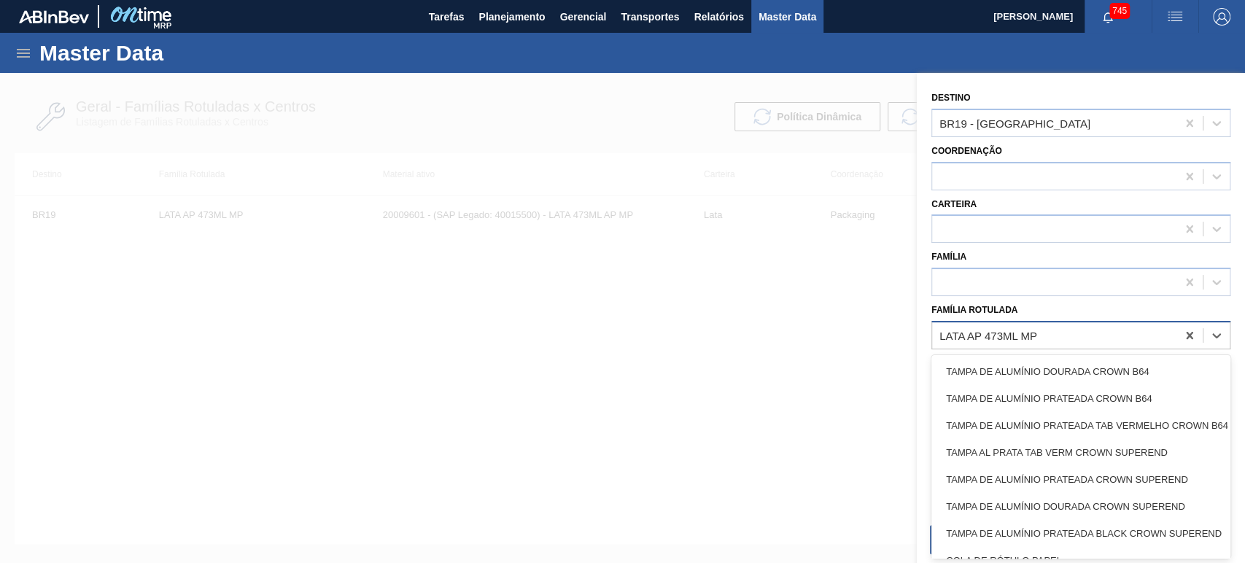
click at [1039, 344] on div "LATA AP 473ML MP" at bounding box center [1054, 335] width 244 height 21
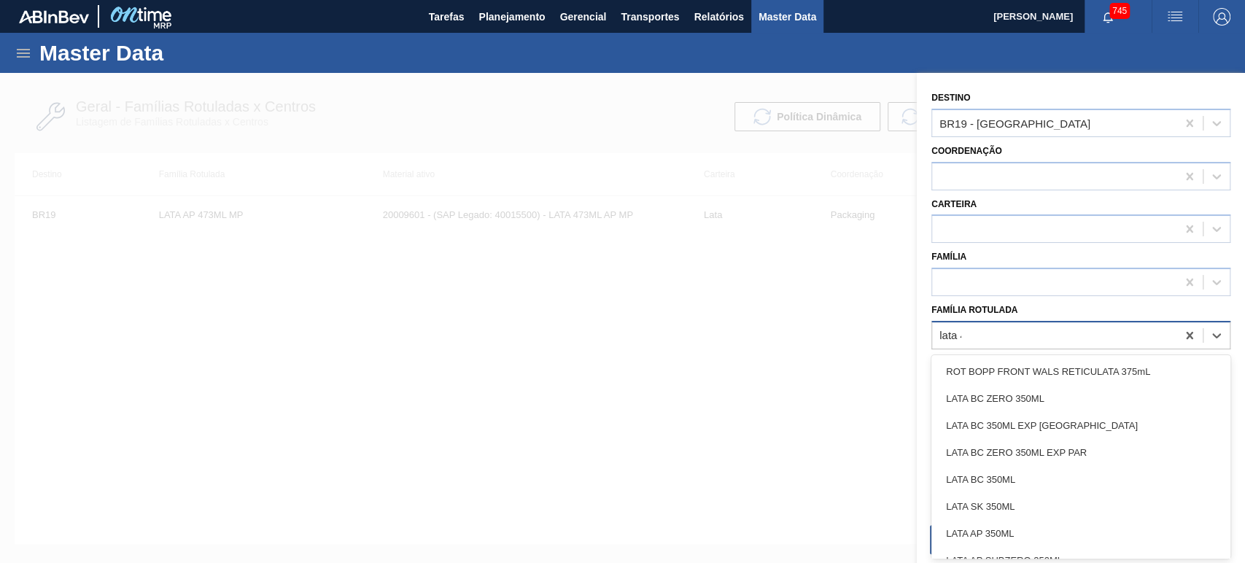
type Rotulada "lata 47"
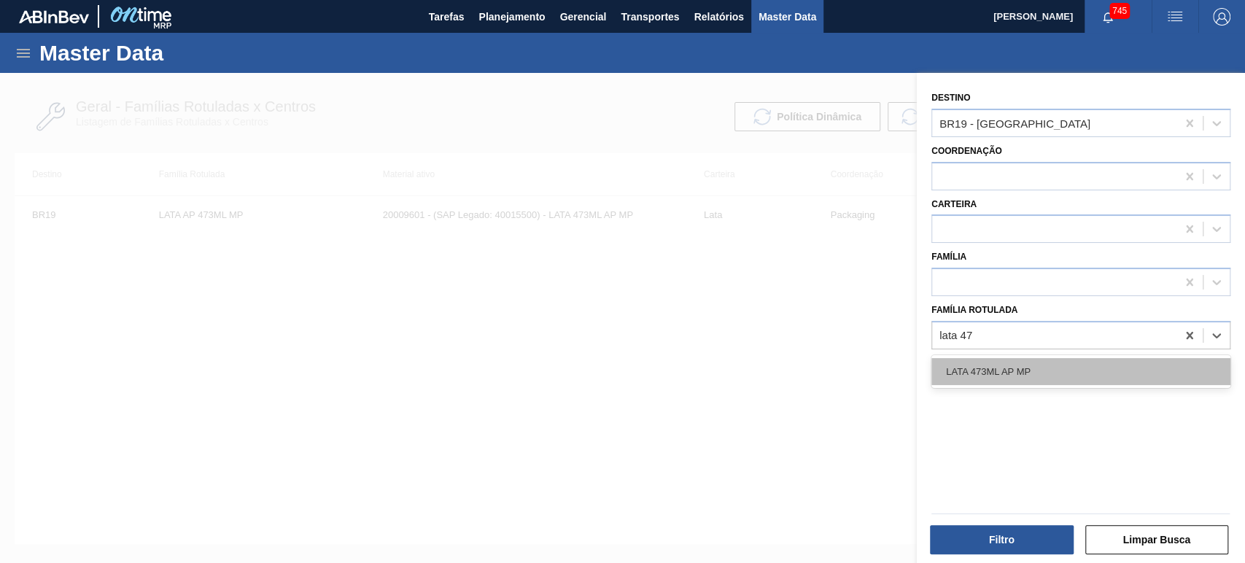
click at [1047, 367] on div "LATA 473ML AP MP" at bounding box center [1081, 371] width 299 height 27
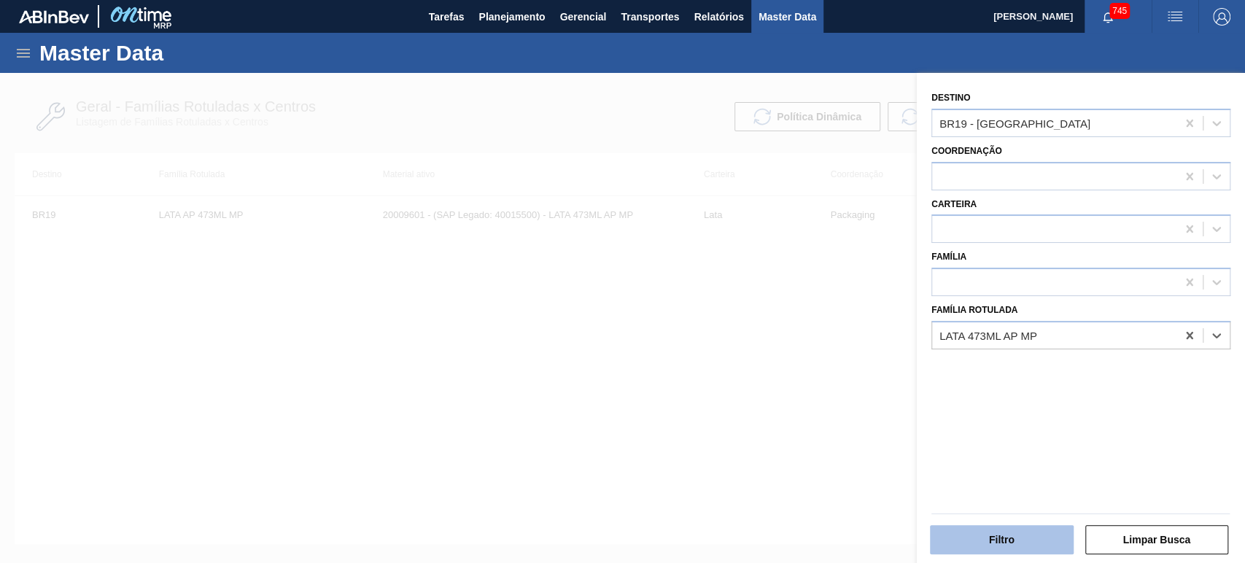
click at [1007, 537] on button "Filtro" at bounding box center [1002, 539] width 144 height 29
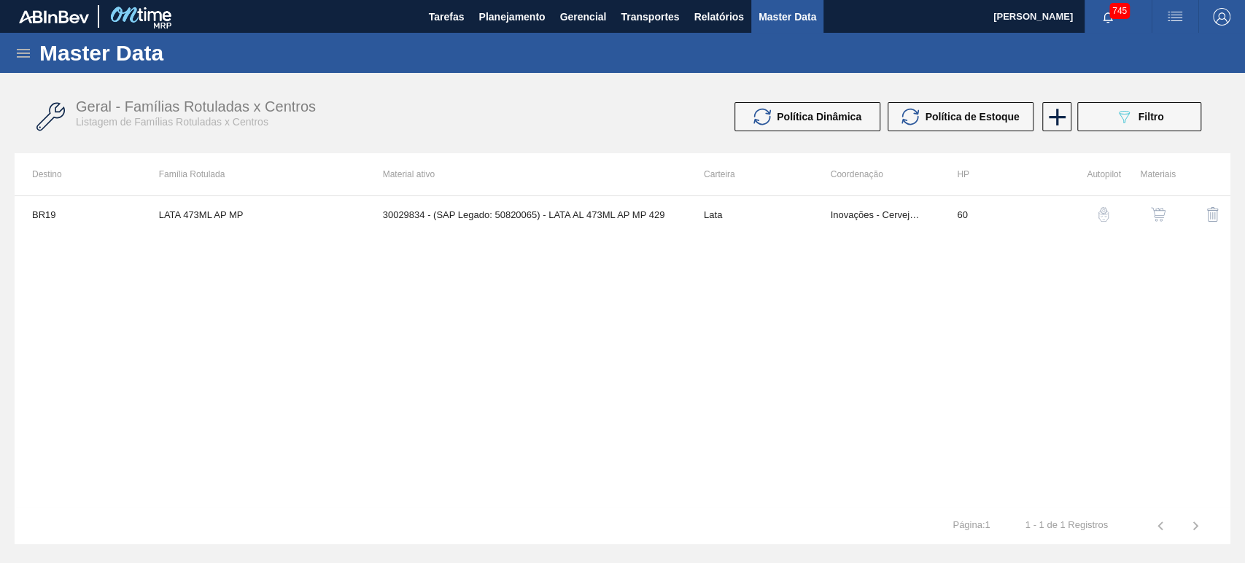
click at [1151, 219] on img "button" at bounding box center [1158, 214] width 15 height 15
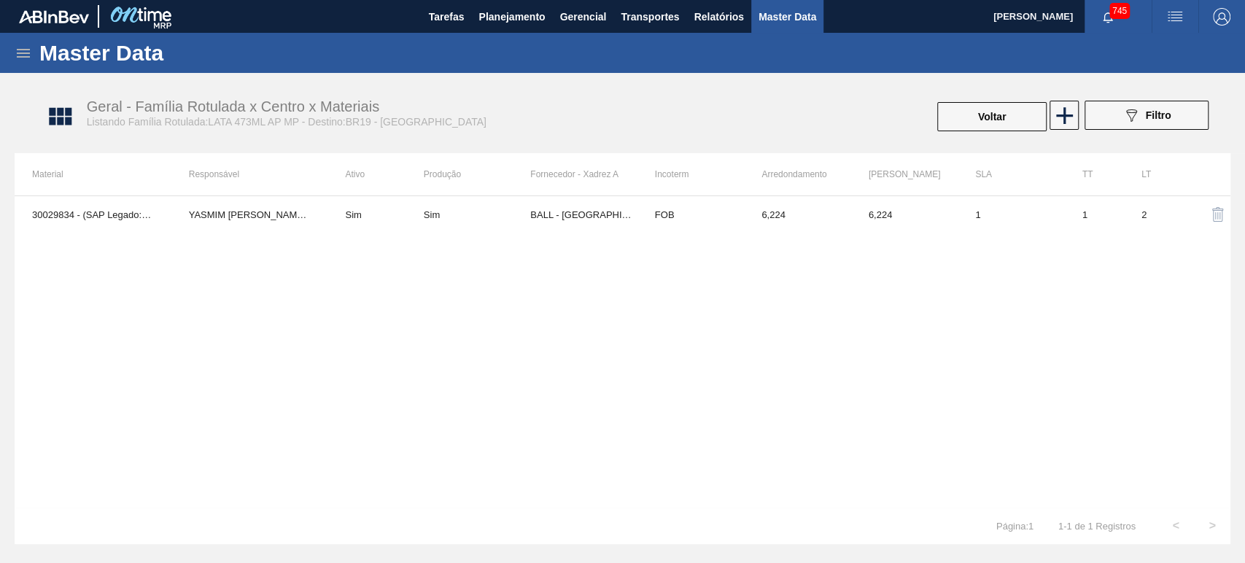
click at [252, 233] on div "30029834 - (SAP Legado: 50820065) - LATA AL 473ML AP MP 429 YASMIM FERREIRA DA …" at bounding box center [623, 352] width 1216 height 312
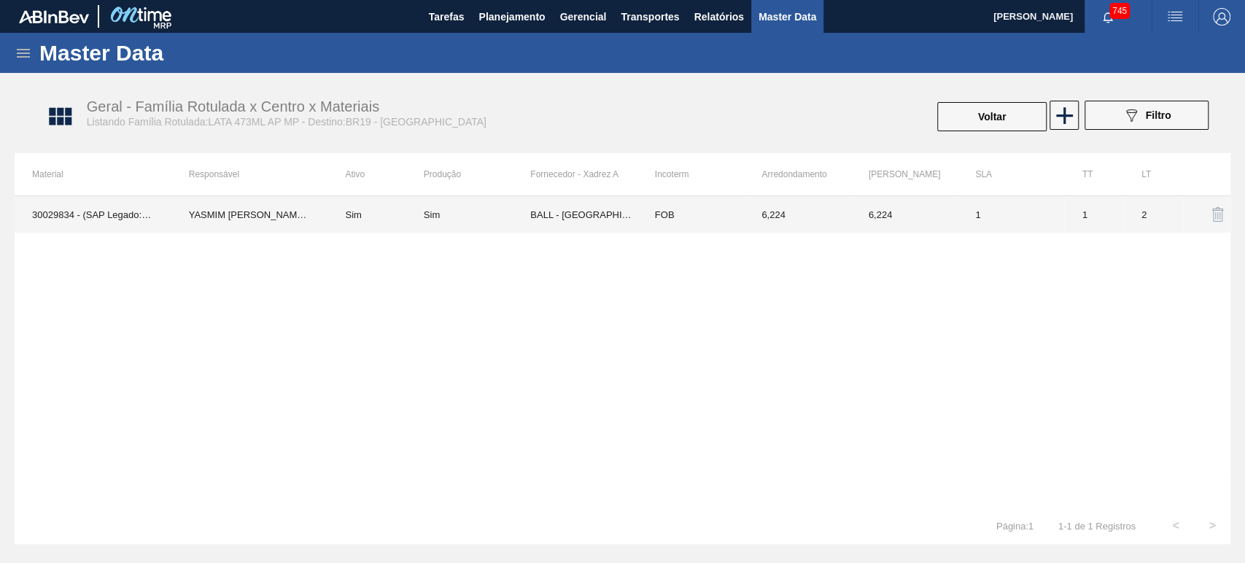
click at [257, 216] on td "YASMIM FERREIRA DA SILVA" at bounding box center [249, 214] width 157 height 36
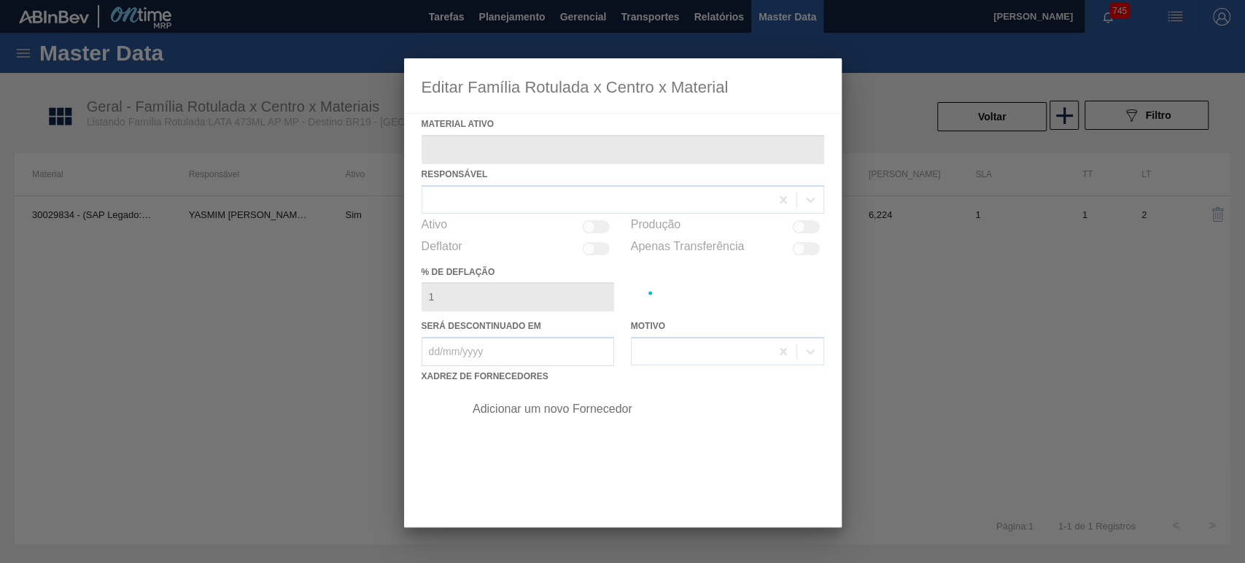
type ativo "30029834 - (SAP Legado: 50820065) - LATA AL 473ML AP MP 429"
checkbox input "true"
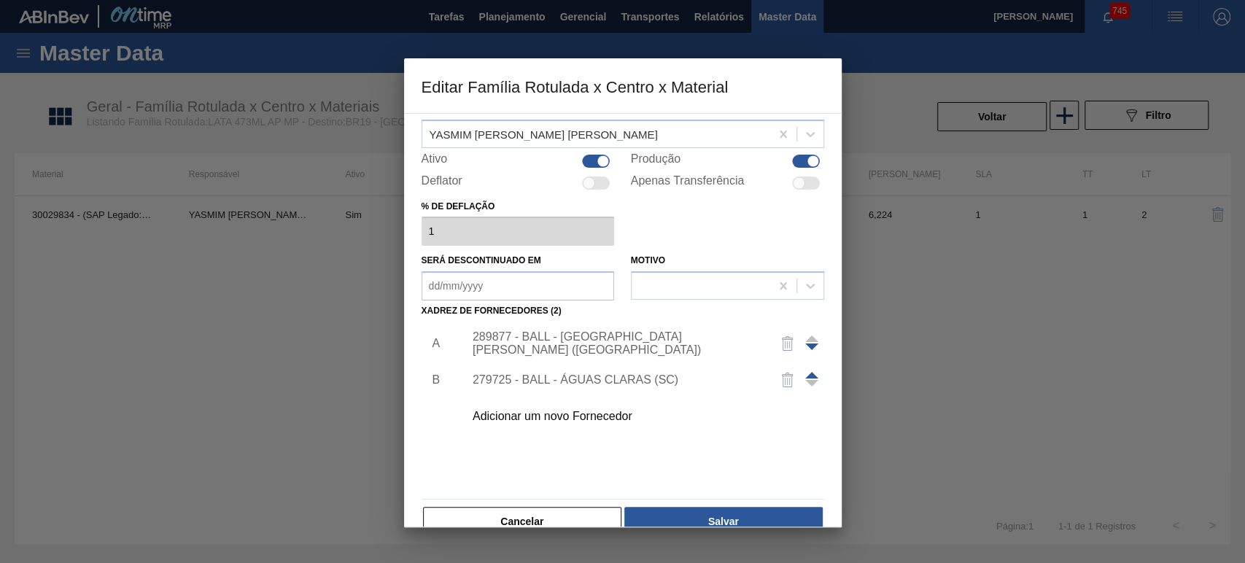
scroll to position [93, 0]
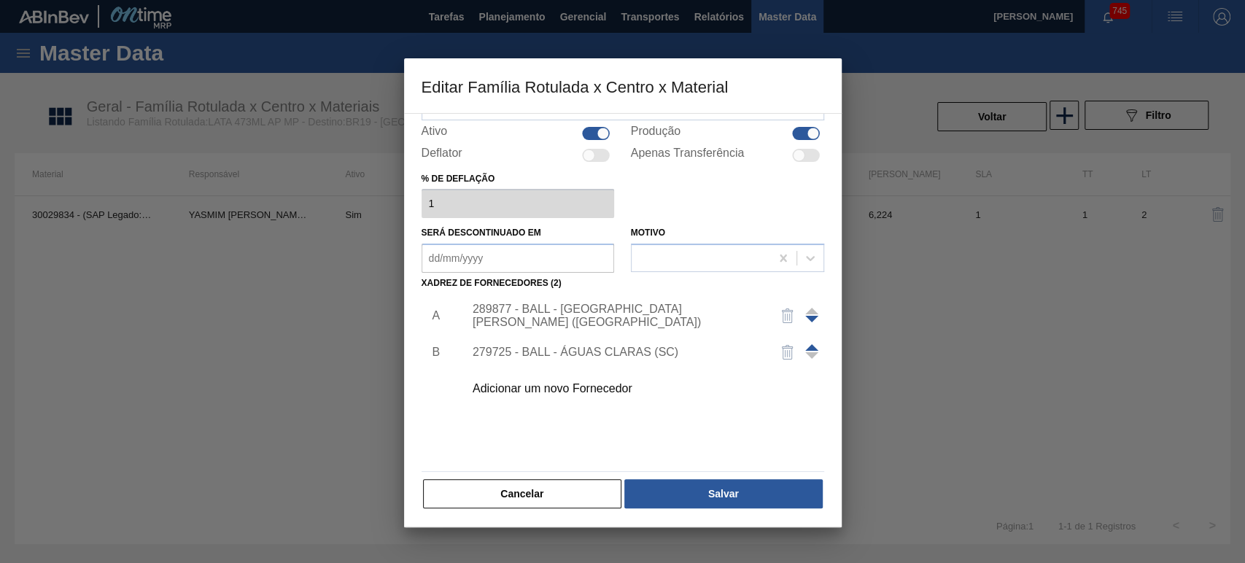
click at [557, 393] on div "Adicionar um novo Fornecedor" at bounding box center [616, 388] width 286 height 13
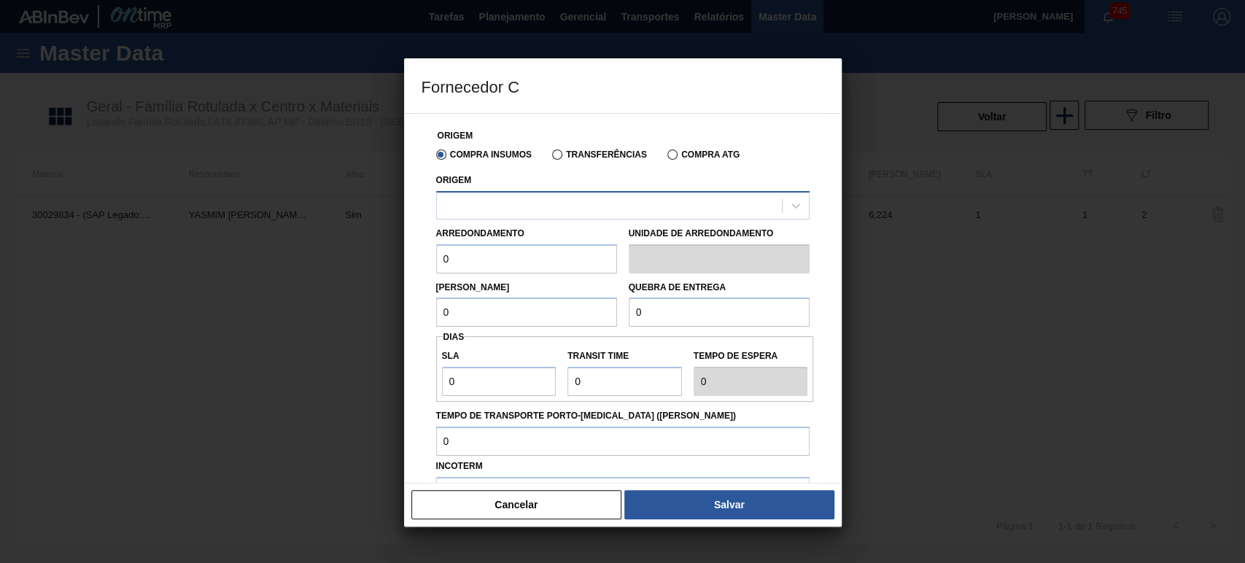
click at [549, 214] on div at bounding box center [609, 205] width 345 height 21
click at [544, 179] on div "Origem" at bounding box center [623, 195] width 374 height 50
click at [531, 213] on div at bounding box center [609, 205] width 345 height 21
click at [530, 172] on div "Origem" at bounding box center [623, 195] width 374 height 50
click at [544, 510] on button "Cancelar" at bounding box center [516, 504] width 211 height 29
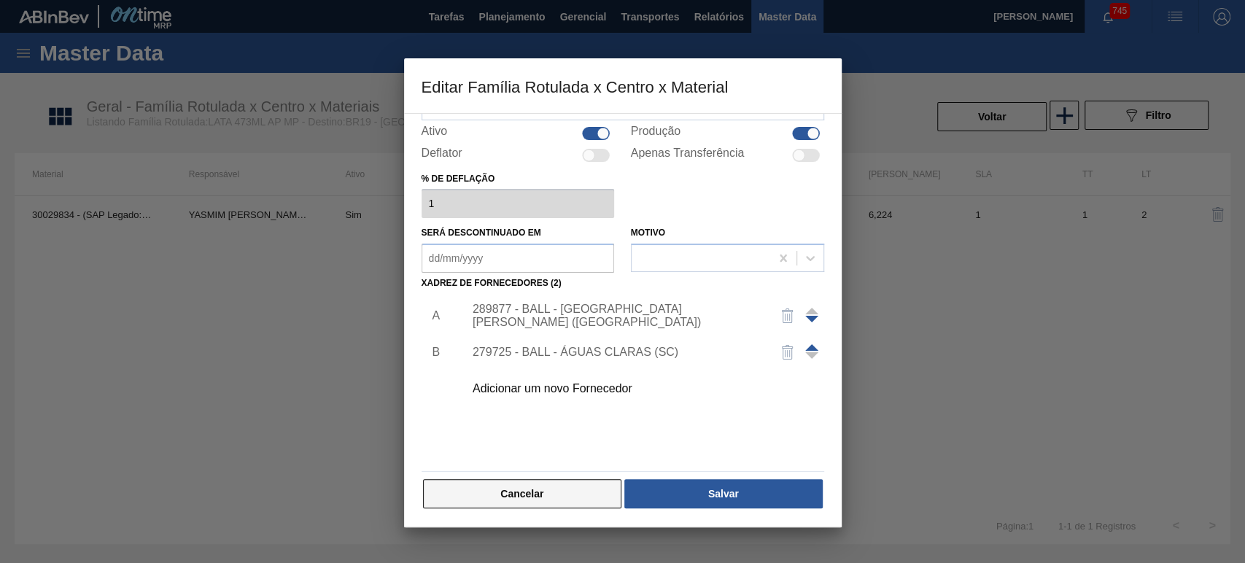
click at [553, 489] on button "Cancelar" at bounding box center [522, 493] width 199 height 29
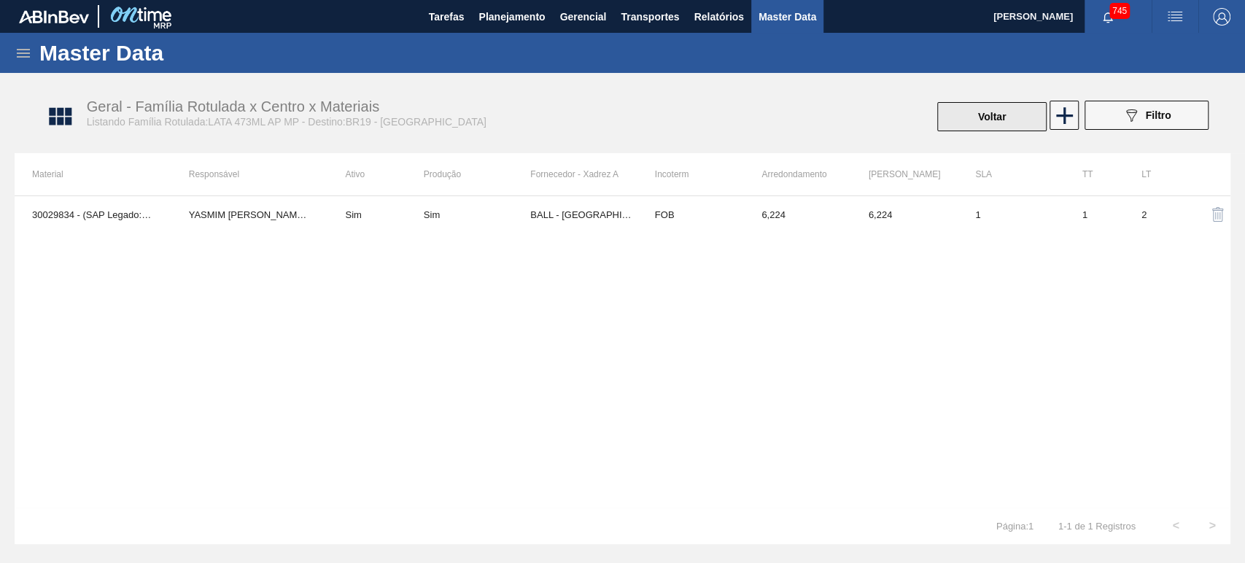
click at [958, 118] on button "Voltar" at bounding box center [991, 116] width 109 height 29
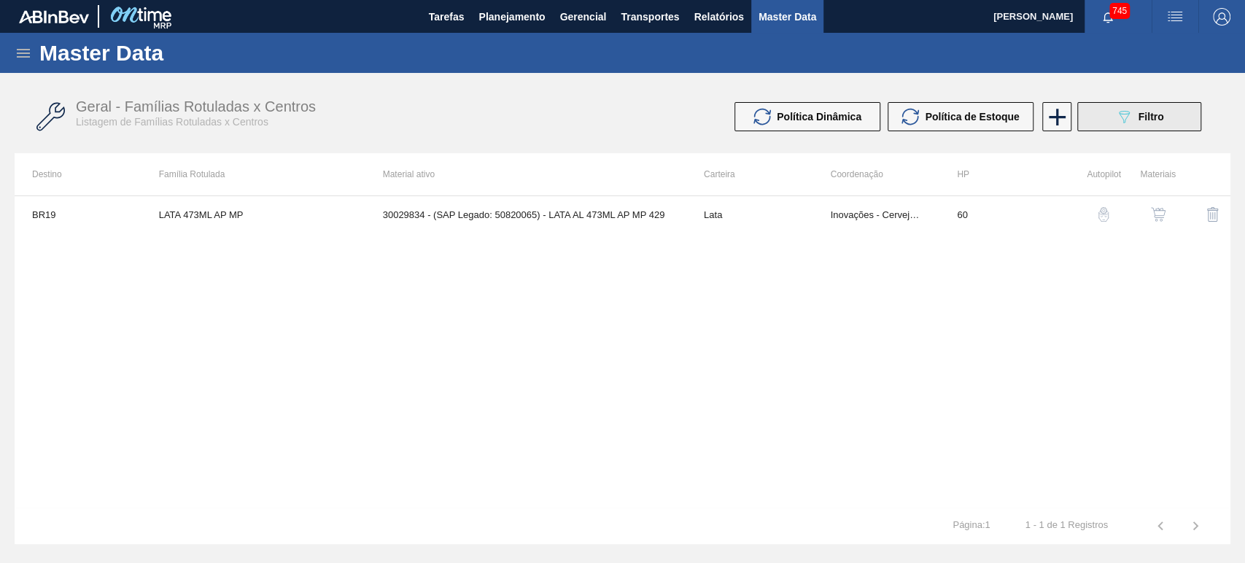
click at [1121, 115] on icon at bounding box center [1124, 117] width 11 height 12
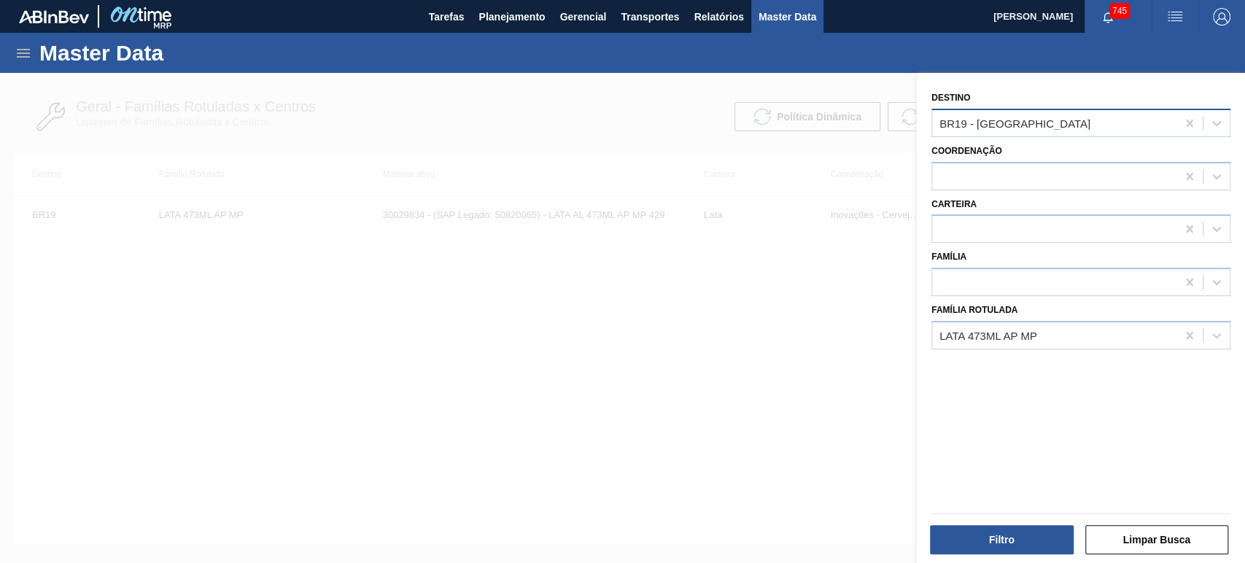
click at [1009, 120] on div "BR19 - Nova Rio" at bounding box center [1015, 123] width 151 height 12
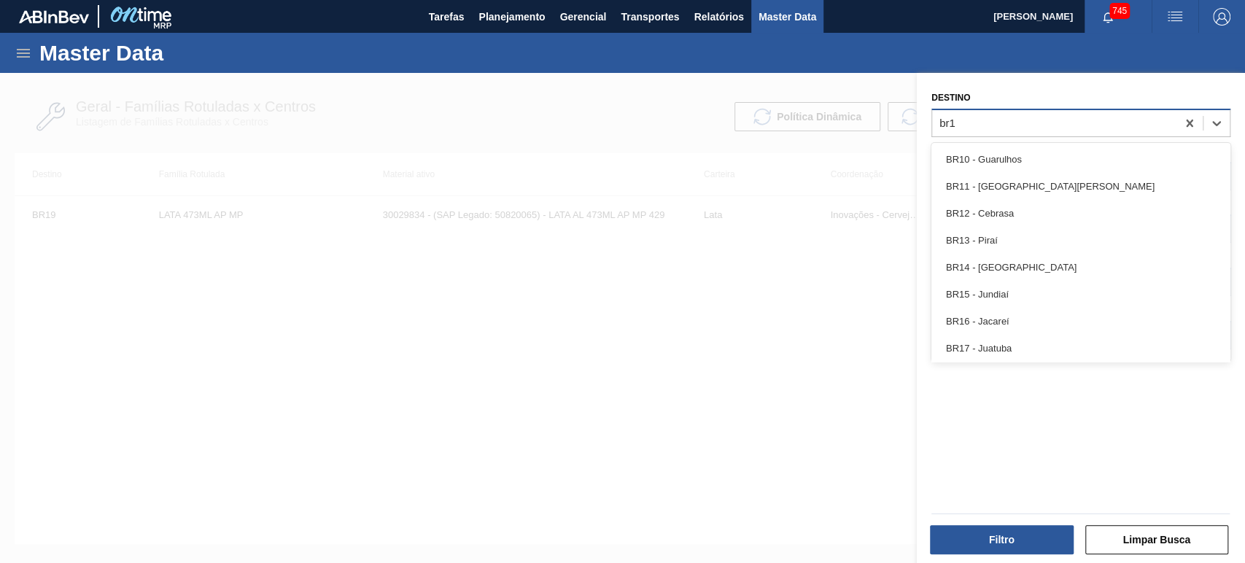
type input "br12"
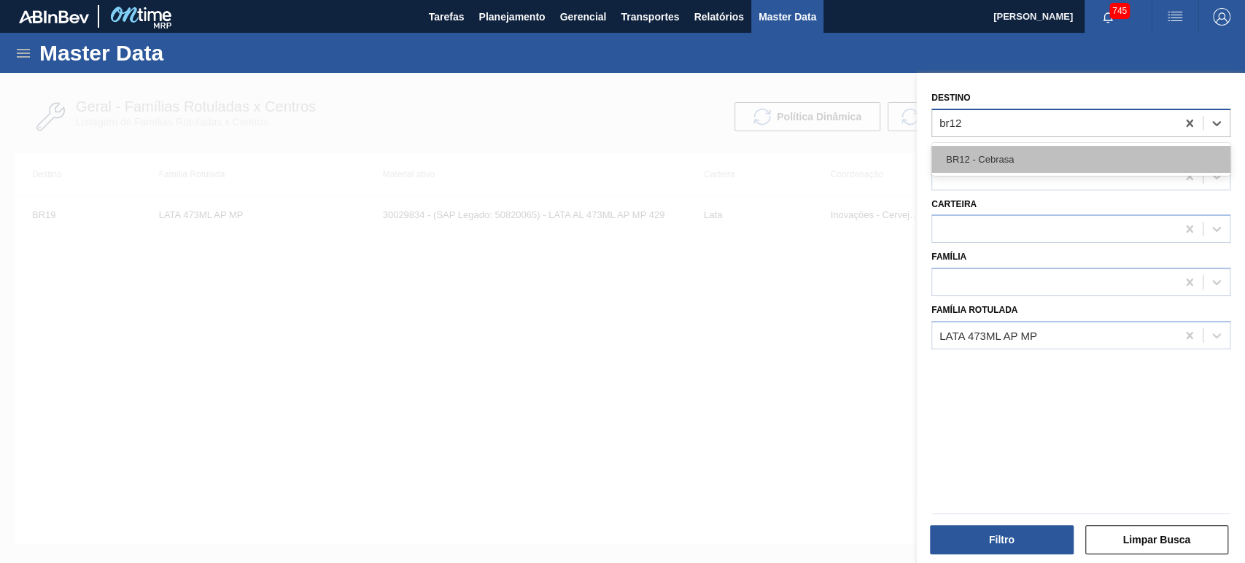
click at [1021, 160] on div "BR12 - Cebrasa" at bounding box center [1081, 159] width 299 height 27
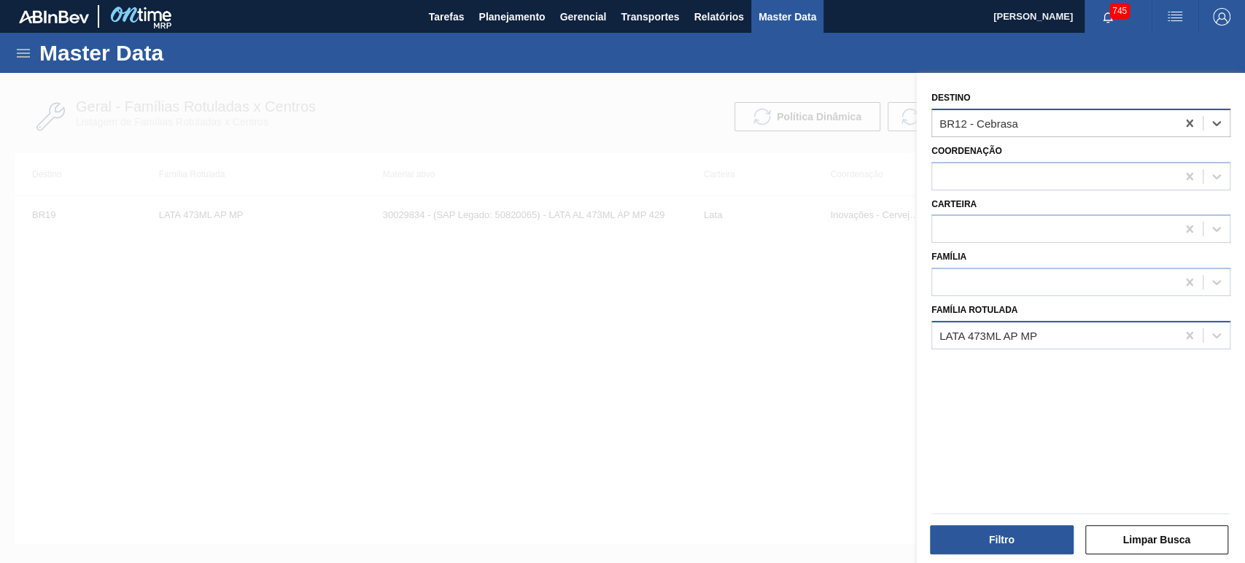
click at [1059, 340] on div "LATA 473ML AP MP" at bounding box center [1054, 335] width 244 height 21
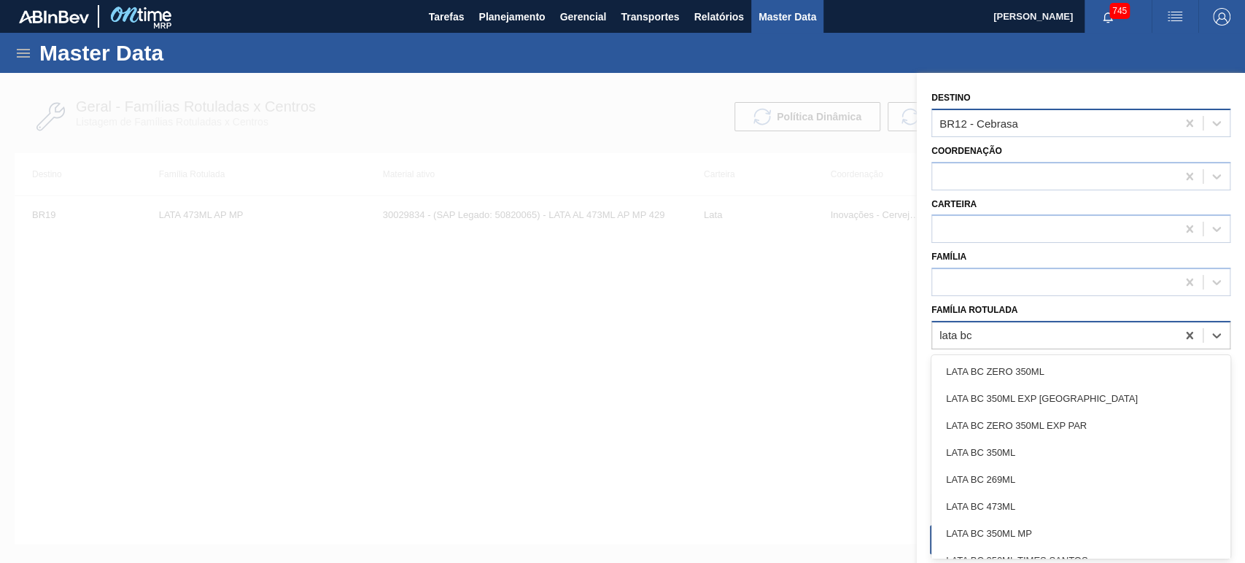
type Rotulada "lata bc"
type Rotulada "lata bc dm 2"
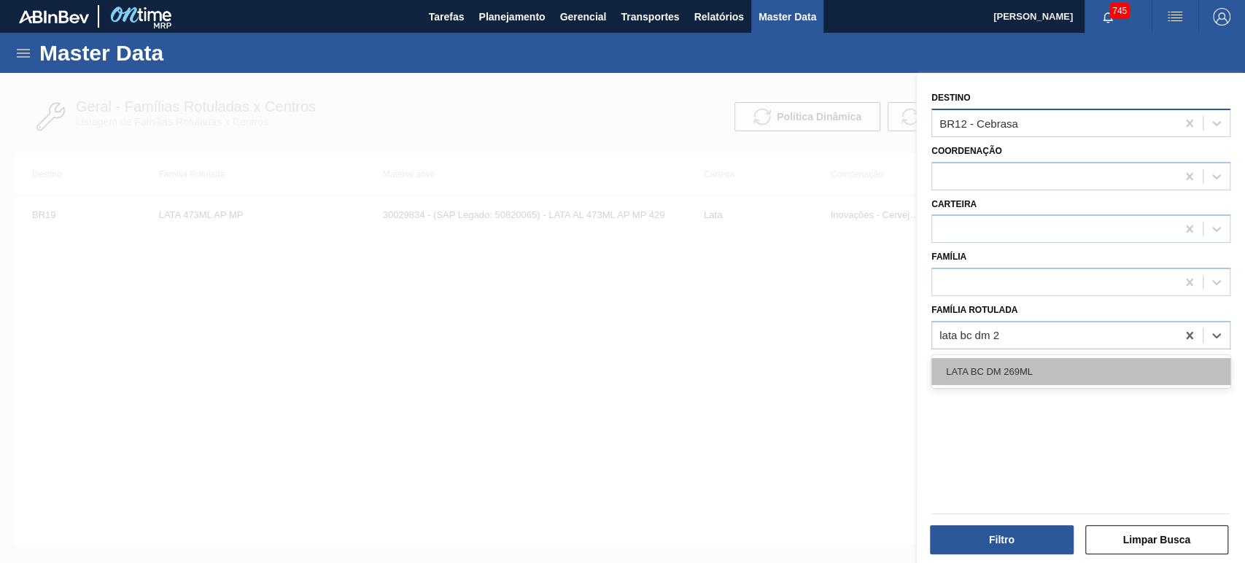
click at [1016, 384] on div "LATA BC DM 269ML" at bounding box center [1081, 371] width 299 height 27
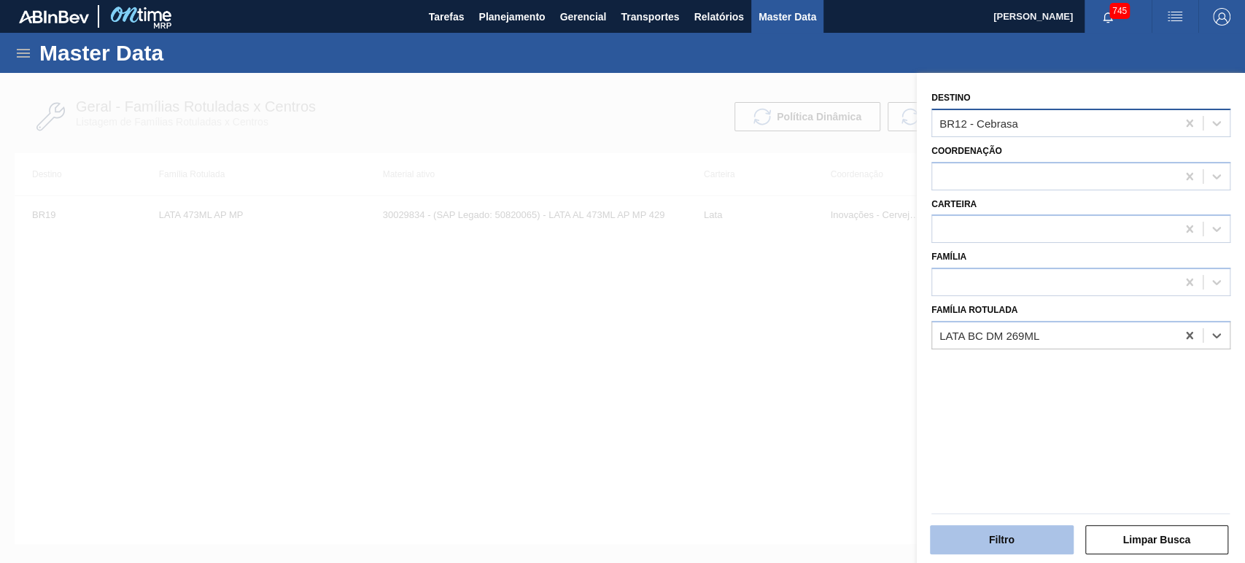
click at [1010, 534] on button "Filtro" at bounding box center [1002, 539] width 144 height 29
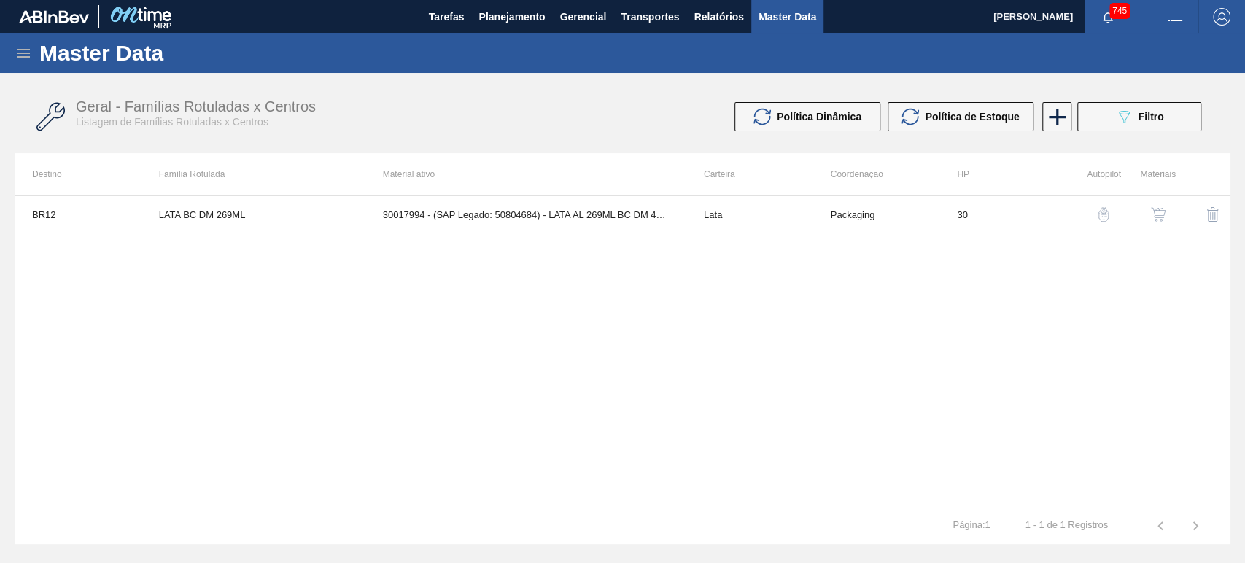
click at [1154, 220] on img "button" at bounding box center [1158, 214] width 15 height 15
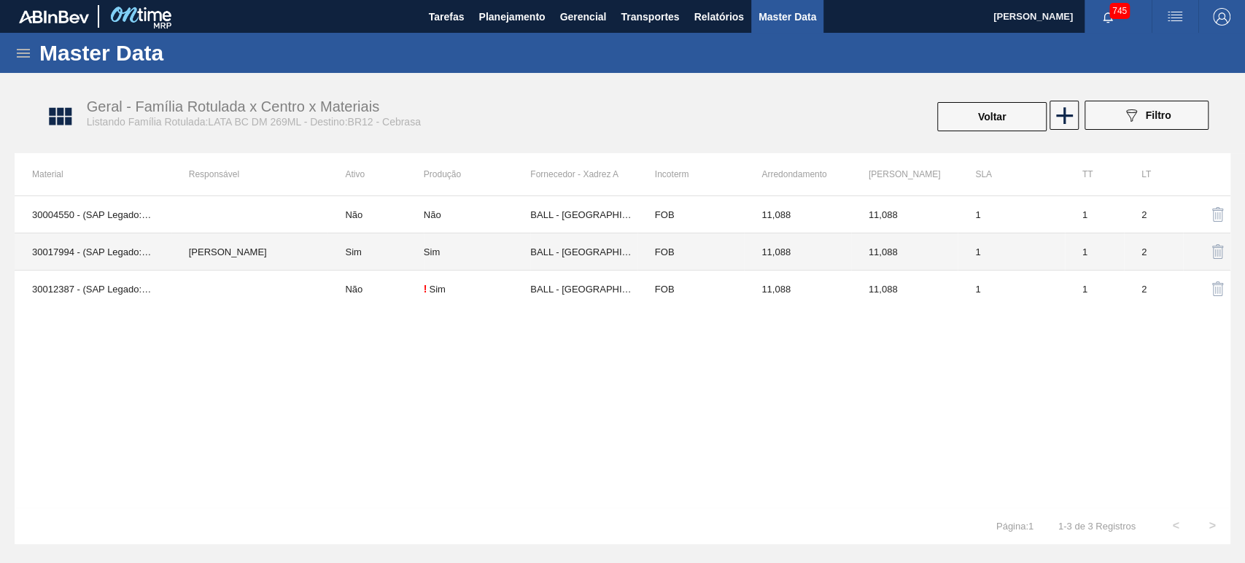
click at [331, 255] on td "Sim" at bounding box center [376, 251] width 96 height 37
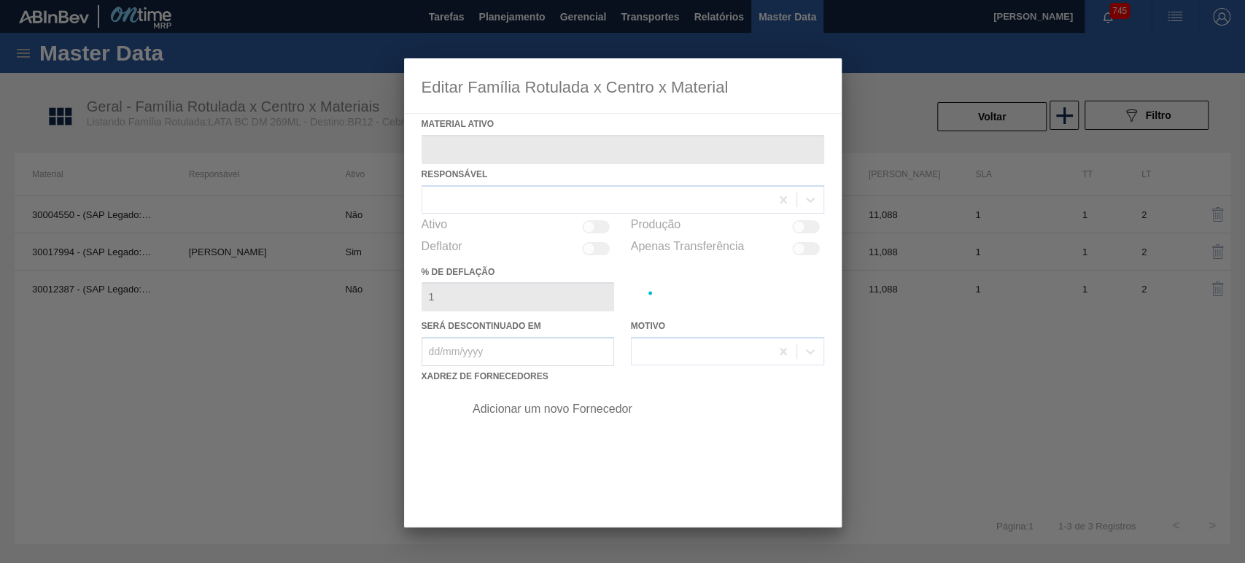
type ativo "30017994 - (SAP Legado: 50804684) - LATA AL 269ML BC DM 429 BRILHO"
checkbox input "true"
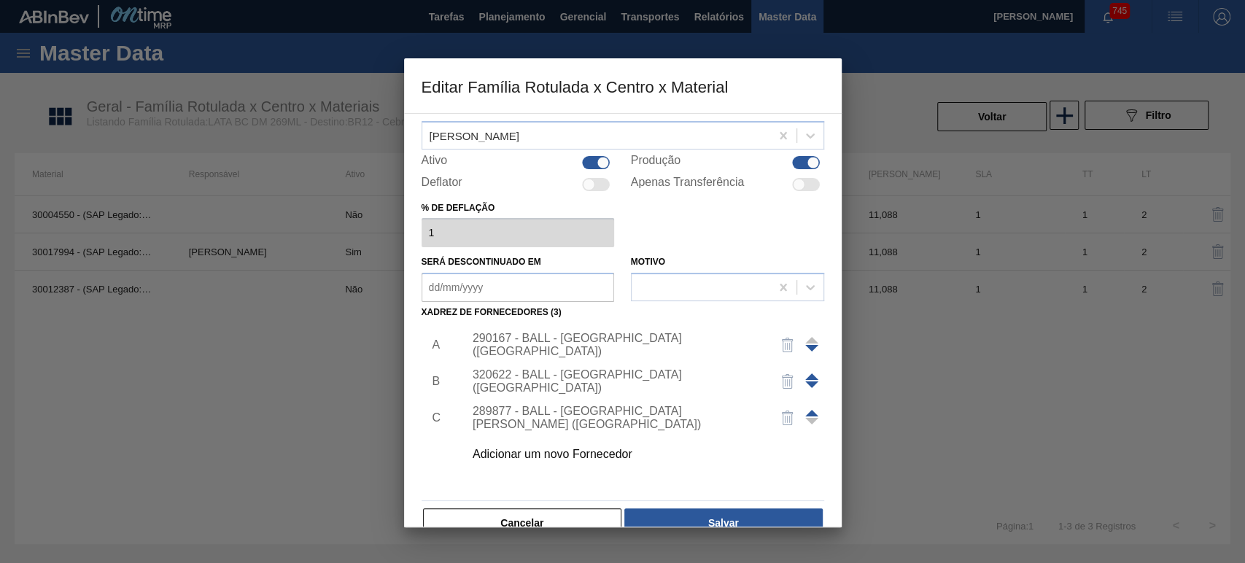
scroll to position [93, 0]
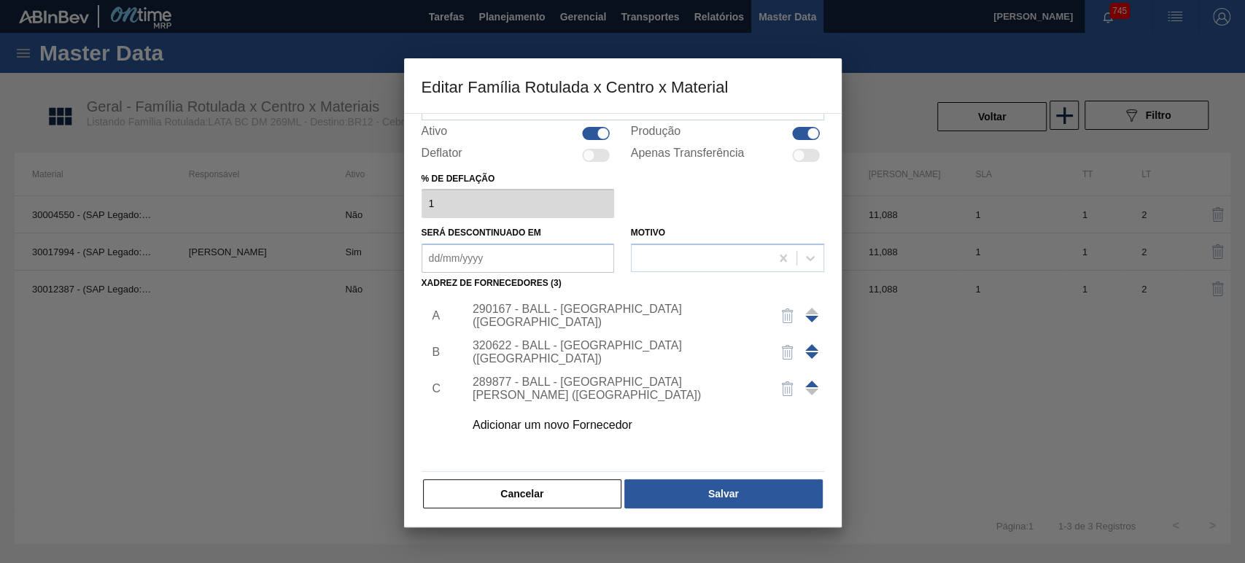
click at [578, 438] on div "Adicionar um novo Fornecedor" at bounding box center [640, 425] width 368 height 36
click at [579, 429] on div "Adicionar um novo Fornecedor" at bounding box center [616, 425] width 286 height 13
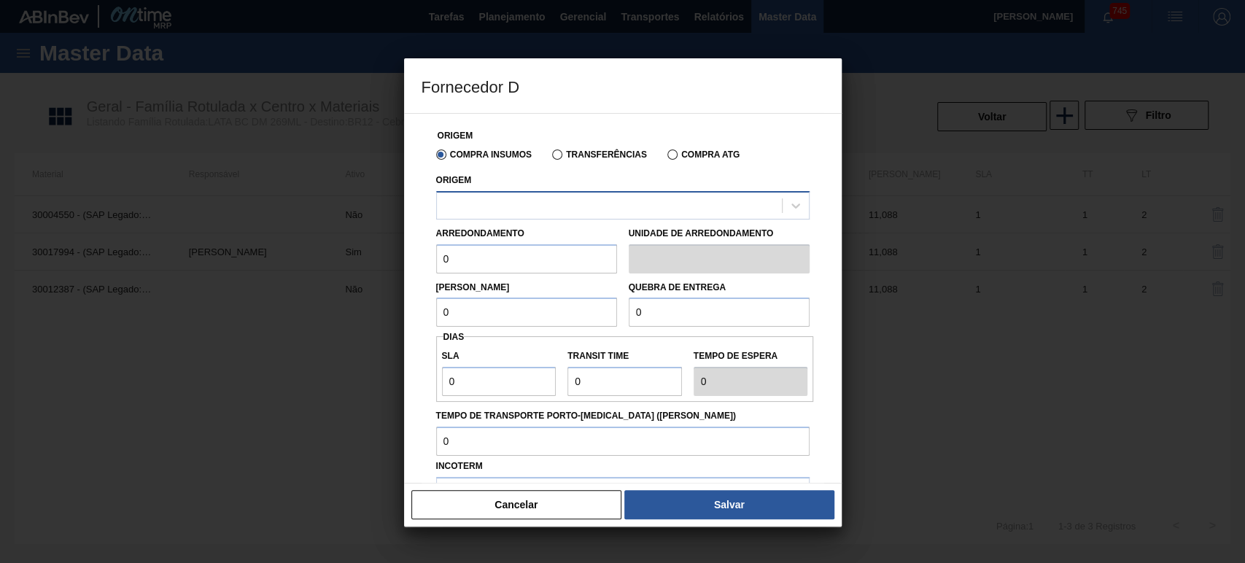
click at [535, 208] on div at bounding box center [609, 205] width 345 height 21
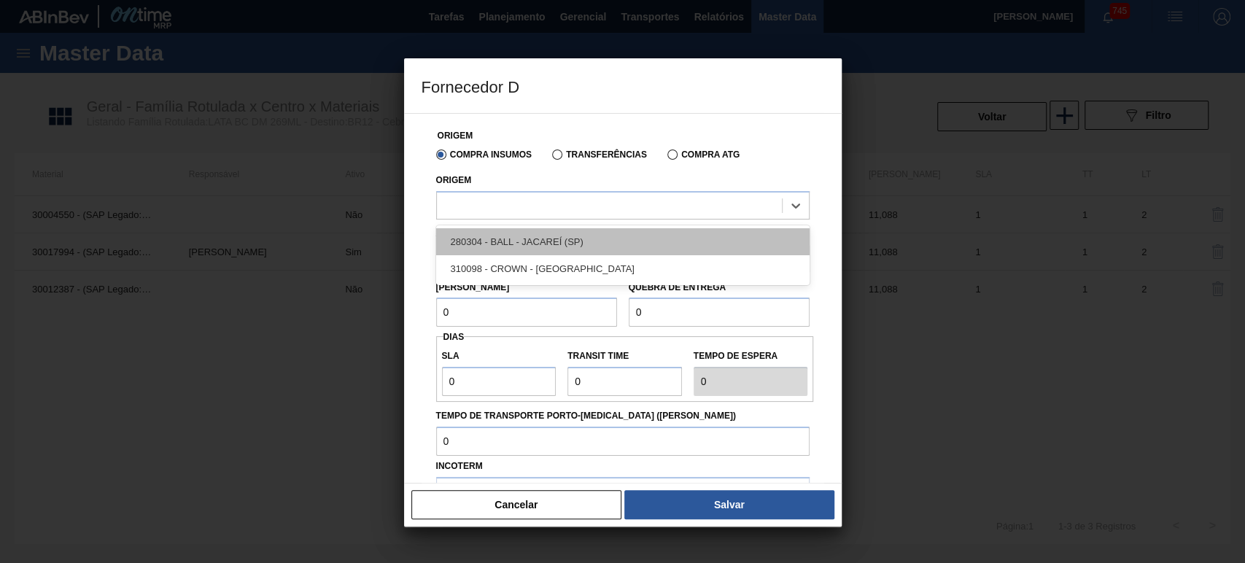
click at [545, 237] on div "280304 - BALL - JACAREÍ (SP)" at bounding box center [623, 241] width 374 height 27
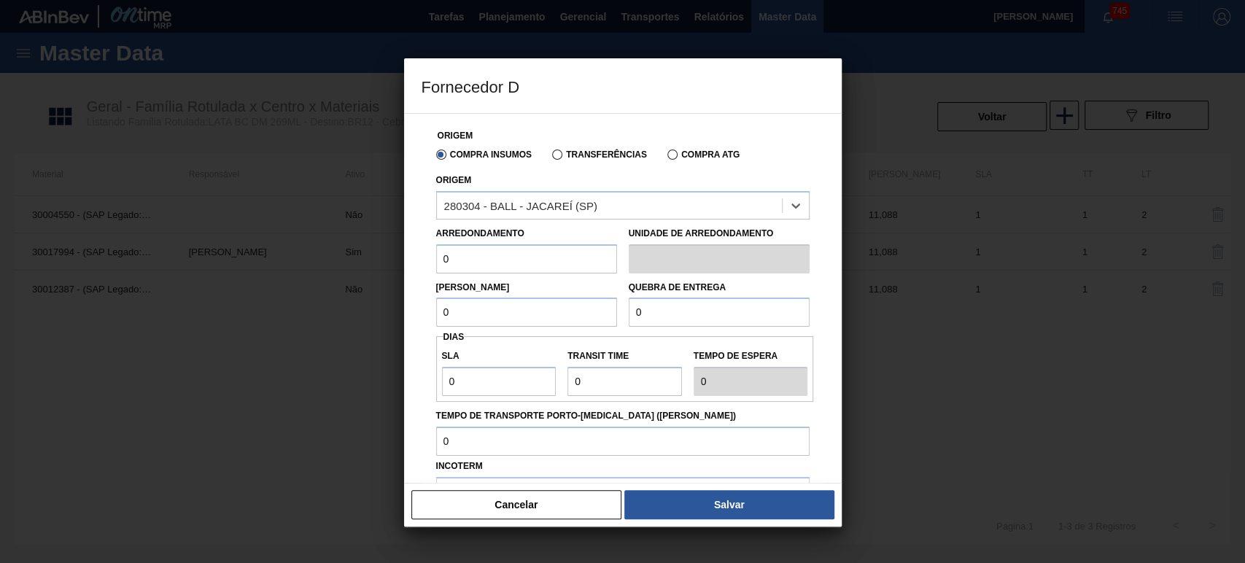
click at [455, 262] on input "0" at bounding box center [526, 258] width 181 height 29
drag, startPoint x: 511, startPoint y: 266, endPoint x: 403, endPoint y: 263, distance: 108.0
click at [397, 258] on div "Fornecedor D Origem Compra Insumos Transferências Compra ATG Origem 280304 - BA…" at bounding box center [622, 281] width 1245 height 563
type input "11,088"
drag, startPoint x: 496, startPoint y: 307, endPoint x: 385, endPoint y: 312, distance: 111.0
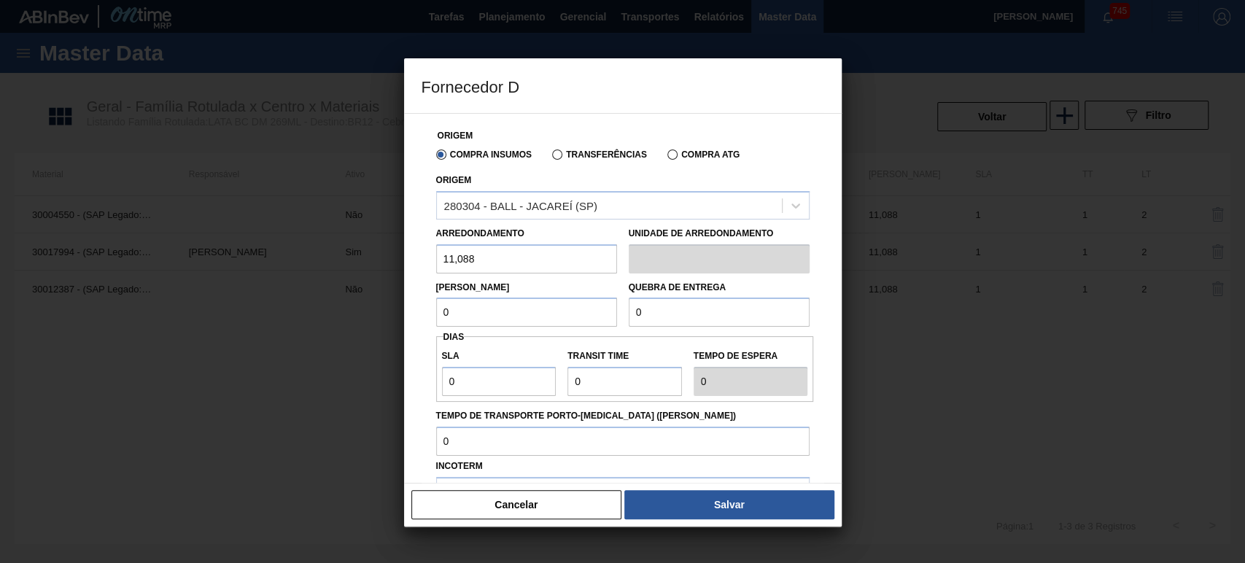
click at [376, 311] on div "Fornecedor D Origem Compra Insumos Transferências Compra ATG Origem 280304 - BA…" at bounding box center [622, 281] width 1245 height 563
type input "11,088"
drag, startPoint x: 700, startPoint y: 318, endPoint x: 594, endPoint y: 316, distance: 105.8
click at [594, 316] on div "Lote Mínimo 11,088 Quebra de entrega 0" at bounding box center [622, 301] width 385 height 54
type input "221,760"
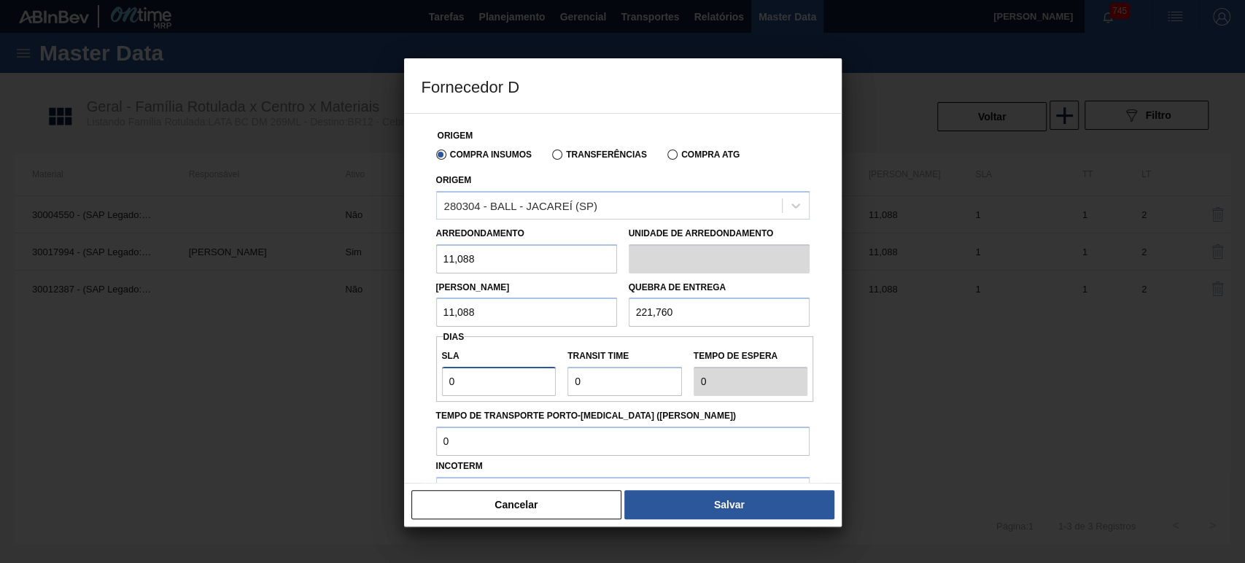
click at [479, 370] on input "0" at bounding box center [499, 381] width 115 height 29
click at [638, 384] on input "Transit Time" at bounding box center [625, 381] width 115 height 29
drag, startPoint x: 644, startPoint y: 384, endPoint x: 567, endPoint y: 382, distance: 77.4
click at [556, 384] on div "SLA 0 Transit Time Tempo de espera 0" at bounding box center [625, 369] width 378 height 54
type input "4"
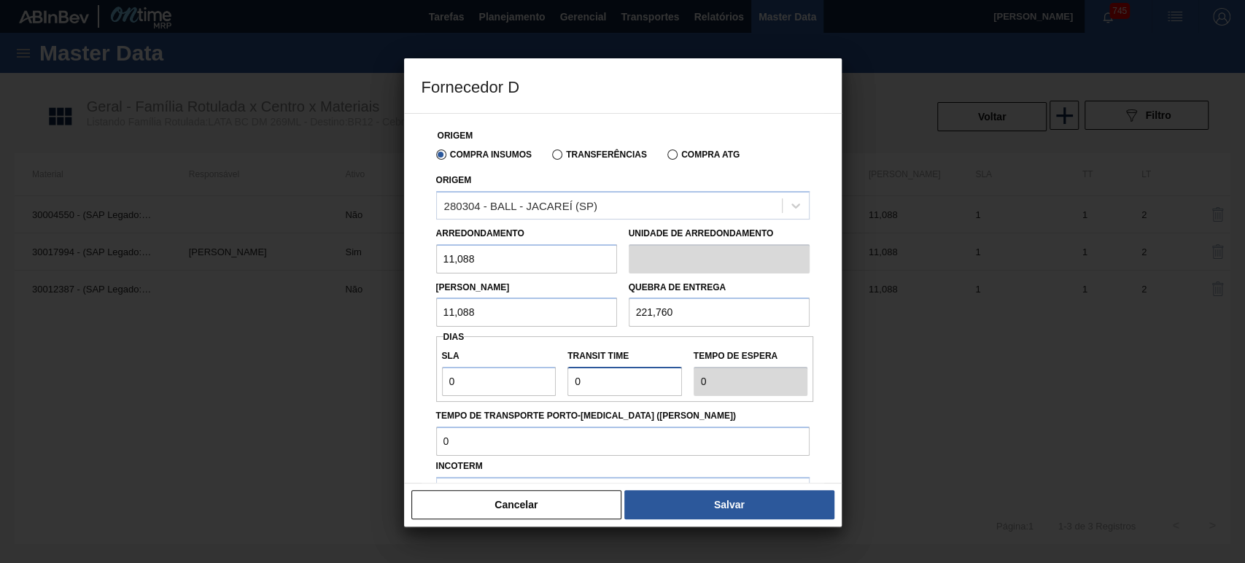
type input "4"
click at [671, 420] on label "Tempo de Transporte Porto-Doca (dias)" at bounding box center [623, 416] width 374 height 21
click at [671, 427] on input "Tempo de Transporte Porto-Doca (dias)" at bounding box center [623, 441] width 374 height 29
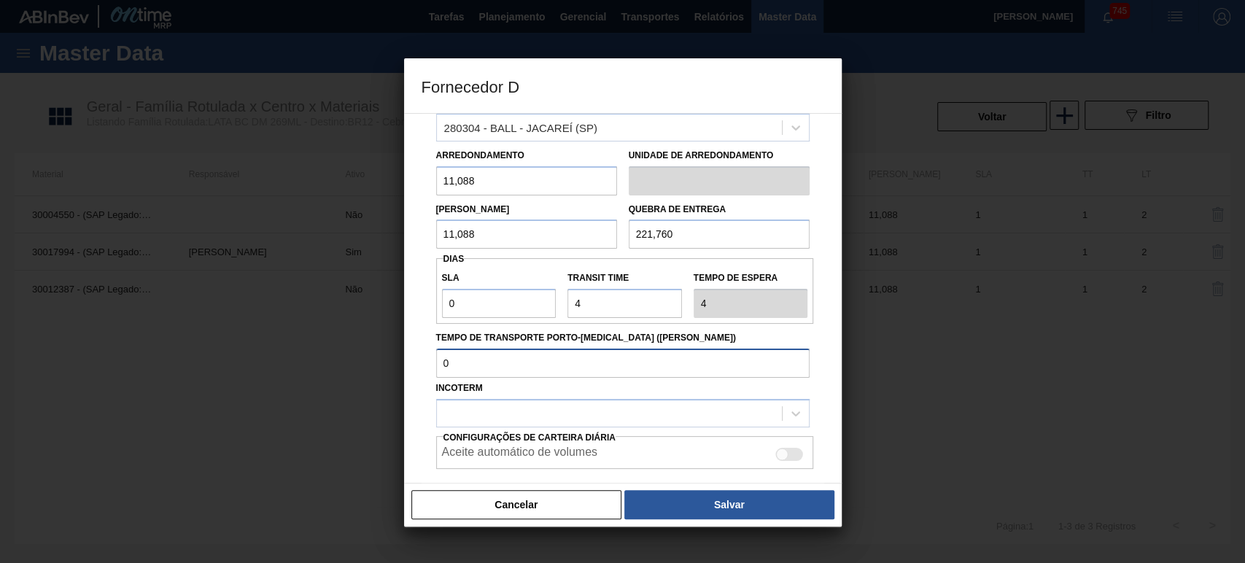
scroll to position [155, 0]
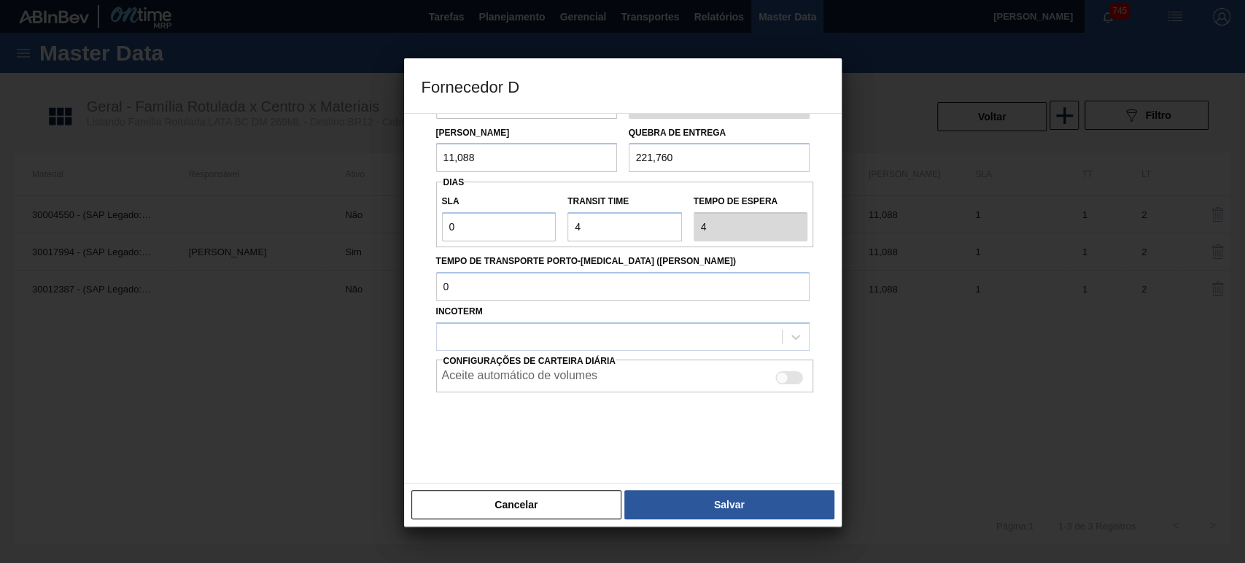
click at [613, 379] on div "Aceite automático de volumes" at bounding box center [625, 378] width 366 height 18
click at [784, 379] on div at bounding box center [782, 378] width 12 height 12
checkbox input "true"
click at [739, 339] on div at bounding box center [609, 336] width 345 height 21
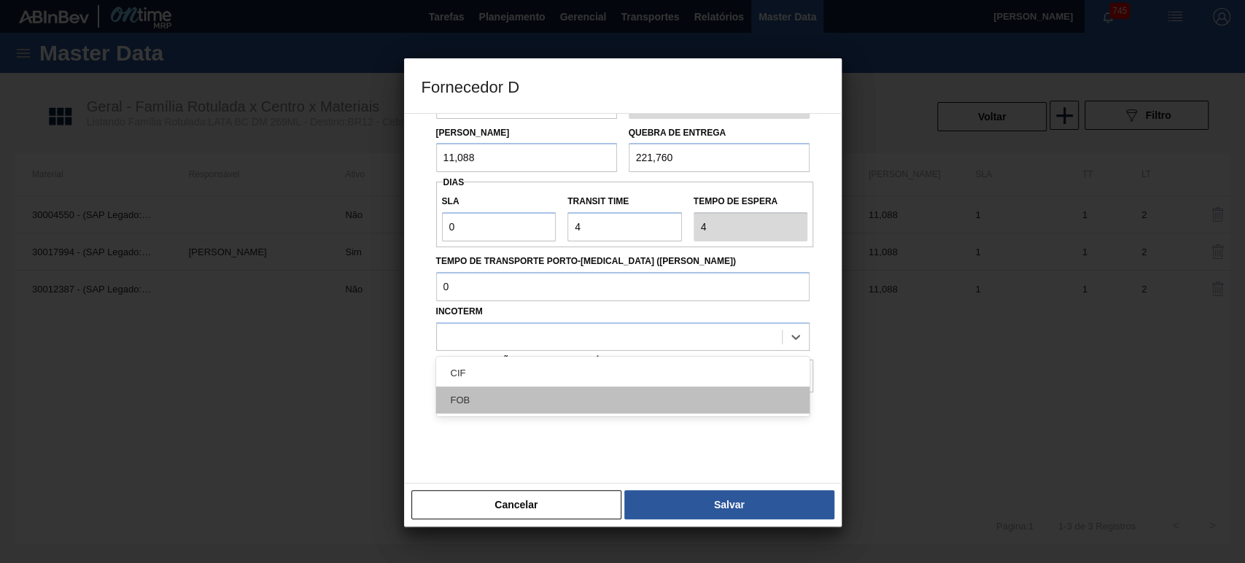
click at [521, 395] on div "FOB" at bounding box center [623, 400] width 374 height 27
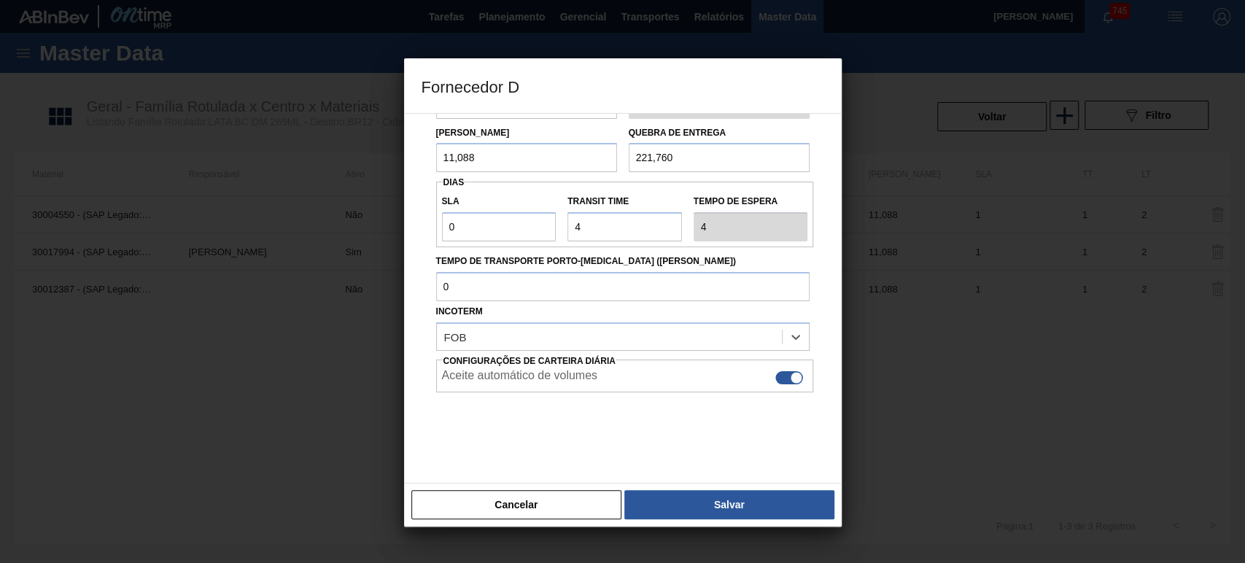
click at [670, 446] on div at bounding box center [623, 429] width 374 height 73
click at [724, 509] on button "Salvar" at bounding box center [729, 504] width 209 height 29
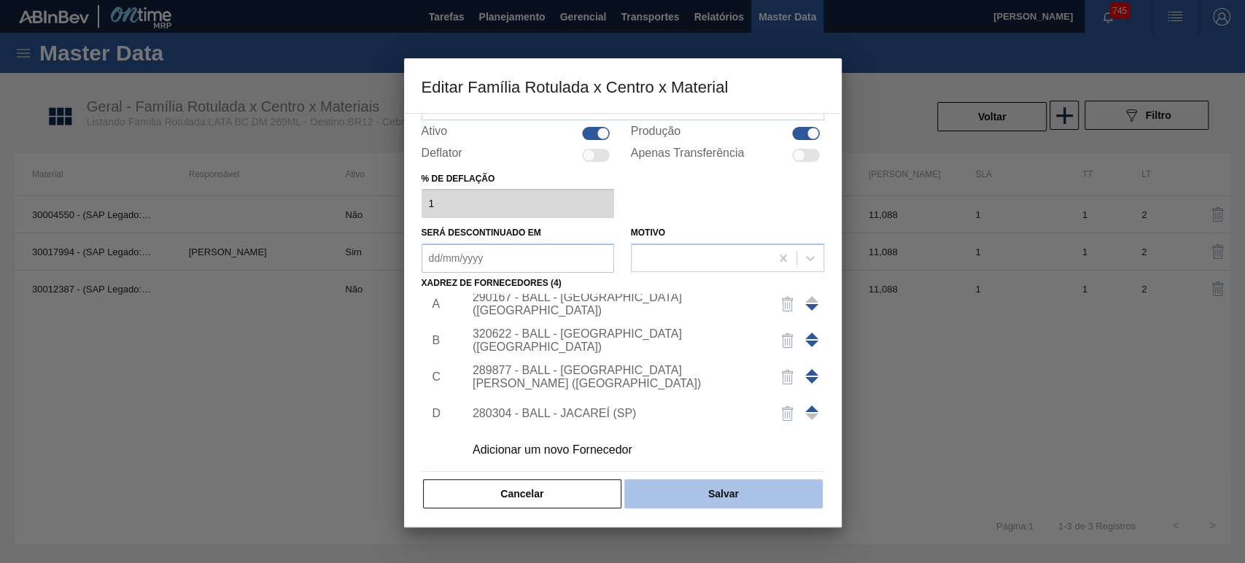
scroll to position [15, 0]
click at [710, 494] on button "Salvar" at bounding box center [724, 493] width 198 height 29
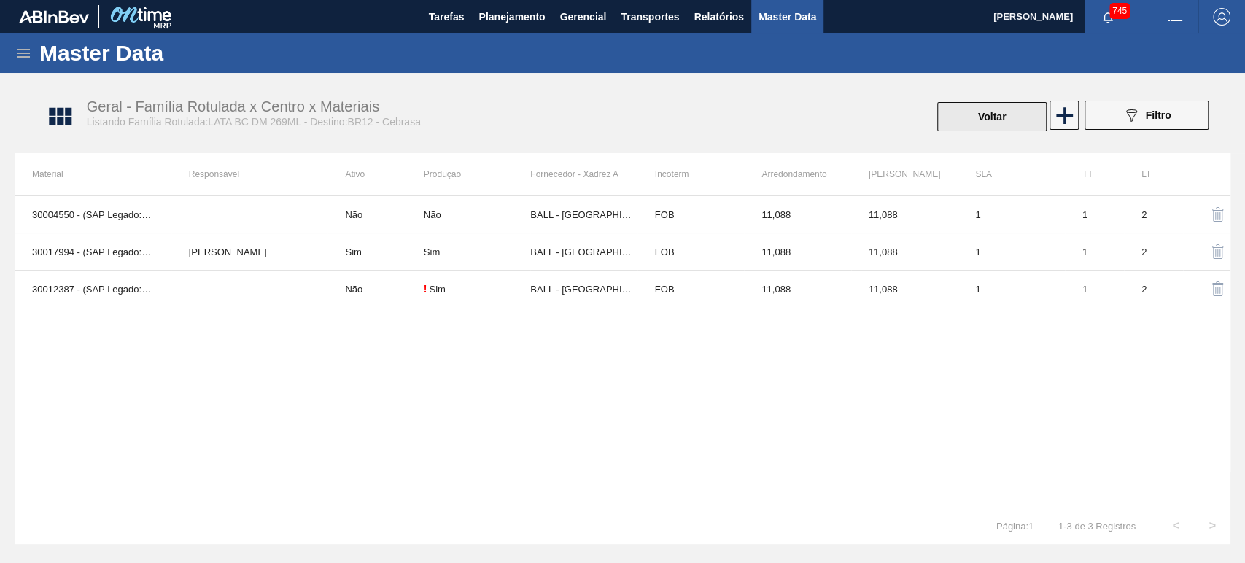
click at [999, 118] on button "Voltar" at bounding box center [991, 116] width 109 height 29
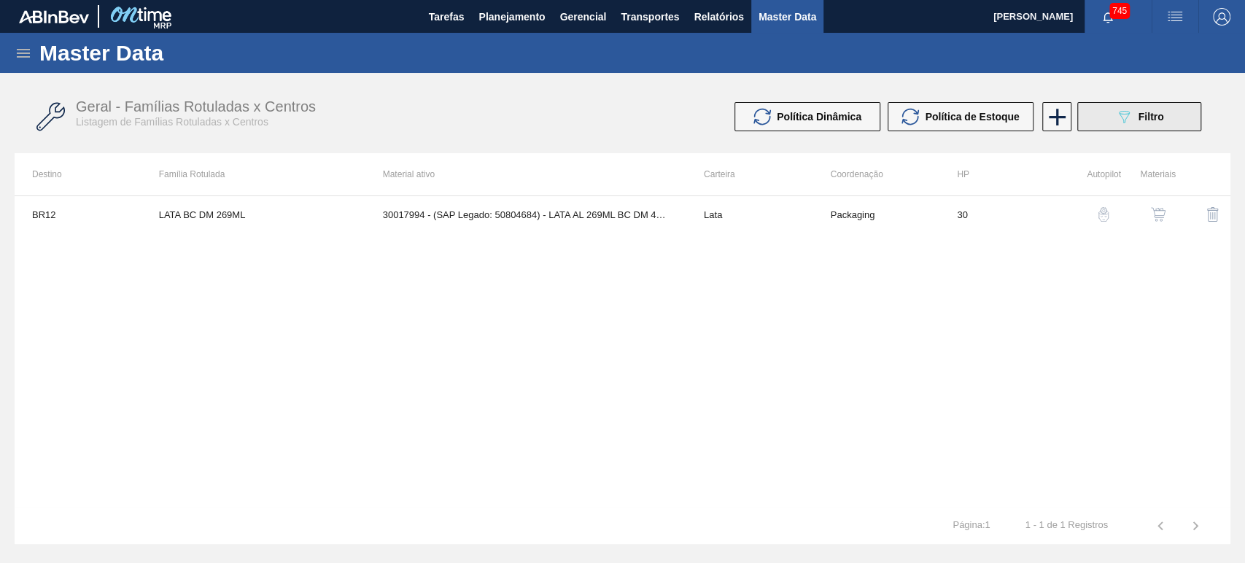
click at [1113, 116] on button "089F7B8B-B2A5-4AFE-B5C0-19BA573D28AC Filtro" at bounding box center [1140, 116] width 124 height 29
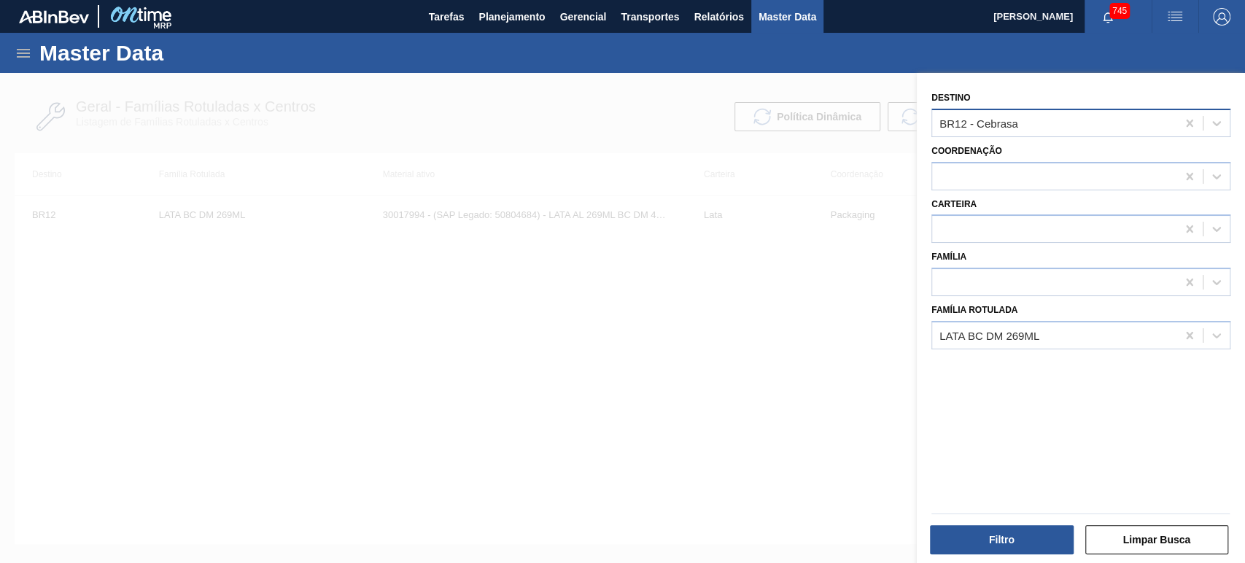
click at [1024, 127] on div "BR12 - Cebrasa" at bounding box center [1054, 122] width 244 height 21
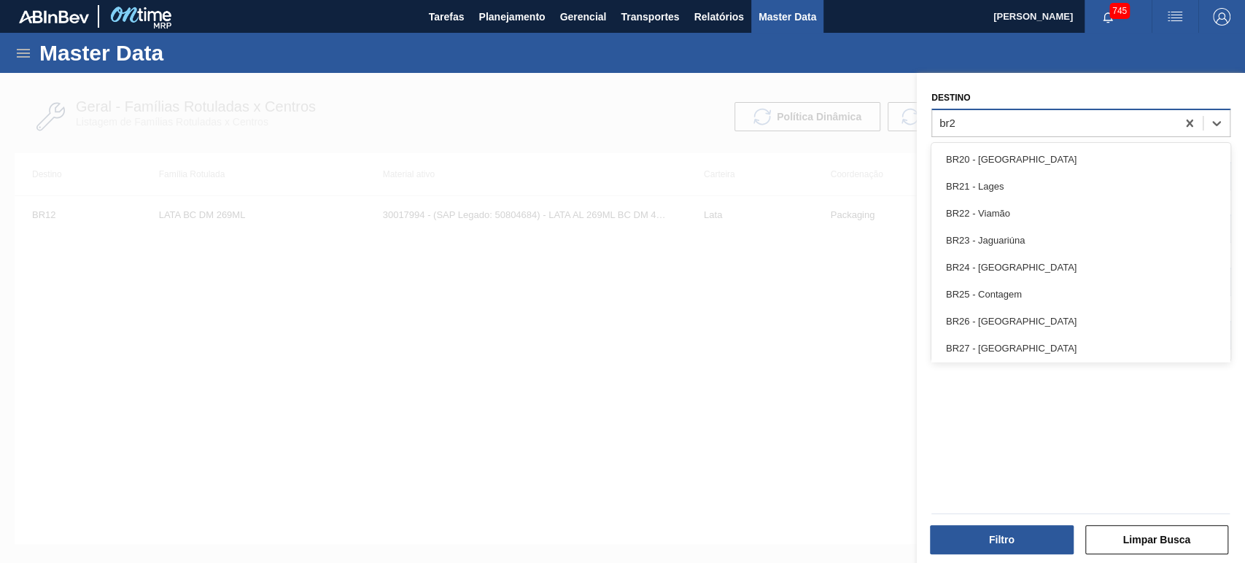
type input "br26"
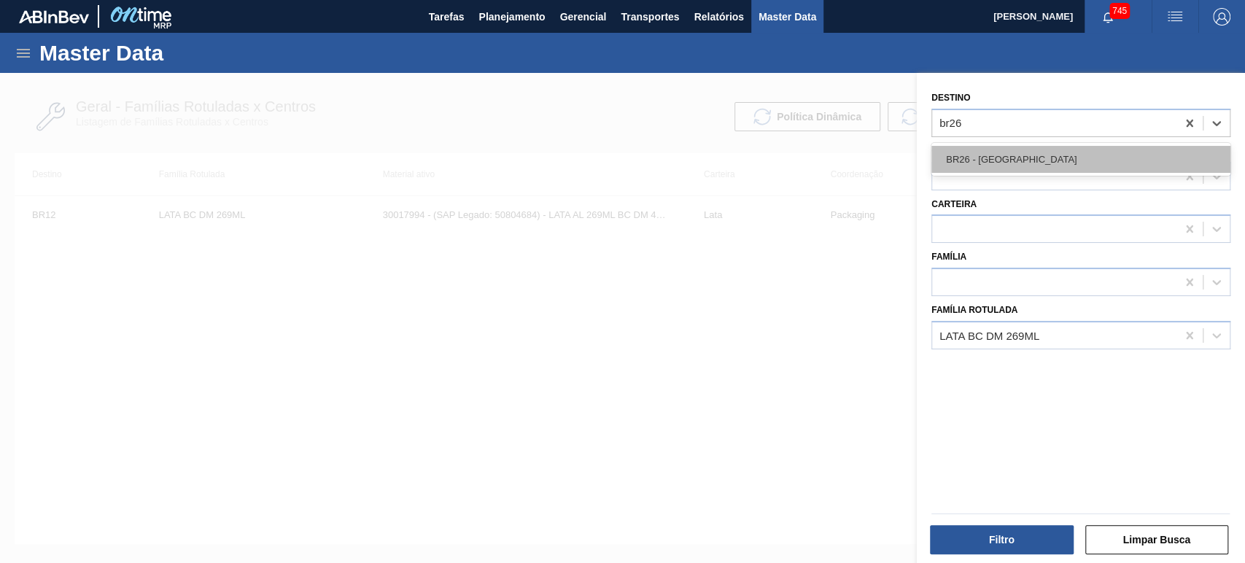
click at [1018, 162] on div "BR26 - [GEOGRAPHIC_DATA]" at bounding box center [1081, 159] width 299 height 27
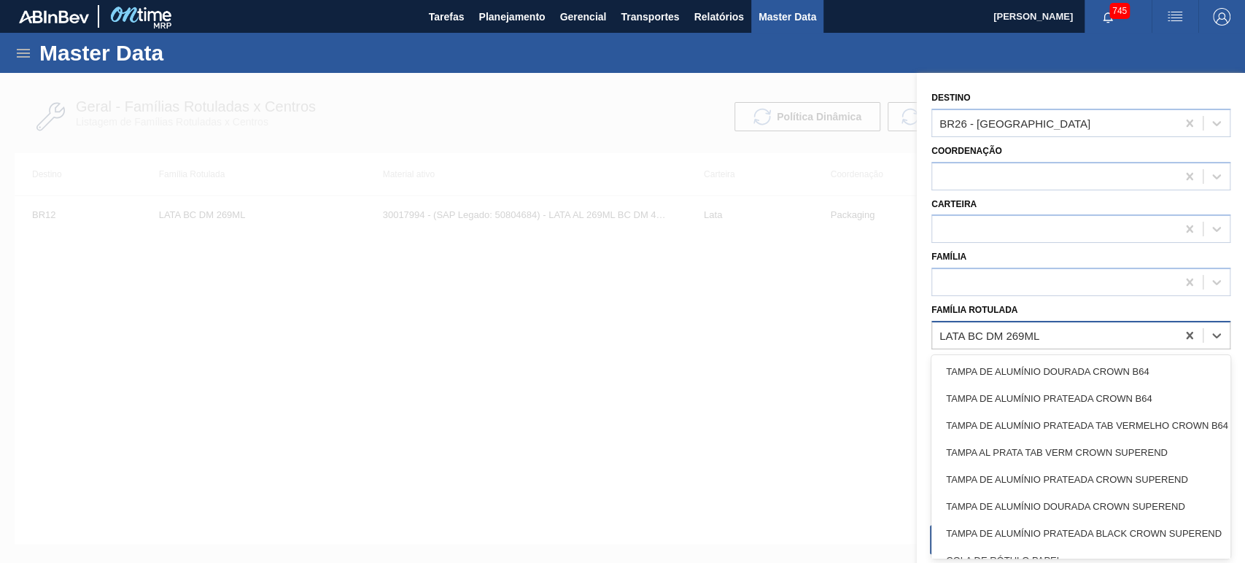
click at [1037, 331] on div "LATA BC DM 269ML" at bounding box center [990, 335] width 100 height 12
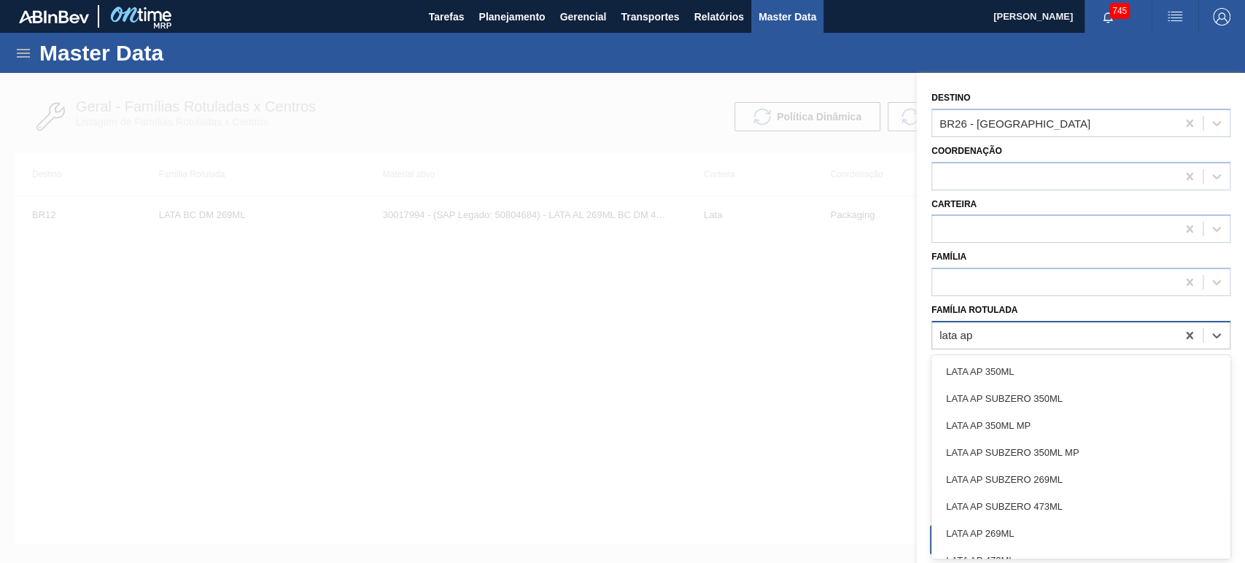
type Rotulada "lata ap s"
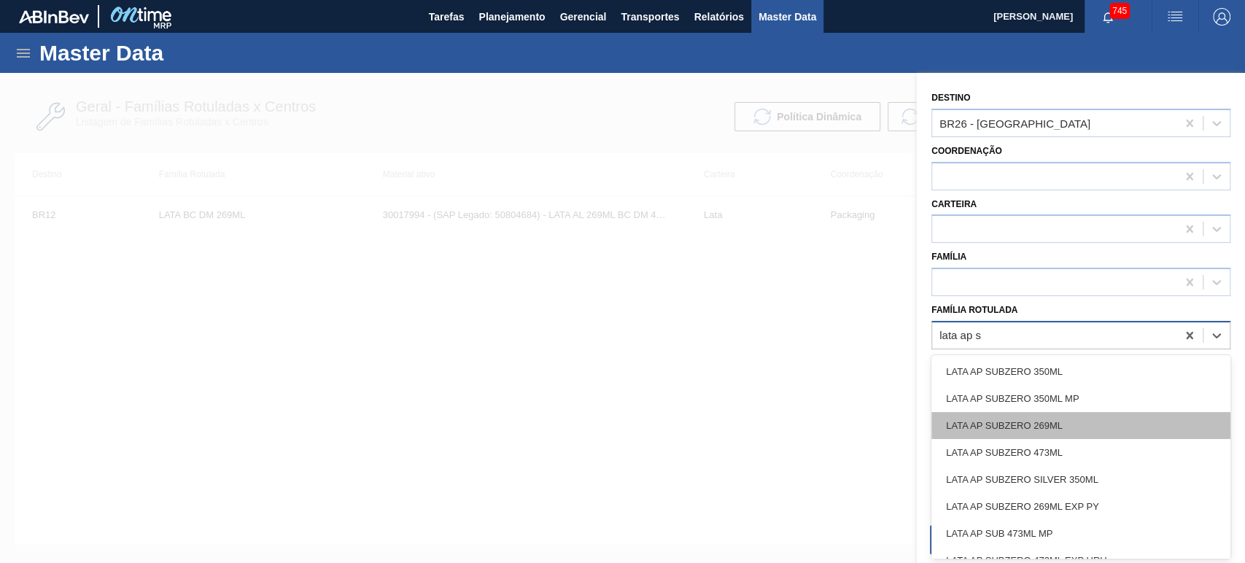
click at [1029, 430] on div "LATA AP SUBZERO 269ML" at bounding box center [1081, 425] width 299 height 27
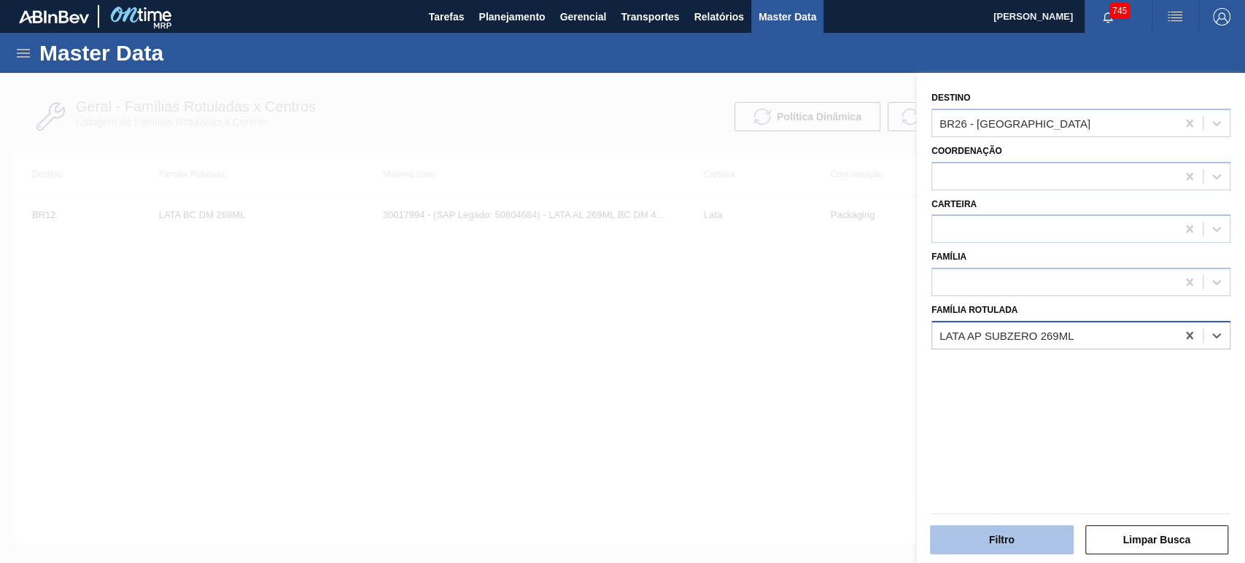
click at [1044, 542] on button "Filtro" at bounding box center [1002, 539] width 144 height 29
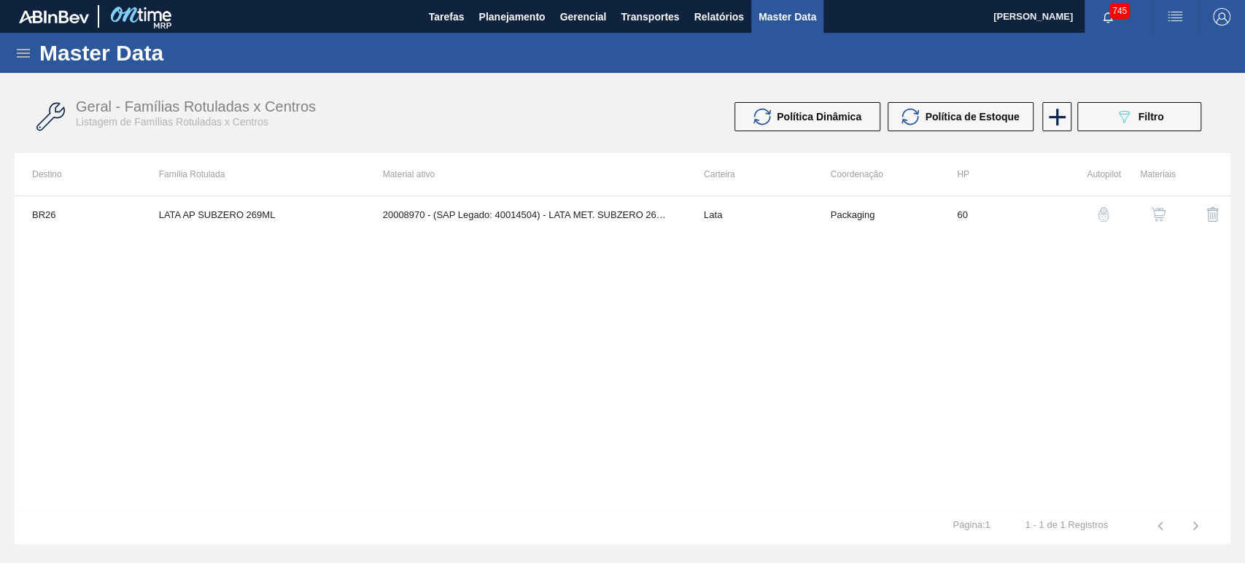
click at [1167, 211] on button "button" at bounding box center [1158, 214] width 35 height 35
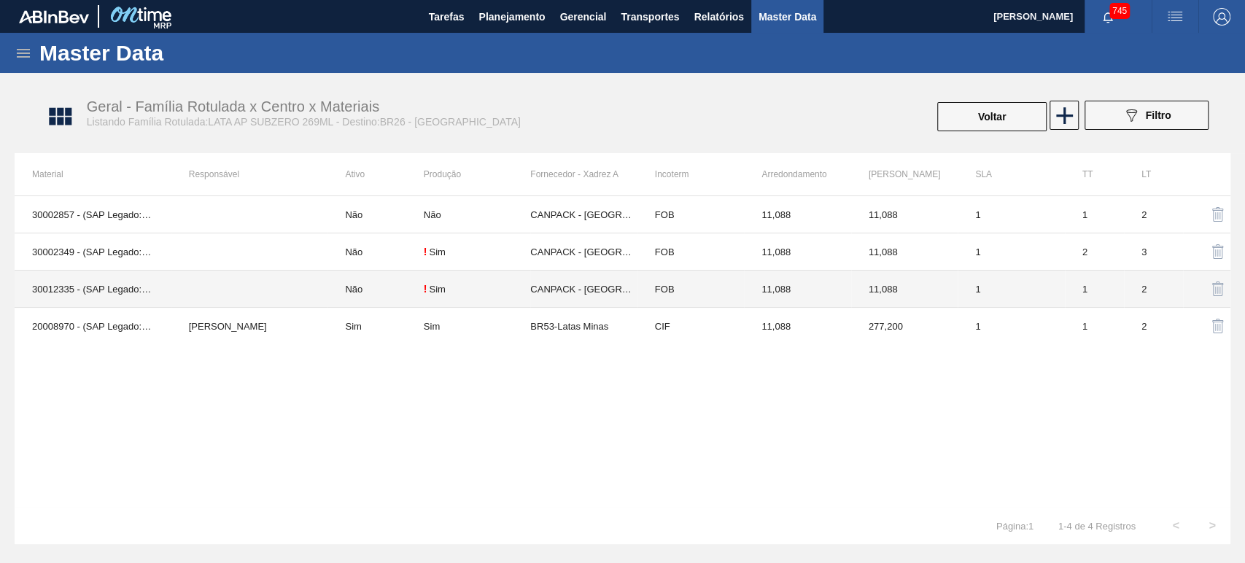
click at [1036, 280] on td "1" at bounding box center [1011, 289] width 107 height 37
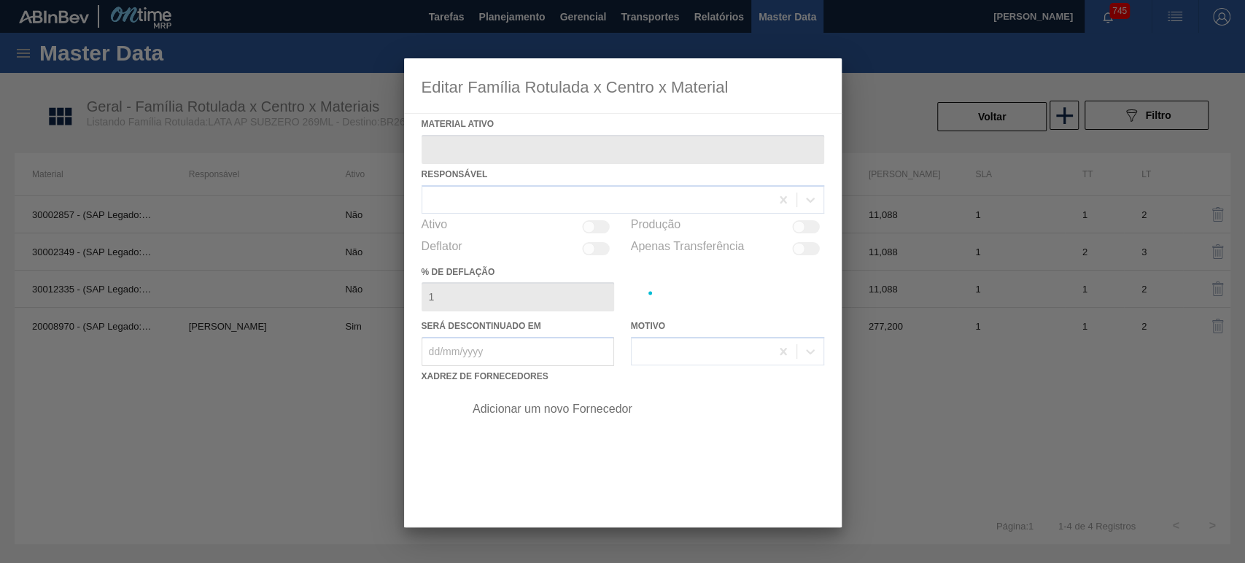
type ativo "30012335 - (SAP Legado: 50798719) - LATA AL. 269ML SUBZERO 429"
checkbox input "true"
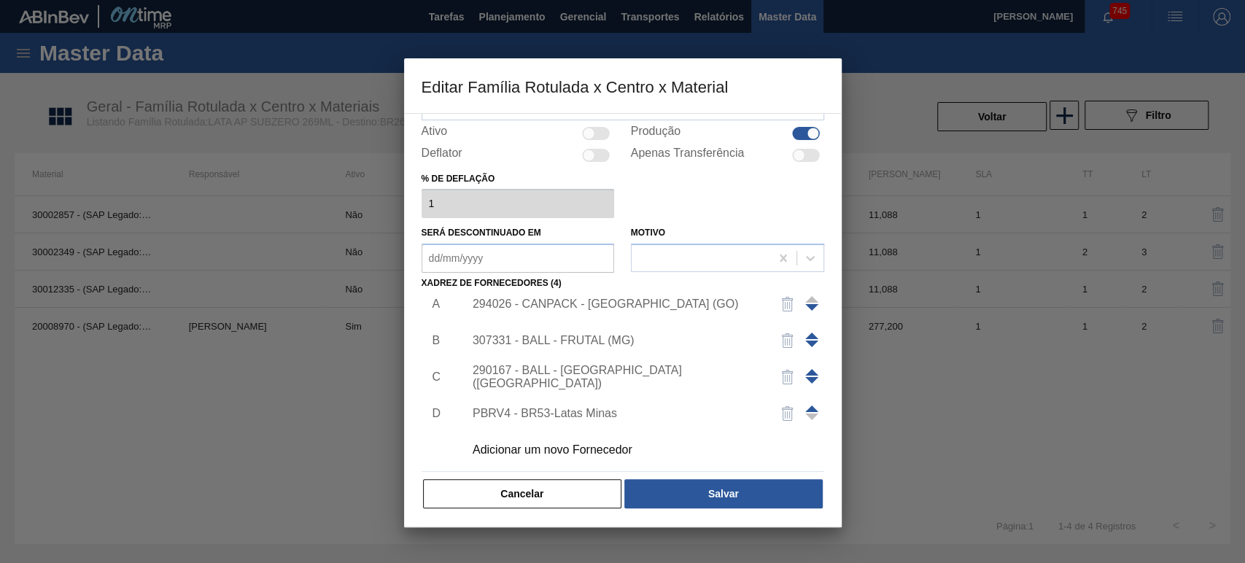
scroll to position [15, 0]
click at [560, 436] on div "Adicionar um novo Fornecedor" at bounding box center [640, 447] width 368 height 36
click at [554, 442] on div "Adicionar um novo Fornecedor" at bounding box center [616, 447] width 286 height 13
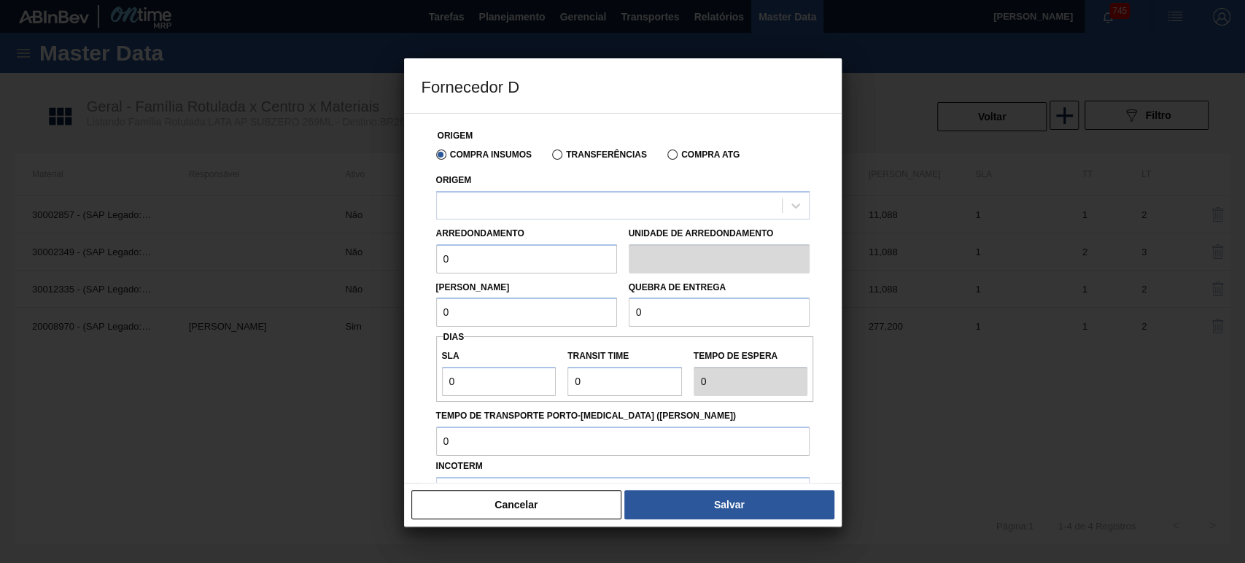
click at [522, 188] on div "Origem" at bounding box center [623, 195] width 374 height 50
click at [519, 204] on div at bounding box center [609, 205] width 345 height 21
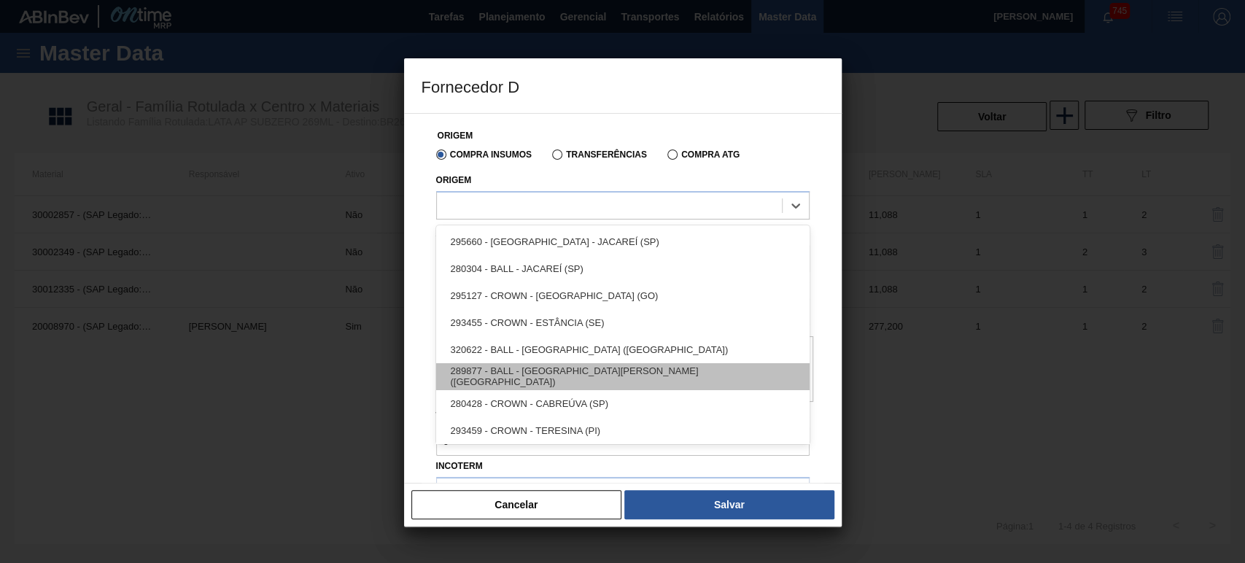
click at [565, 373] on div "289877 - BALL - TRÊS RIOS (RJ)" at bounding box center [623, 376] width 374 height 27
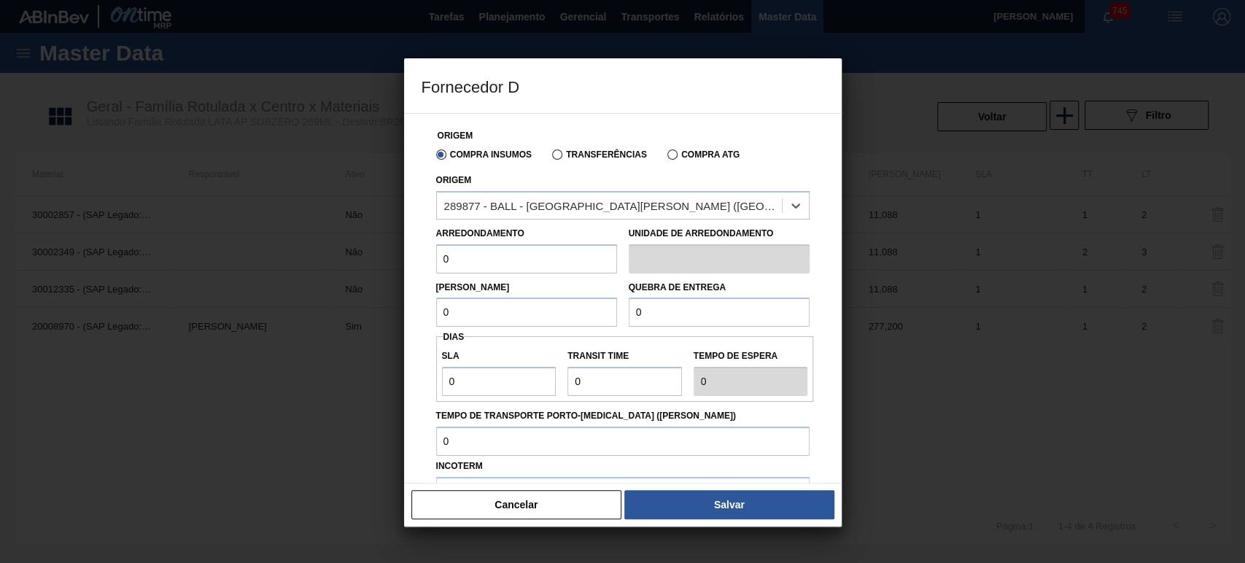
click at [525, 258] on input "0" at bounding box center [526, 258] width 181 height 29
drag, startPoint x: 534, startPoint y: 250, endPoint x: 314, endPoint y: 238, distance: 220.0
click at [318, 237] on div "Fornecedor D Origem Compra Insumos Transferências Compra ATG Origem 289877 - BA…" at bounding box center [622, 281] width 1245 height 563
type input "11,088"
drag, startPoint x: 492, startPoint y: 314, endPoint x: 372, endPoint y: 311, distance: 119.7
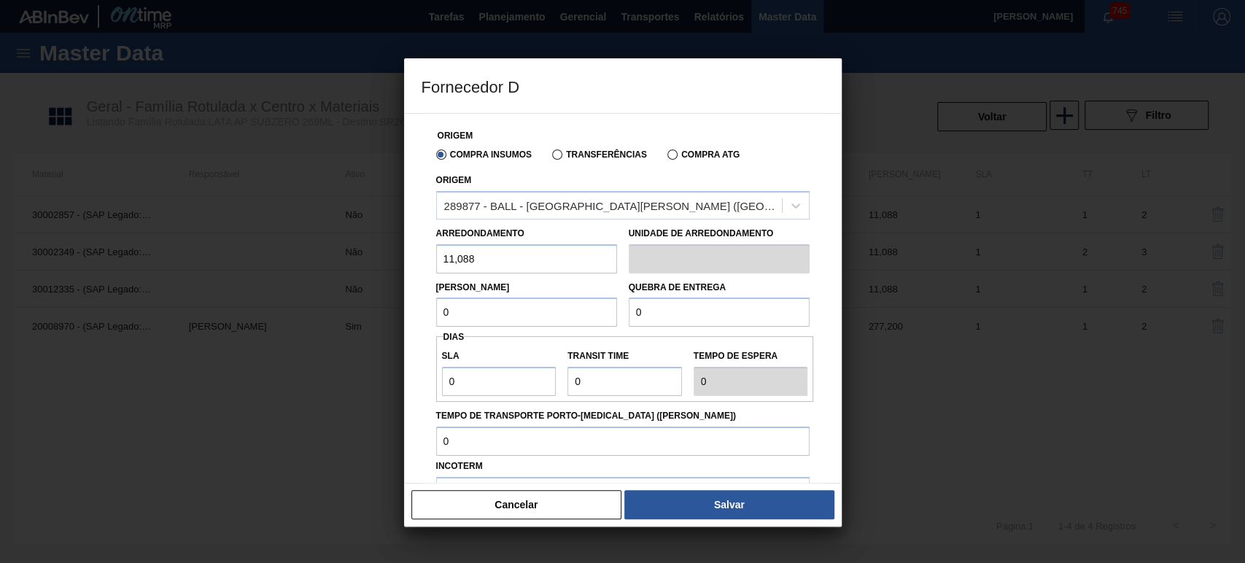
click at [373, 311] on div "Fornecedor D Origem Compra Insumos Transferências Compra ATG Origem 289877 - BA…" at bounding box center [622, 281] width 1245 height 563
type input "11,088"
drag, startPoint x: 705, startPoint y: 304, endPoint x: 587, endPoint y: 304, distance: 118.2
click at [589, 304] on div "Lote Mínimo 11,088 Quebra de entrega 0" at bounding box center [622, 301] width 385 height 54
type input "221,760"
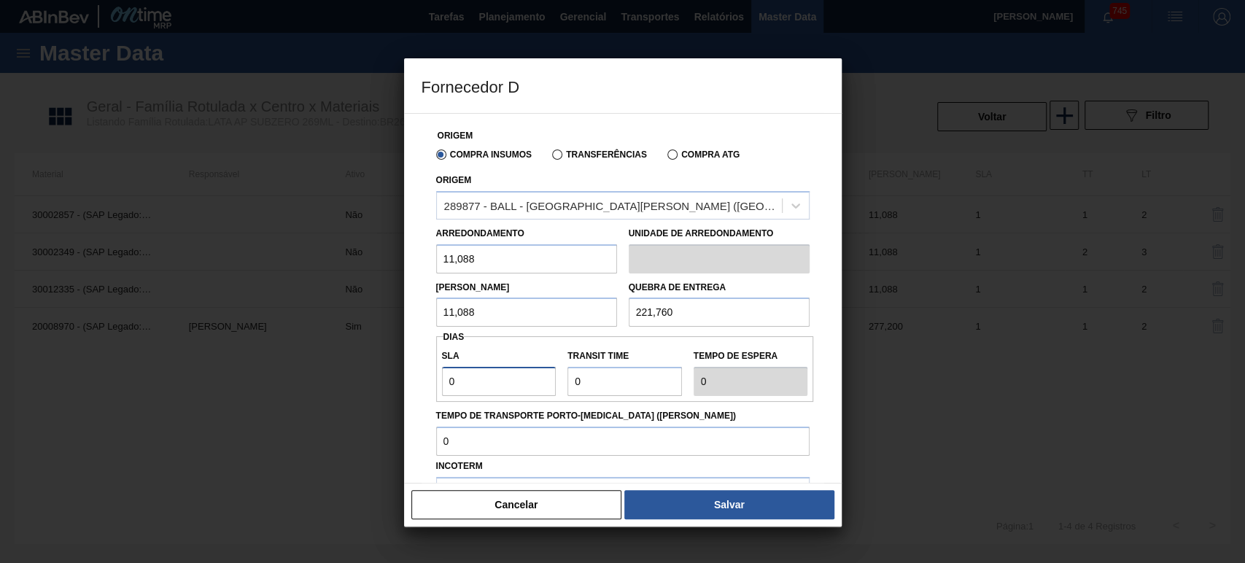
drag, startPoint x: 484, startPoint y: 378, endPoint x: 472, endPoint y: 378, distance: 11.7
click at [473, 378] on input "0" at bounding box center [499, 381] width 115 height 29
click at [632, 384] on input "Transit Time" at bounding box center [625, 381] width 115 height 29
click at [532, 384] on div "SLA 0 Transit Time Tempo de espera 0" at bounding box center [625, 369] width 378 height 54
type input "4"
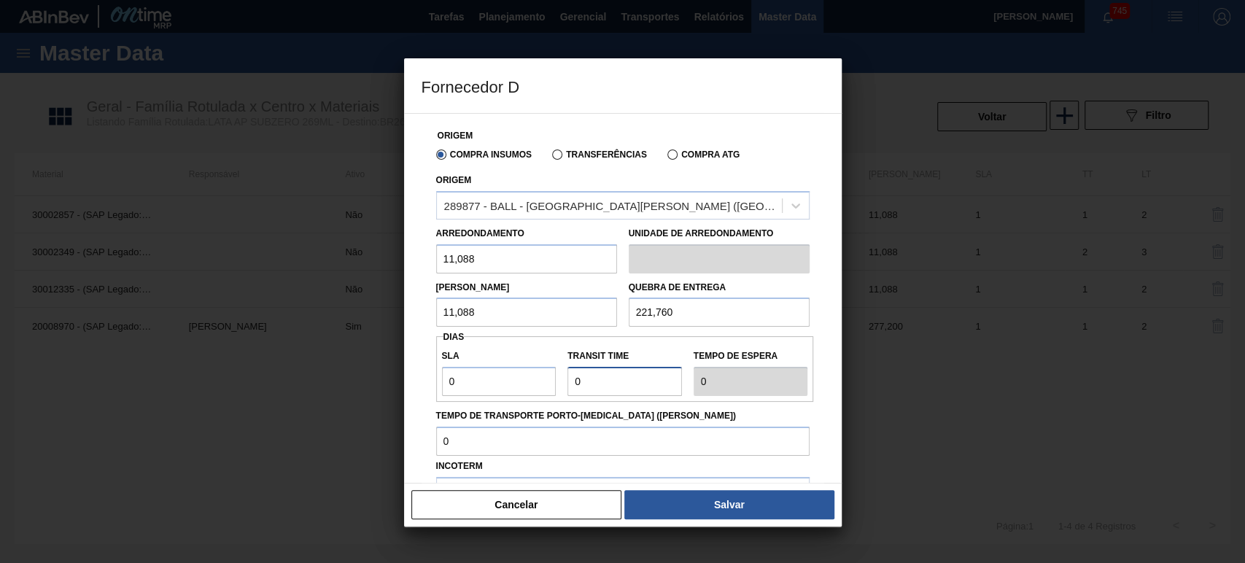
type input "4"
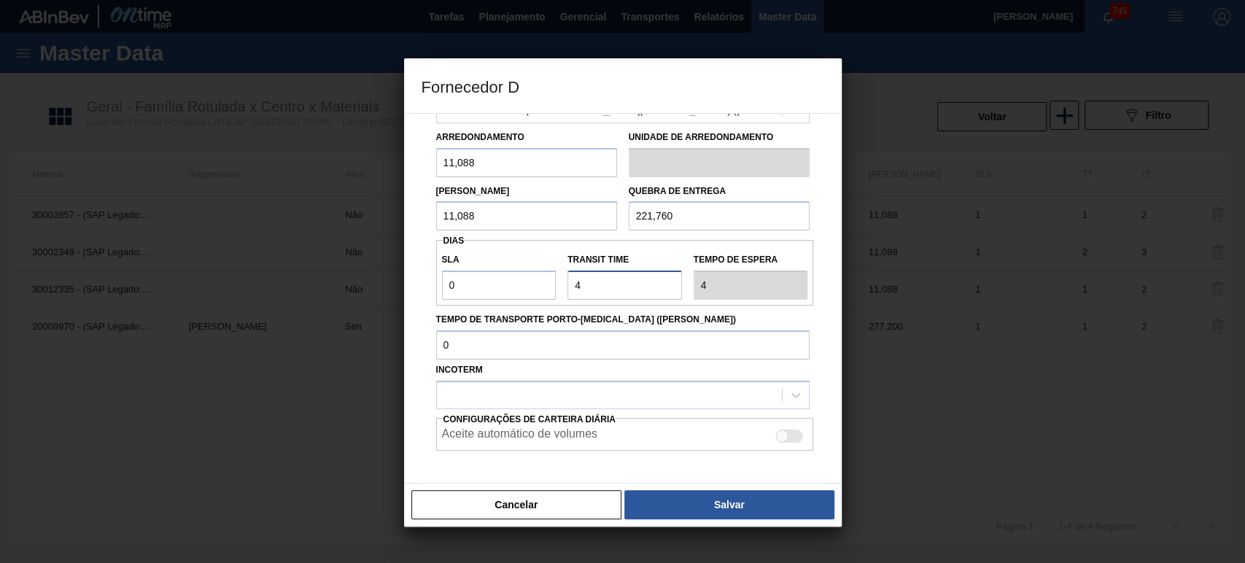
scroll to position [155, 0]
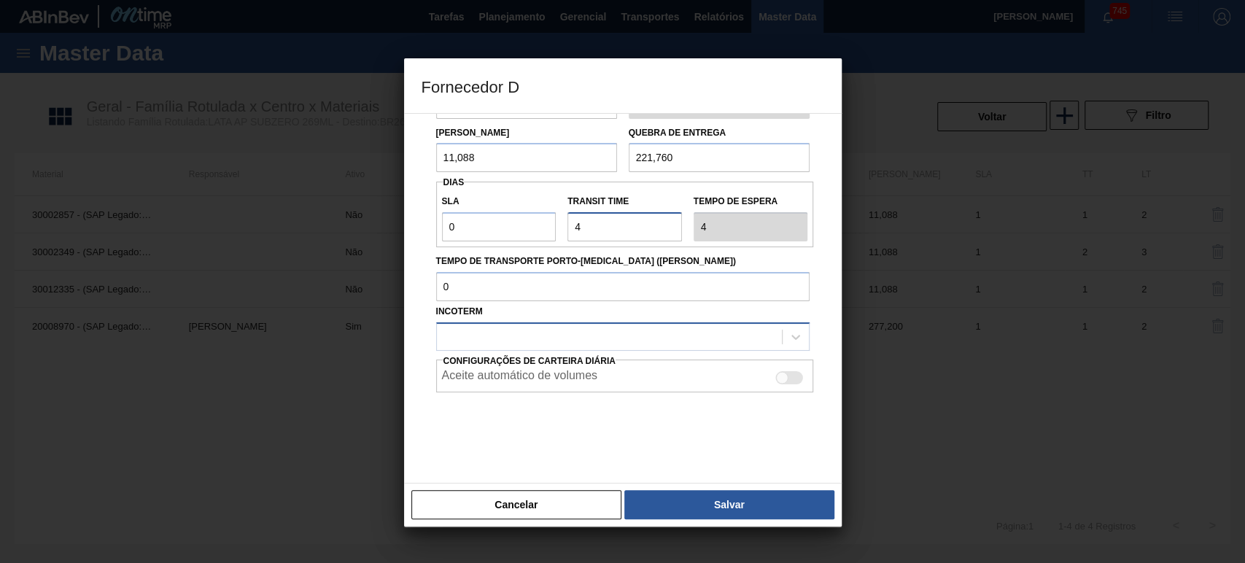
type input "4"
click at [612, 326] on div at bounding box center [609, 336] width 345 height 21
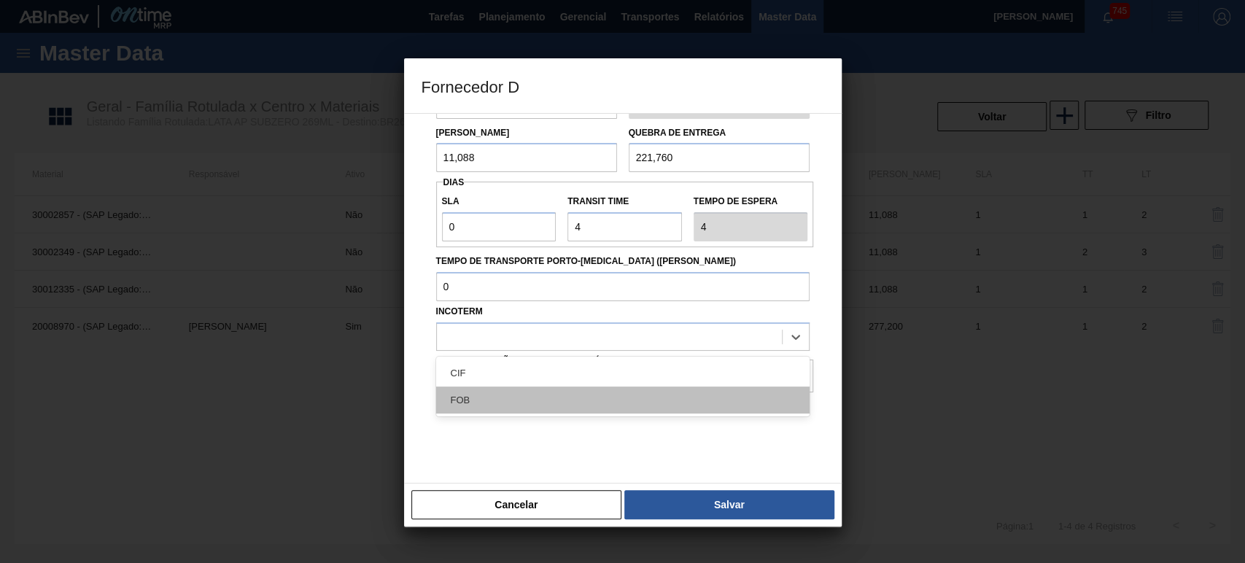
click at [496, 393] on div "FOB" at bounding box center [623, 400] width 374 height 27
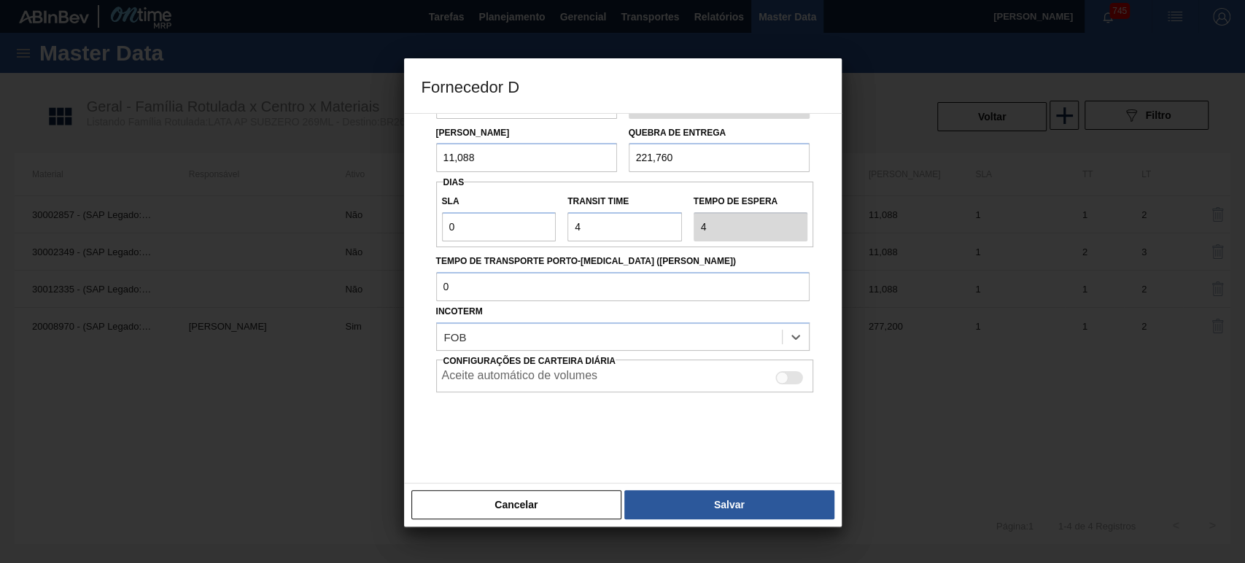
click at [782, 378] on div at bounding box center [782, 378] width 12 height 12
checkbox input "true"
click at [742, 493] on button "Salvar" at bounding box center [729, 504] width 209 height 29
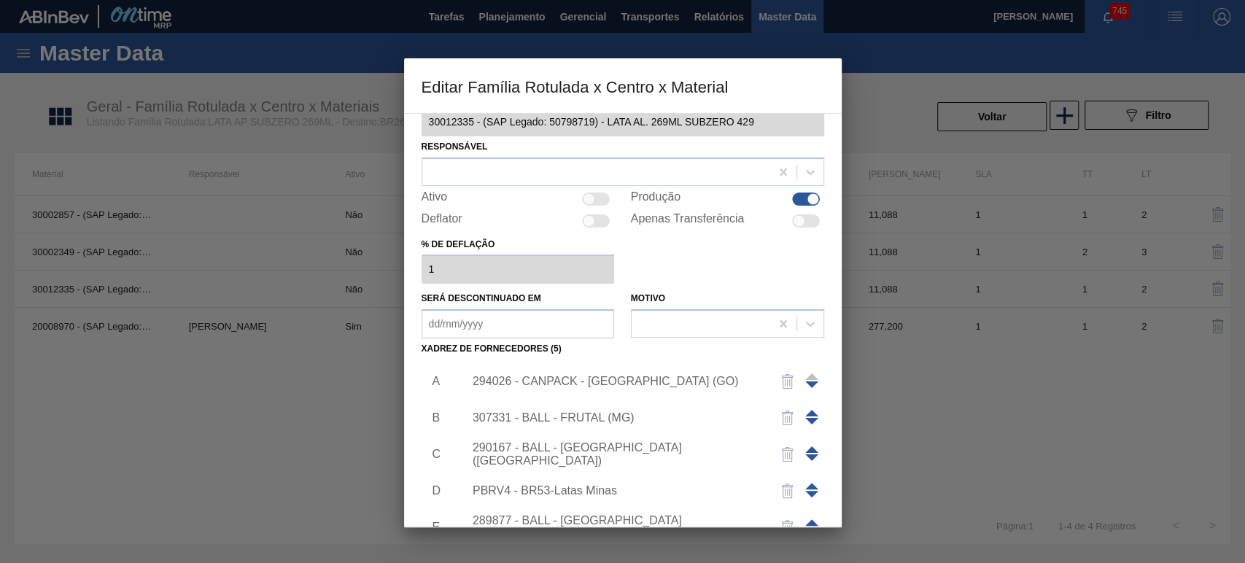
scroll to position [0, 0]
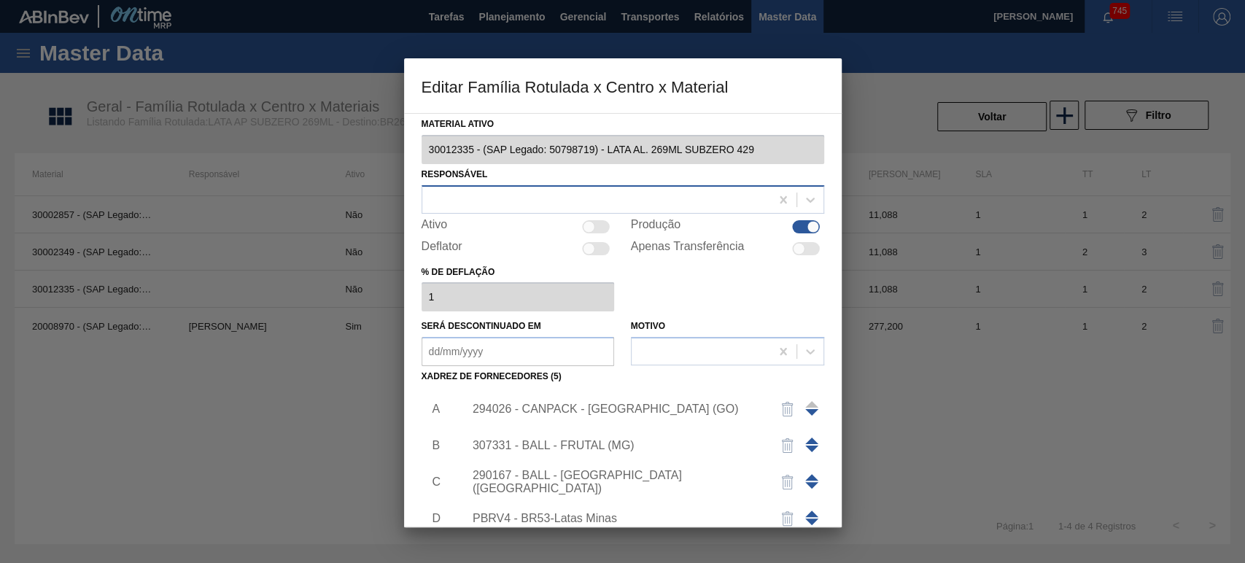
click at [522, 209] on div at bounding box center [596, 199] width 348 height 21
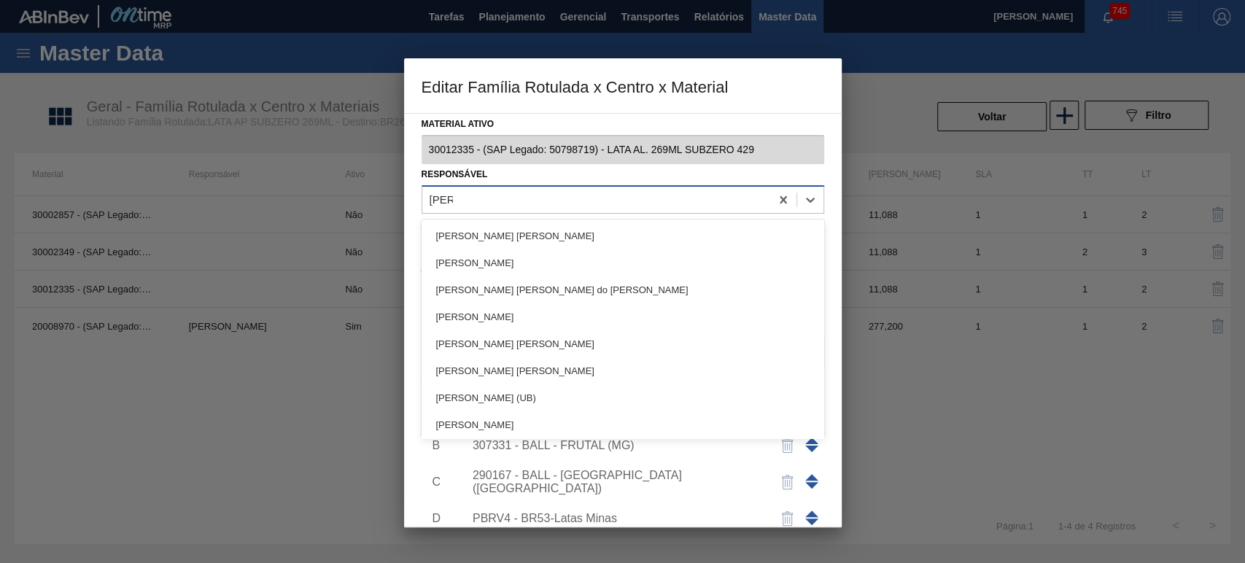
type input "bruno"
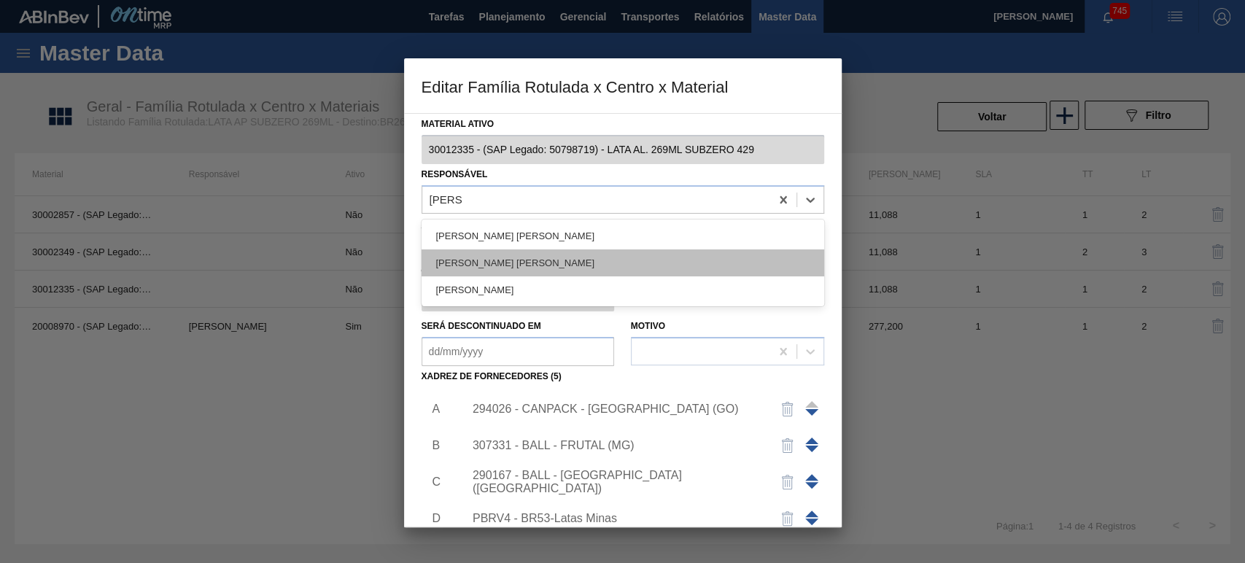
click at [514, 260] on div "BRUNO DE MELLO DUARTE" at bounding box center [623, 263] width 403 height 27
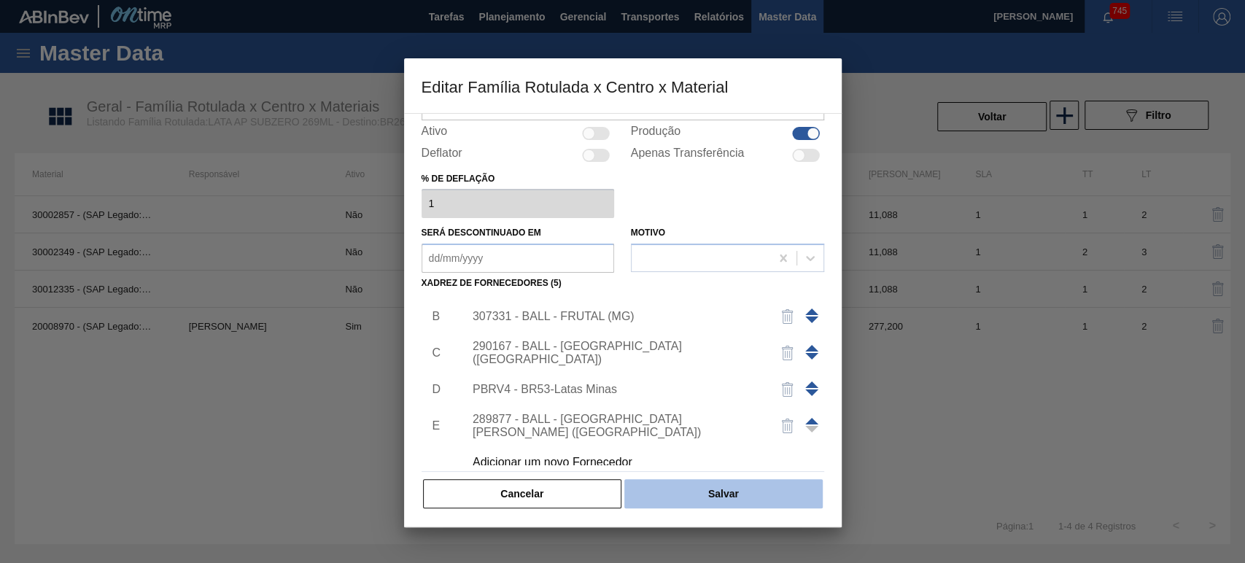
scroll to position [51, 0]
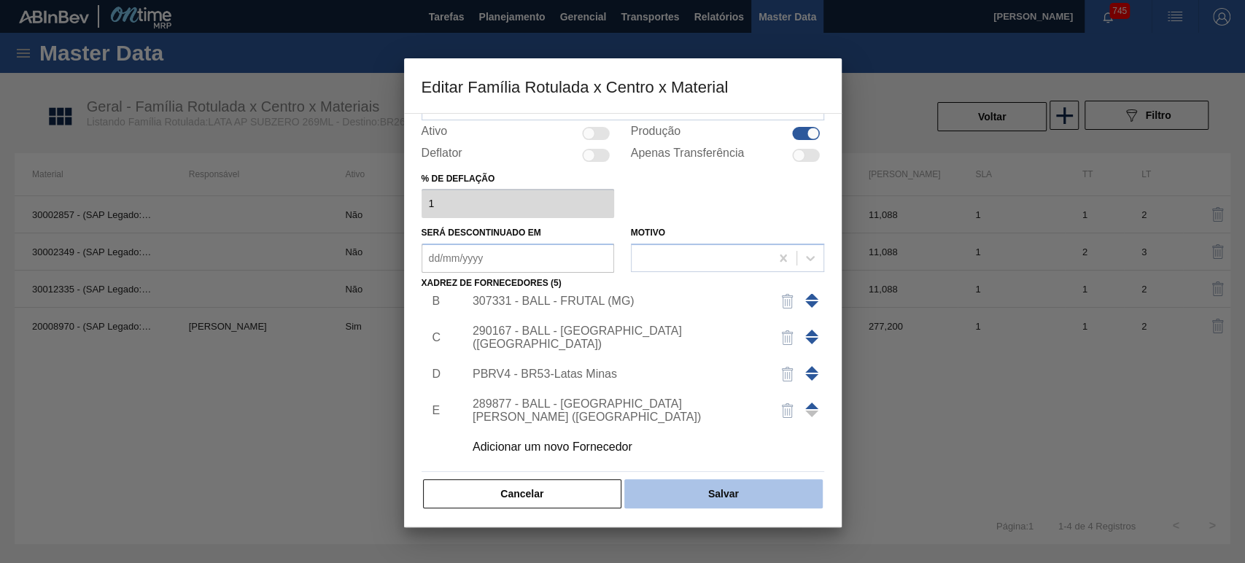
click at [694, 489] on button "Salvar" at bounding box center [724, 493] width 198 height 29
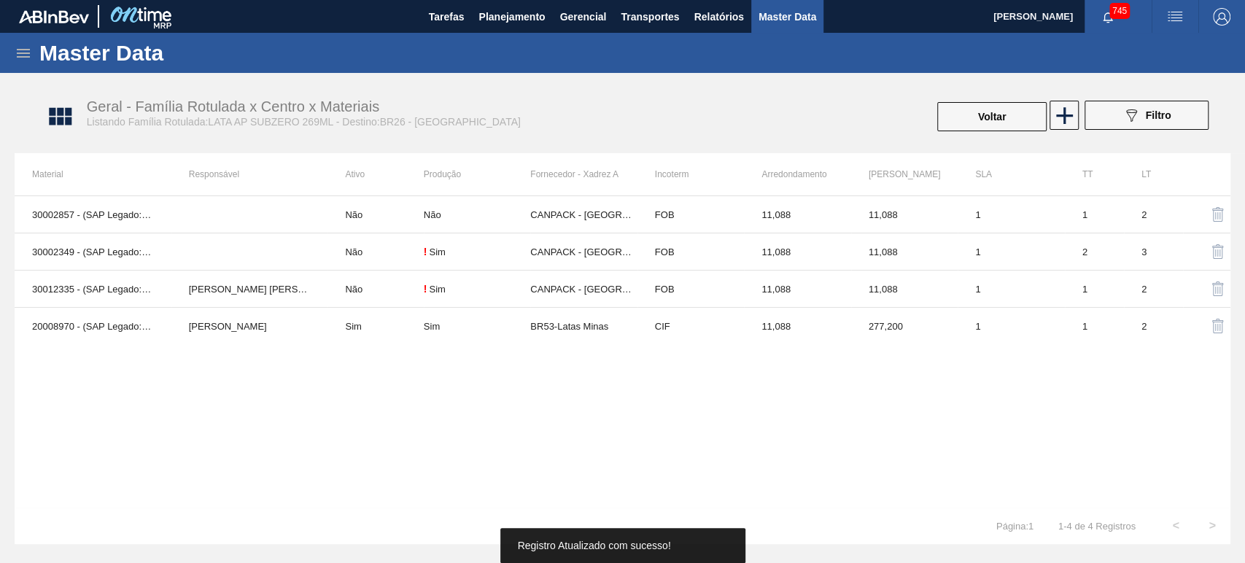
click at [552, 398] on div "30002857 - (SAP Legado: 50453395) - LATA AL. 269ML SUBZERO NIV19 Não Não CANPAC…" at bounding box center [623, 352] width 1216 height 312
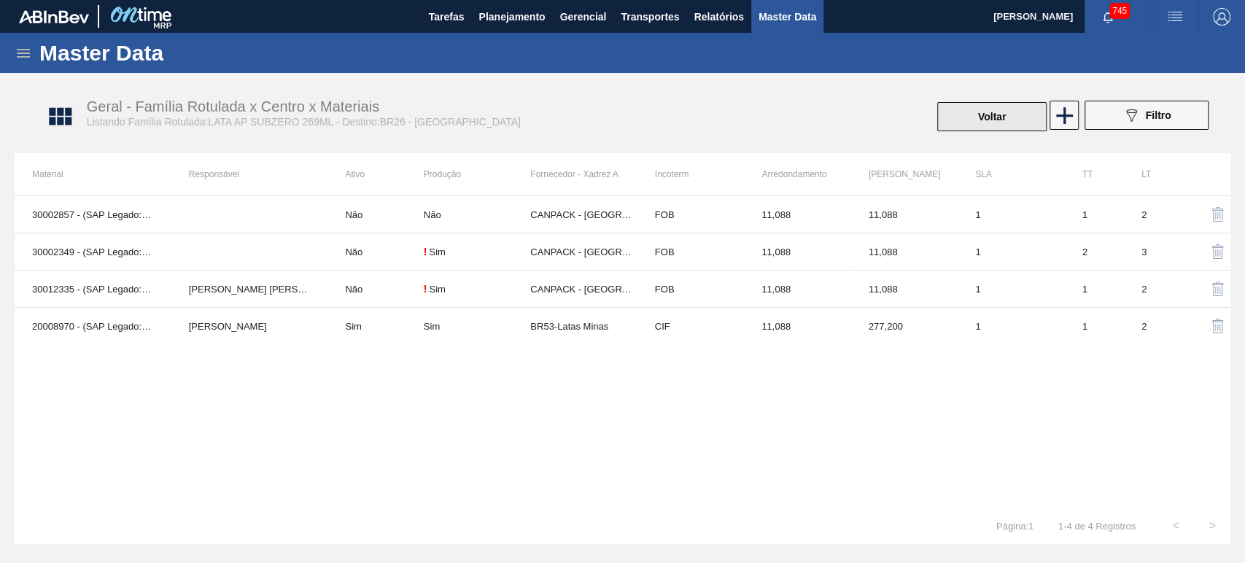
click at [976, 117] on button "Voltar" at bounding box center [991, 116] width 109 height 29
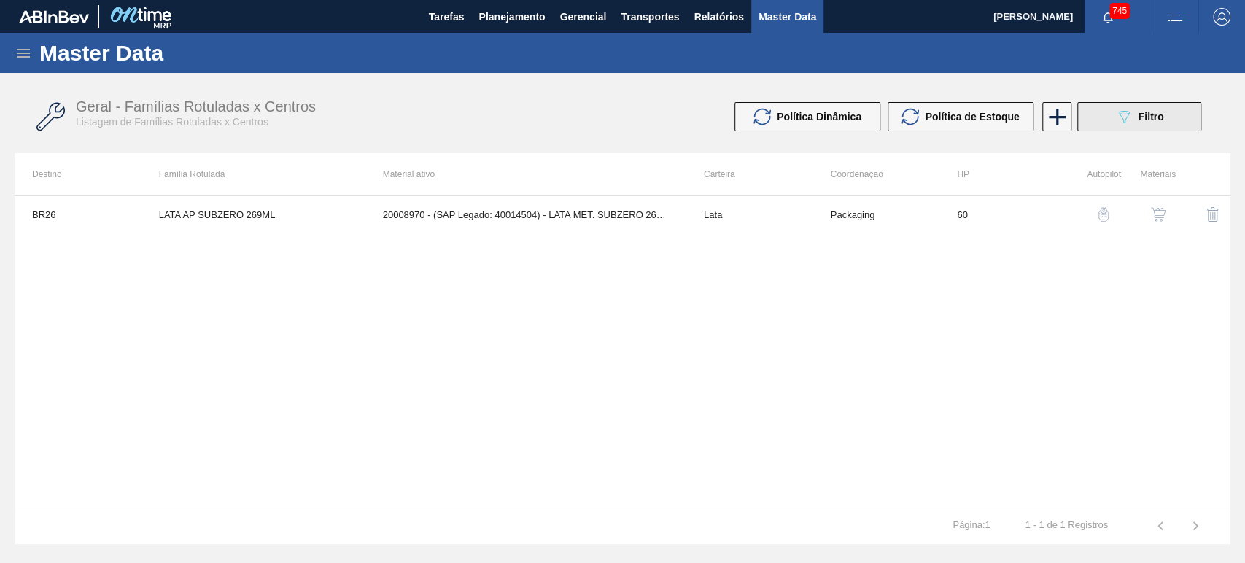
click at [1132, 117] on div "089F7B8B-B2A5-4AFE-B5C0-19BA573D28AC Filtro" at bounding box center [1140, 117] width 49 height 18
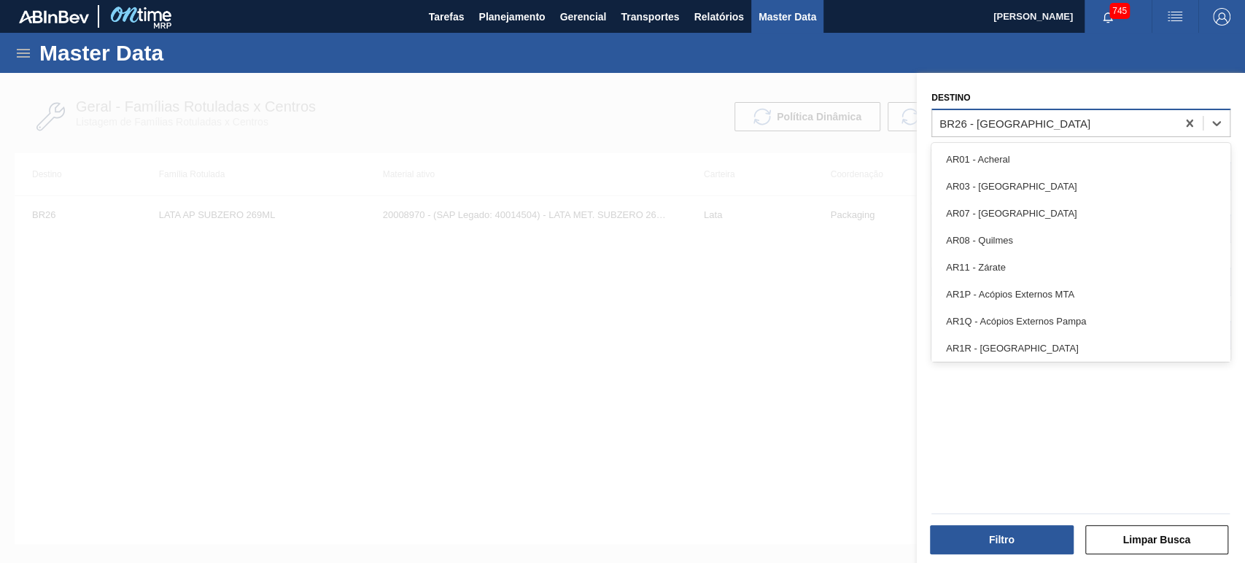
click at [992, 124] on div "BR26 - [GEOGRAPHIC_DATA]" at bounding box center [1015, 123] width 151 height 12
type input "br12"
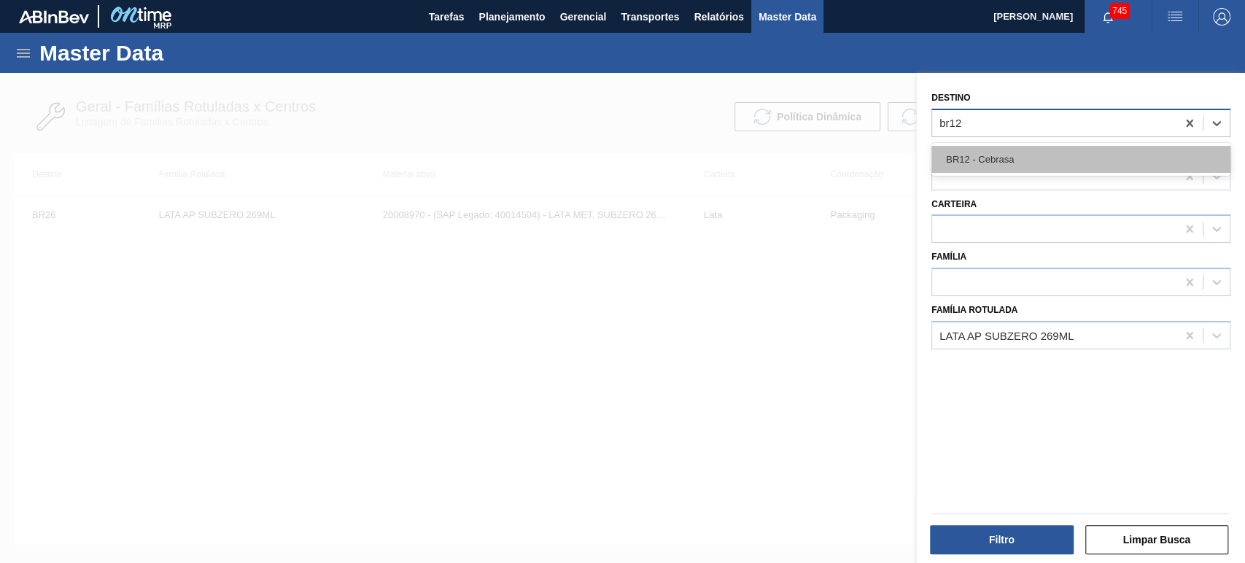
click at [1027, 153] on div "BR12 - Cebrasa" at bounding box center [1081, 159] width 299 height 27
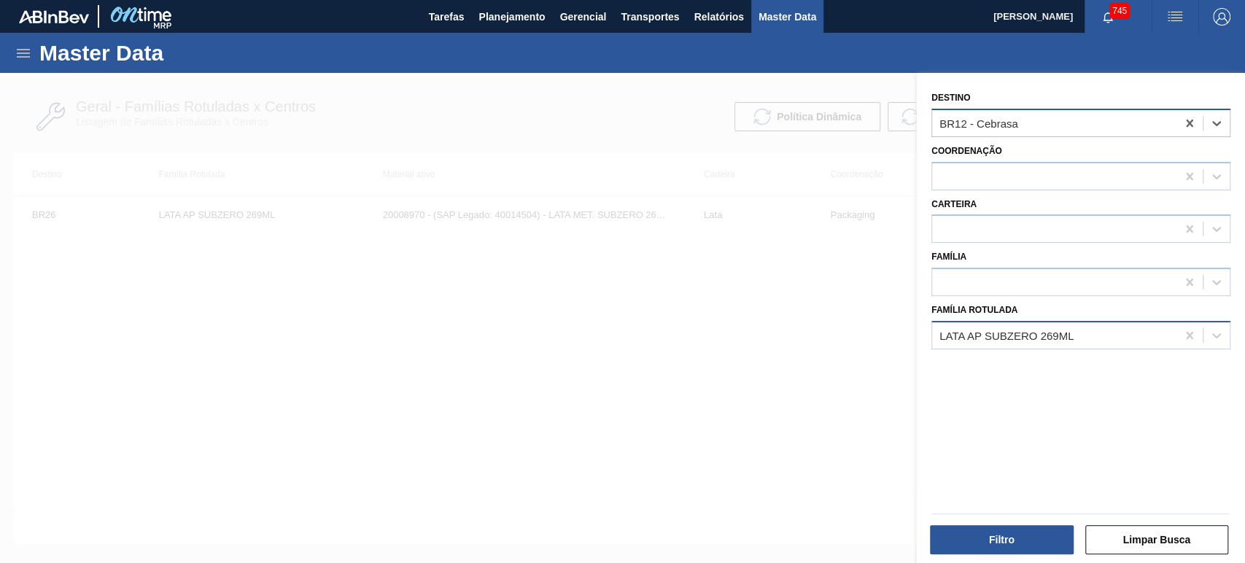
click at [1093, 332] on div "LATA AP SUBZERO 269ML" at bounding box center [1054, 335] width 244 height 21
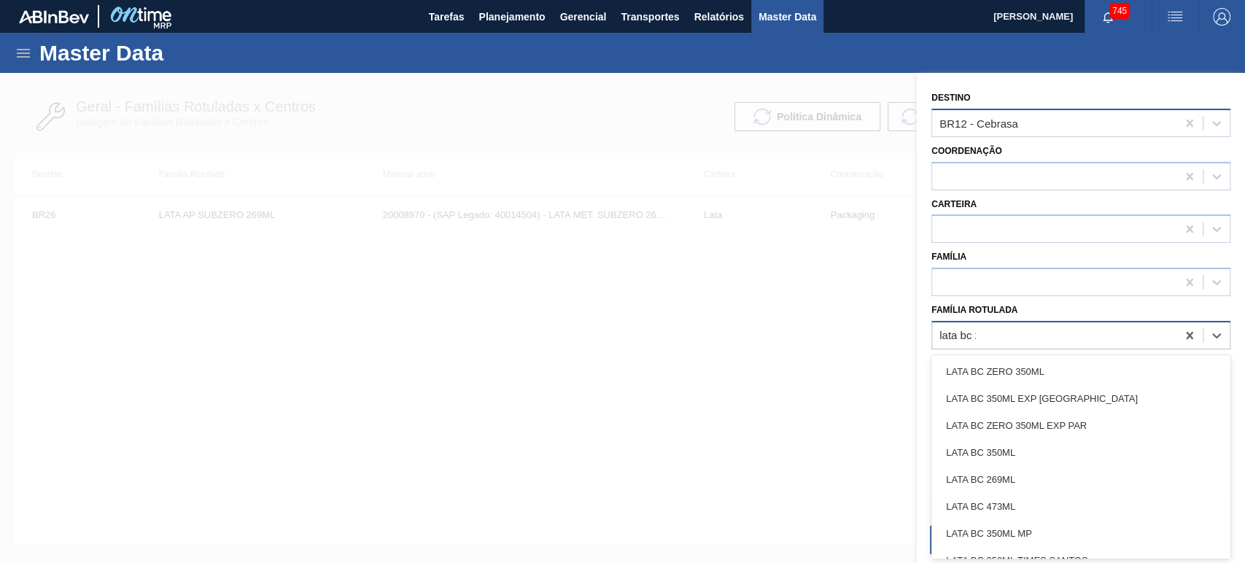
type Rotulada "lata bc 26"
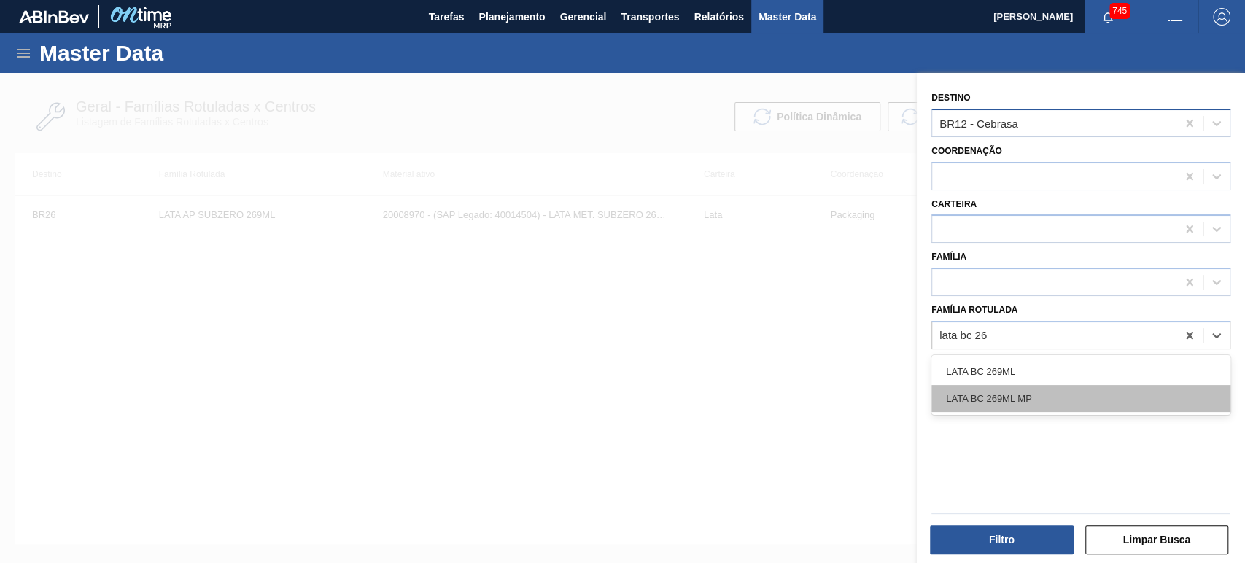
click at [1045, 392] on div "LATA BC 269ML MP" at bounding box center [1081, 398] width 299 height 27
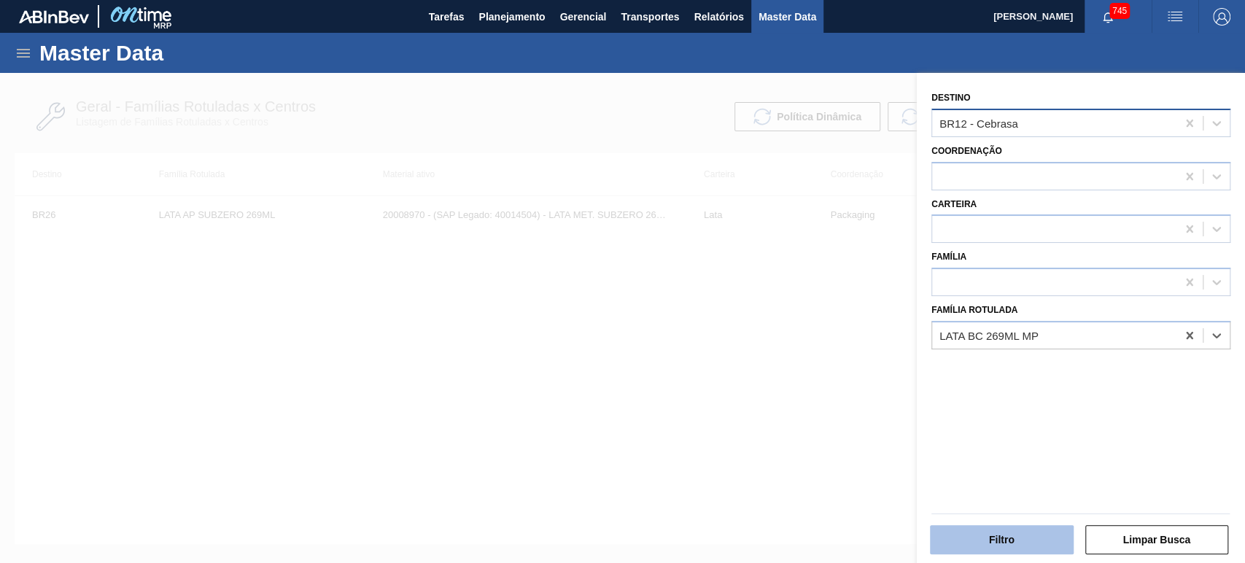
click at [996, 537] on button "Filtro" at bounding box center [1002, 539] width 144 height 29
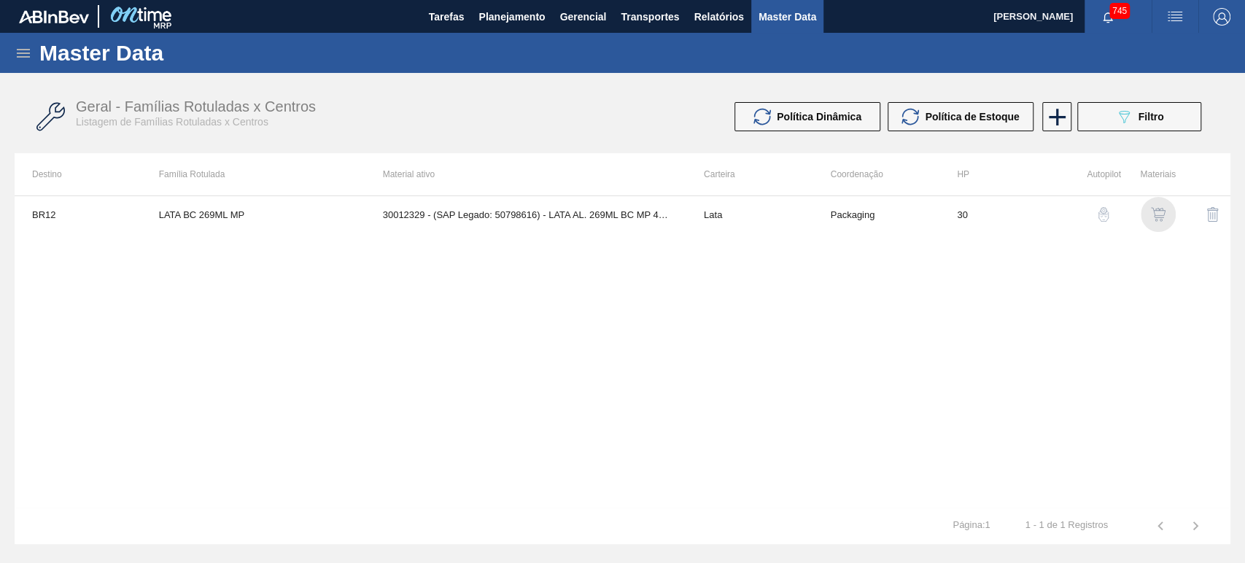
click at [1152, 211] on img "button" at bounding box center [1158, 214] width 15 height 15
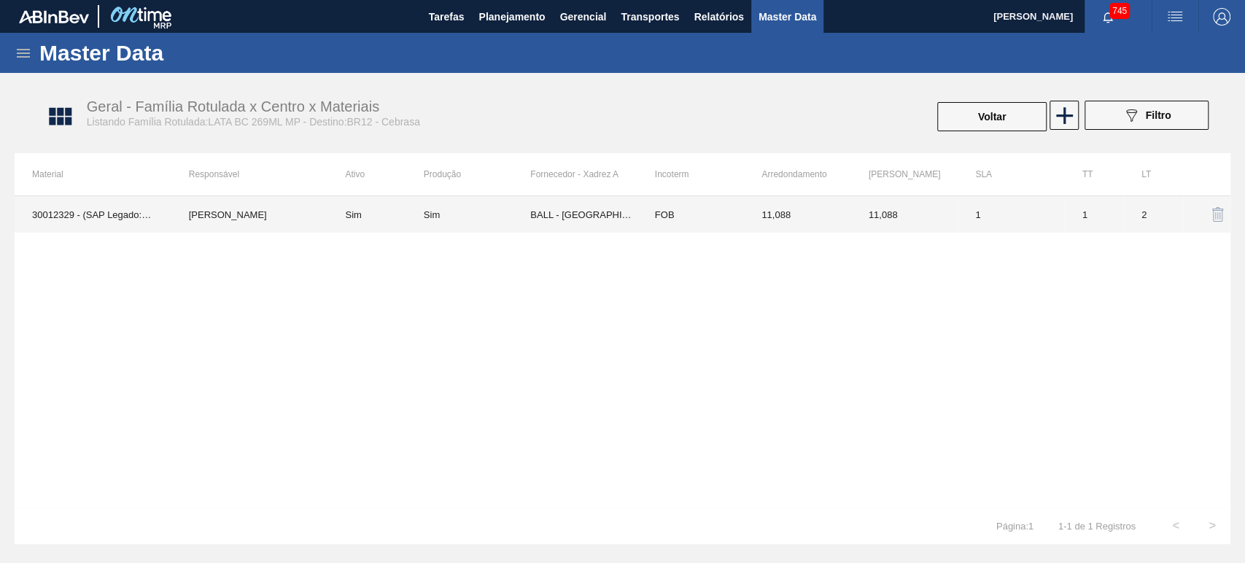
click at [536, 224] on td "BALL - RECIFE (PE)" at bounding box center [583, 214] width 107 height 36
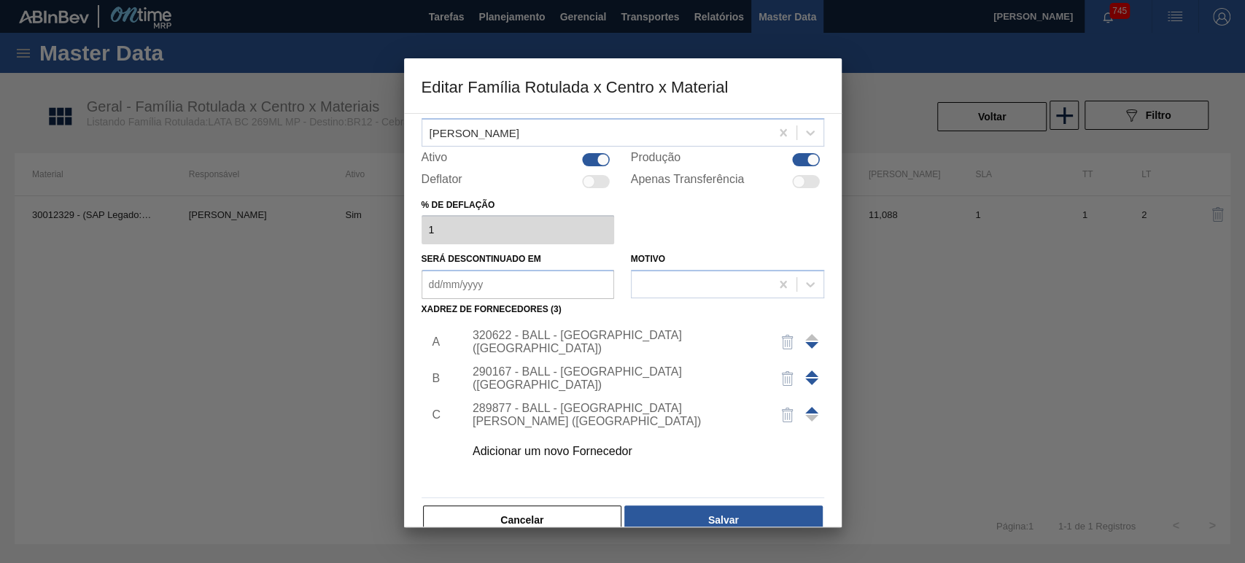
scroll to position [93, 0]
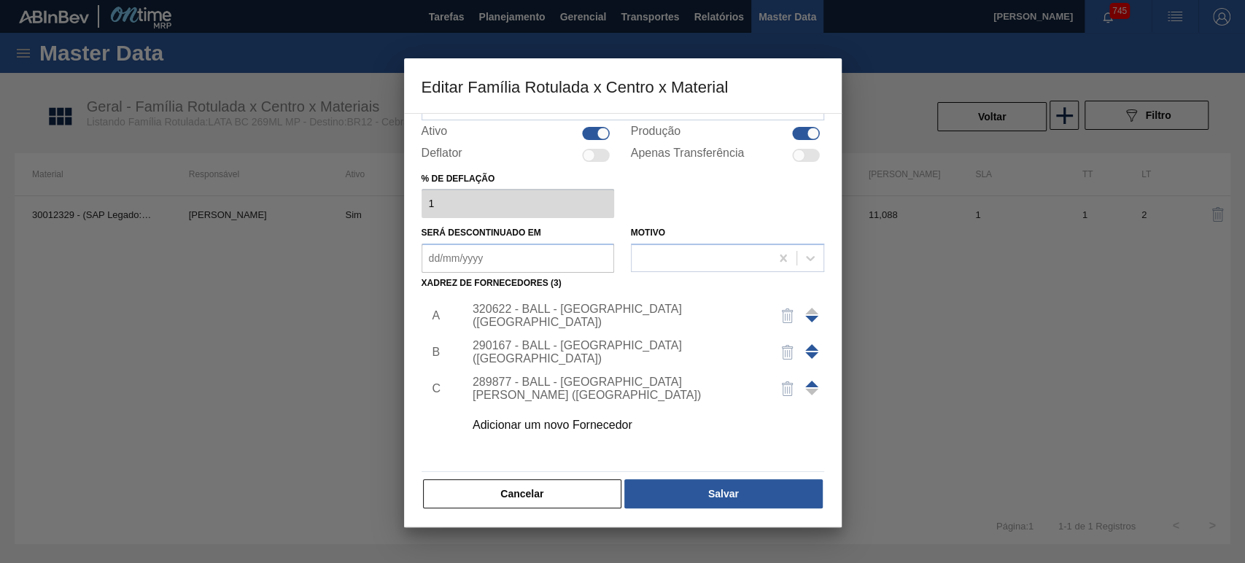
click at [584, 419] on div "Adicionar um novo Fornecedor" at bounding box center [616, 425] width 286 height 13
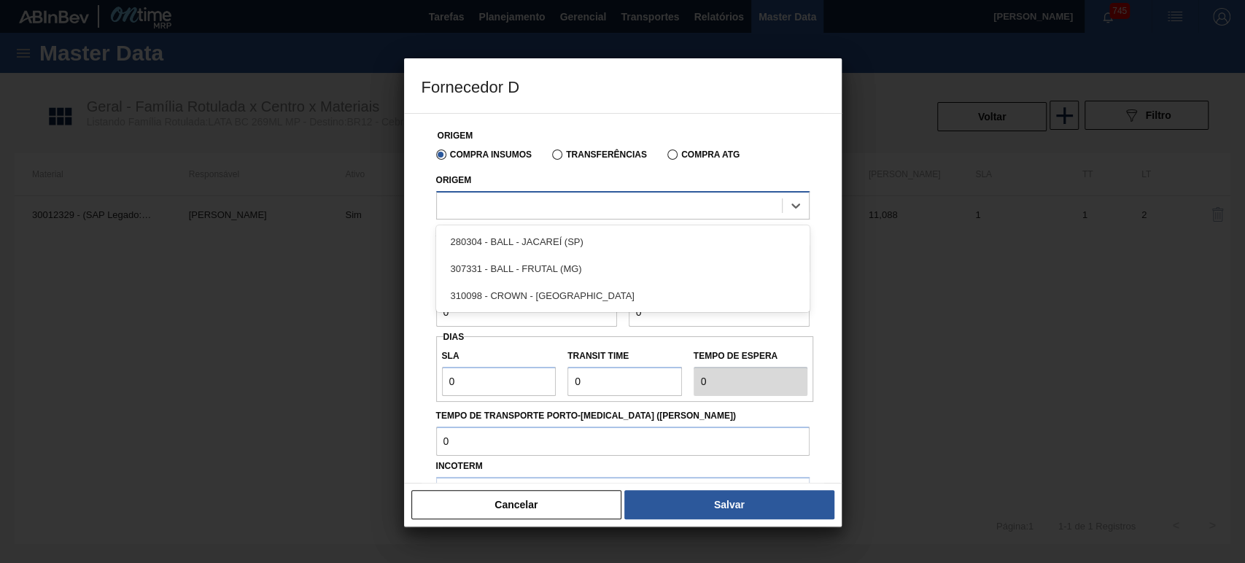
click at [549, 198] on div at bounding box center [609, 205] width 345 height 21
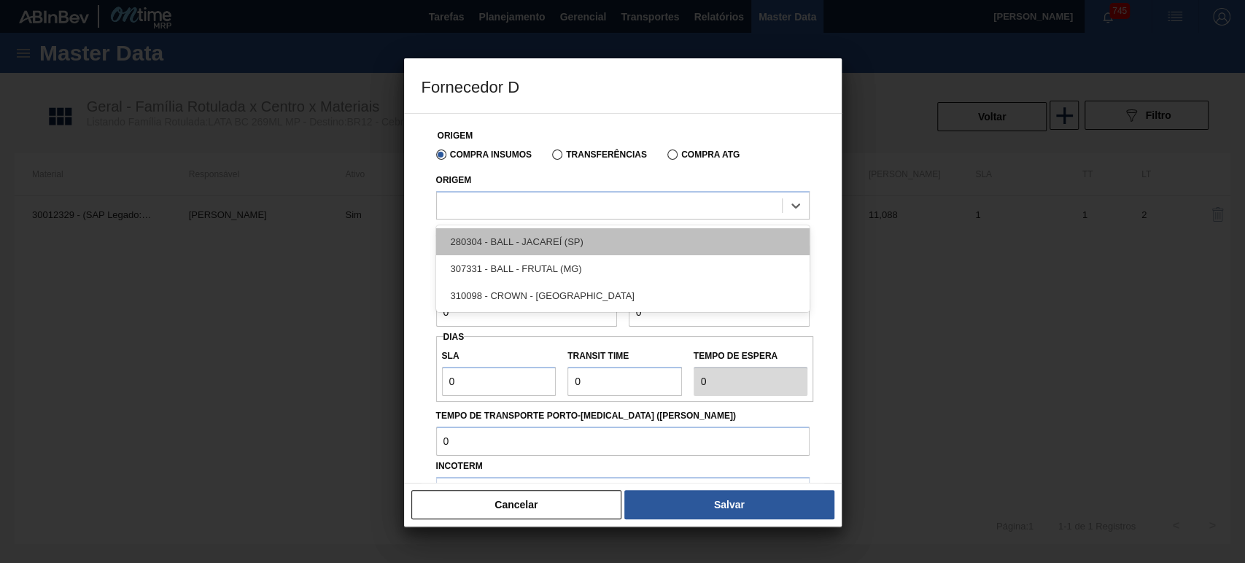
click at [554, 239] on div "280304 - BALL - JACAREÍ (SP)" at bounding box center [623, 241] width 374 height 27
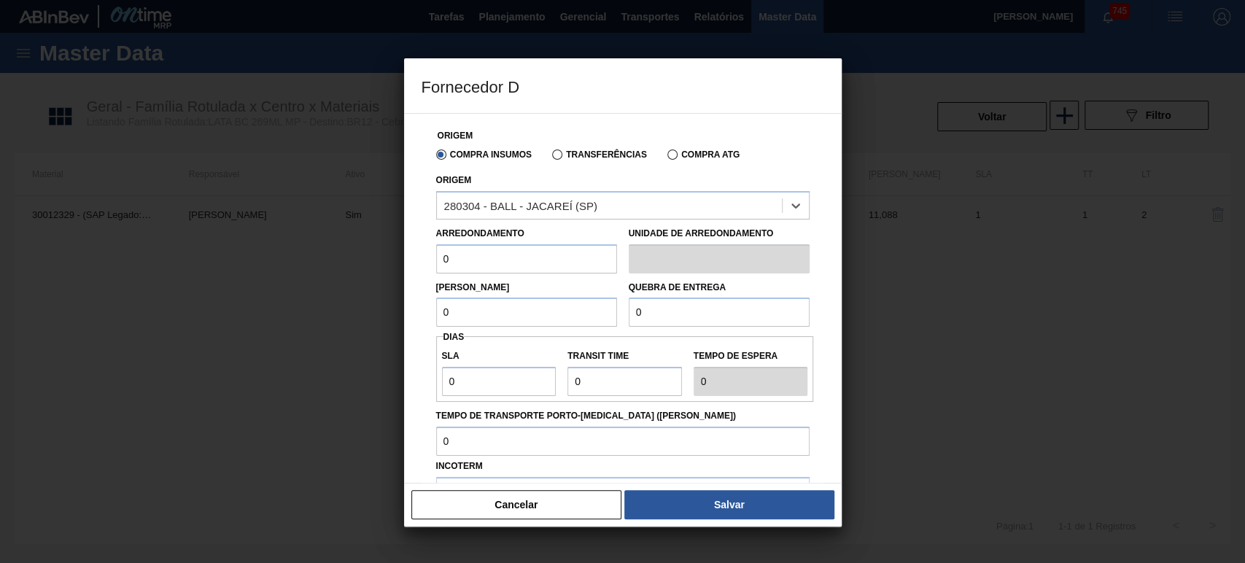
click at [505, 254] on input "0" at bounding box center [526, 258] width 181 height 29
drag, startPoint x: 532, startPoint y: 261, endPoint x: 438, endPoint y: 259, distance: 94.1
click at [355, 247] on div "Fornecedor D Origem Compra Insumos Transferências Compra ATG Origem 280304 - BA…" at bounding box center [622, 281] width 1245 height 563
type input "11,088"
drag, startPoint x: 495, startPoint y: 309, endPoint x: 390, endPoint y: 314, distance: 104.4
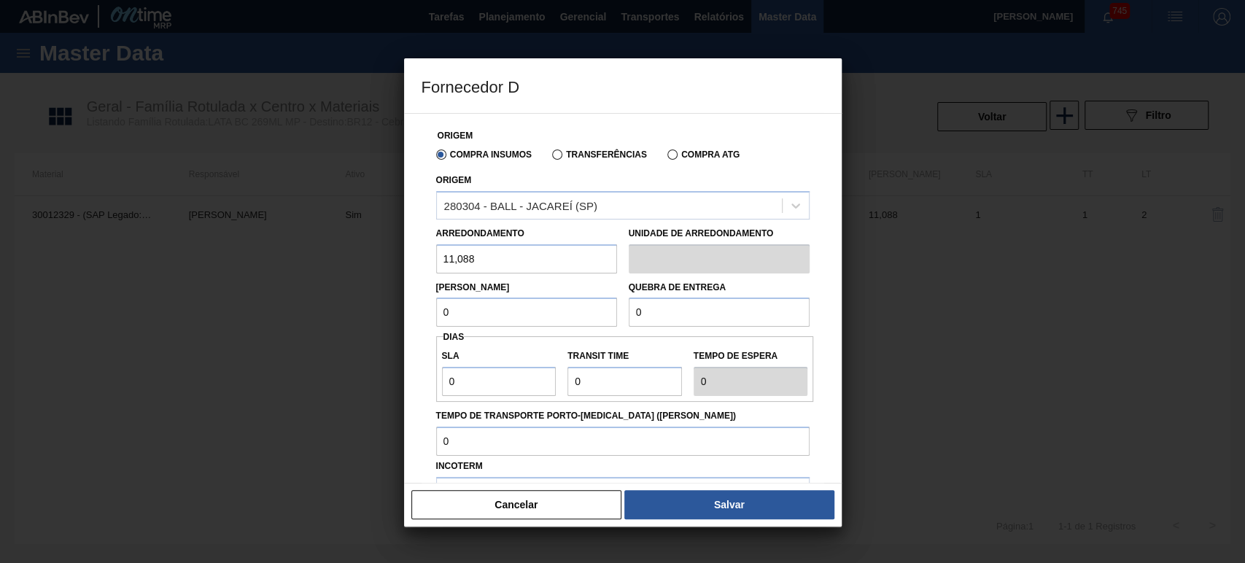
click at [394, 311] on div "Fornecedor D Origem Compra Insumos Transferências Compra ATG Origem 280304 - BA…" at bounding box center [622, 281] width 1245 height 563
type input "11,088"
drag, startPoint x: 692, startPoint y: 317, endPoint x: 571, endPoint y: 315, distance: 121.1
click at [601, 314] on div "Lote Mínimo 11,088 Quebra de entrega 0" at bounding box center [622, 301] width 385 height 54
type input "221,760"
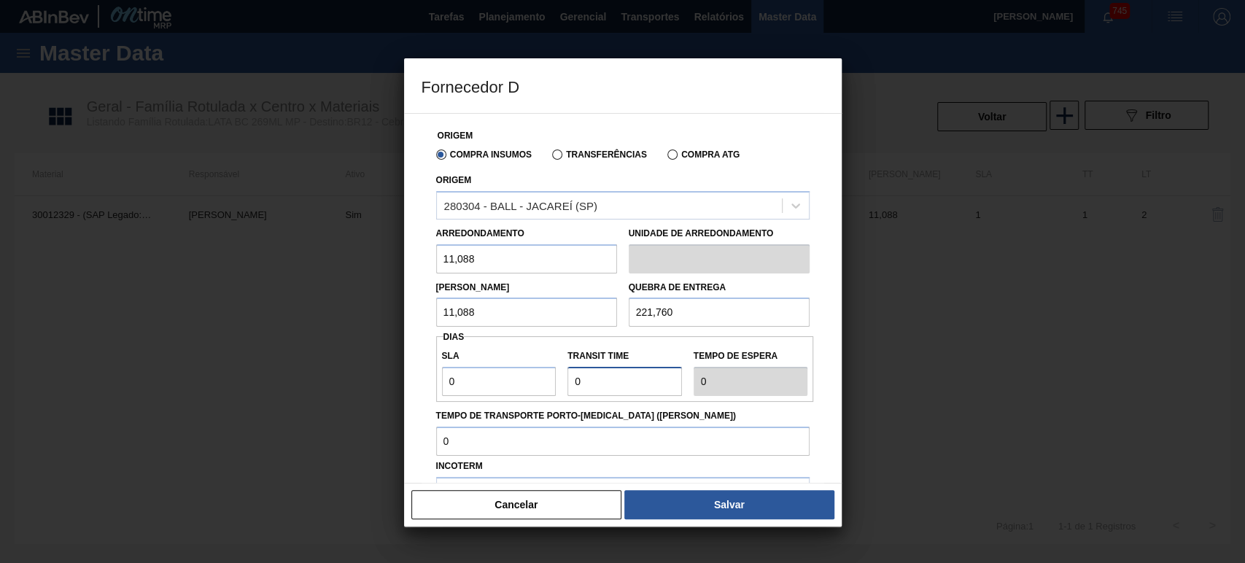
click at [641, 386] on input "Transit Time" at bounding box center [625, 381] width 115 height 29
drag, startPoint x: 622, startPoint y: 379, endPoint x: 514, endPoint y: 379, distance: 108.0
click at [519, 379] on div "SLA 0 Transit Time Tempo de espera 0" at bounding box center [625, 369] width 378 height 54
type input "3"
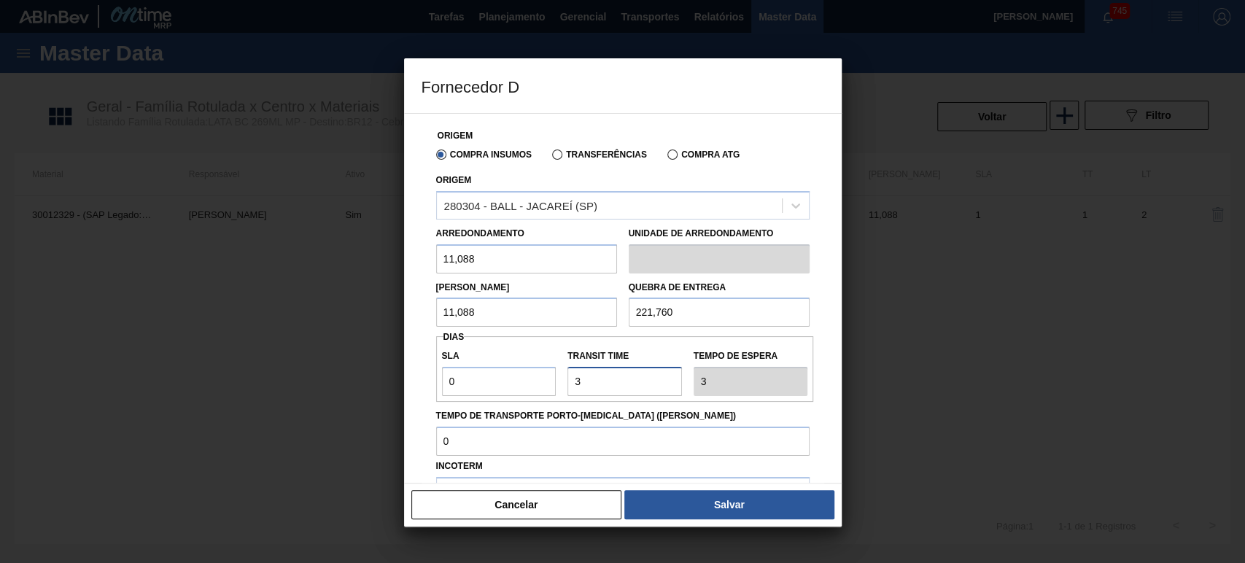
type input "3"
click at [611, 422] on label "Tempo de Transporte Porto-Doca (dias)" at bounding box center [623, 416] width 374 height 21
click at [611, 427] on input "Tempo de Transporte Porto-Doca (dias)" at bounding box center [623, 441] width 374 height 29
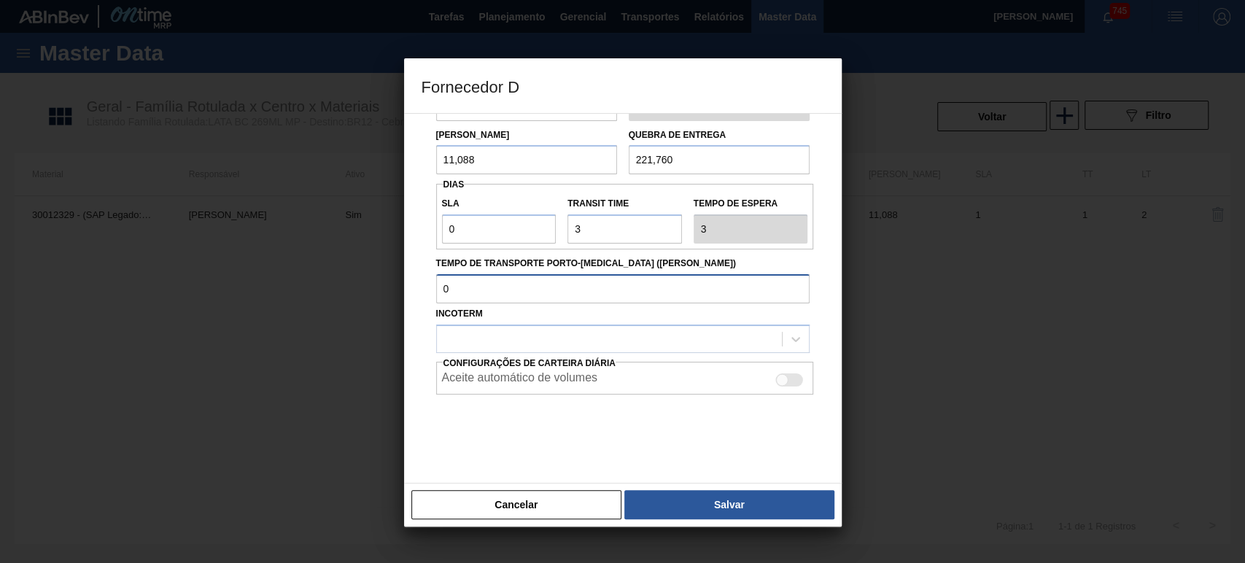
scroll to position [155, 0]
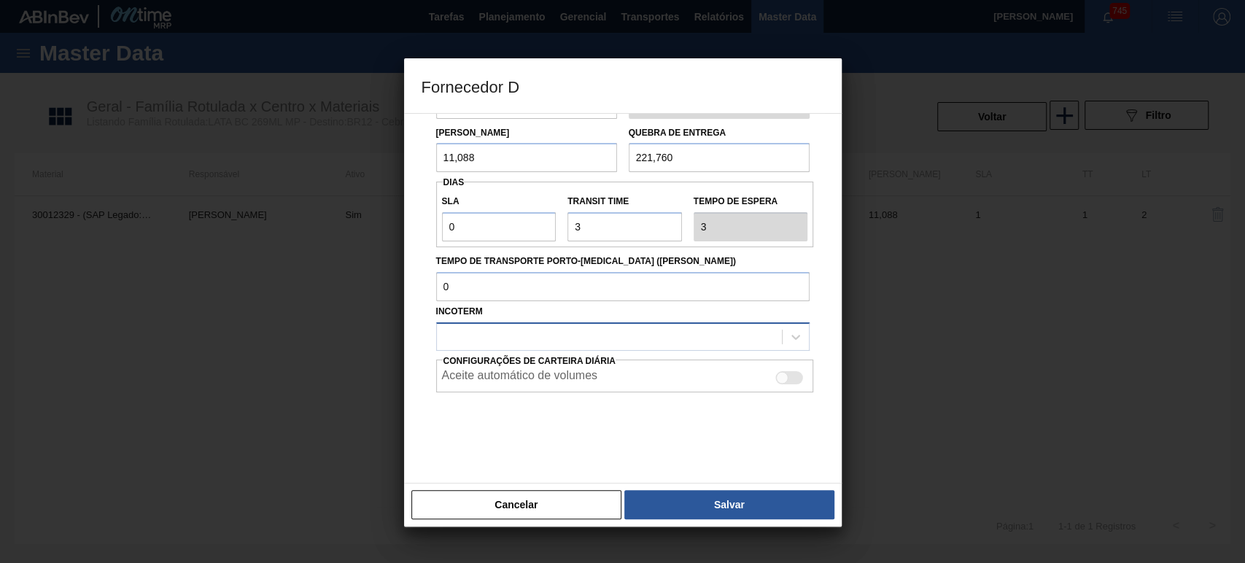
click at [537, 344] on div at bounding box center [609, 336] width 345 height 21
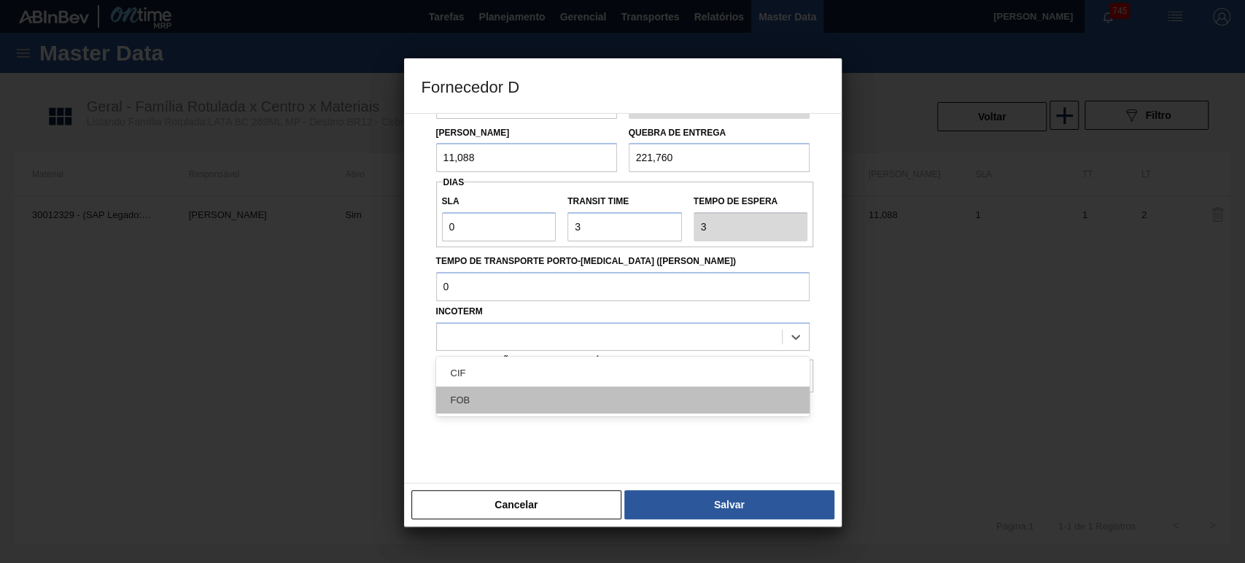
click at [501, 400] on div "FOB" at bounding box center [623, 400] width 374 height 27
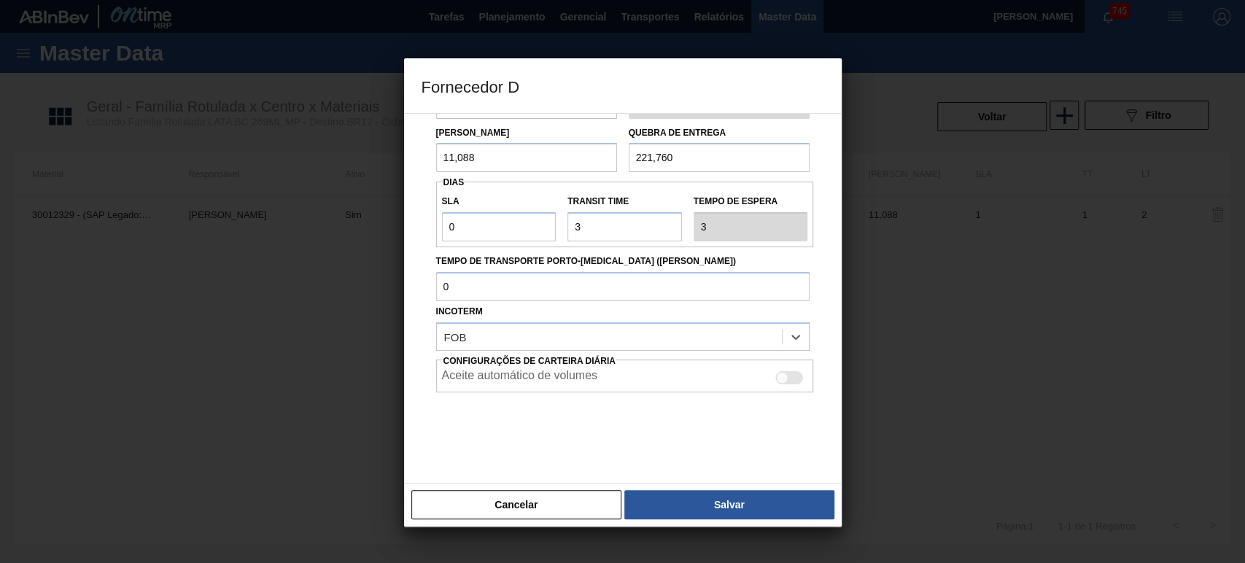
click at [755, 394] on div at bounding box center [623, 429] width 374 height 73
click at [782, 379] on div at bounding box center [782, 378] width 12 height 12
checkbox input "true"
click at [741, 509] on button "Salvar" at bounding box center [729, 504] width 209 height 29
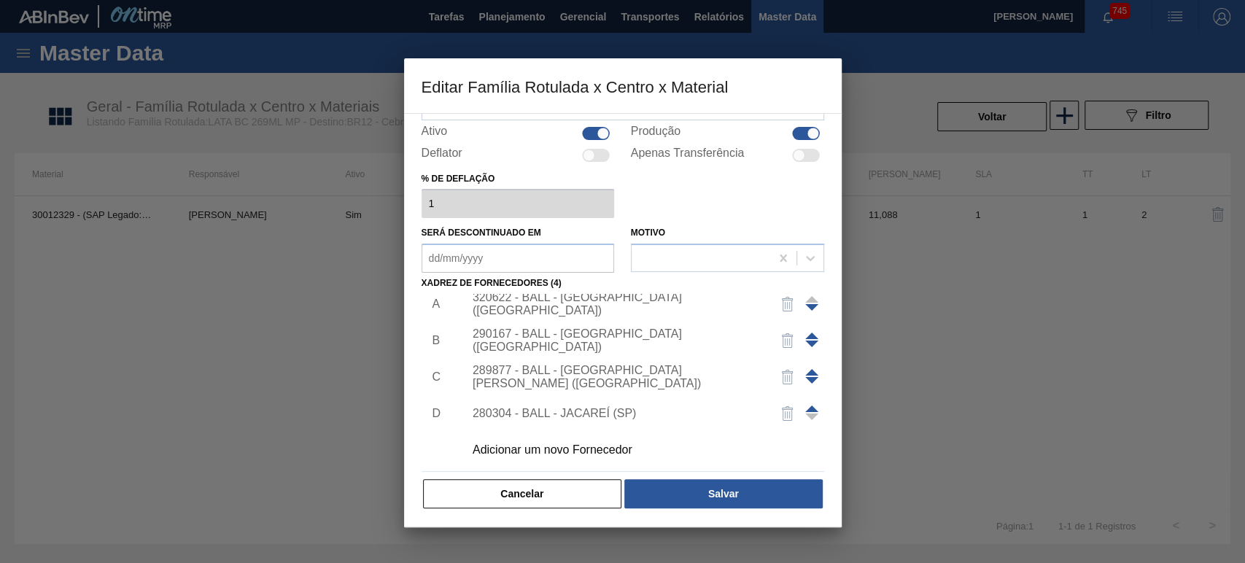
scroll to position [15, 0]
click at [712, 487] on button "Salvar" at bounding box center [724, 493] width 198 height 29
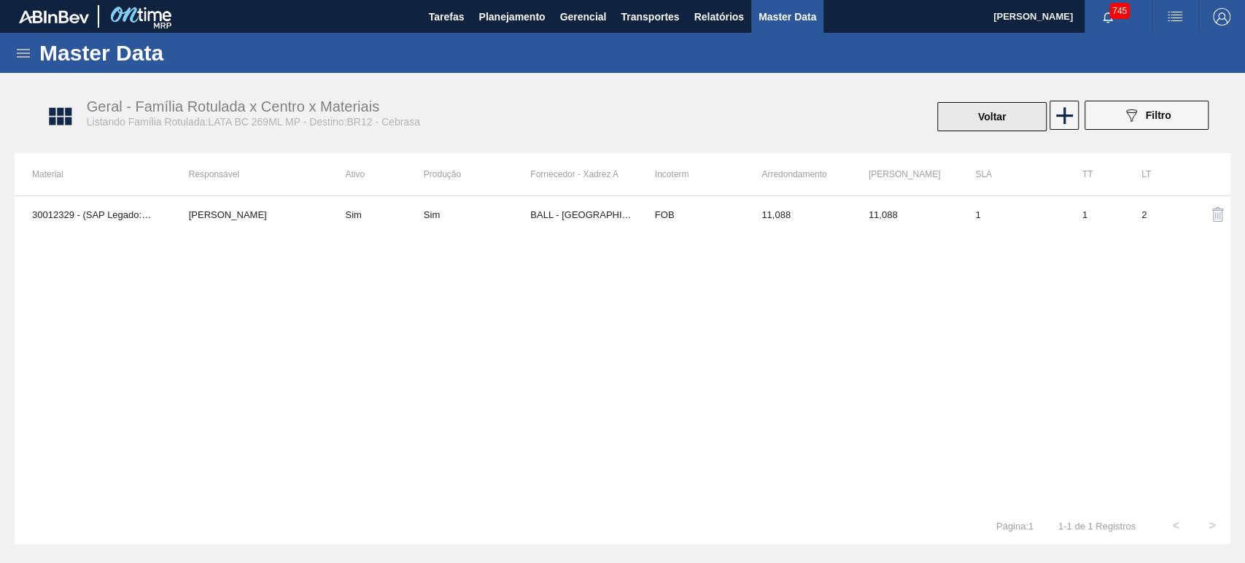
click at [1008, 118] on button "Voltar" at bounding box center [991, 116] width 109 height 29
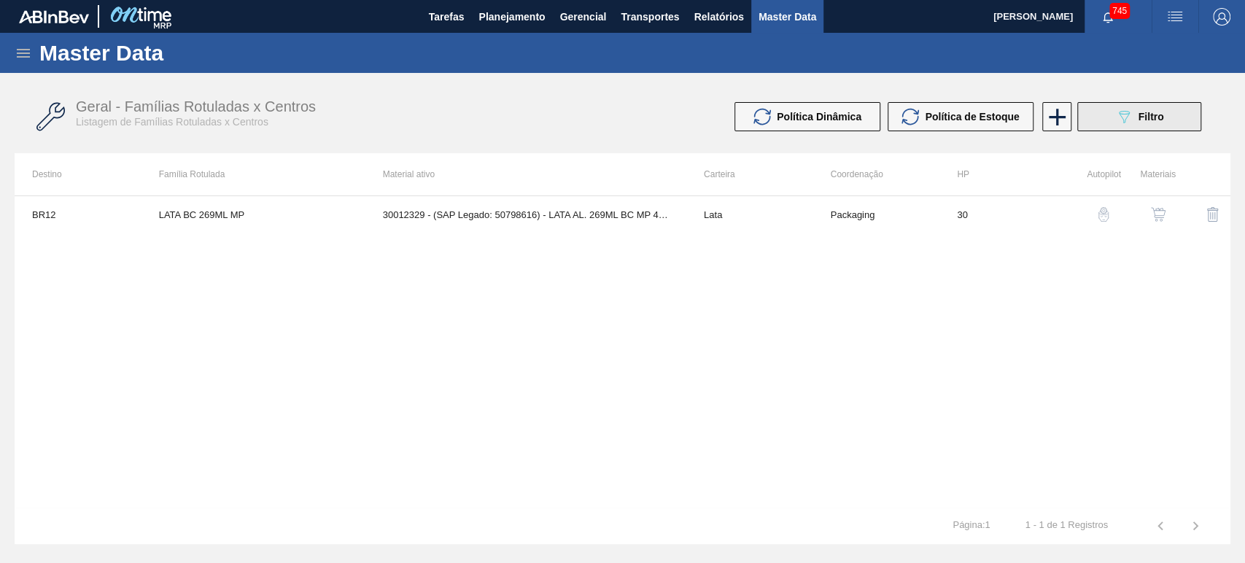
click at [1109, 127] on button "089F7B8B-B2A5-4AFE-B5C0-19BA573D28AC Filtro" at bounding box center [1140, 116] width 124 height 29
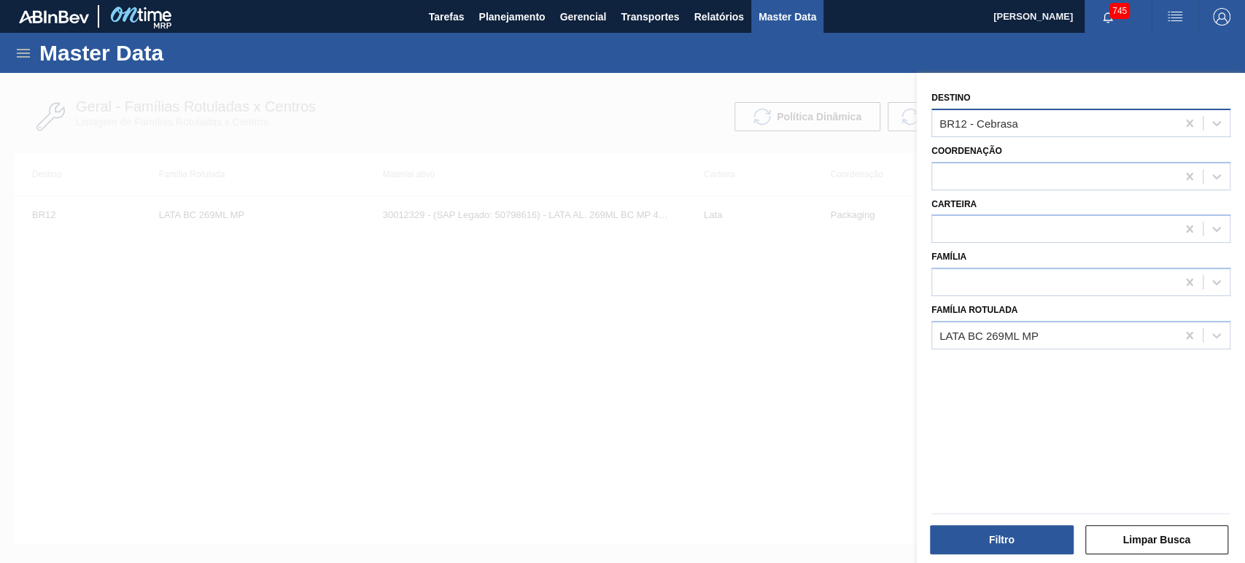
click at [1037, 123] on div "BR12 - Cebrasa" at bounding box center [1054, 122] width 244 height 21
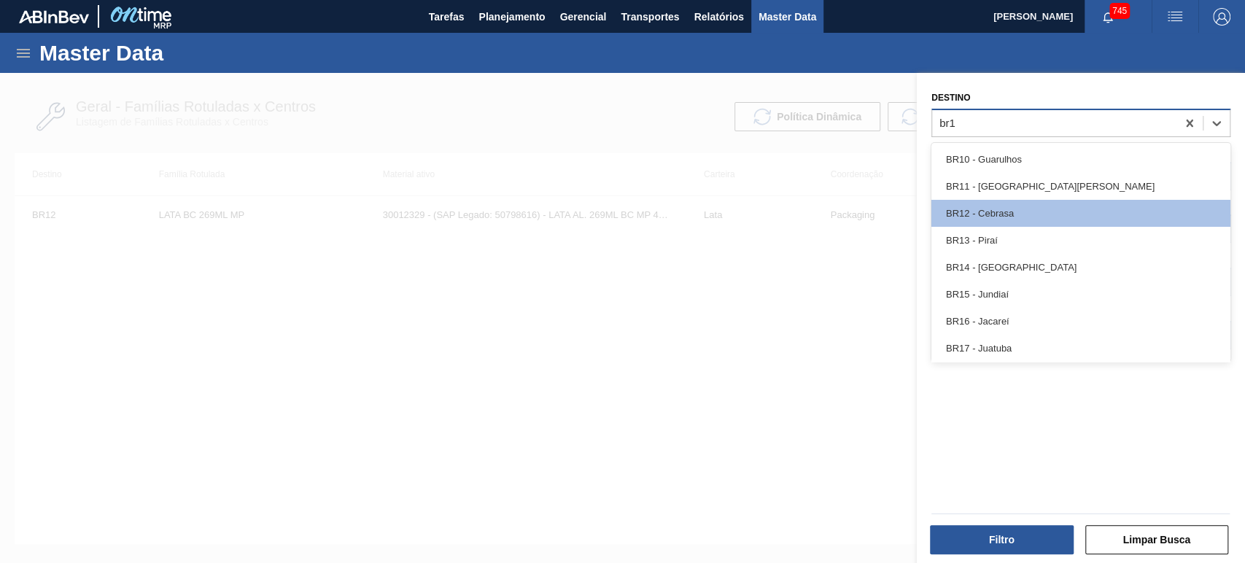
type input "br13"
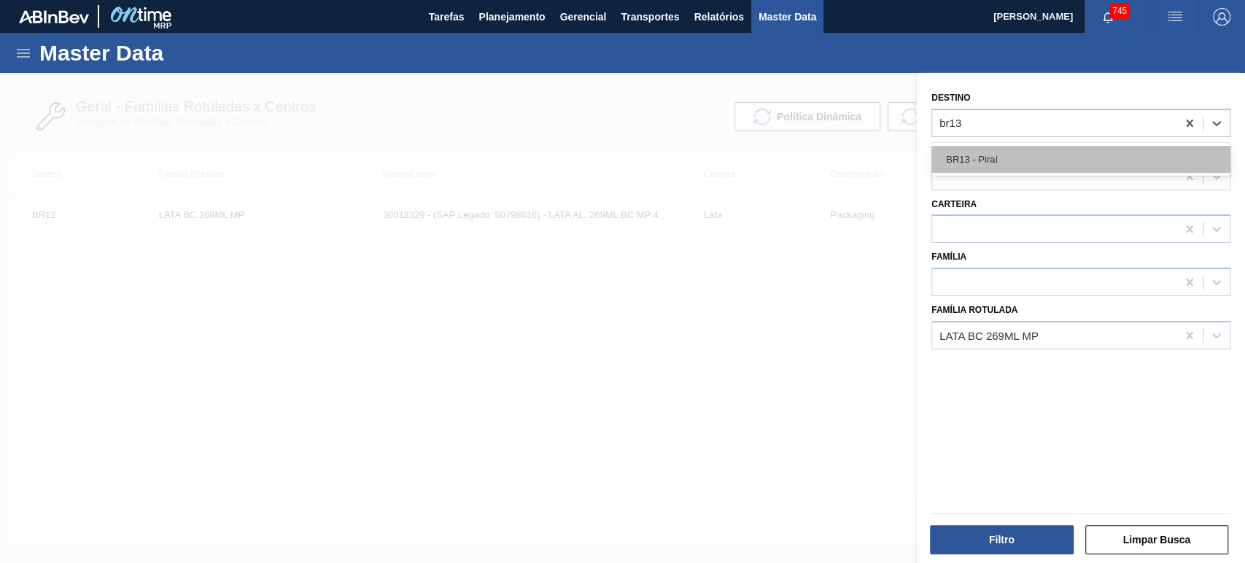
click at [1040, 156] on div "BR13 - Piraí" at bounding box center [1081, 159] width 299 height 27
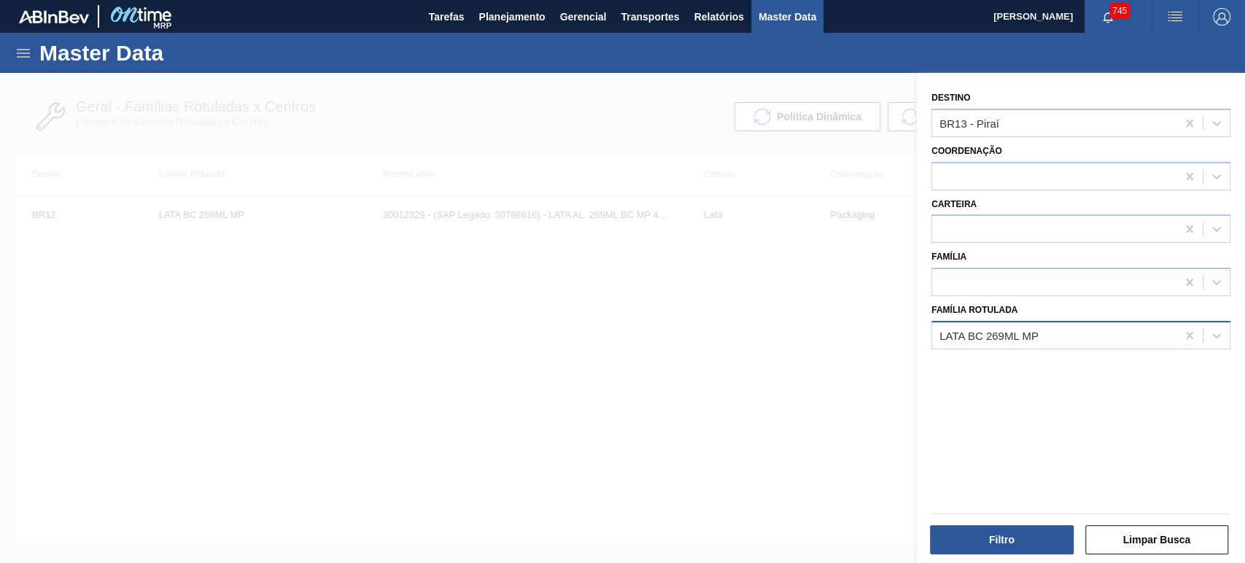
click at [1010, 320] on div "Família Rotulada LATA BC 269ML MP" at bounding box center [1081, 325] width 299 height 50
drag, startPoint x: 1037, startPoint y: 314, endPoint x: 1045, endPoint y: 336, distance: 22.6
click at [1037, 315] on div "Família Rotulada LATA BC 269ML MP" at bounding box center [1081, 325] width 299 height 50
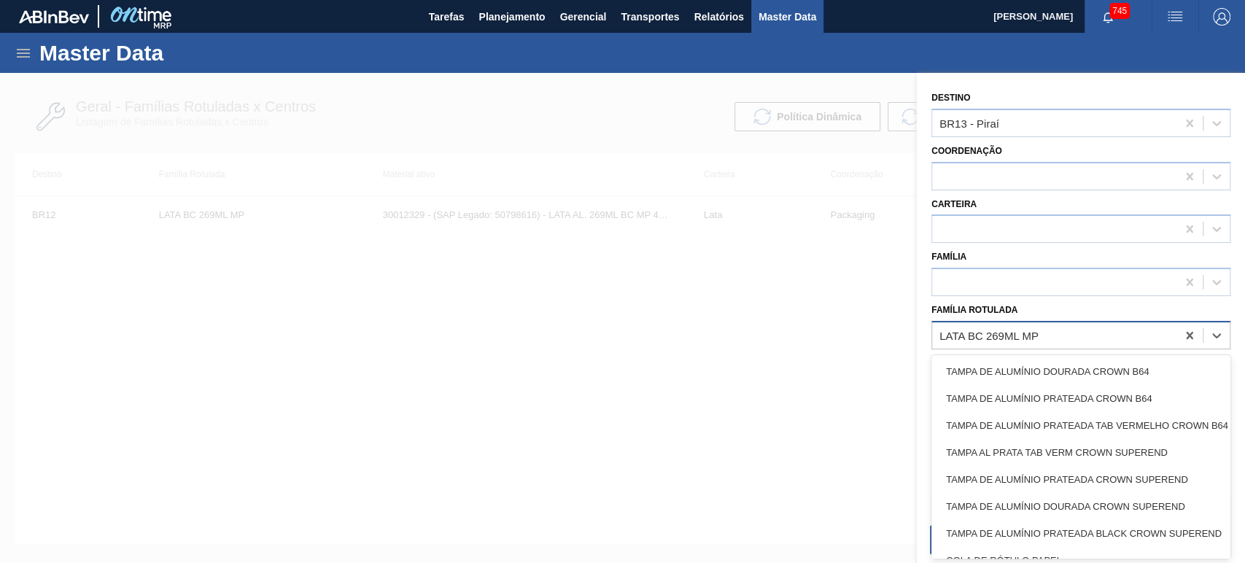
click at [1051, 343] on div "LATA BC 269ML MP" at bounding box center [1054, 335] width 244 height 21
click at [1057, 337] on div "LATA BC 269ML MP" at bounding box center [1054, 335] width 244 height 21
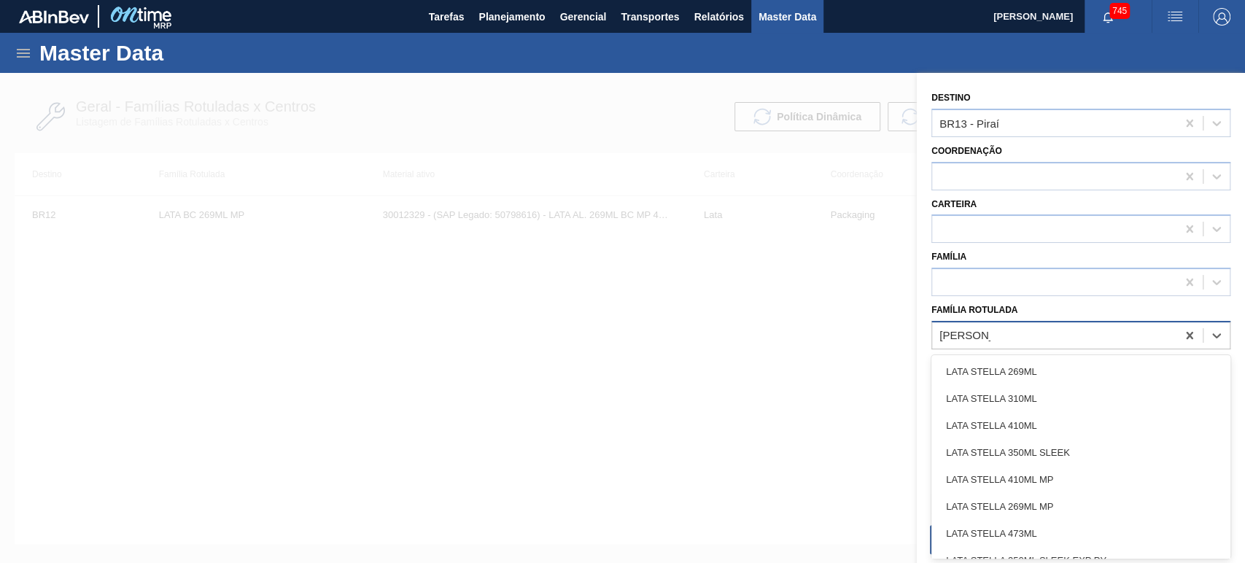
type Rotulada "lata stella 4"
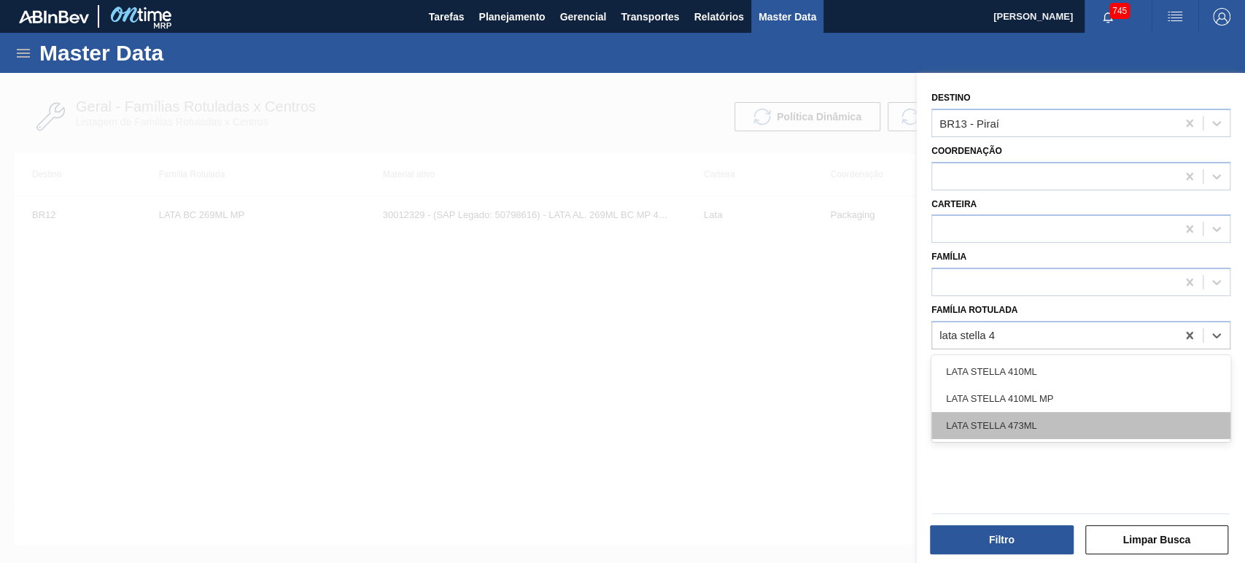
click at [1048, 422] on div "LATA STELLA 473ML" at bounding box center [1081, 425] width 299 height 27
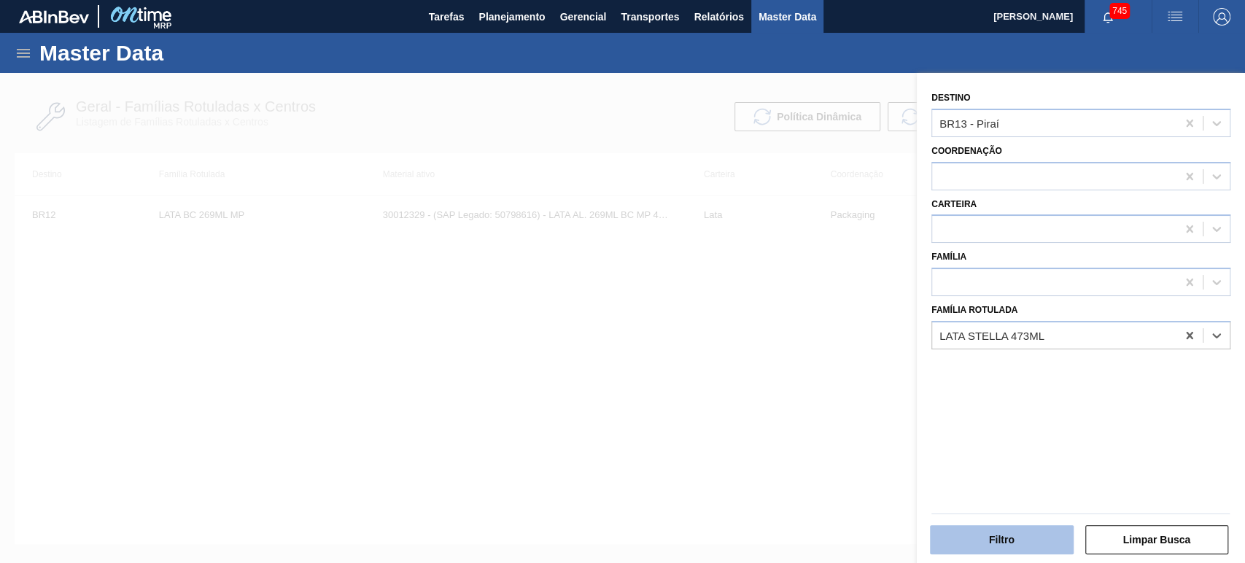
click at [1016, 530] on button "Filtro" at bounding box center [1002, 539] width 144 height 29
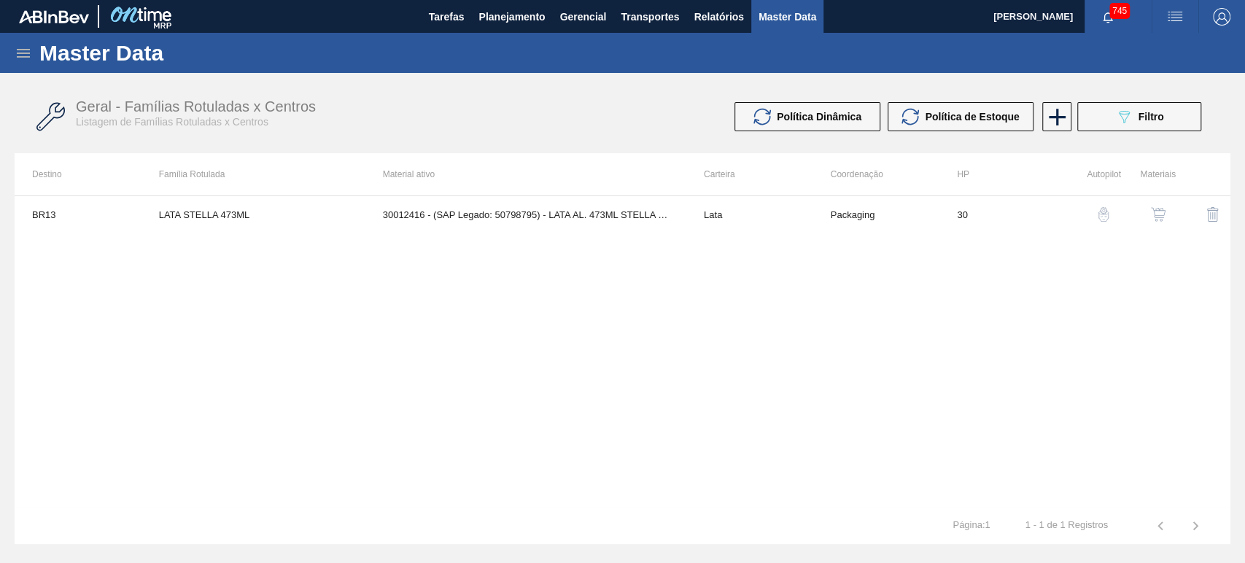
click at [1159, 214] on img "button" at bounding box center [1158, 214] width 15 height 15
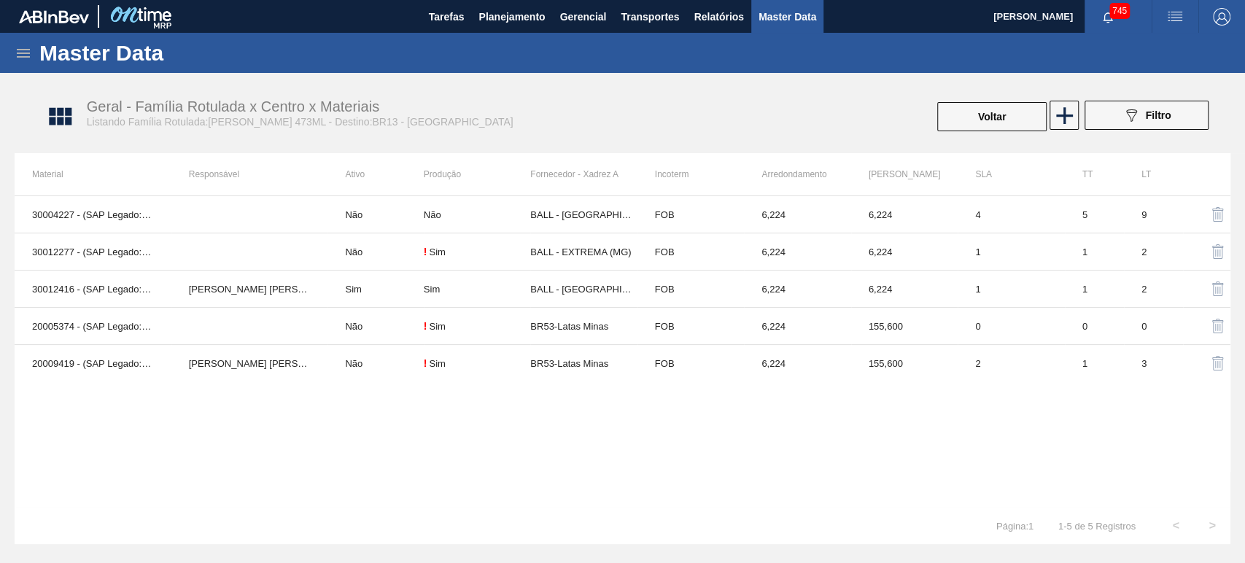
click at [1080, 113] on div "089F7B8B-B2A5-4AFE-B5C0-19BA573D28AC Filtro" at bounding box center [1147, 117] width 139 height 32
click at [1072, 115] on icon at bounding box center [1064, 115] width 17 height 17
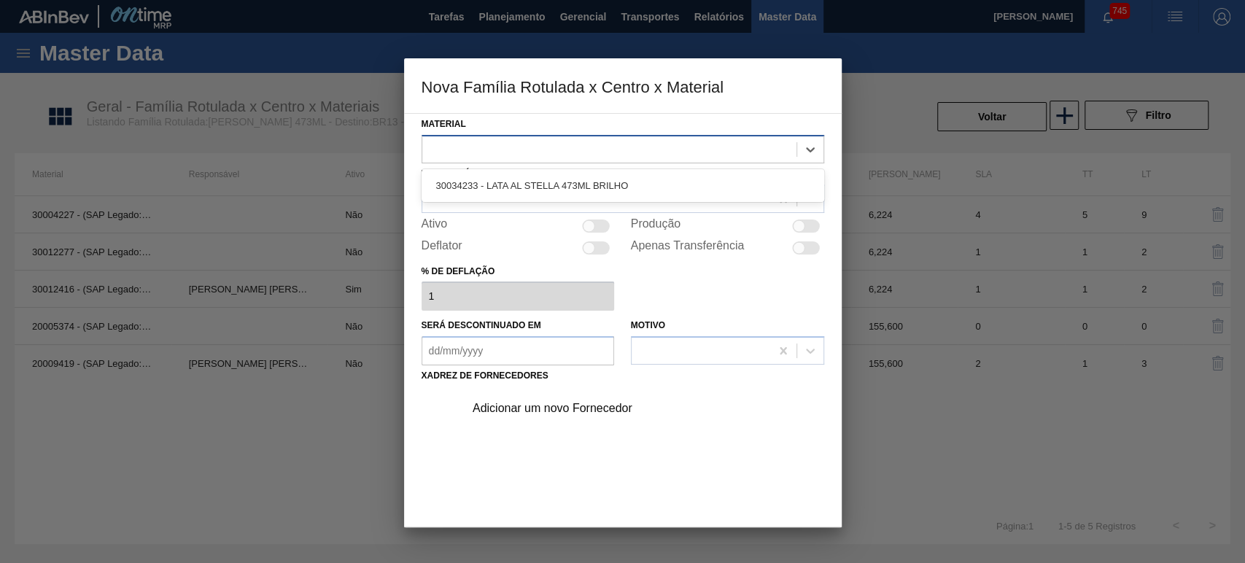
click at [650, 142] on div at bounding box center [609, 149] width 374 height 21
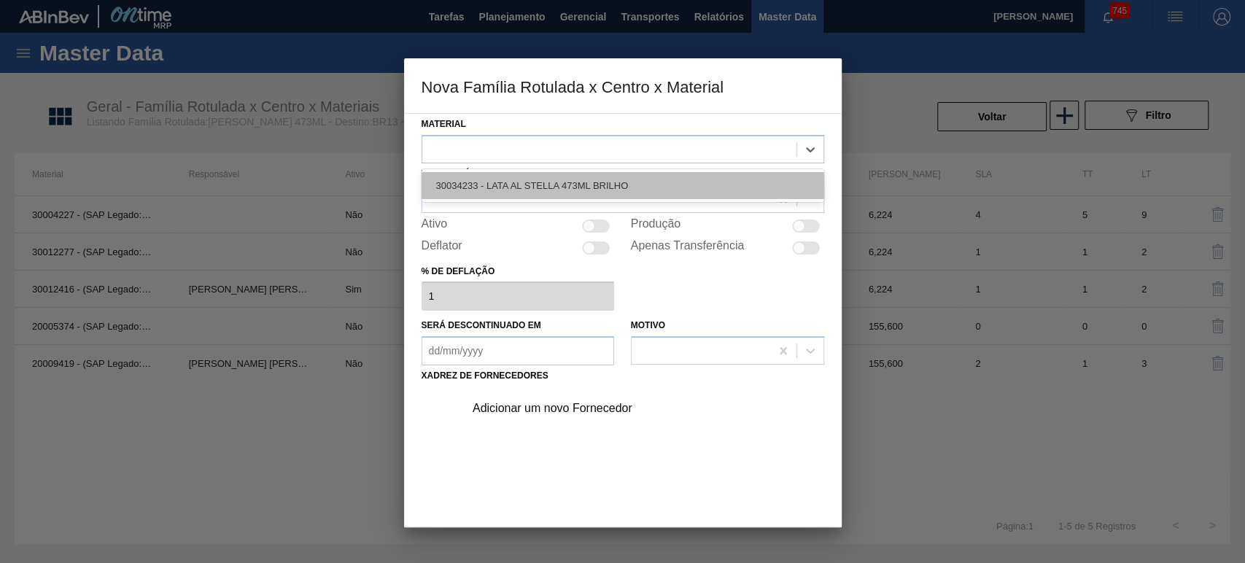
click at [560, 185] on div "30034233 - LATA AL STELLA 473ML BRILHO" at bounding box center [623, 185] width 403 height 27
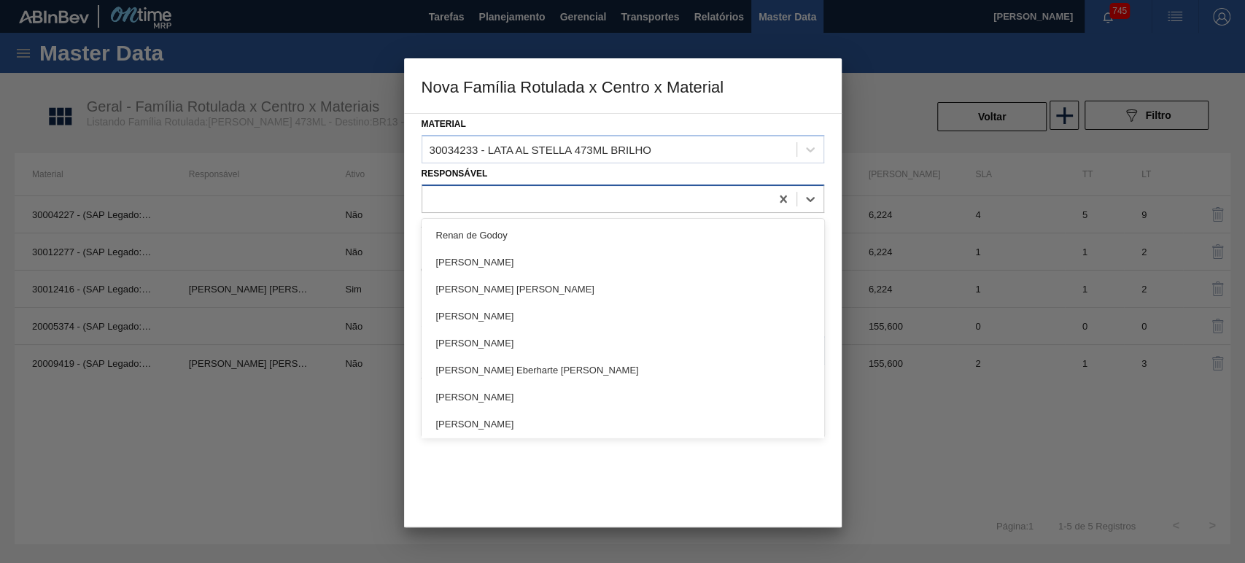
click at [531, 193] on div at bounding box center [596, 198] width 348 height 21
type input "igor"
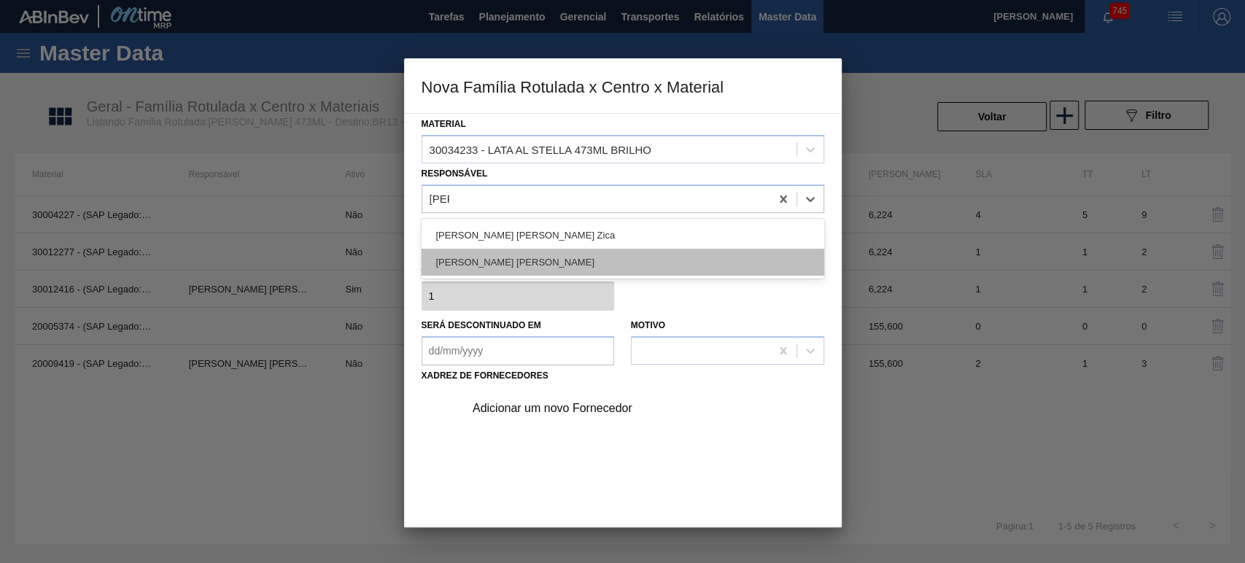
click at [541, 264] on div "IGOR FERREIRA MOURA" at bounding box center [623, 262] width 403 height 27
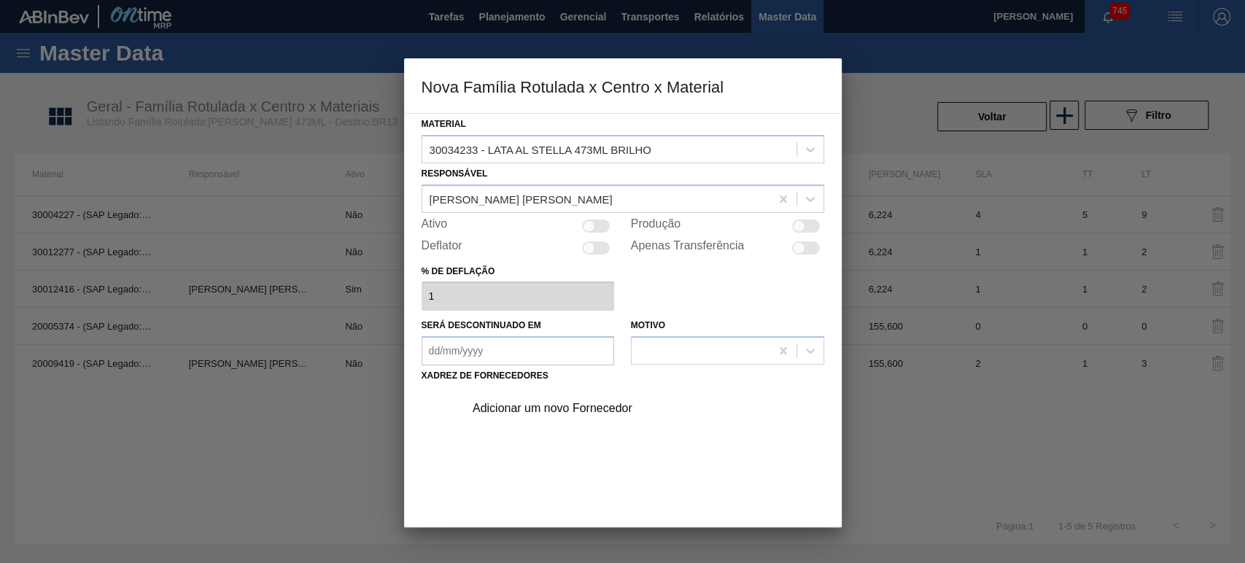
click at [806, 222] on div at bounding box center [806, 226] width 28 height 13
checkbox input "true"
click at [549, 412] on div "Adicionar um novo Fornecedor" at bounding box center [616, 408] width 286 height 13
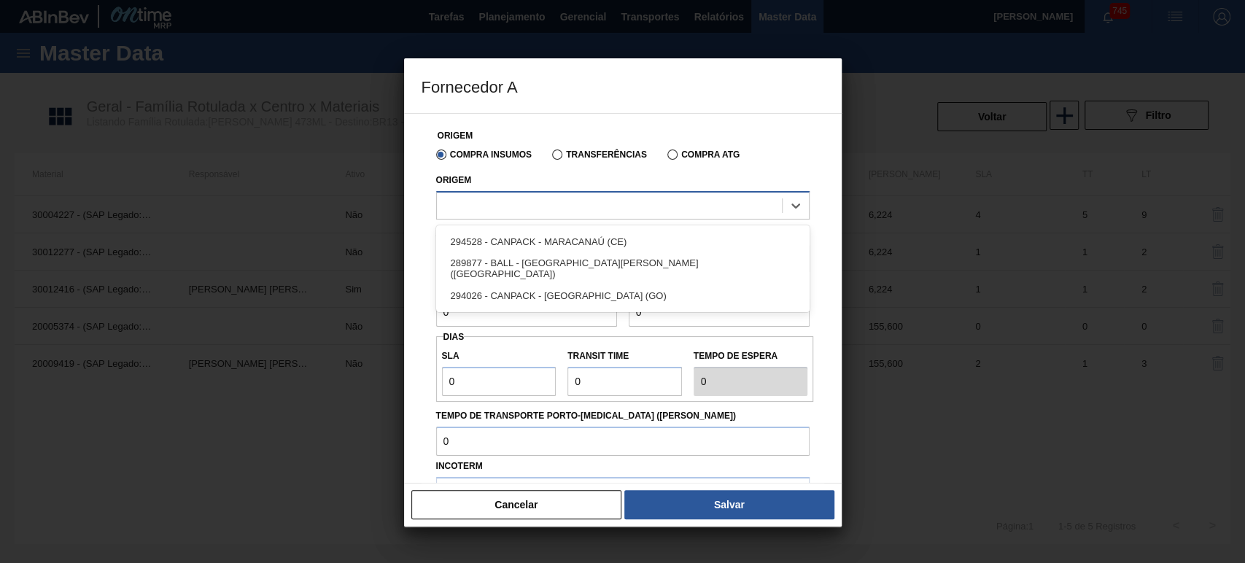
click at [554, 209] on div at bounding box center [609, 205] width 345 height 21
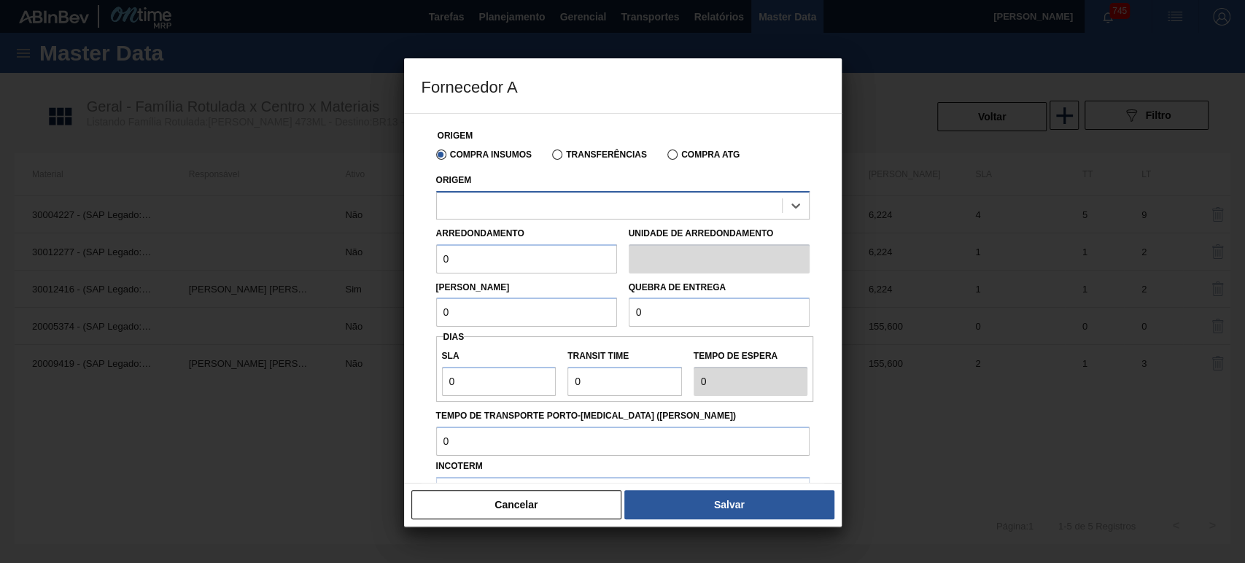
click at [511, 201] on div at bounding box center [609, 205] width 345 height 21
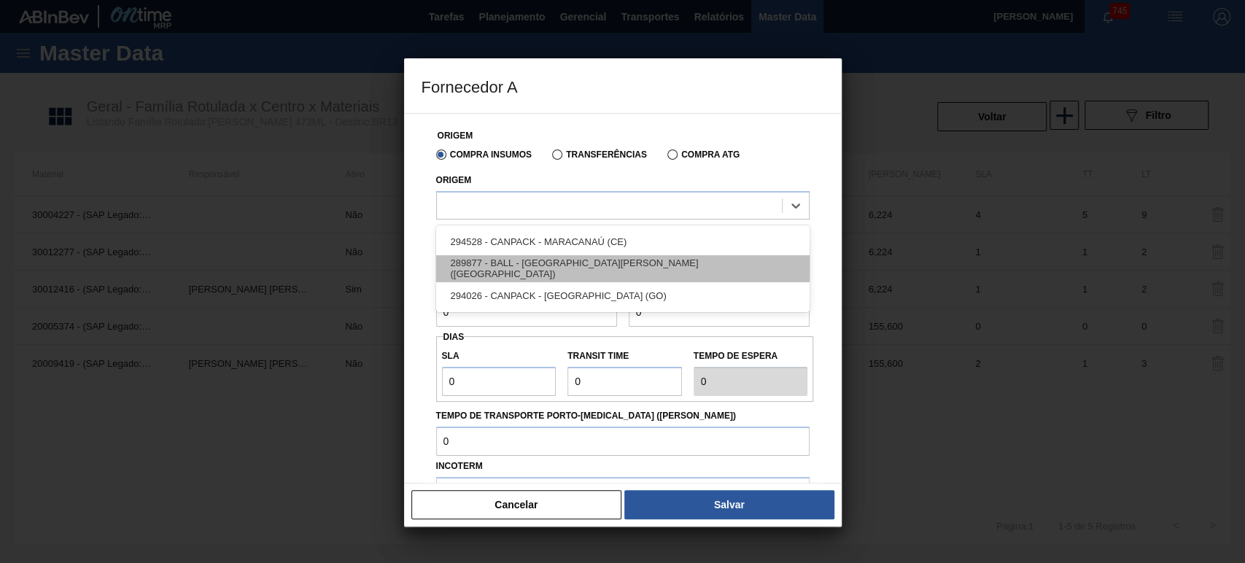
click at [599, 279] on div "289877 - BALL - TRÊS RIOS (RJ)" at bounding box center [623, 268] width 374 height 27
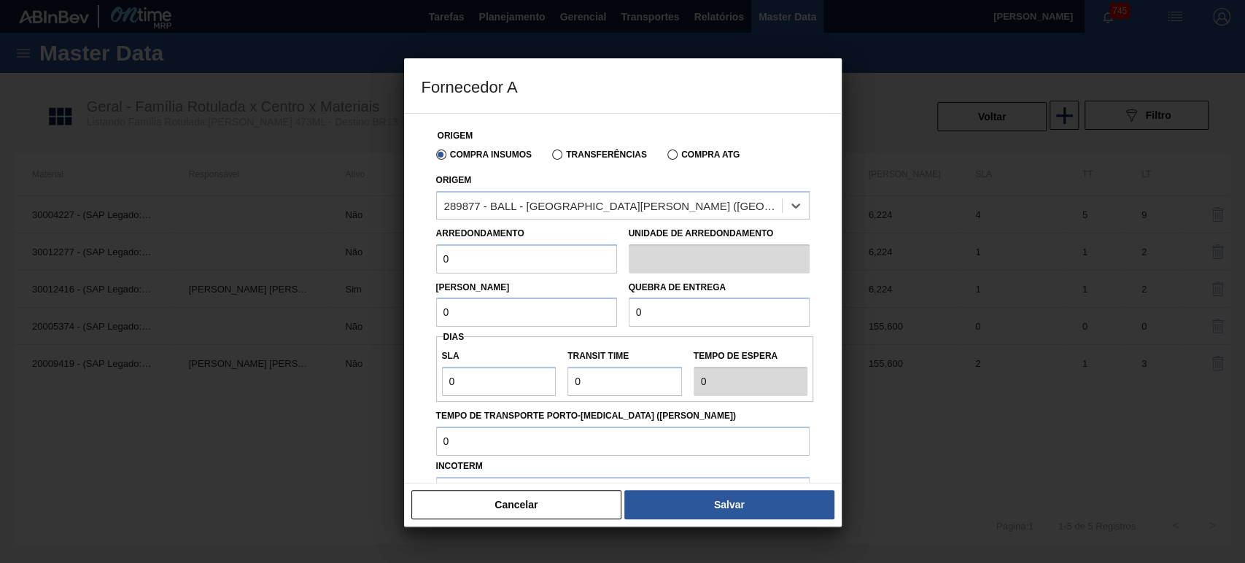
click at [580, 261] on input "0" at bounding box center [526, 258] width 181 height 29
drag, startPoint x: 538, startPoint y: 260, endPoint x: 379, endPoint y: 258, distance: 159.1
click at [360, 259] on div "Fornecedor A Origem Compra Insumos Transferências Compra ATG Origem 289877 - BA…" at bounding box center [622, 281] width 1245 height 563
type input "6,224"
drag, startPoint x: 487, startPoint y: 305, endPoint x: 395, endPoint y: 305, distance: 91.2
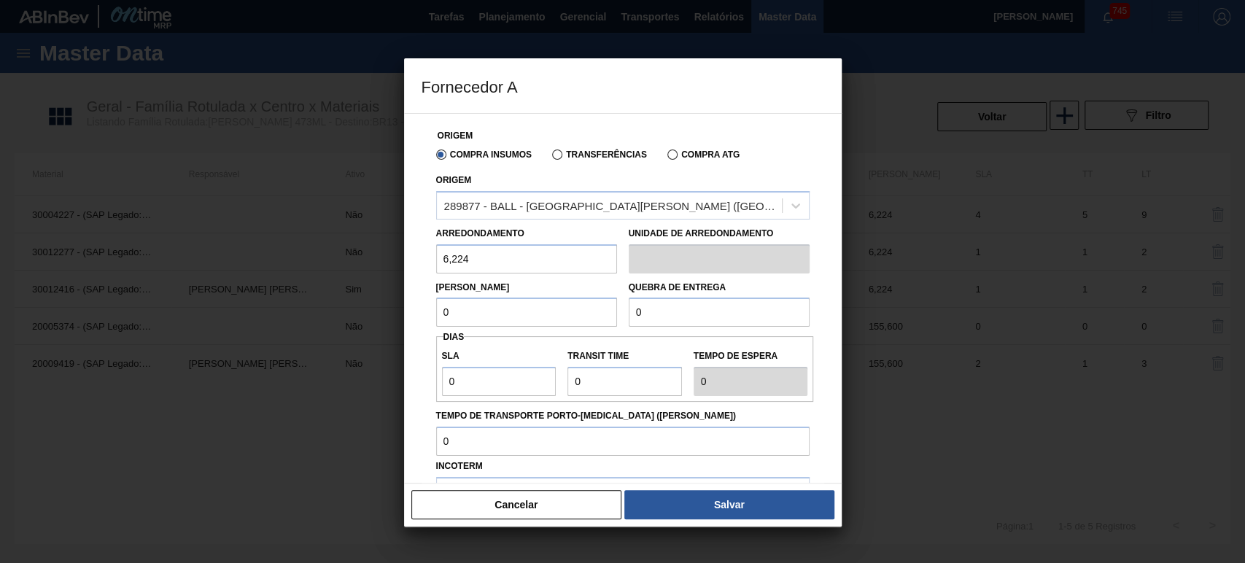
click at [347, 297] on div "Fornecedor A Origem Compra Insumos Transferências Compra ATG Origem 289877 - BA…" at bounding box center [622, 281] width 1245 height 563
type input "6,224"
click at [695, 318] on input "0" at bounding box center [719, 312] width 181 height 29
drag, startPoint x: 706, startPoint y: 314, endPoint x: 562, endPoint y: 317, distance: 144.5
click at [568, 316] on div "Lote Mínimo 6,224 Quebra de entrega 0" at bounding box center [622, 301] width 385 height 54
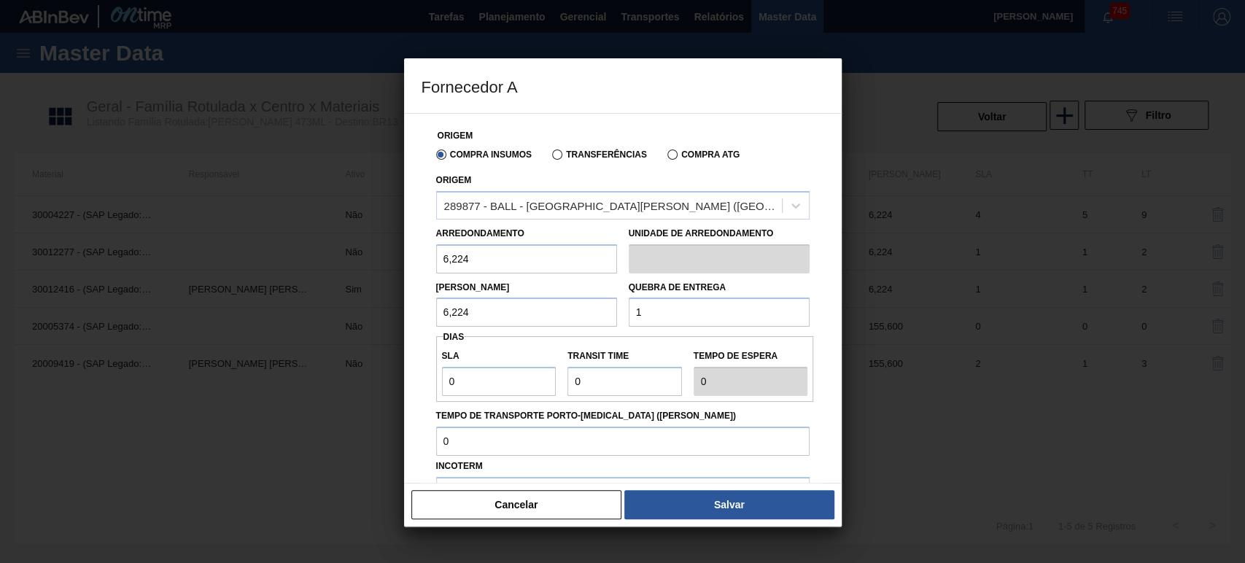
type input "155,6"
drag, startPoint x: 506, startPoint y: 384, endPoint x: 448, endPoint y: 375, distance: 59.0
click at [425, 381] on div "Origem Compra Insumos Transferências Compra ATG Origem 289877 - BALL - TRÊS RIO…" at bounding box center [623, 346] width 403 height 465
click at [632, 384] on input "Transit Time" at bounding box center [625, 381] width 115 height 29
drag, startPoint x: 641, startPoint y: 382, endPoint x: 507, endPoint y: 376, distance: 133.6
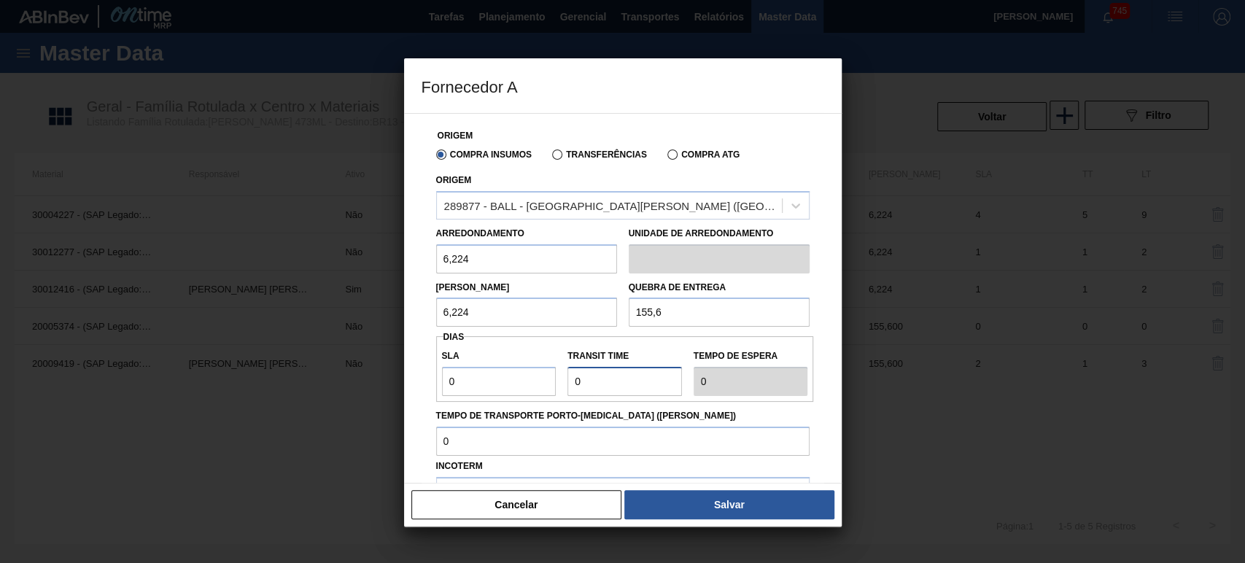
click at [511, 377] on div "SLA 0 Transit Time Tempo de espera 0" at bounding box center [625, 369] width 378 height 54
type input "3"
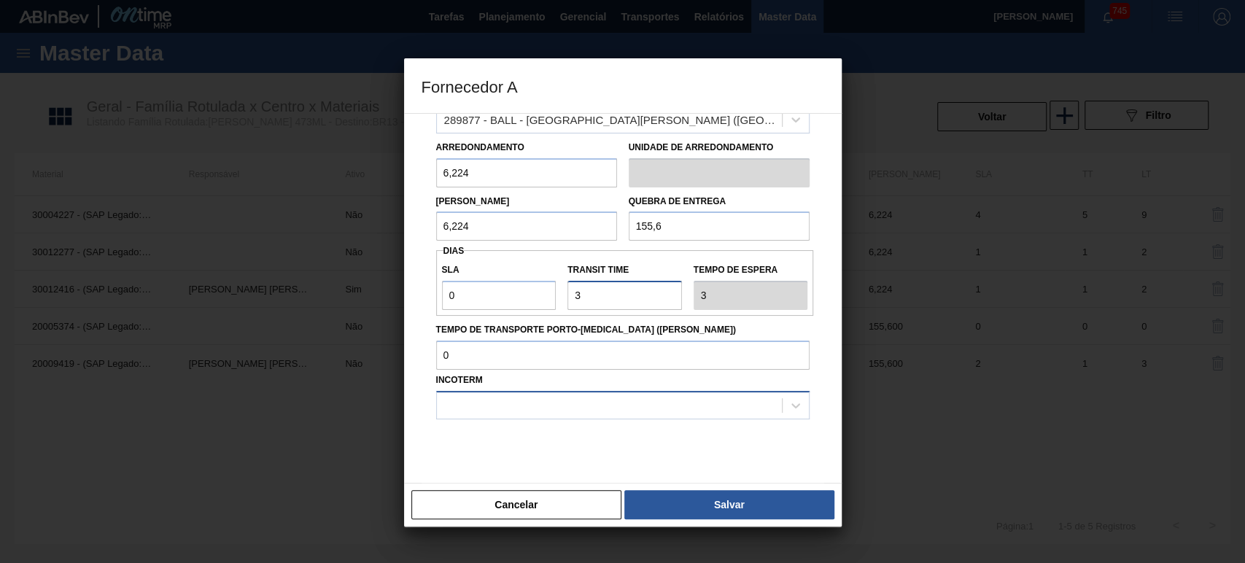
scroll to position [112, 0]
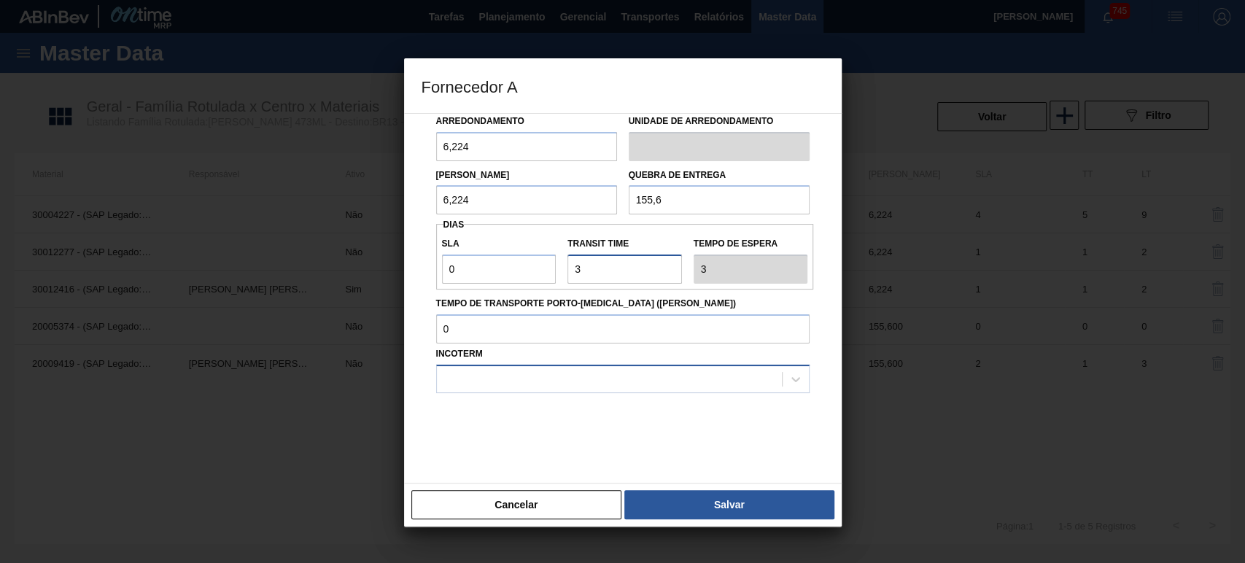
type input "3"
click at [591, 366] on div at bounding box center [623, 379] width 374 height 28
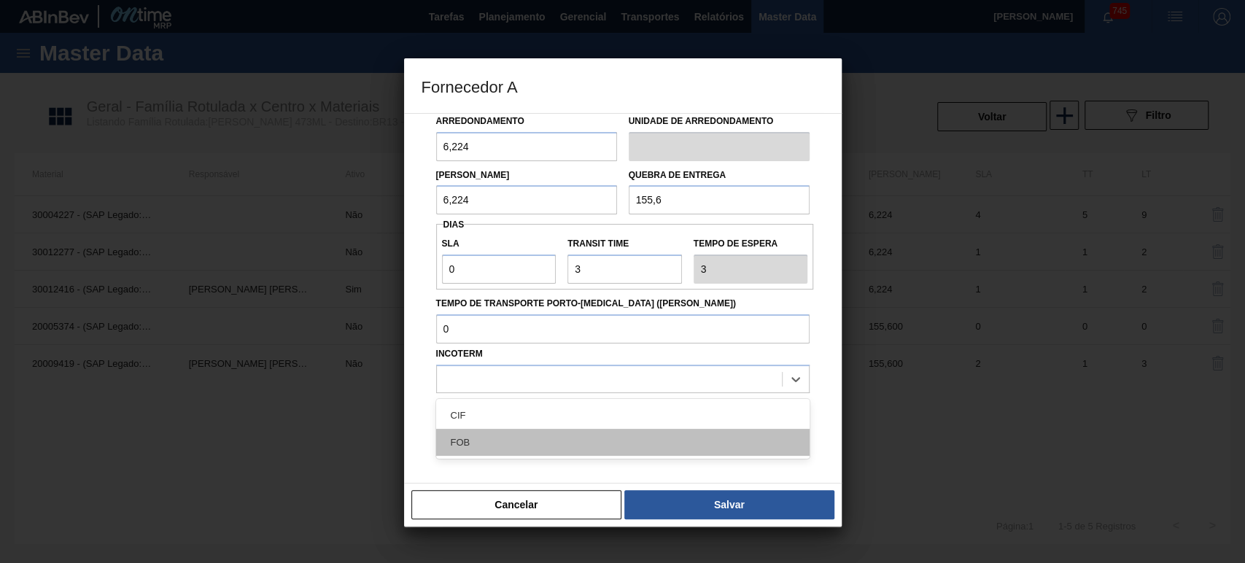
click at [589, 430] on div "FOB" at bounding box center [623, 442] width 374 height 27
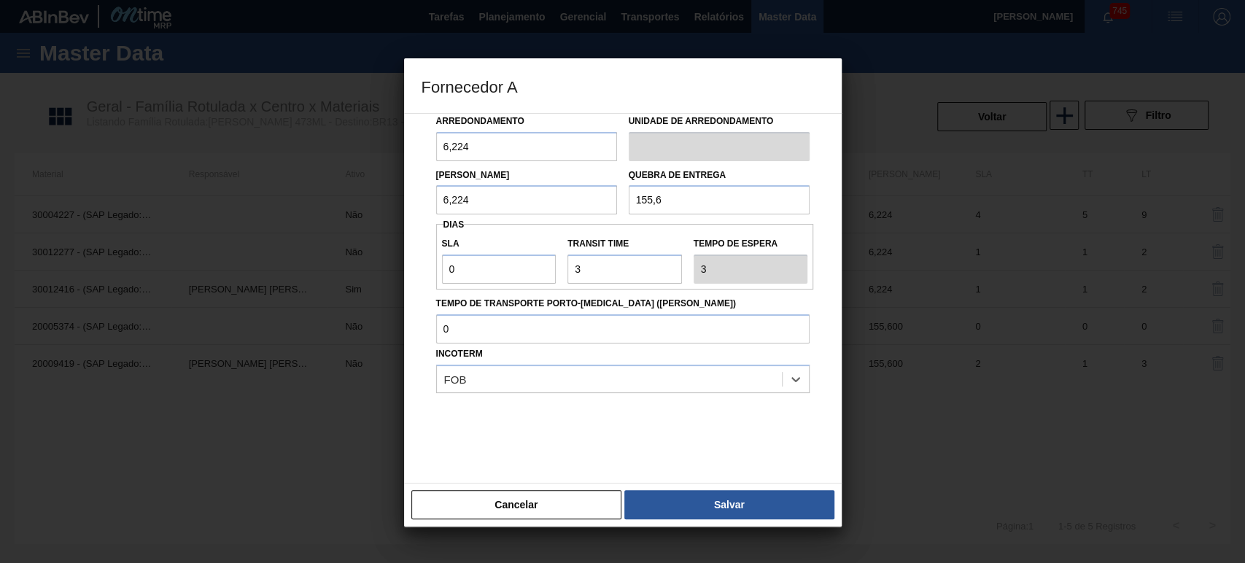
click at [751, 512] on button "Salvar" at bounding box center [729, 504] width 209 height 29
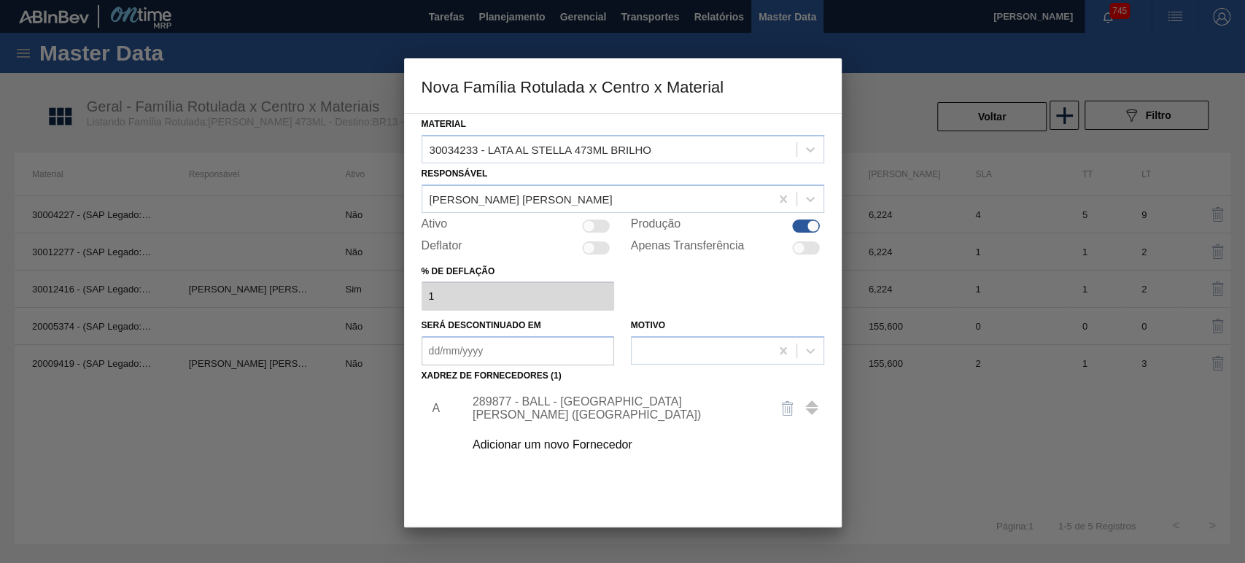
scroll to position [93, 0]
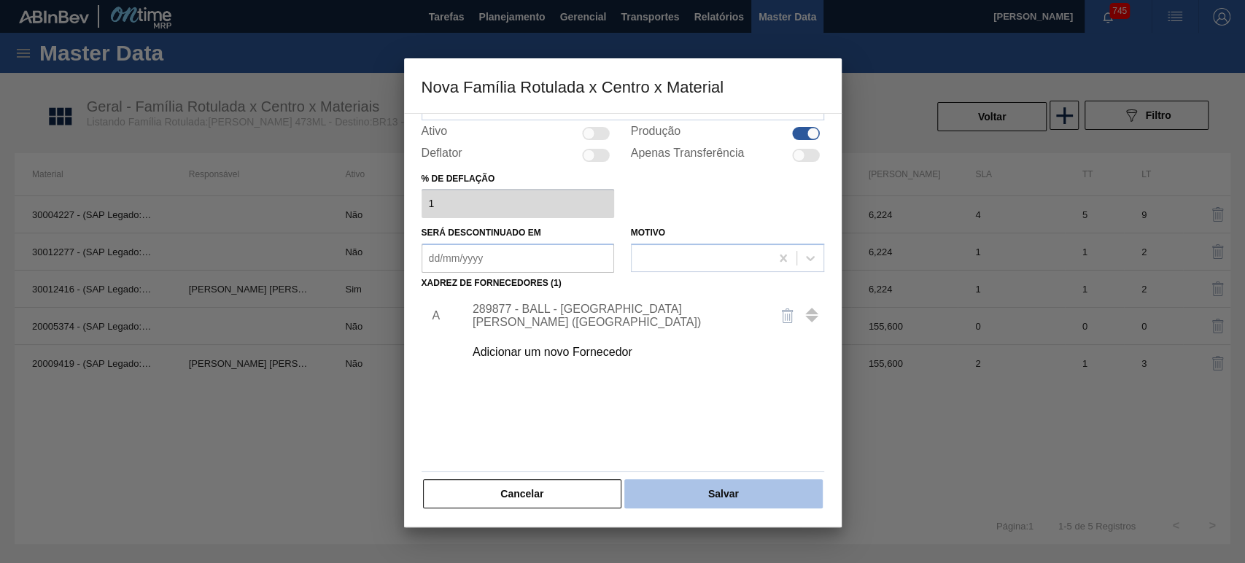
click at [706, 489] on button "Salvar" at bounding box center [724, 493] width 198 height 29
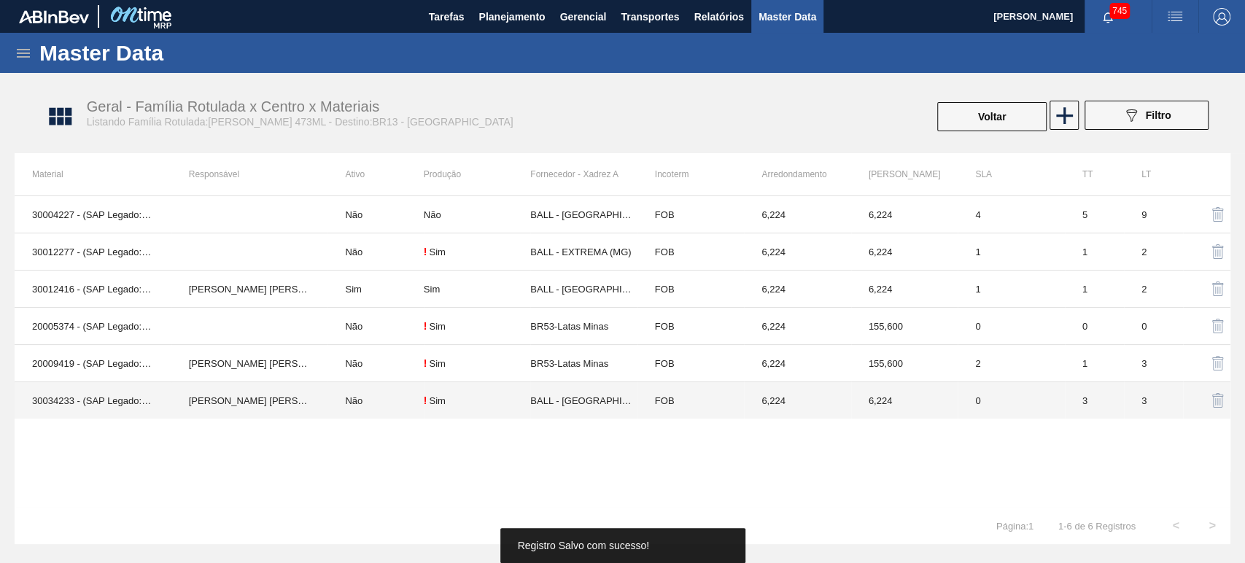
click at [250, 399] on td "IGOR FERREIRA MOURA" at bounding box center [249, 400] width 157 height 37
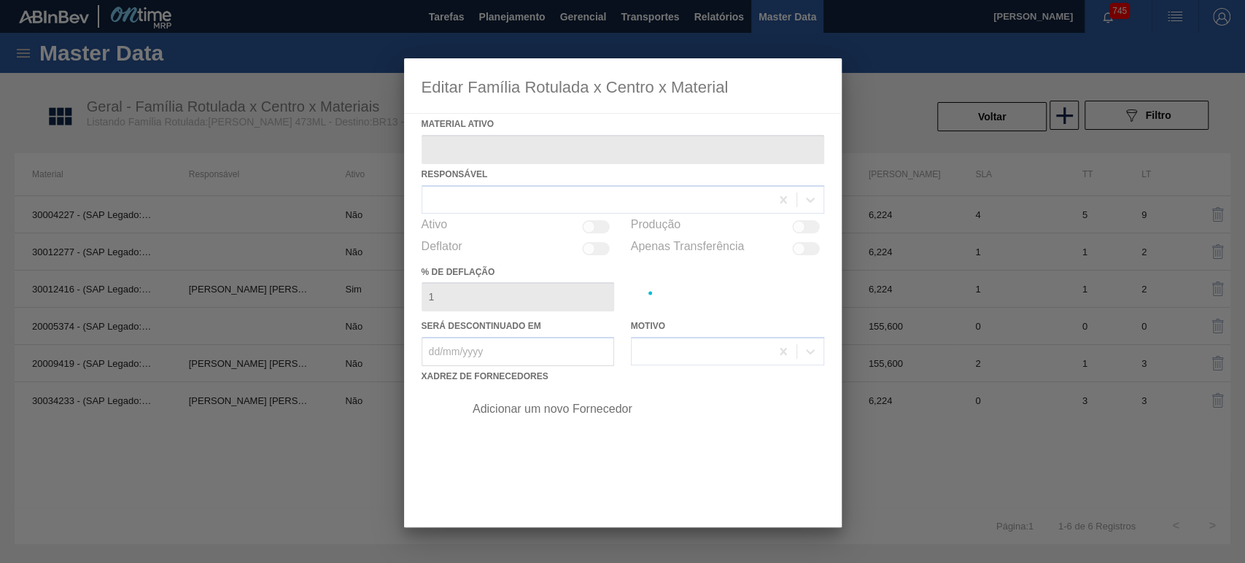
type ativo "30034233 - (SAP Legado: 50847075) - LATA AL STELLA 473ML BRILHO"
checkbox input "true"
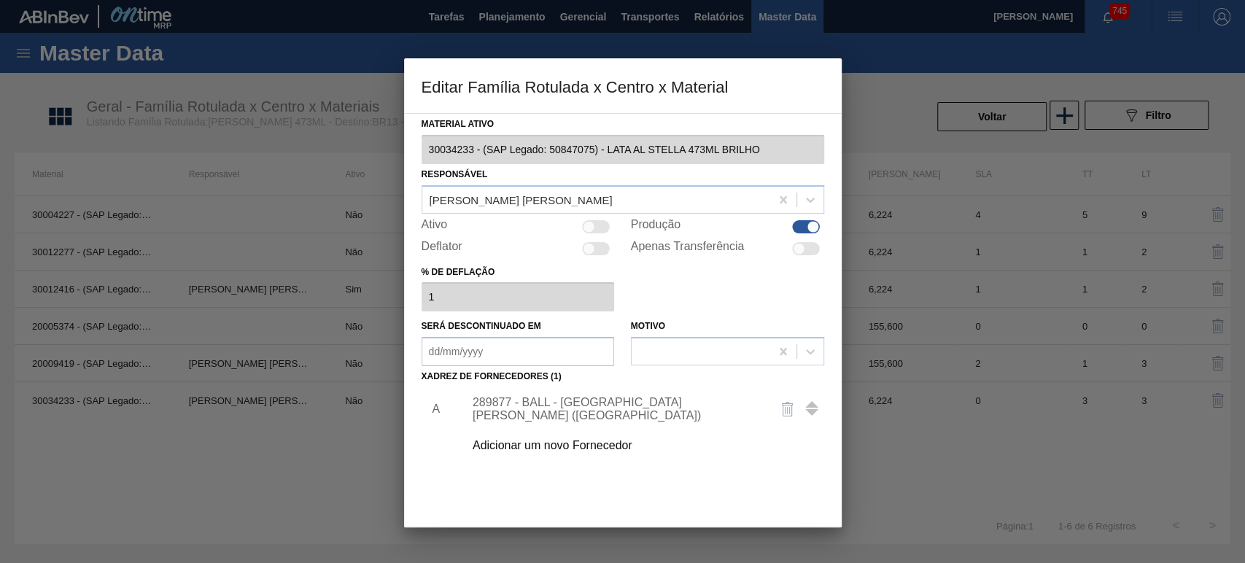
click at [590, 411] on div "289877 - BALL - TRÊS RIOS (RJ)" at bounding box center [616, 409] width 286 height 26
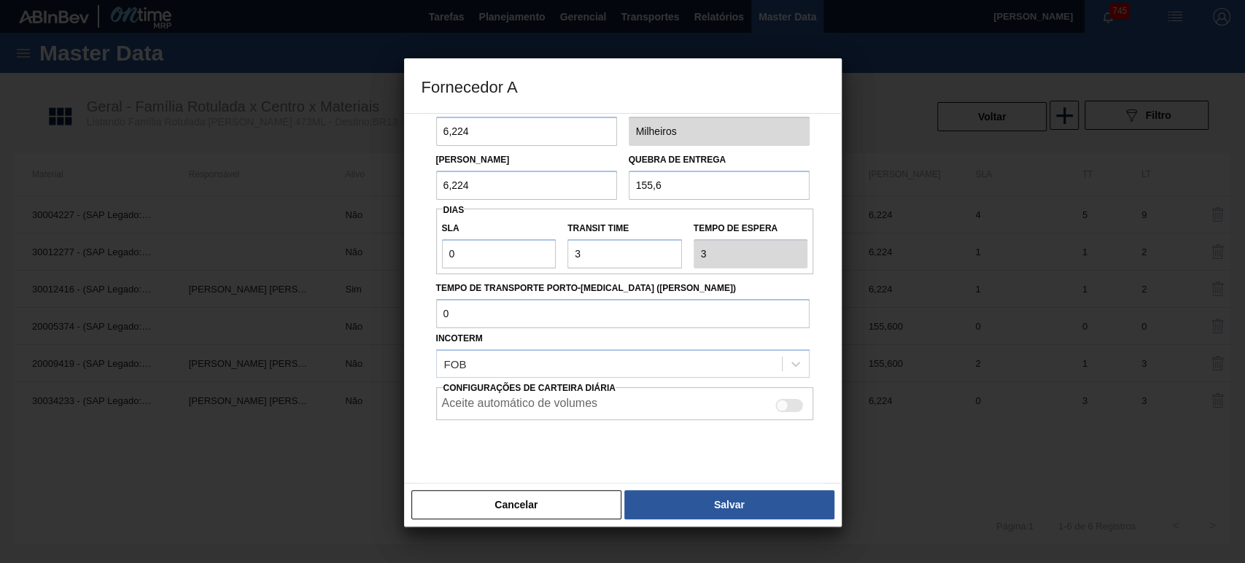
scroll to position [109, 0]
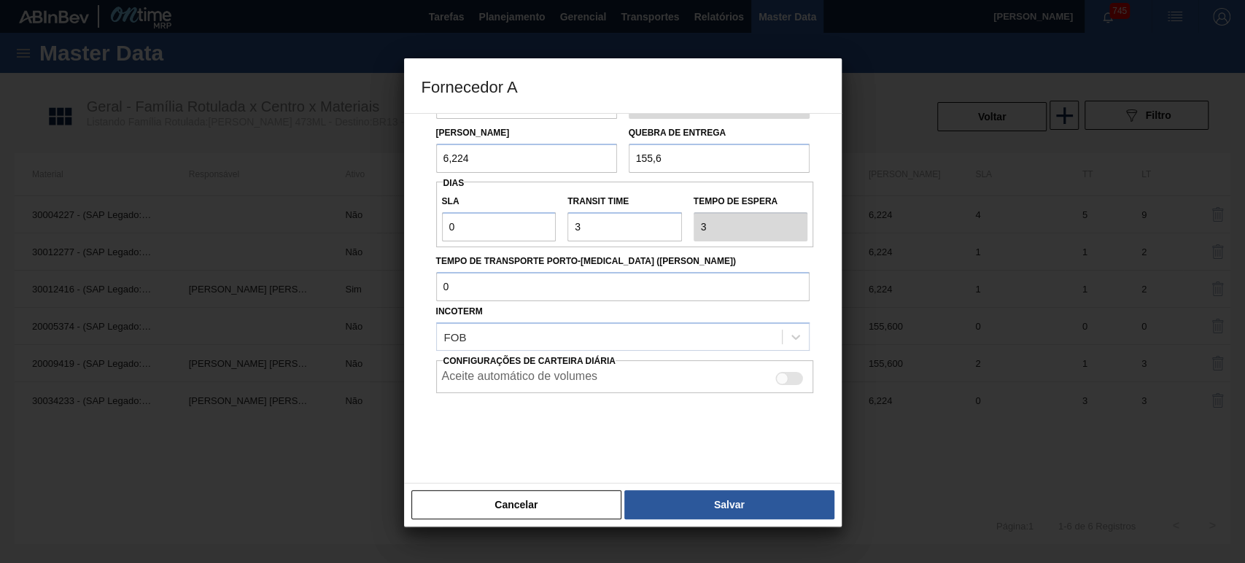
click at [777, 377] on div at bounding box center [782, 378] width 12 height 12
checkbox input "true"
click at [745, 500] on button "Salvar" at bounding box center [729, 504] width 209 height 29
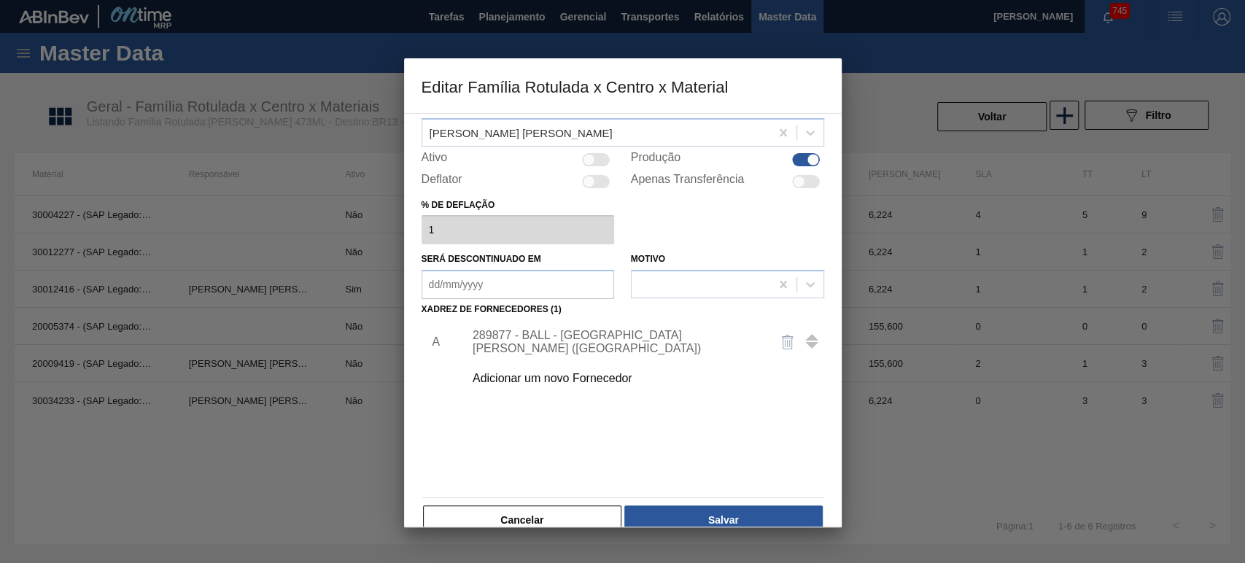
scroll to position [93, 0]
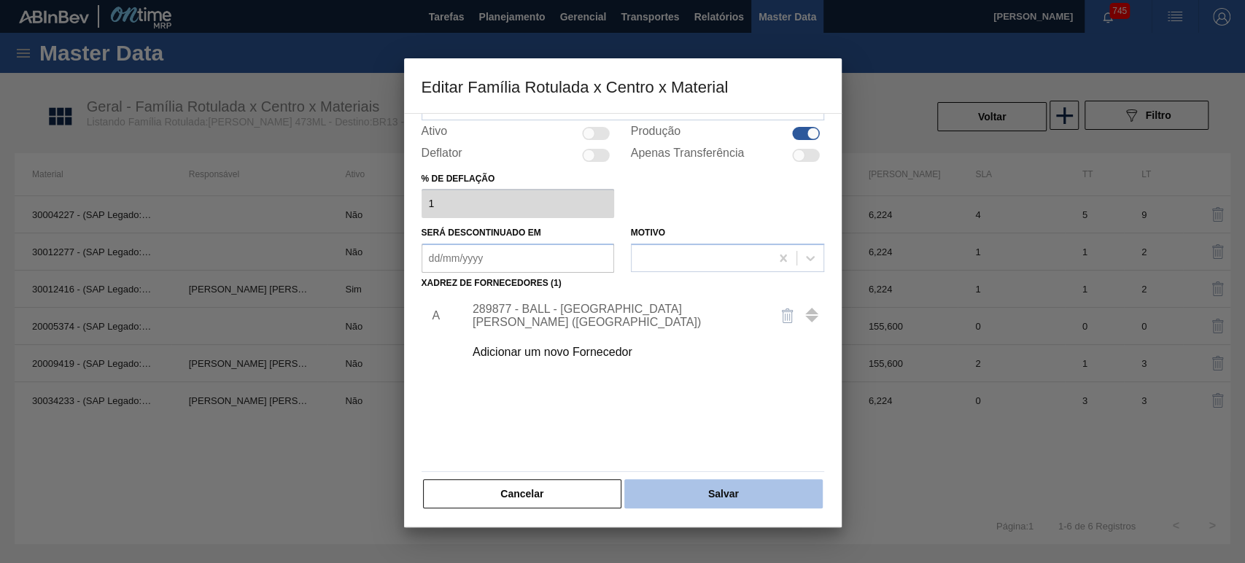
click at [750, 492] on button "Salvar" at bounding box center [724, 493] width 198 height 29
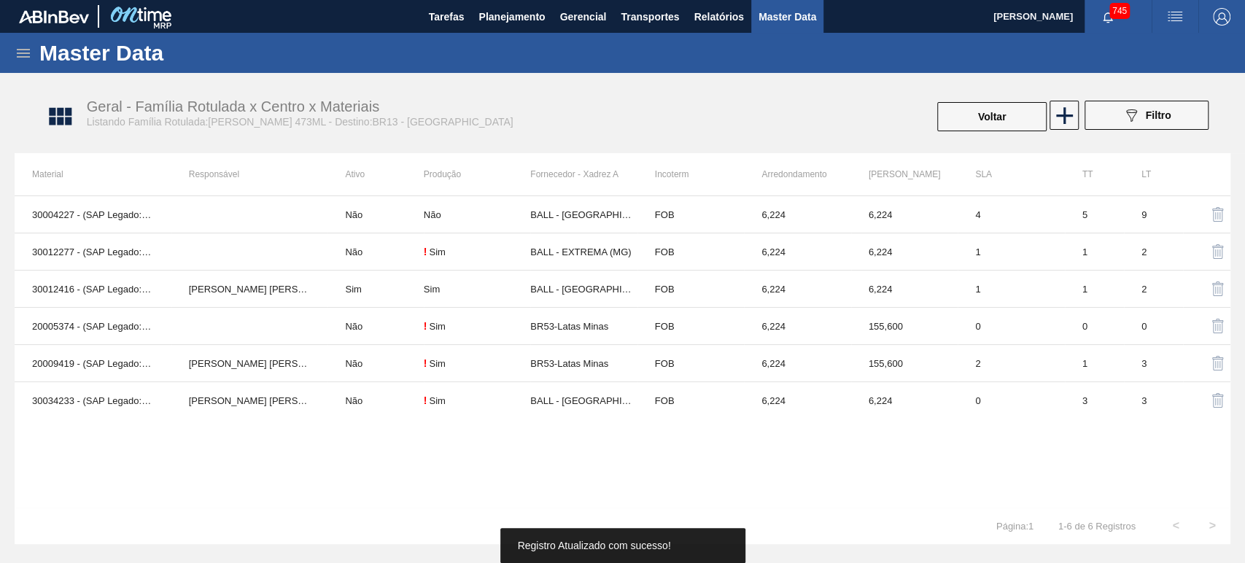
click at [706, 430] on div "30004227 - (SAP Legado: 50773049) - LATA AL. 473ML STELLA Não Não BALL - TRÊS R…" at bounding box center [623, 352] width 1216 height 312
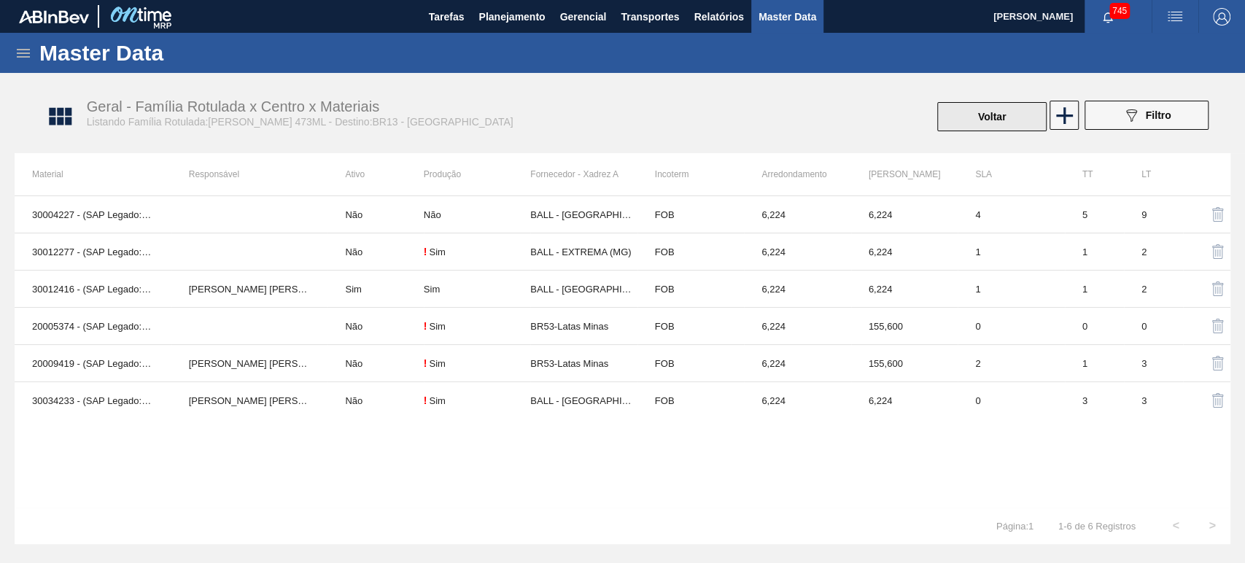
click at [1010, 120] on button "Voltar" at bounding box center [991, 116] width 109 height 29
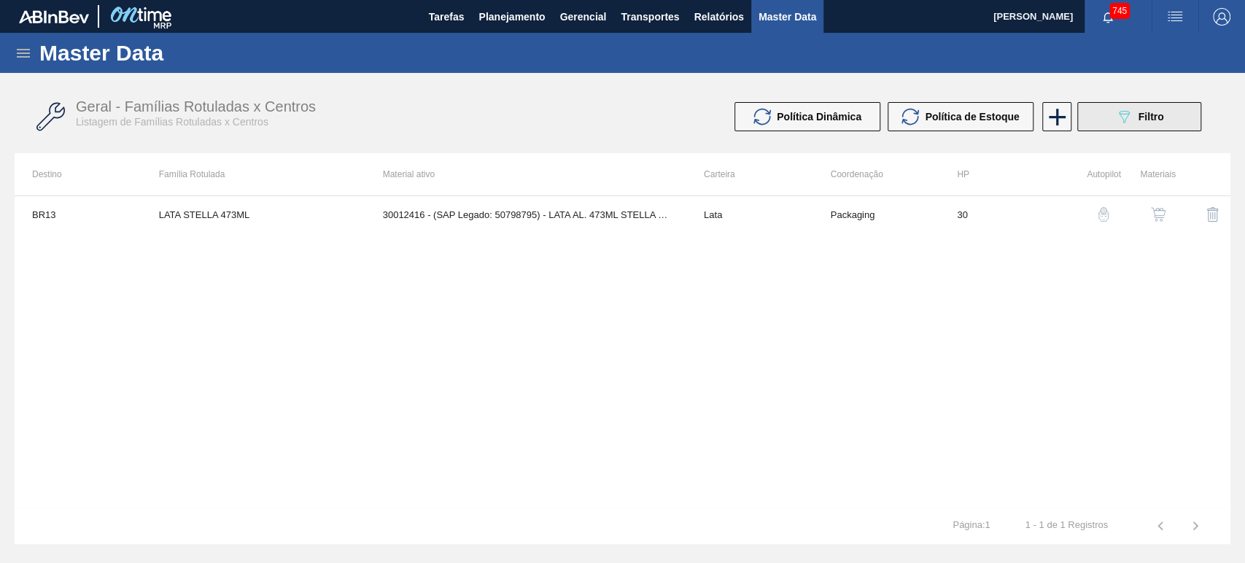
click at [1143, 117] on span "Filtro" at bounding box center [1152, 117] width 26 height 12
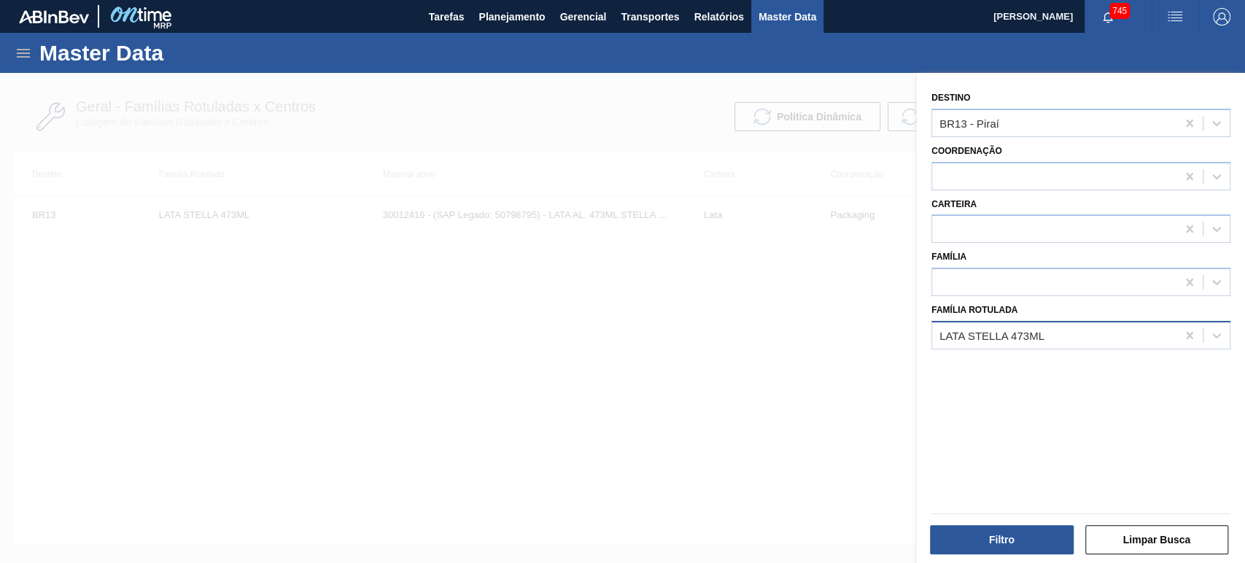
click at [1010, 337] on div "LATA STELLA 473ML" at bounding box center [992, 335] width 105 height 12
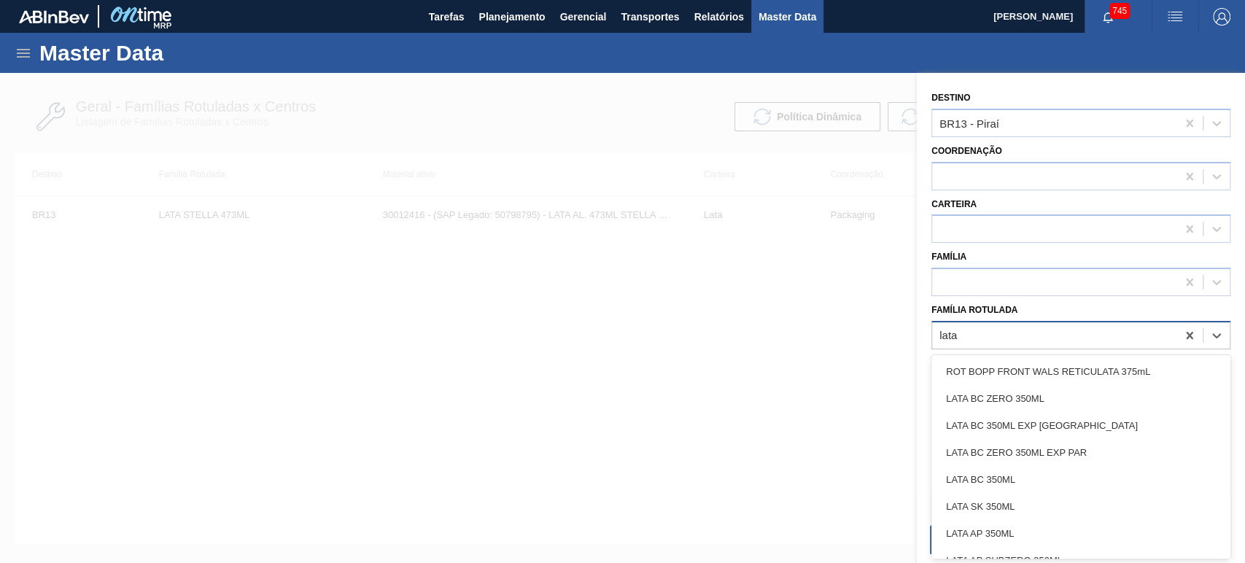
type Rotulada "lata 4"
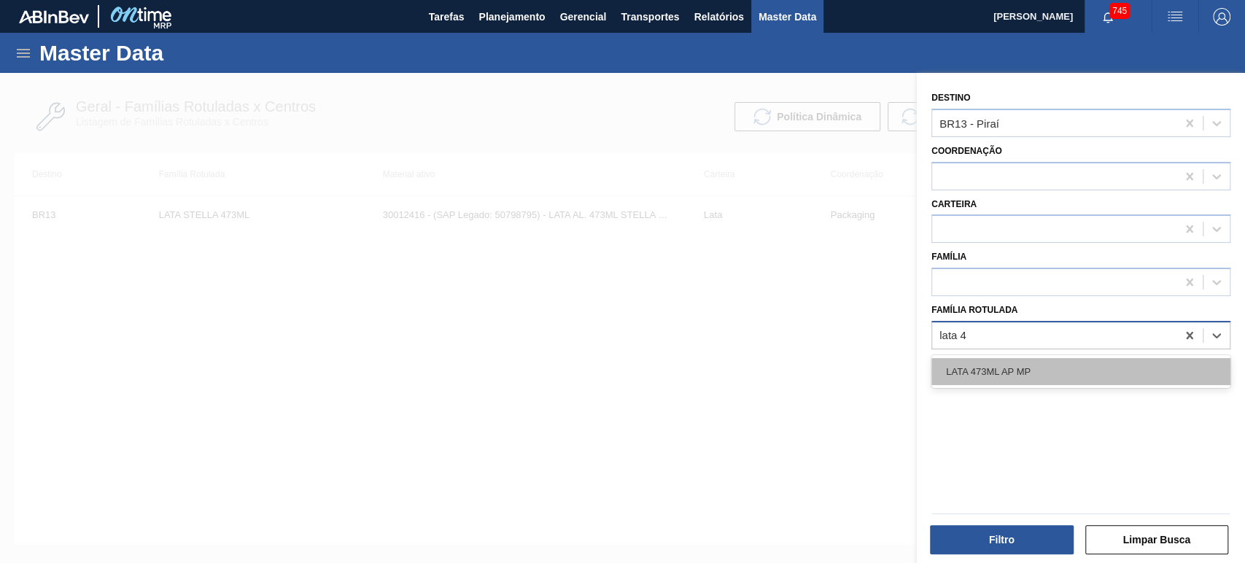
click at [1006, 370] on div "LATA 473ML AP MP" at bounding box center [1081, 371] width 299 height 27
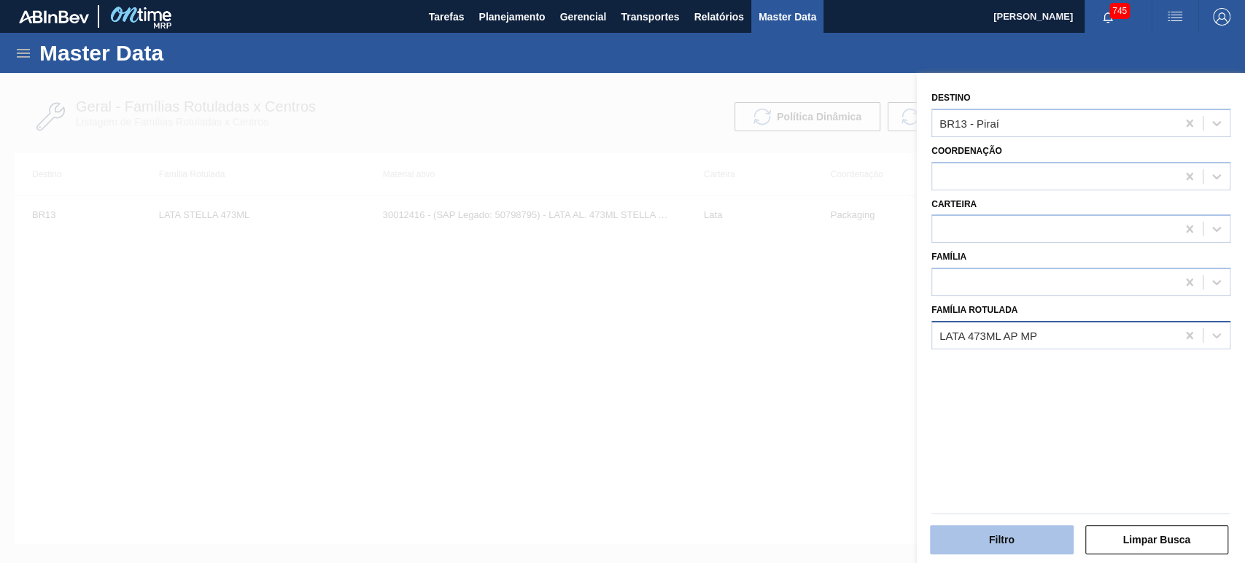
click at [1007, 552] on button "Filtro" at bounding box center [1002, 539] width 144 height 29
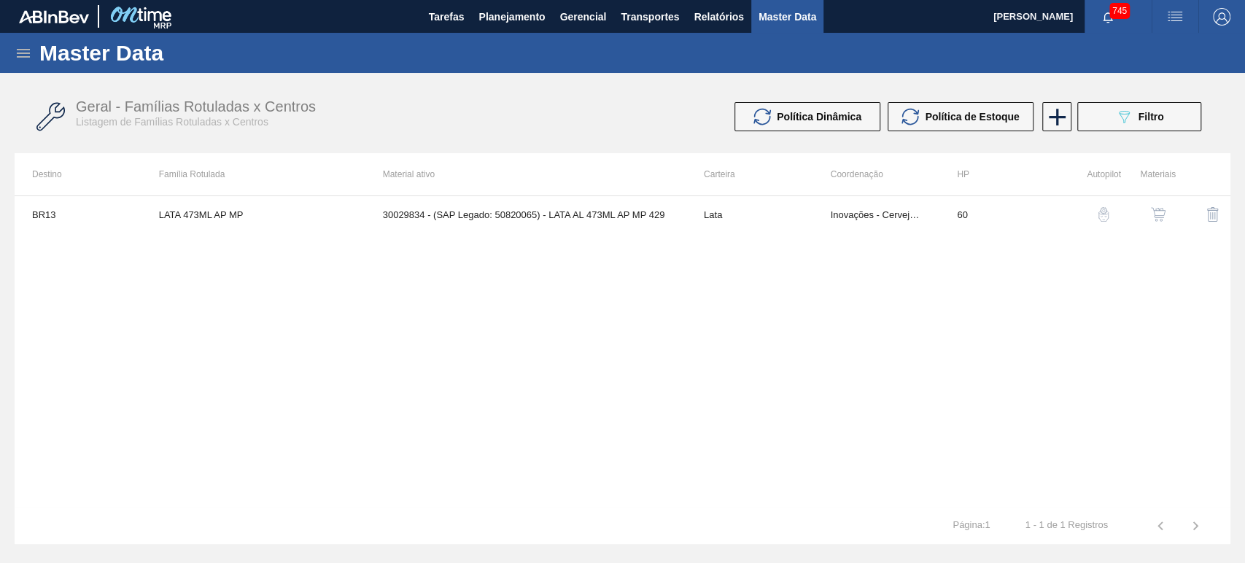
click at [1156, 219] on img "button" at bounding box center [1158, 214] width 15 height 15
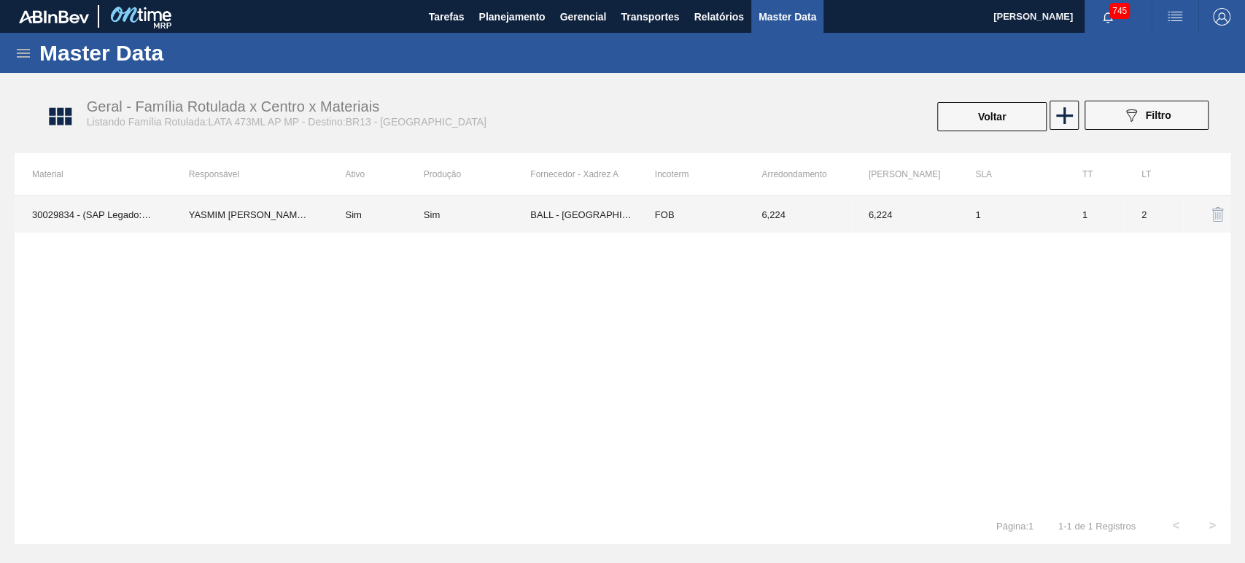
click at [366, 220] on td "Sim" at bounding box center [376, 214] width 96 height 36
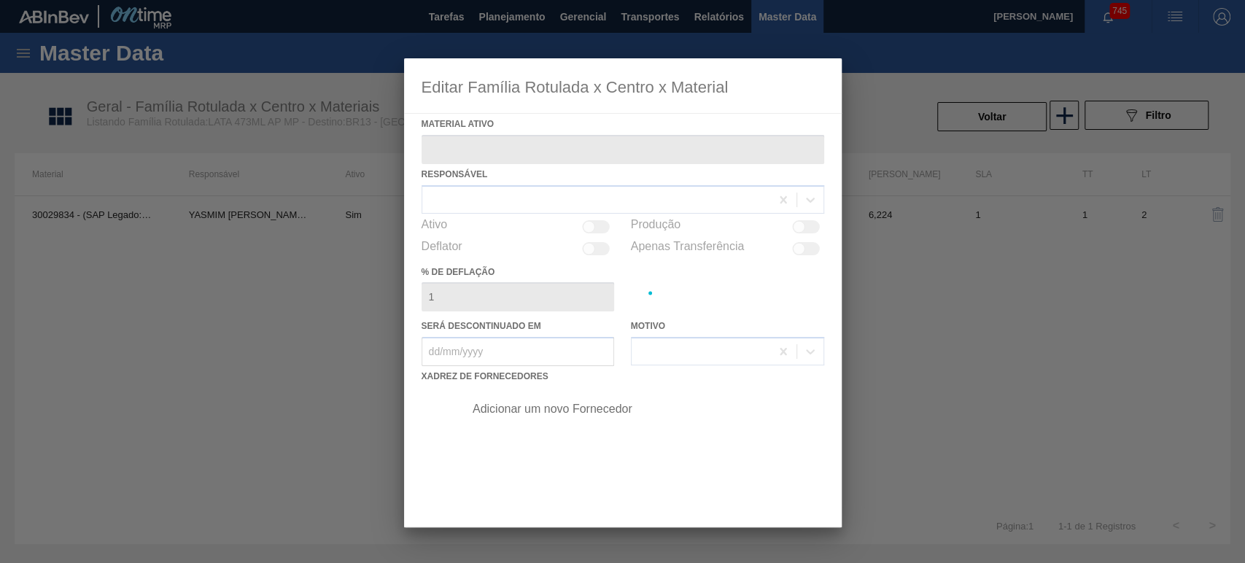
type ativo "30029834 - (SAP Legado: 50820065) - LATA AL 473ML AP MP 429"
checkbox input "true"
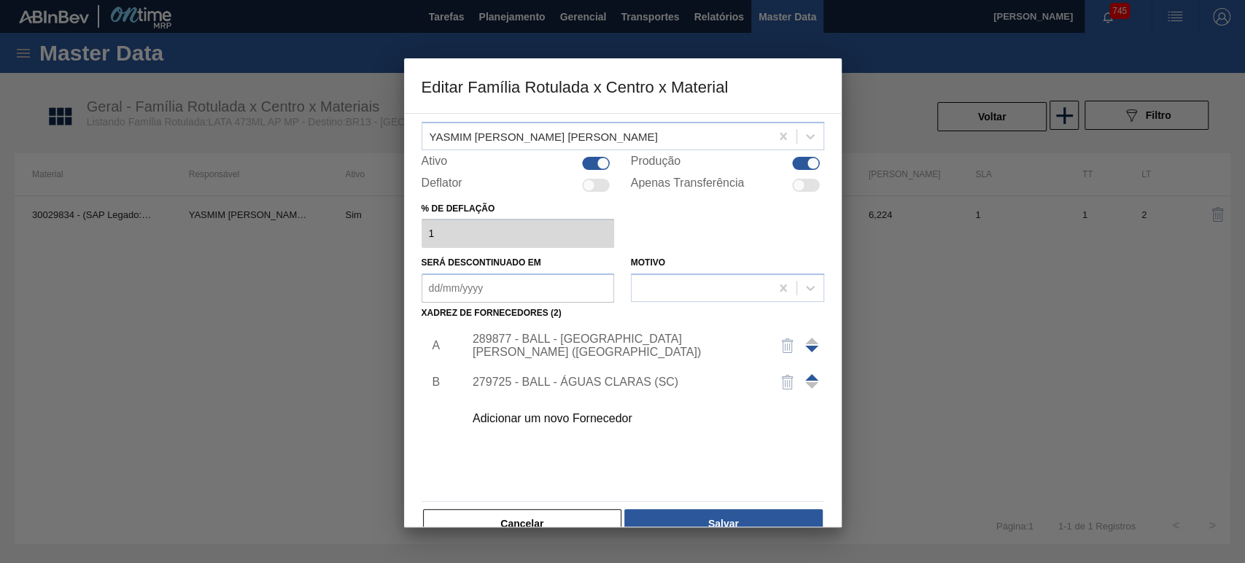
scroll to position [93, 0]
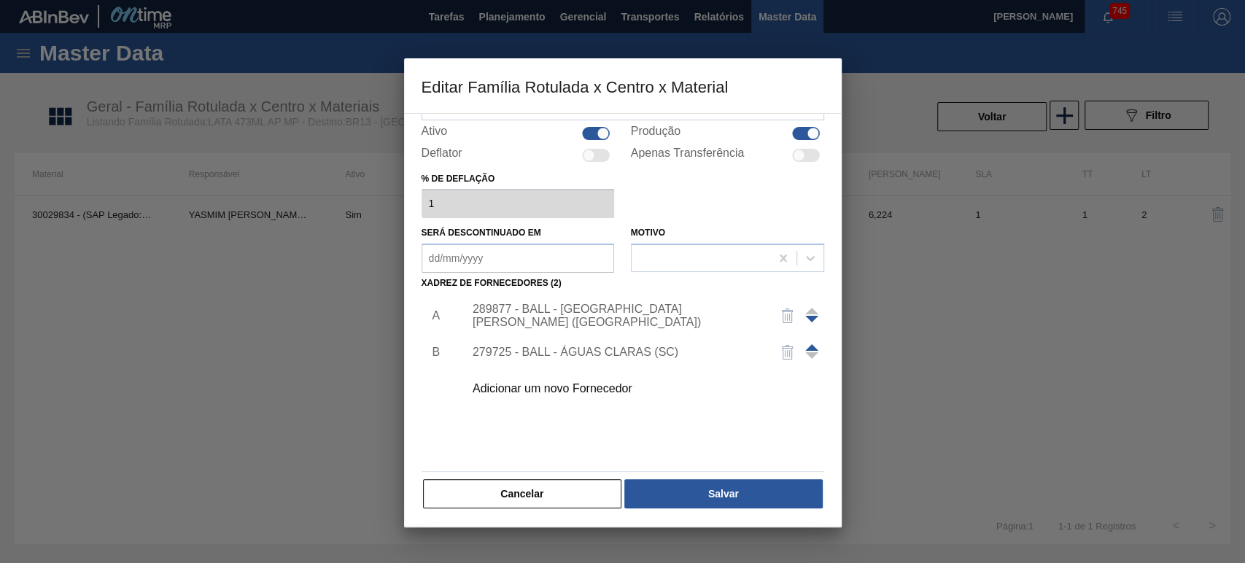
click at [593, 393] on div "Adicionar um novo Fornecedor" at bounding box center [616, 388] width 286 height 13
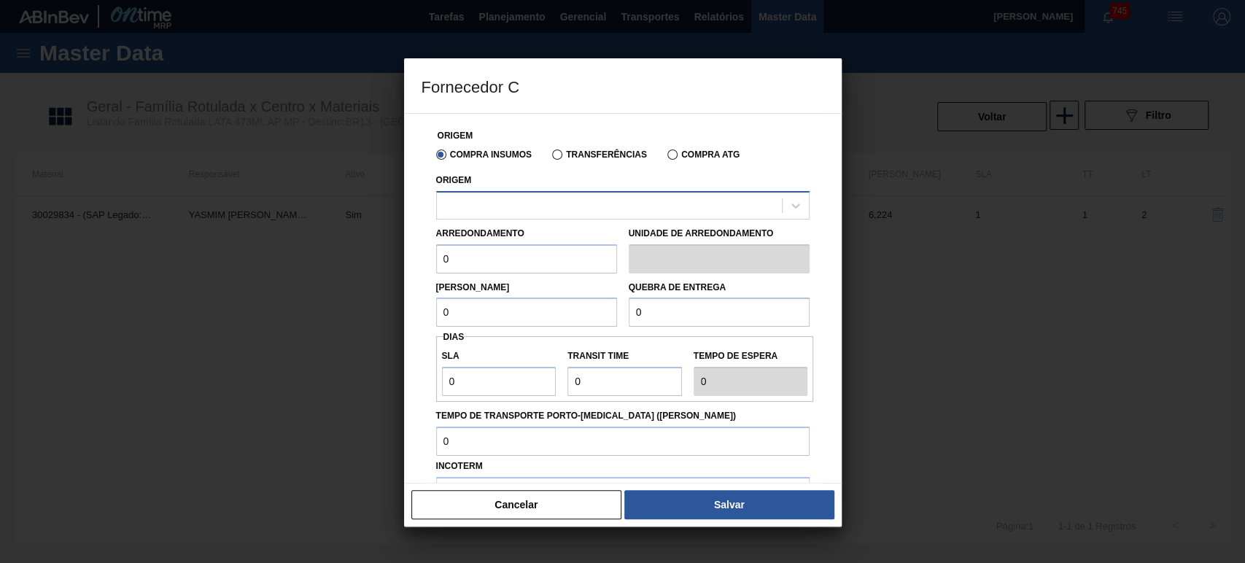
click at [525, 214] on div at bounding box center [609, 205] width 345 height 21
click at [556, 181] on div "Origem" at bounding box center [623, 195] width 374 height 50
click at [548, 232] on div "Arredondamento 0" at bounding box center [526, 248] width 181 height 50
click at [549, 210] on div at bounding box center [609, 205] width 345 height 21
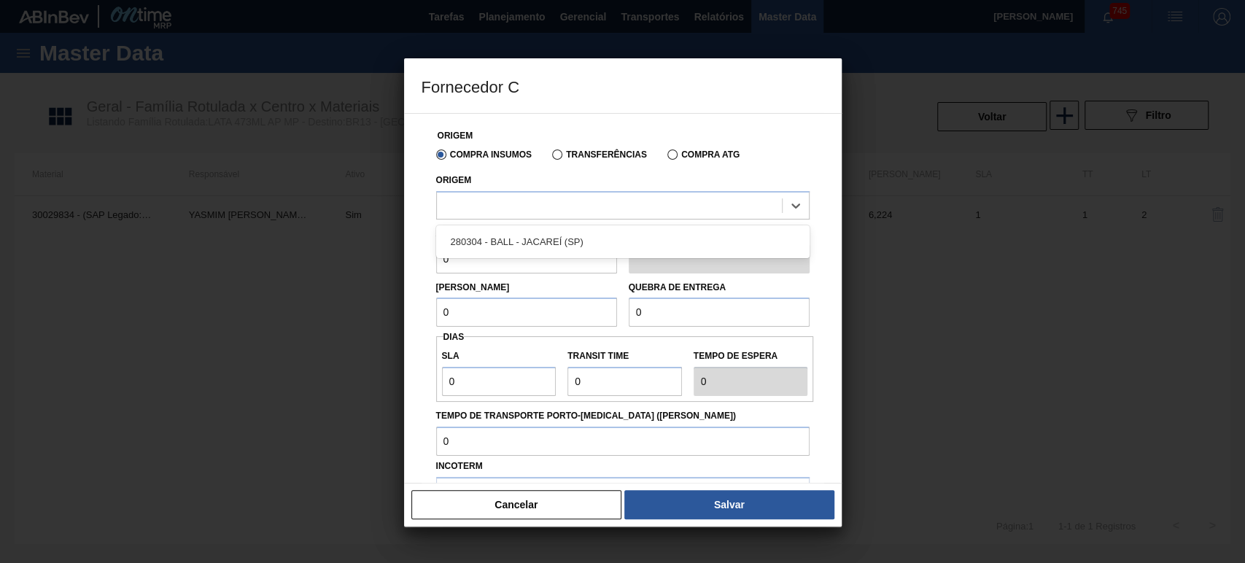
click at [594, 177] on div "Origem option 280304 - BALL - JACAREÍ (SP) focused, 1 of 1. 1 result available.…" at bounding box center [623, 195] width 374 height 50
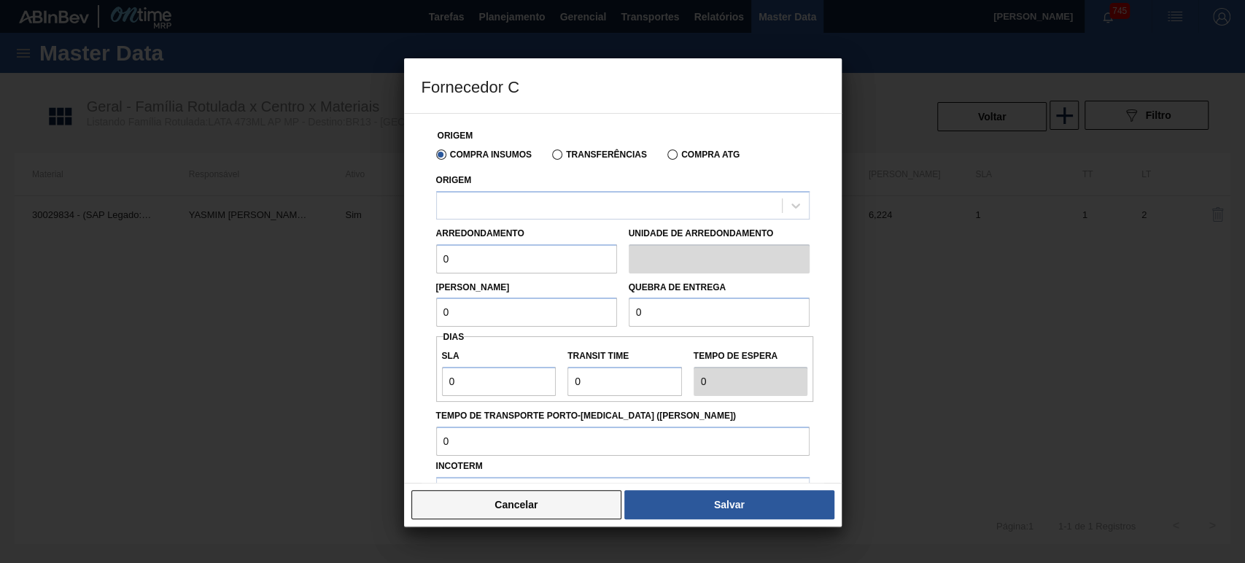
click at [513, 501] on button "Cancelar" at bounding box center [516, 504] width 211 height 29
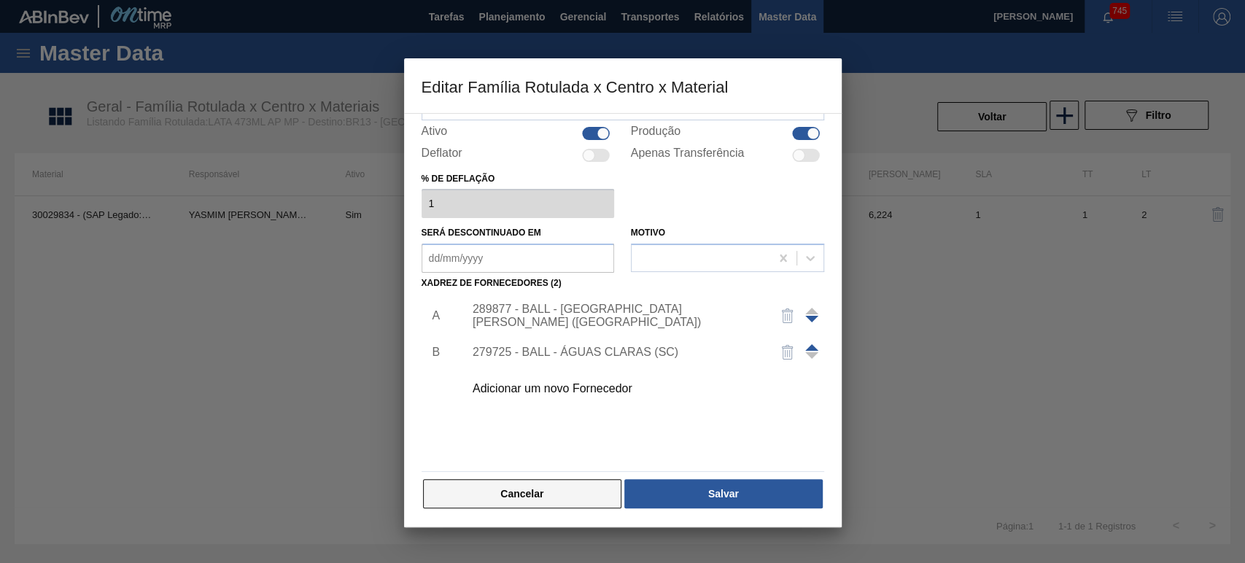
click at [566, 492] on button "Cancelar" at bounding box center [522, 493] width 199 height 29
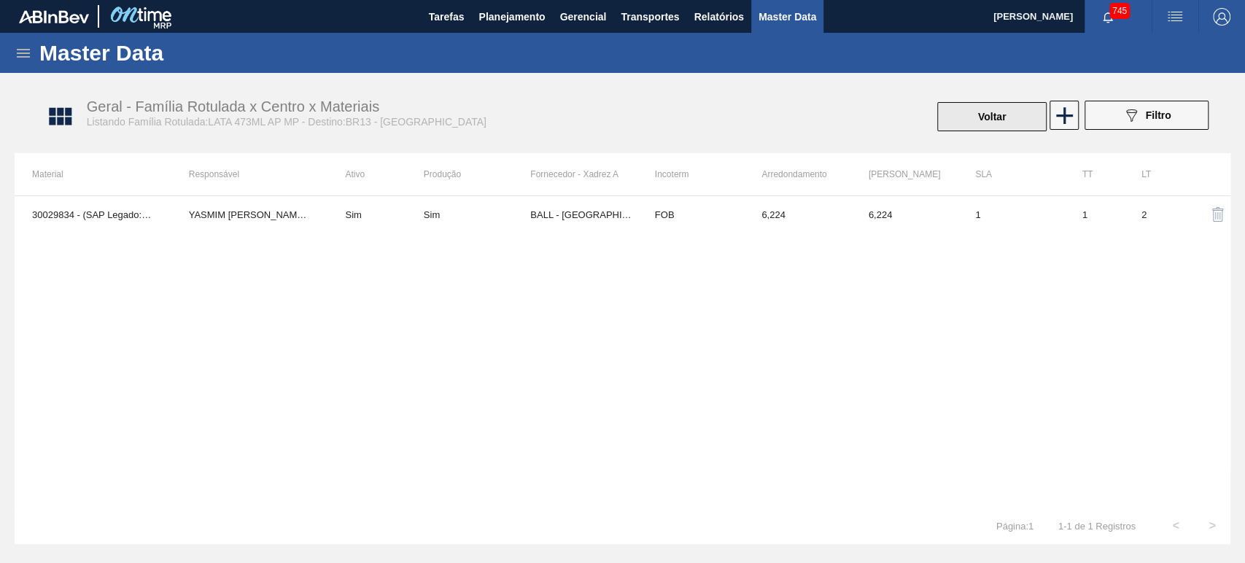
click at [984, 117] on button "Voltar" at bounding box center [991, 116] width 109 height 29
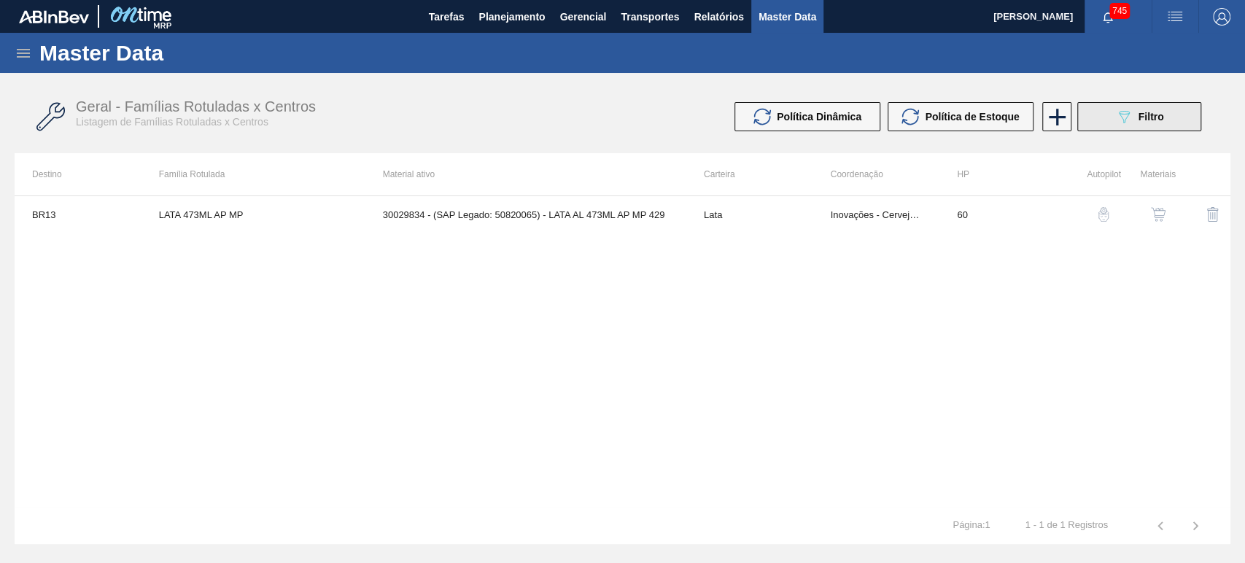
click at [1167, 123] on button "089F7B8B-B2A5-4AFE-B5C0-19BA573D28AC Filtro" at bounding box center [1140, 116] width 124 height 29
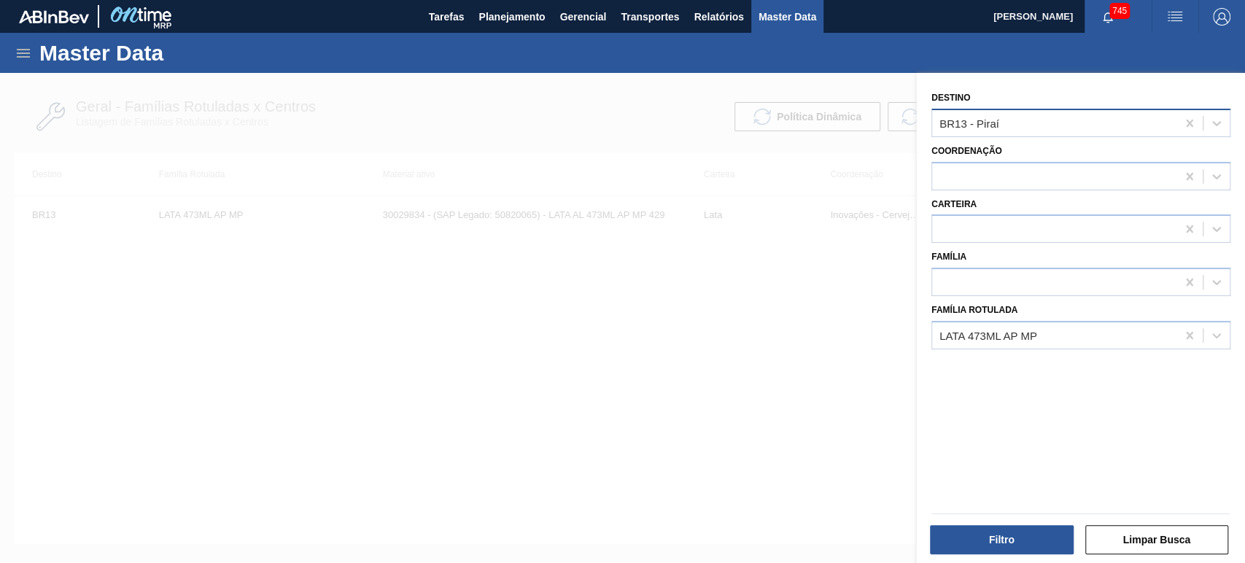
click at [1010, 125] on div "BR13 - Piraí" at bounding box center [1054, 122] width 244 height 21
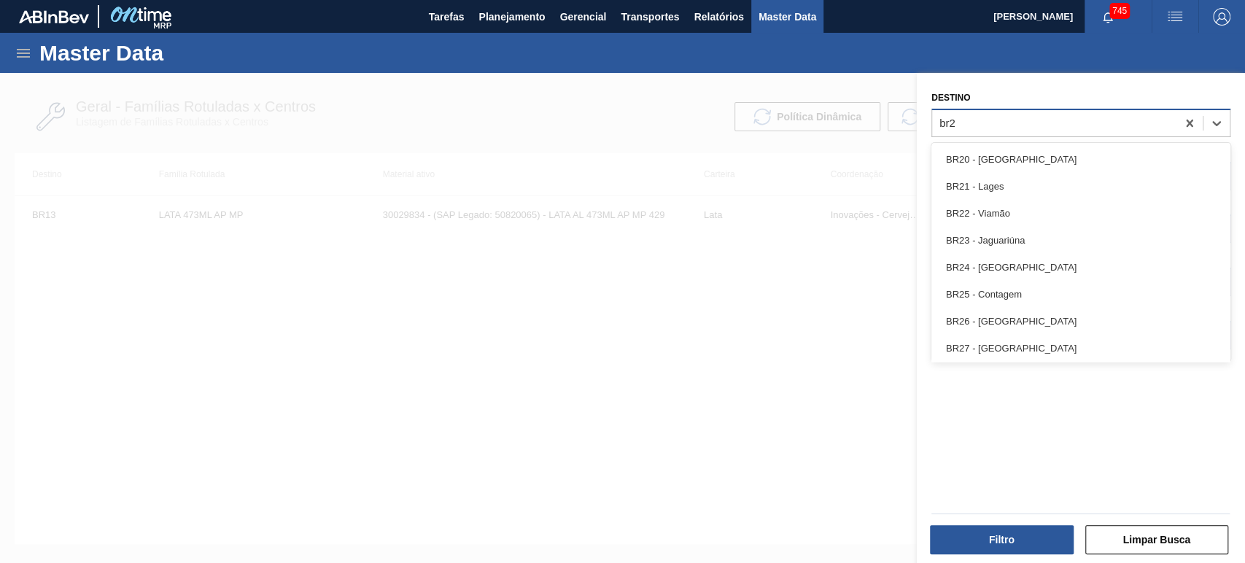
type input "br28"
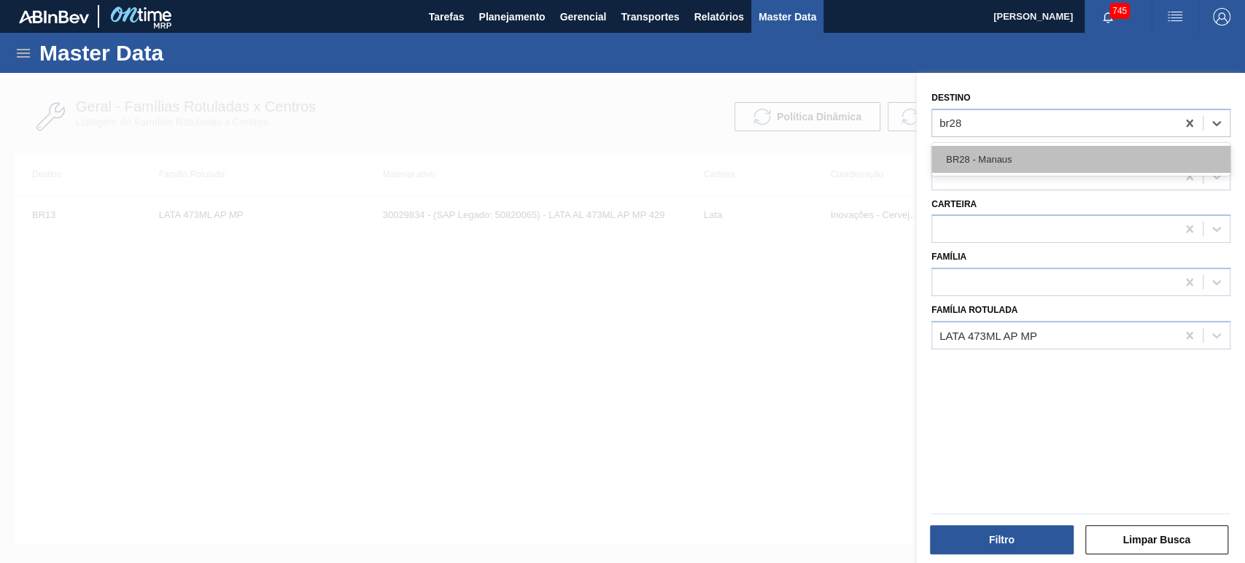
click at [1001, 152] on div "BR28 - Manaus" at bounding box center [1081, 159] width 299 height 27
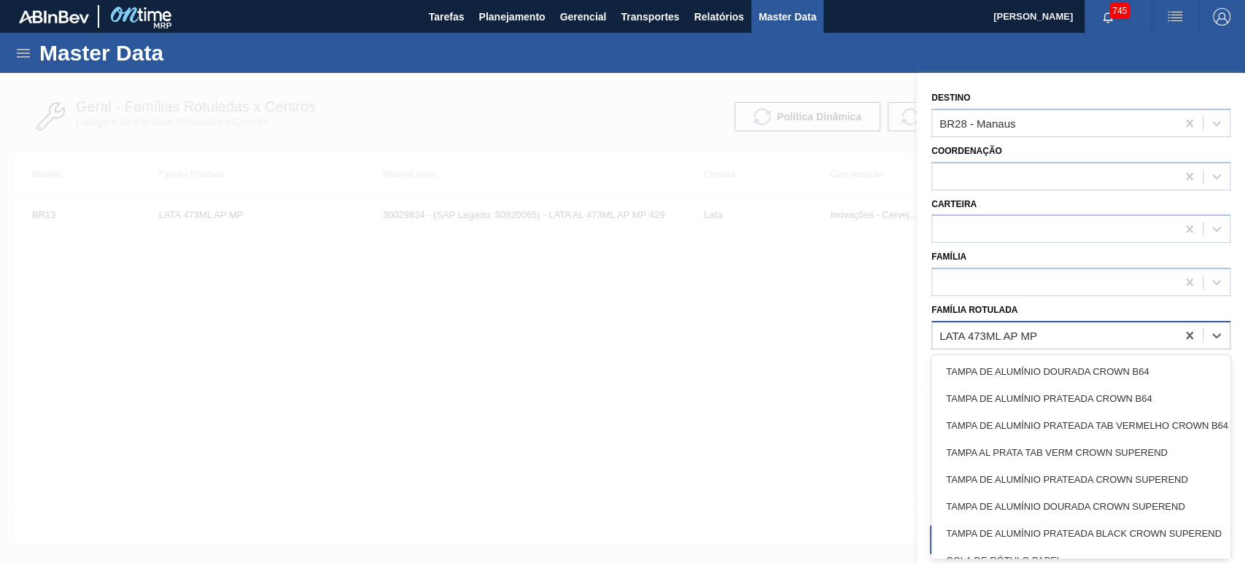
click at [1035, 325] on div "LATA 473ML AP MP" at bounding box center [1054, 335] width 244 height 21
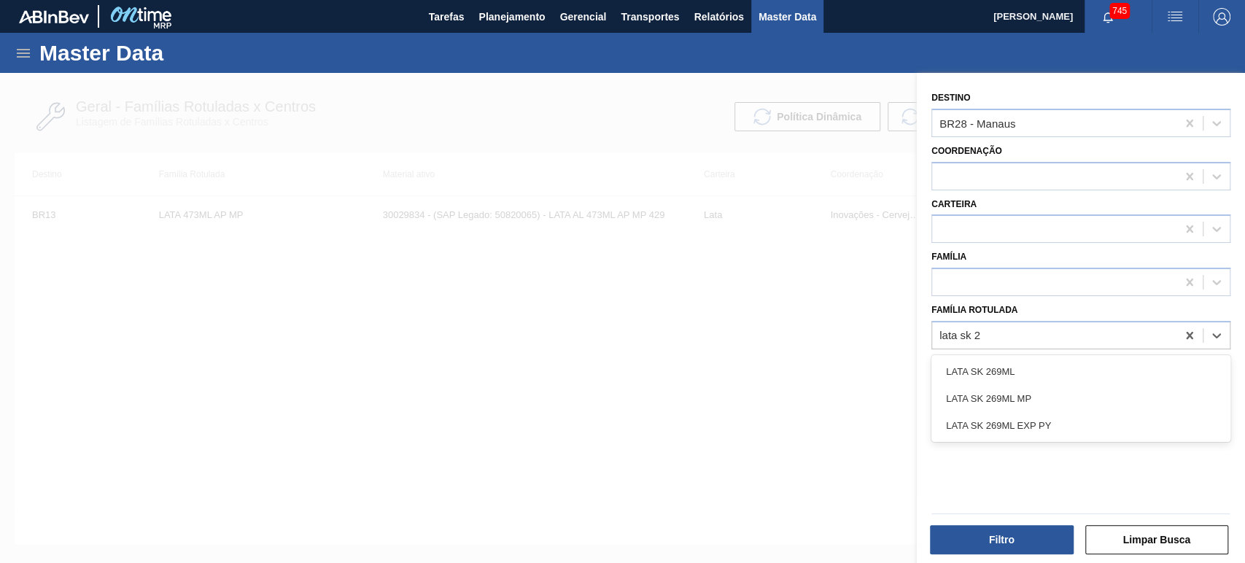
type Rotulada "lata sk 26"
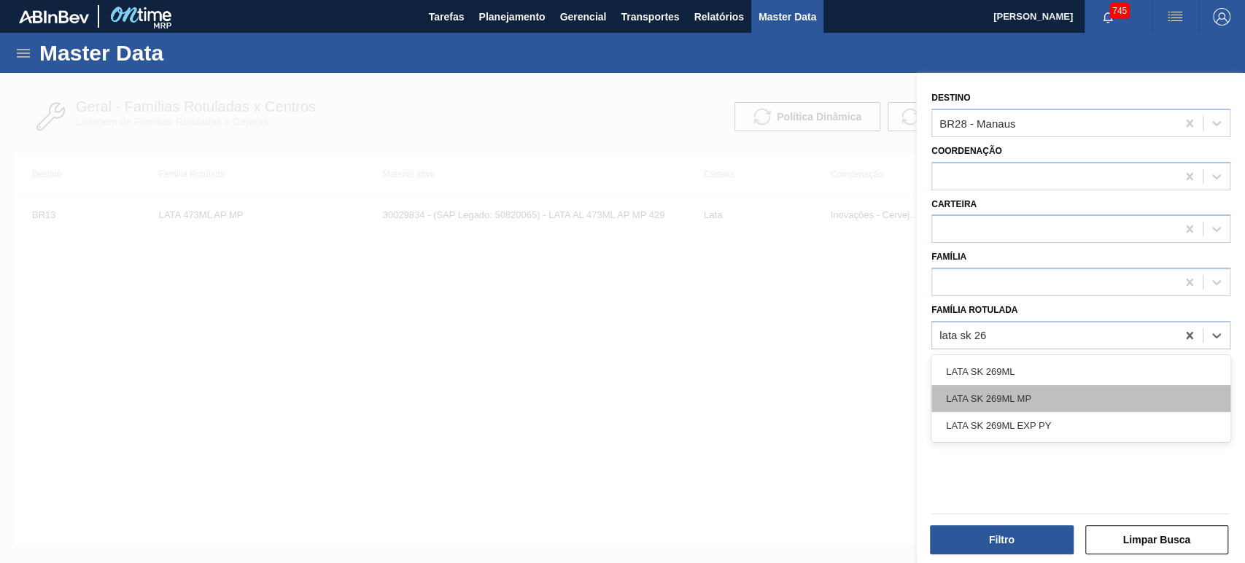
click at [1029, 401] on div "LATA SK 269ML MP" at bounding box center [1081, 398] width 299 height 27
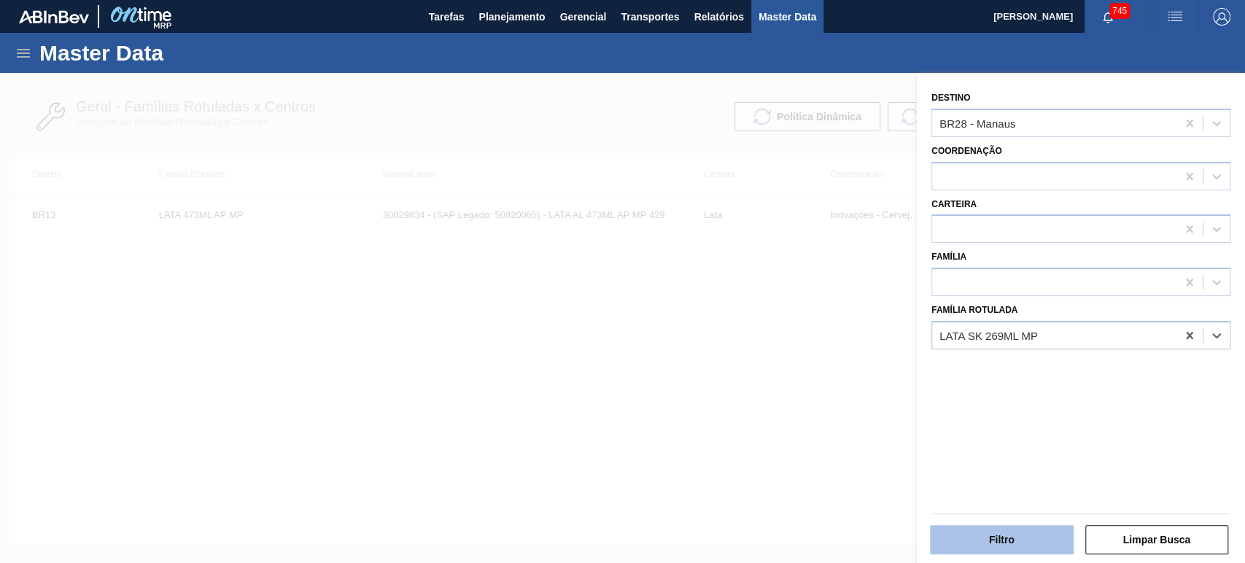
click at [1037, 545] on button "Filtro" at bounding box center [1002, 539] width 144 height 29
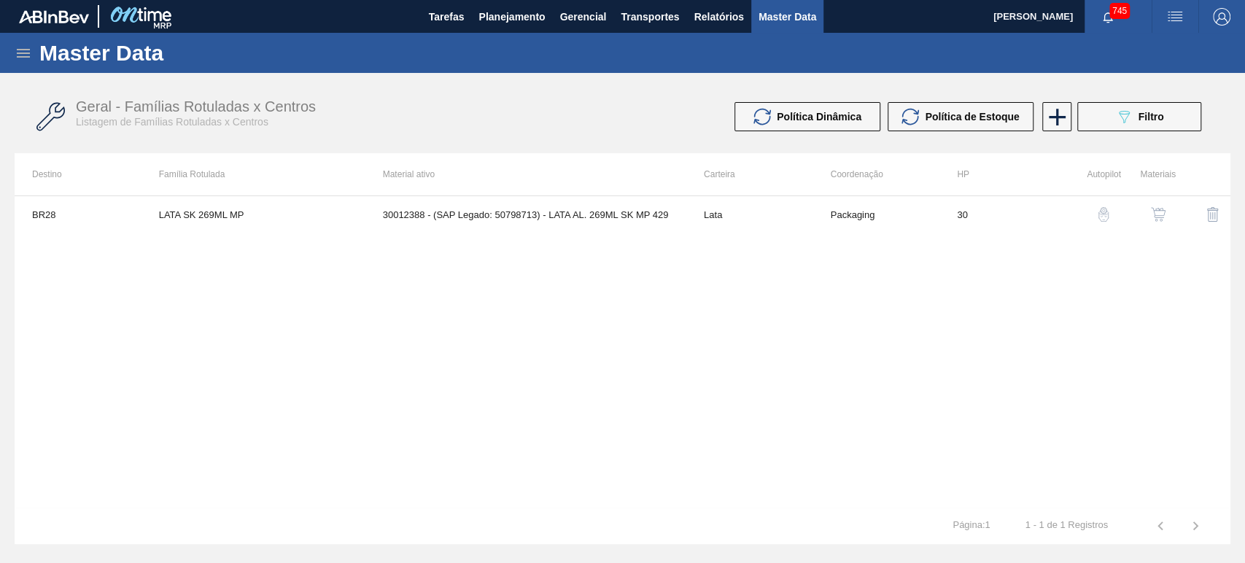
click at [1159, 211] on img "button" at bounding box center [1158, 214] width 15 height 15
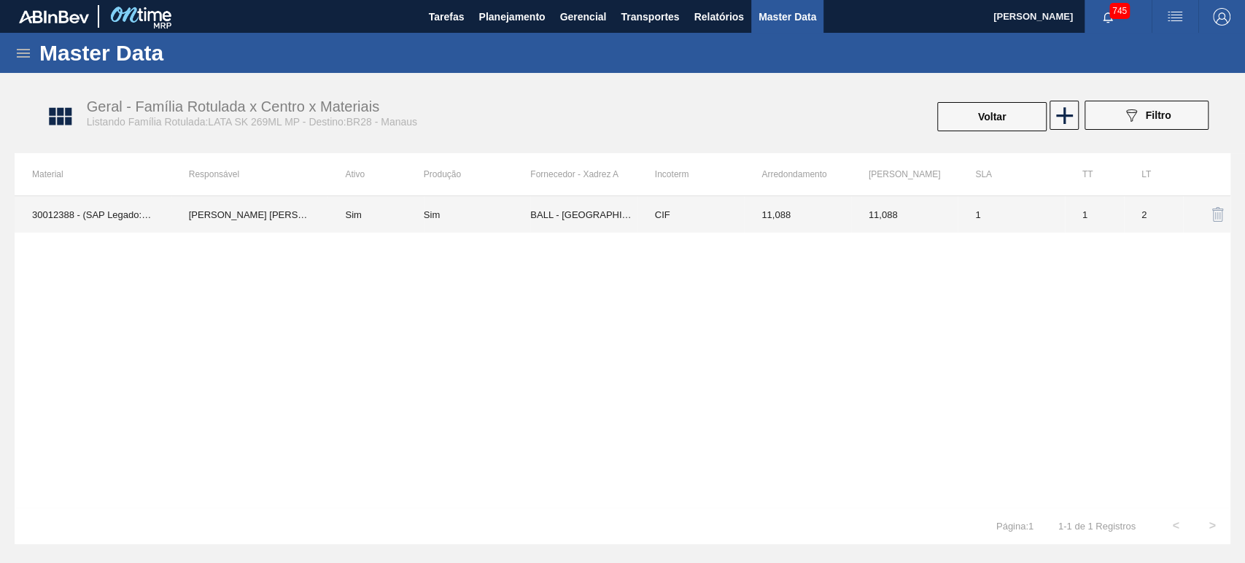
click at [1065, 211] on td "1" at bounding box center [1094, 214] width 59 height 36
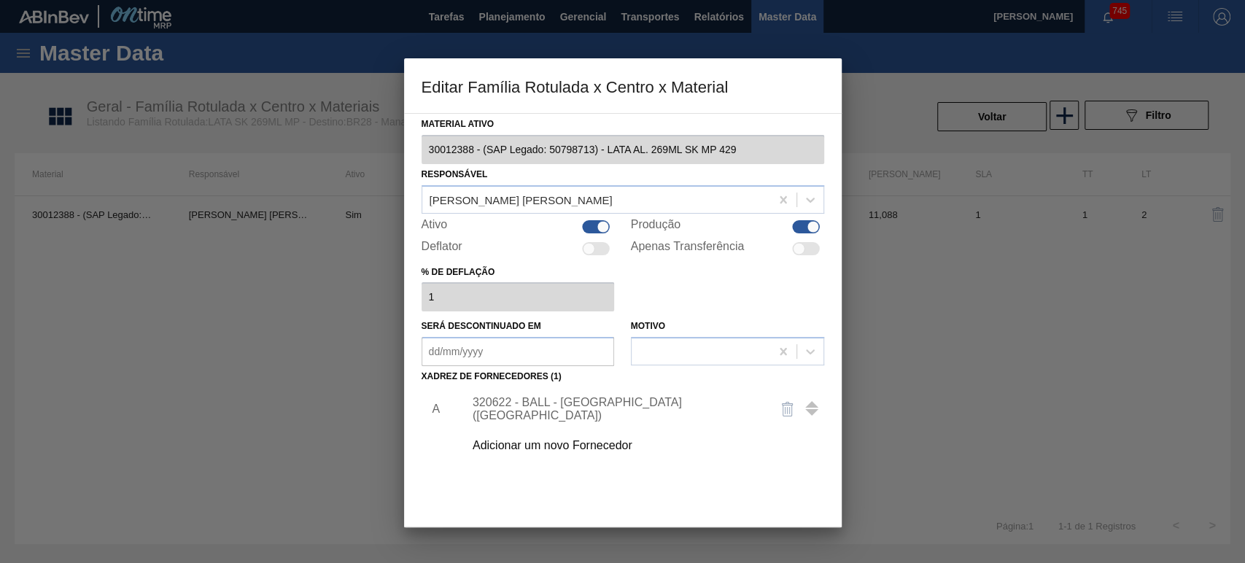
click at [557, 446] on div "Adicionar um novo Fornecedor" at bounding box center [616, 445] width 286 height 13
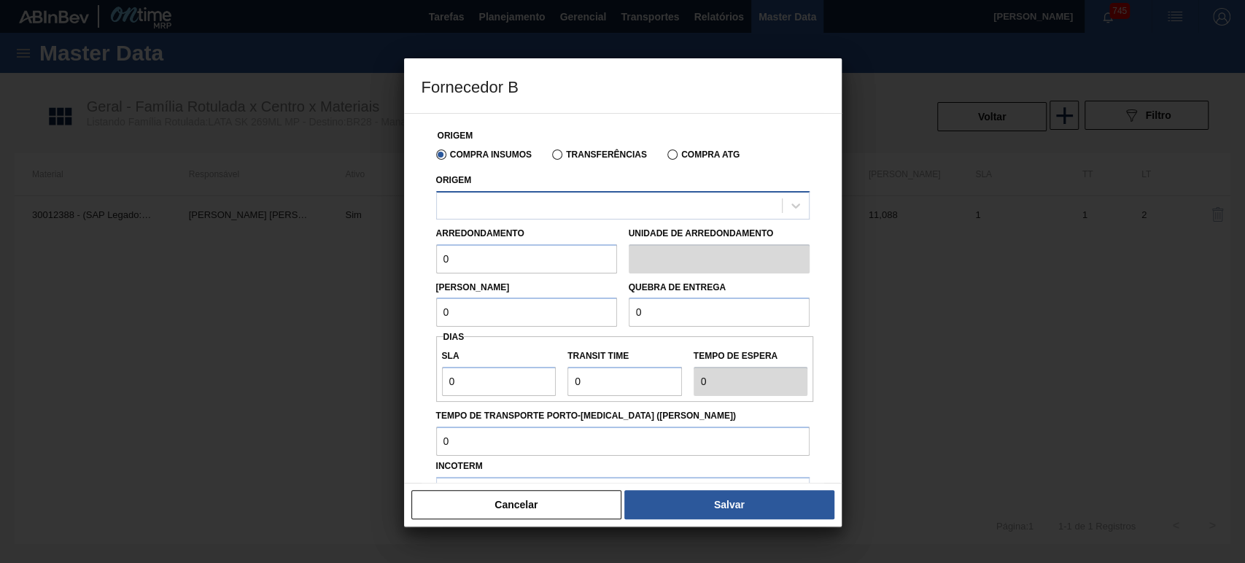
click at [548, 194] on div at bounding box center [623, 205] width 374 height 28
click at [546, 200] on div at bounding box center [609, 205] width 345 height 21
click at [527, 509] on button "Cancelar" at bounding box center [516, 504] width 211 height 29
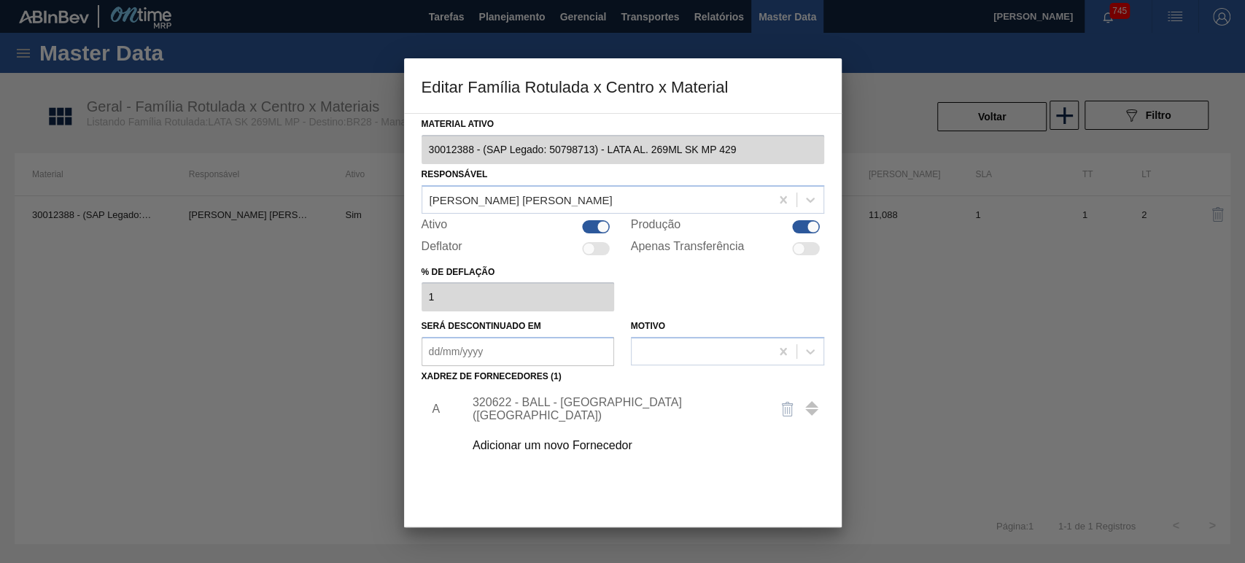
scroll to position [93, 0]
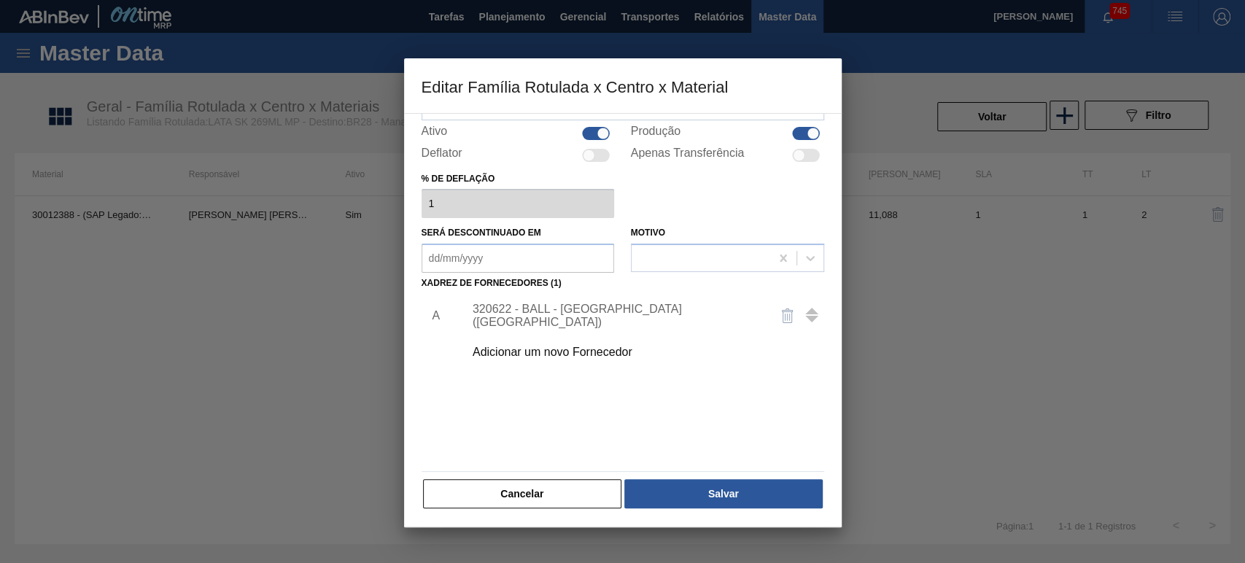
click at [549, 496] on button "Cancelar" at bounding box center [522, 493] width 199 height 29
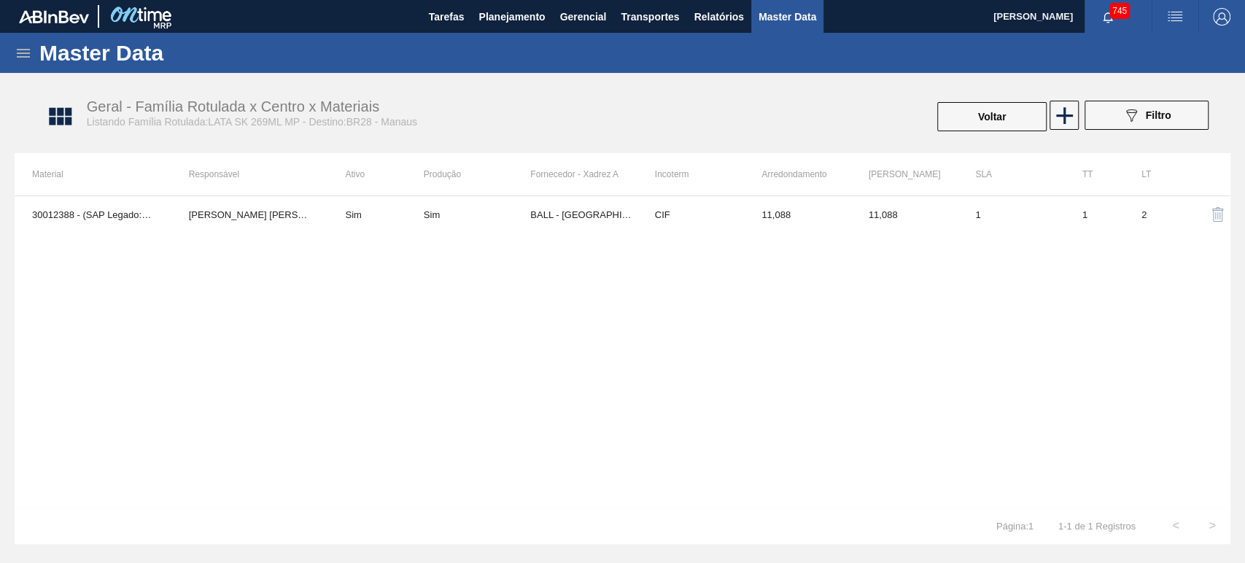
click at [367, 296] on div "30012388 - (SAP Legado: 50798713) - LATA AL. 269ML SK MP 429 BRUNO DE MELLO DUA…" at bounding box center [623, 352] width 1216 height 312
